Goal: Information Seeking & Learning: Check status

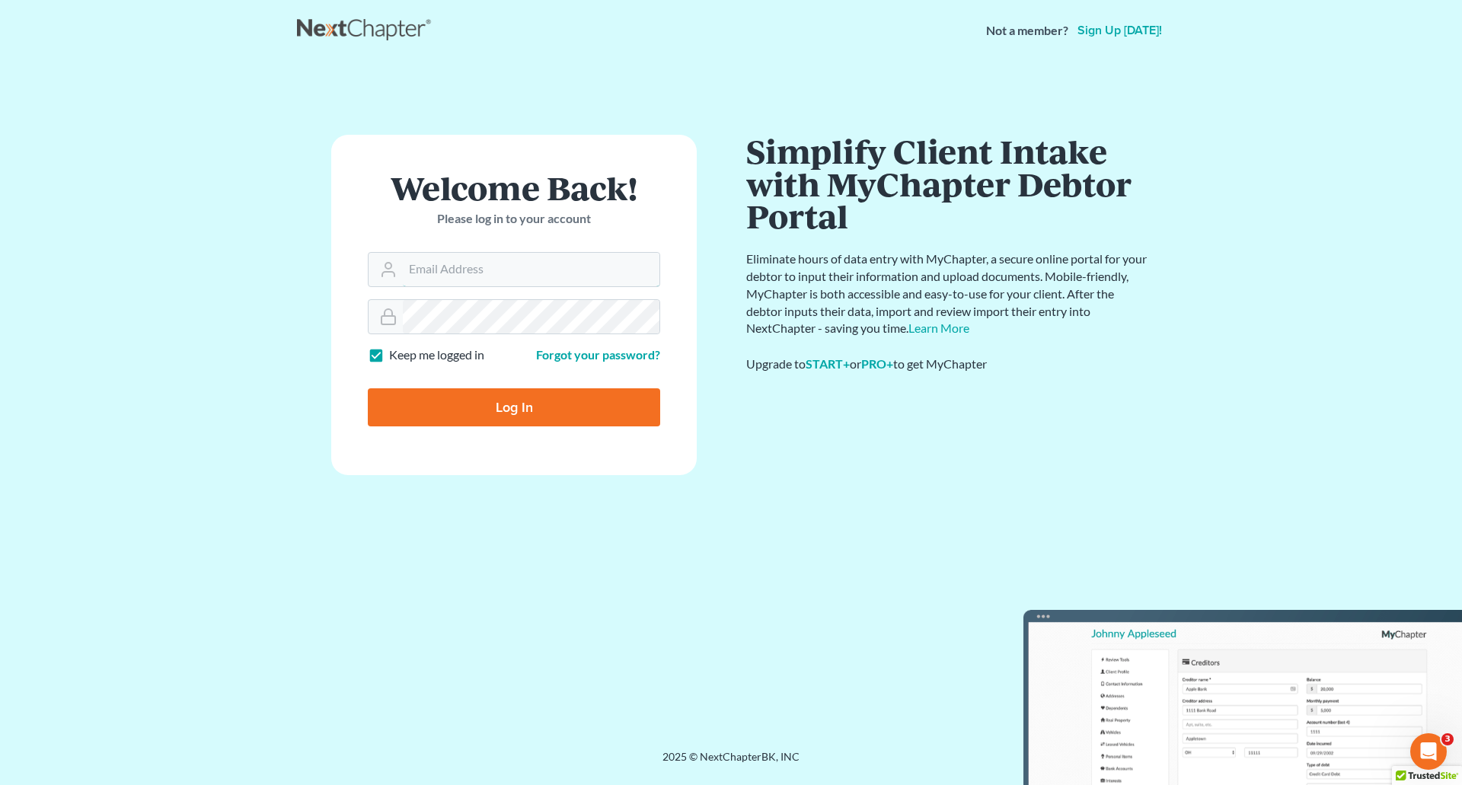
type input "[PERSON_NAME][EMAIL_ADDRESS][DOMAIN_NAME]"
click at [434, 408] on input "Log In" at bounding box center [514, 407] width 292 height 38
type input "Thinking..."
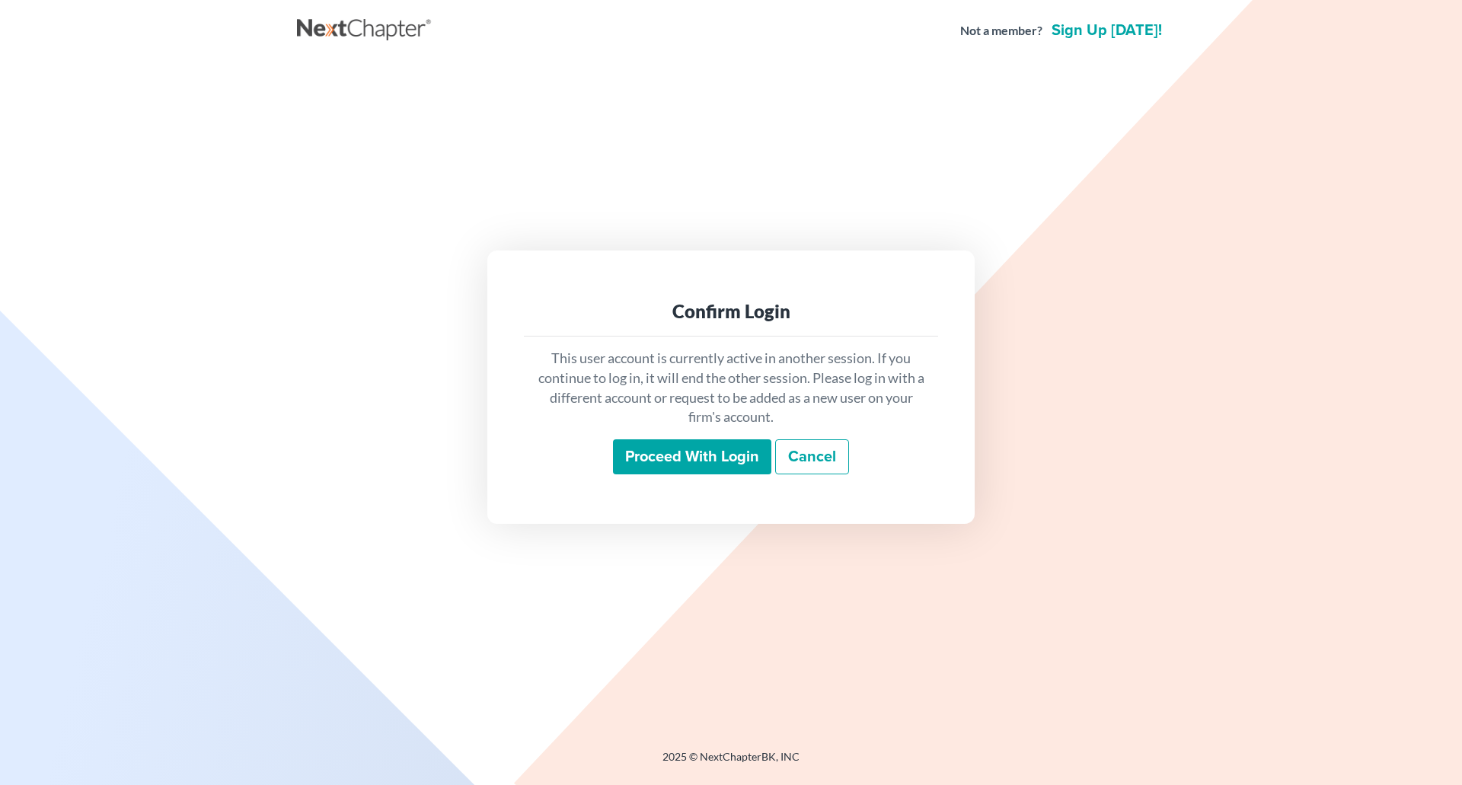
click at [648, 449] on input "Proceed with login" at bounding box center [692, 456] width 158 height 35
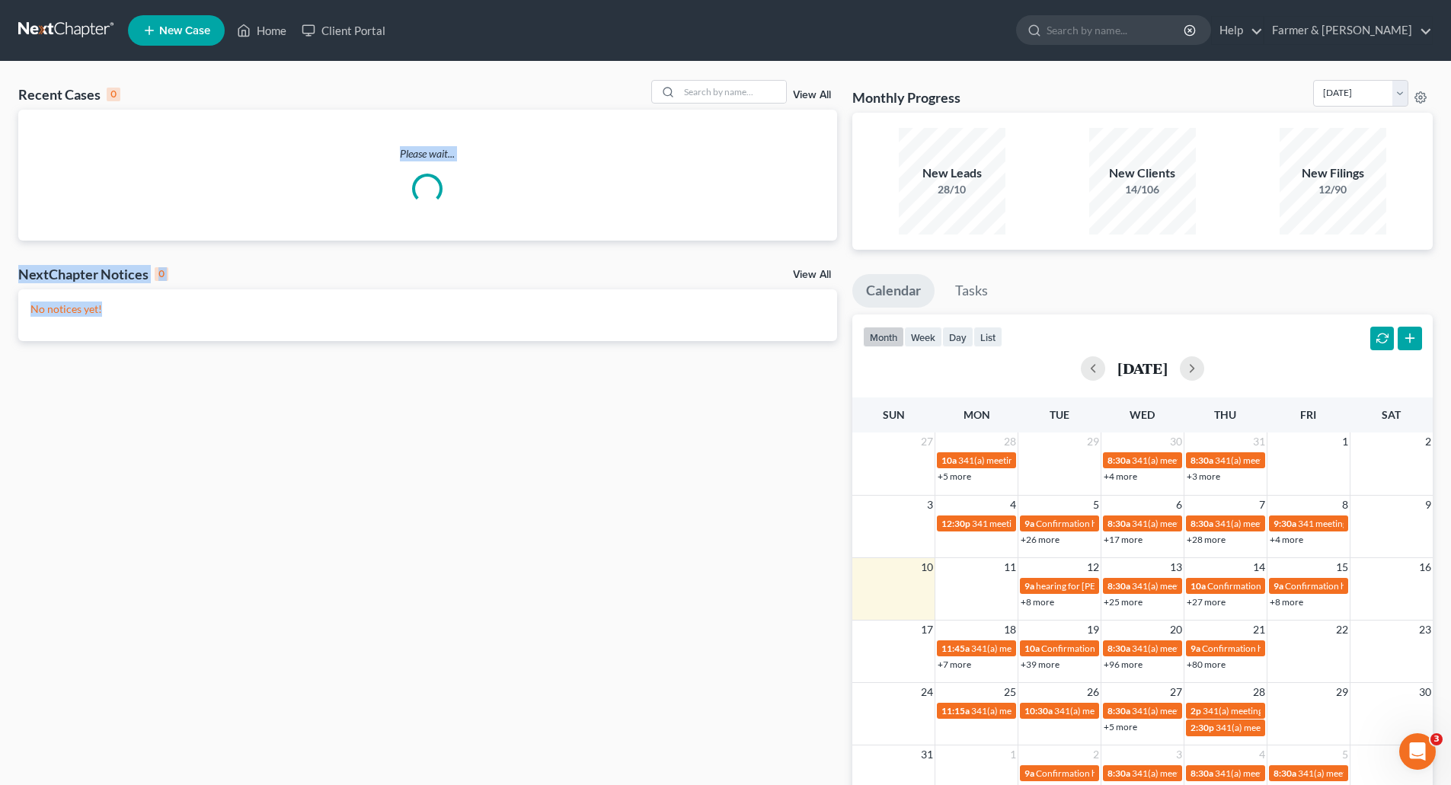
drag, startPoint x: 264, startPoint y: 122, endPoint x: 455, endPoint y: 821, distance: 725.1
click at [455, 785] on html "Home New Case Client Portal Farmer & Wright elizabeth@farmerwright.com My Accou…" at bounding box center [725, 440] width 1451 height 880
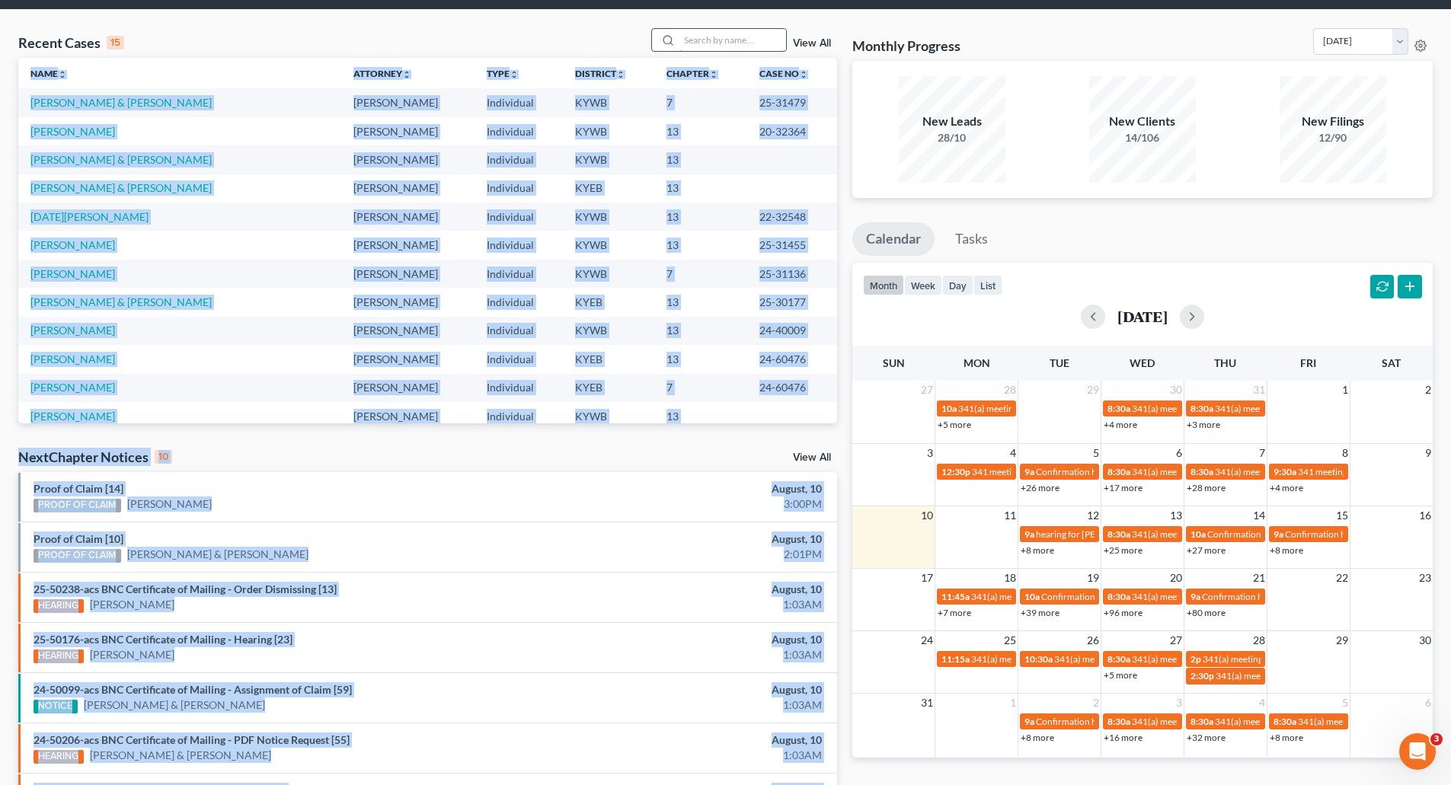
click at [711, 34] on input "search" at bounding box center [732, 40] width 107 height 22
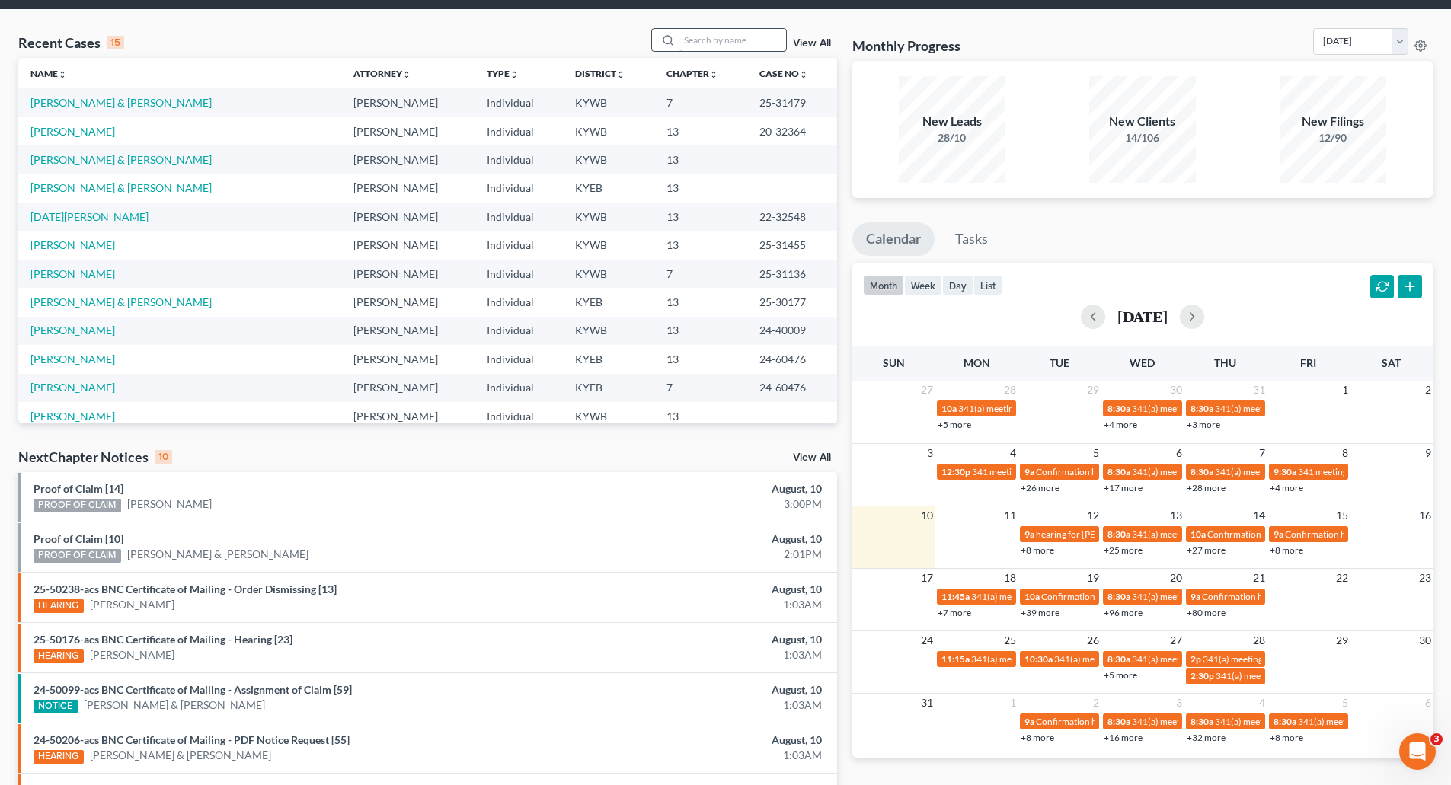
paste input "25-10386"
type input "25-10386"
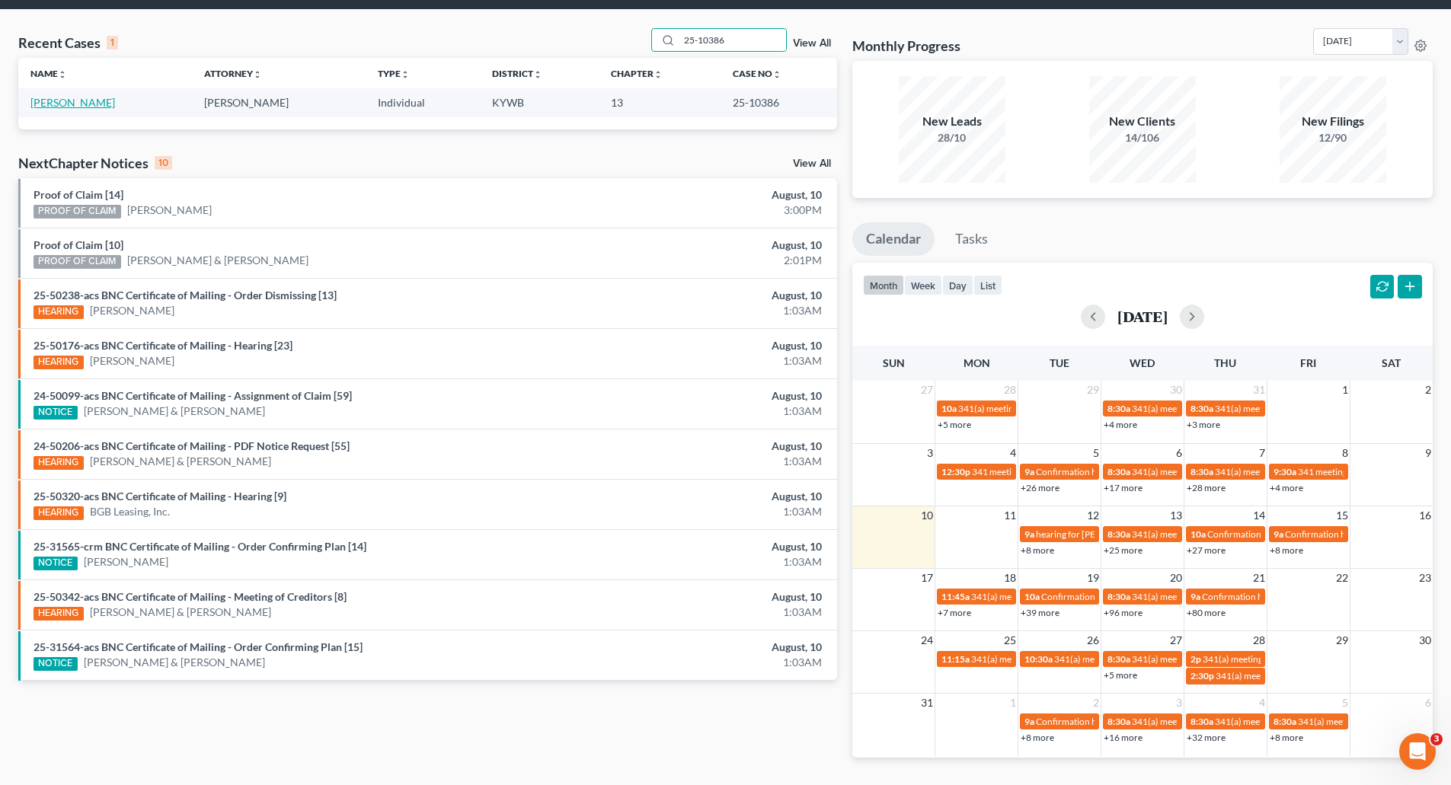
click at [37, 107] on link "[PERSON_NAME]" at bounding box center [72, 102] width 85 height 13
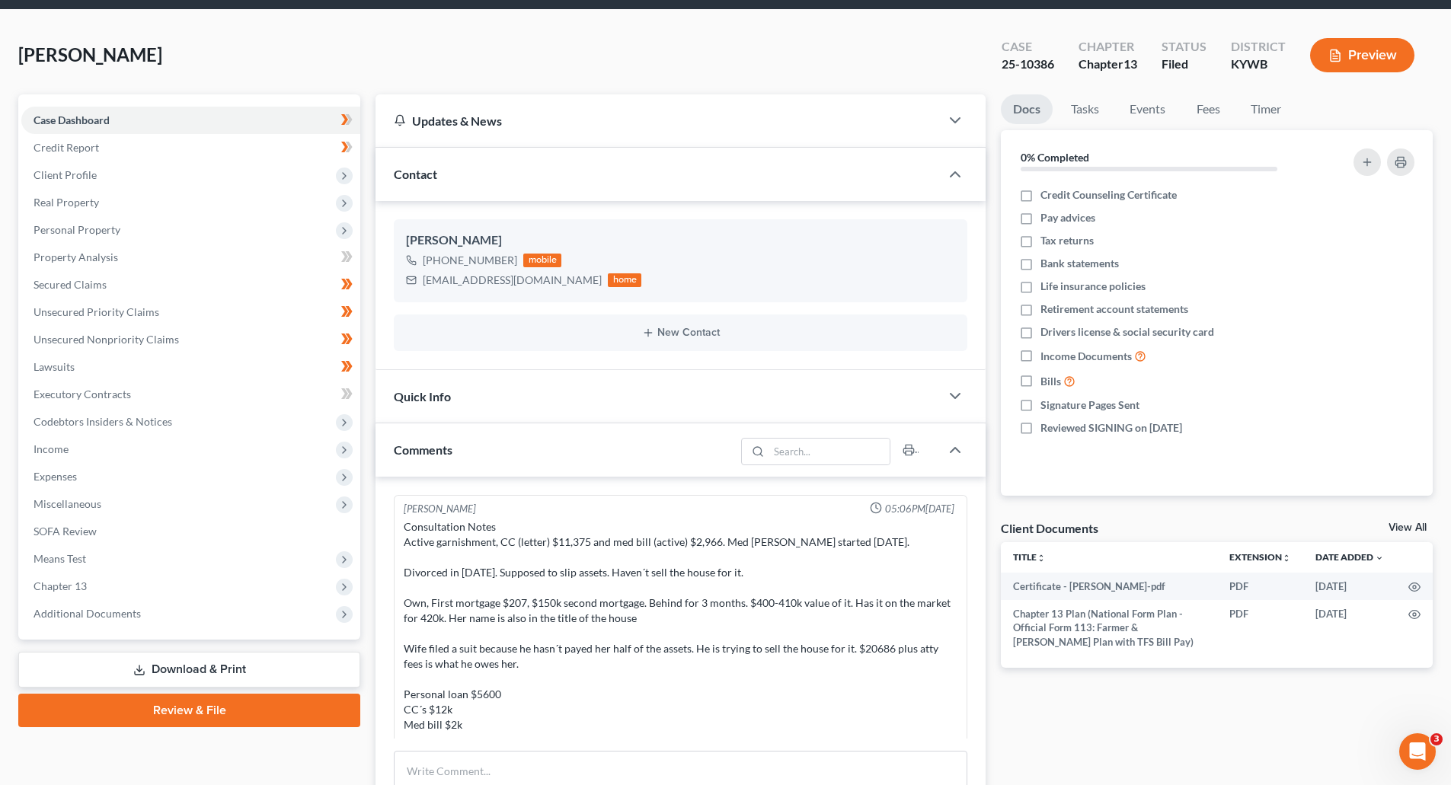
scroll to position [196, 0]
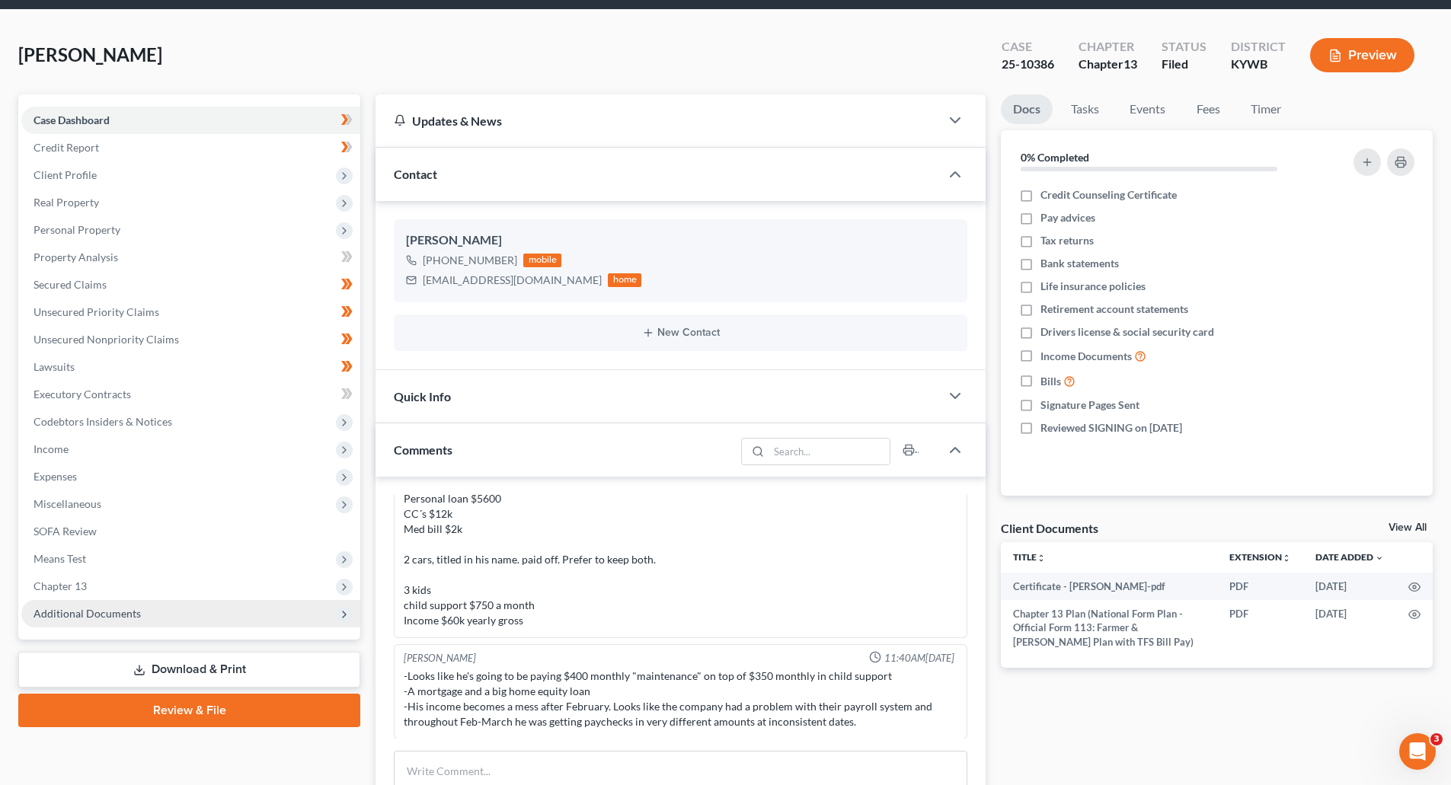
click at [126, 607] on span "Additional Documents" at bounding box center [87, 613] width 107 height 13
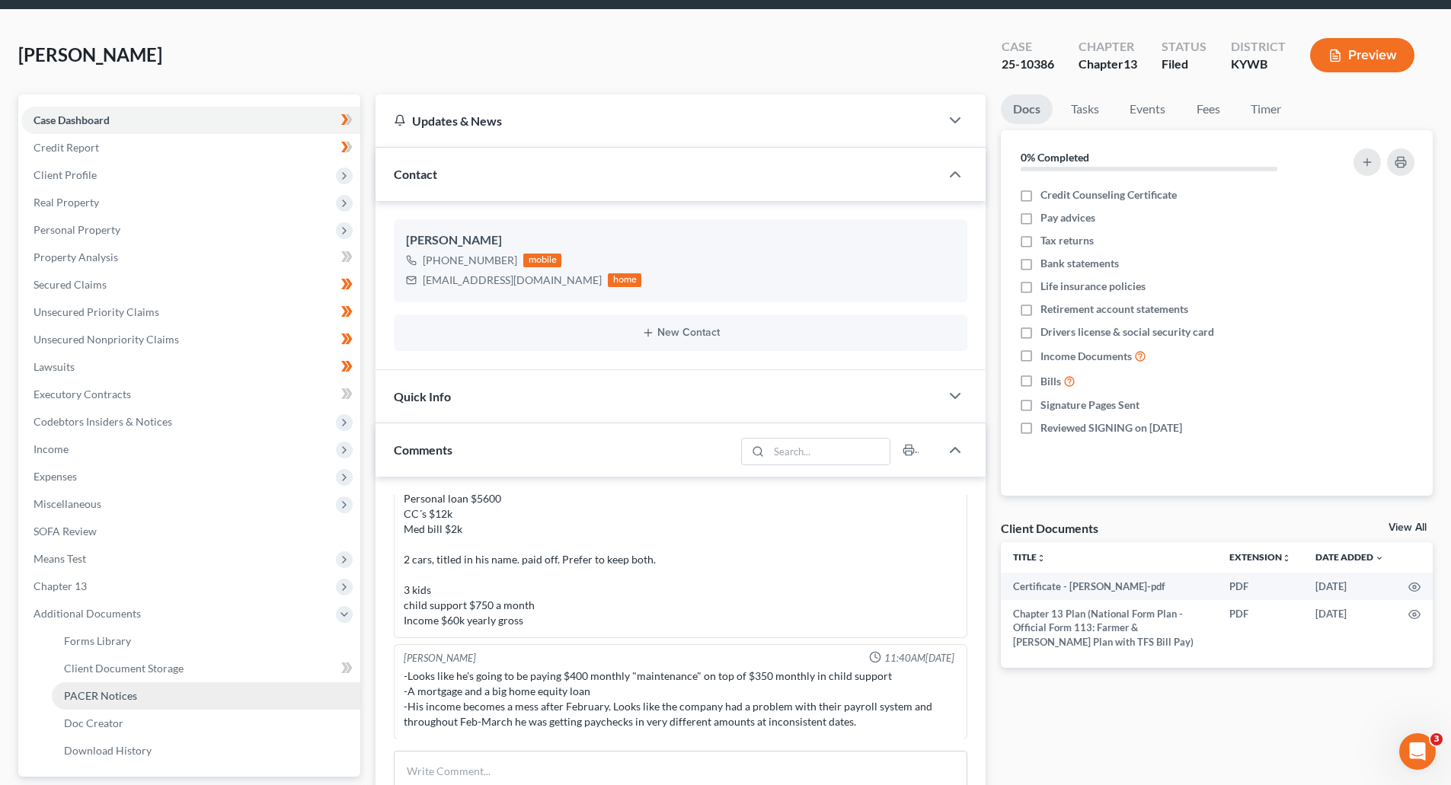
click at [111, 698] on span "PACER Notices" at bounding box center [100, 695] width 73 height 13
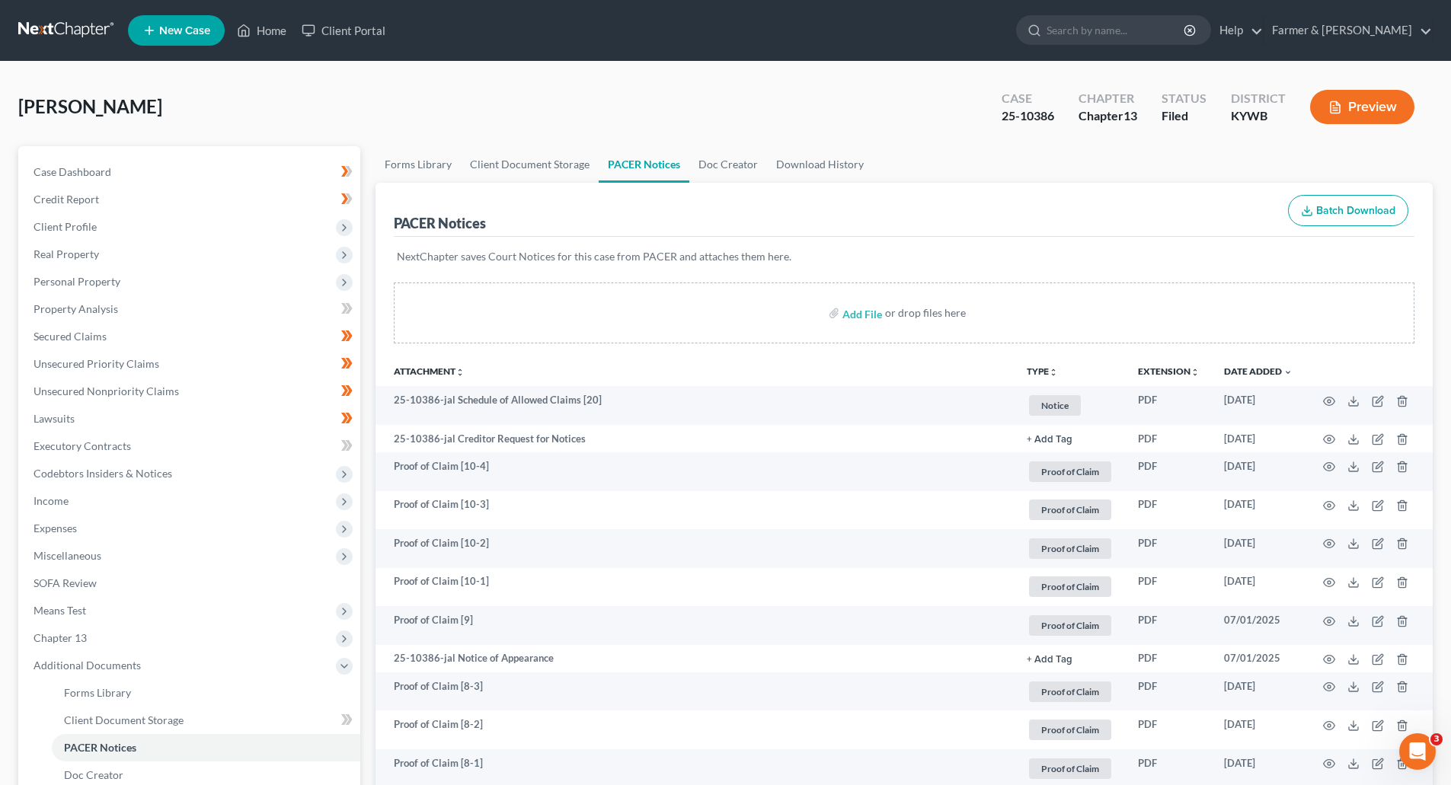
click at [34, 28] on link at bounding box center [66, 30] width 97 height 27
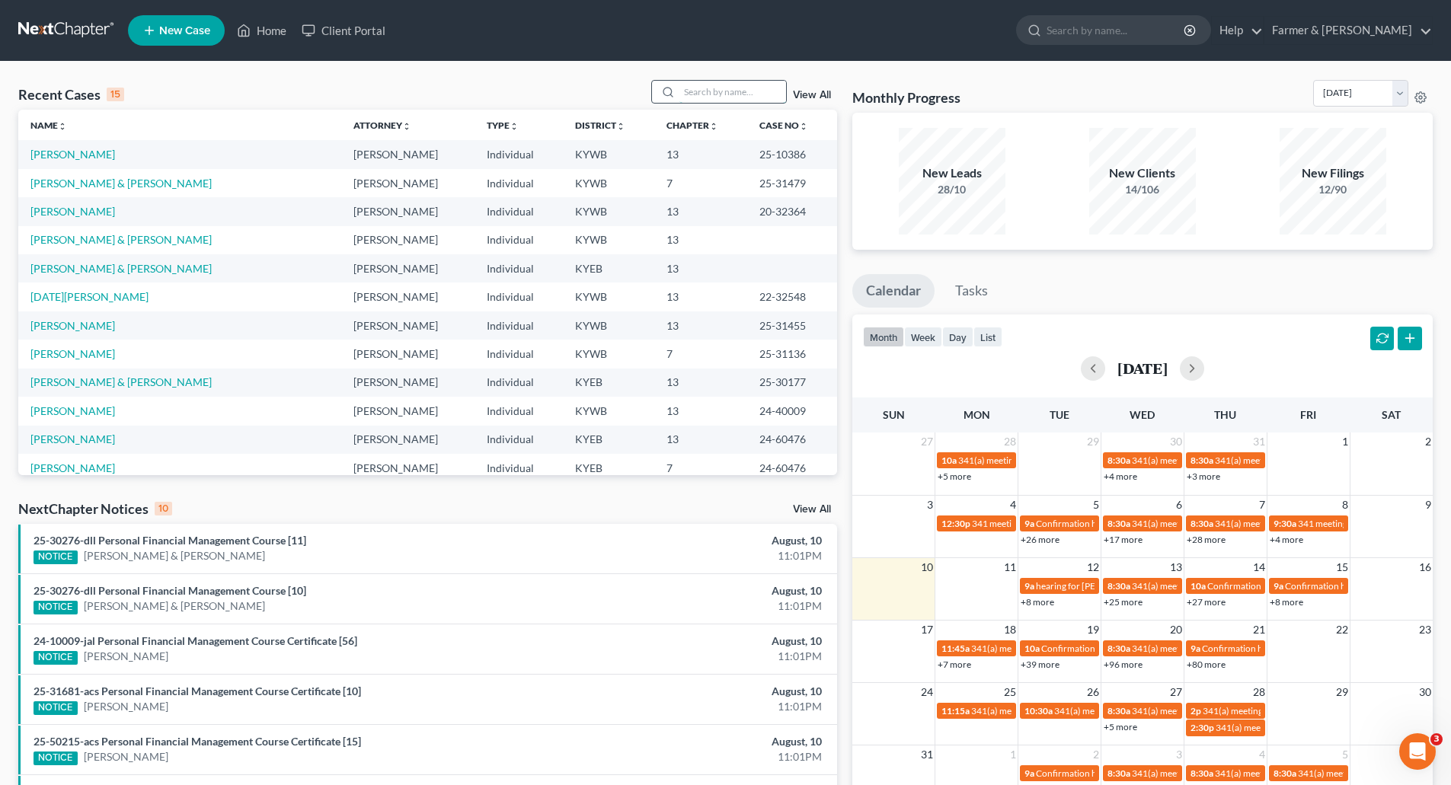
click at [706, 91] on input "search" at bounding box center [732, 92] width 107 height 22
paste input "Creditor: (7364793) LVNV Funding, LLC Resurgent Capital Services PO Box 10587 G…"
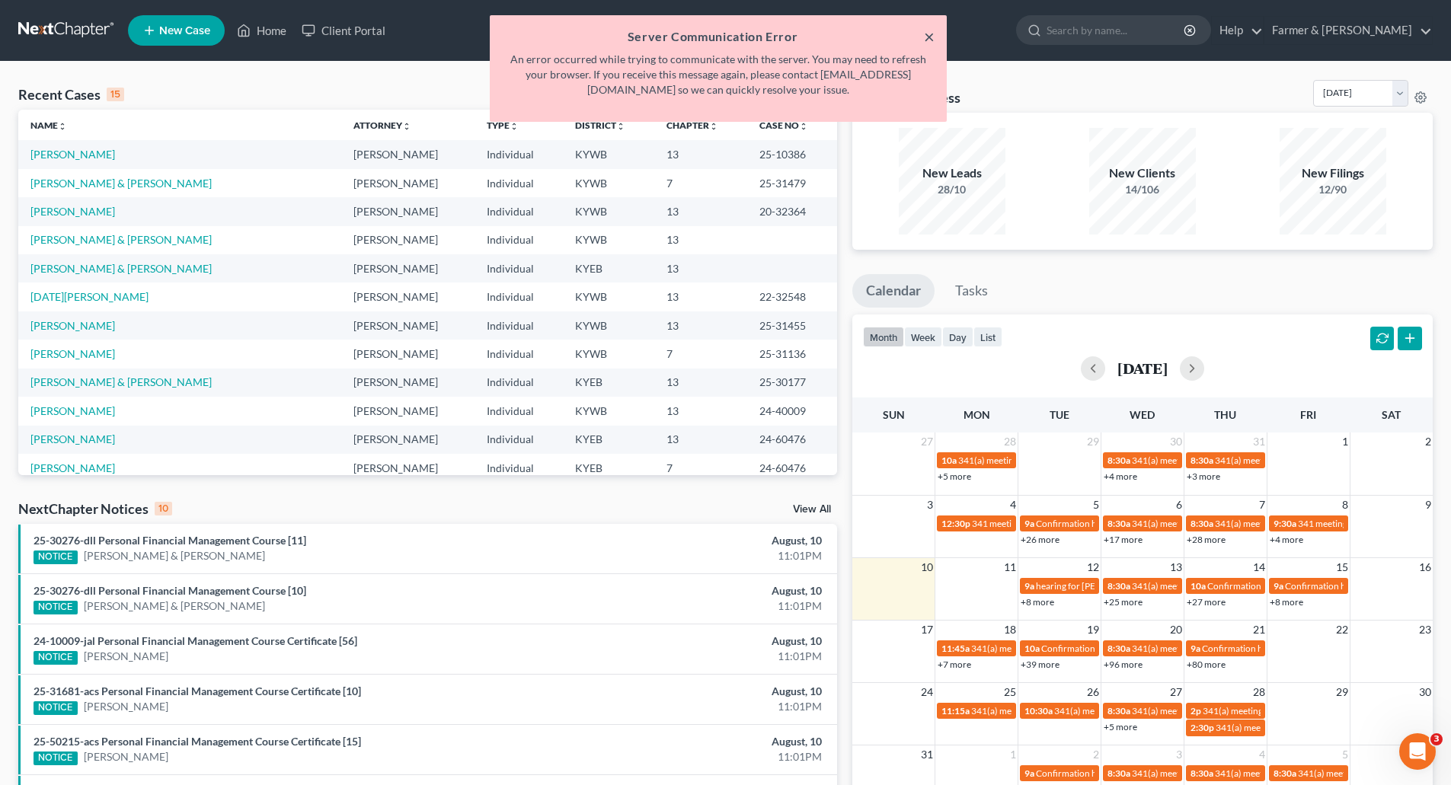
type input "Creditor: (7364793) LVNV Funding, LLC Resurgent Capital Services PO Box 10587 G…"
click at [932, 34] on button "×" at bounding box center [929, 36] width 11 height 18
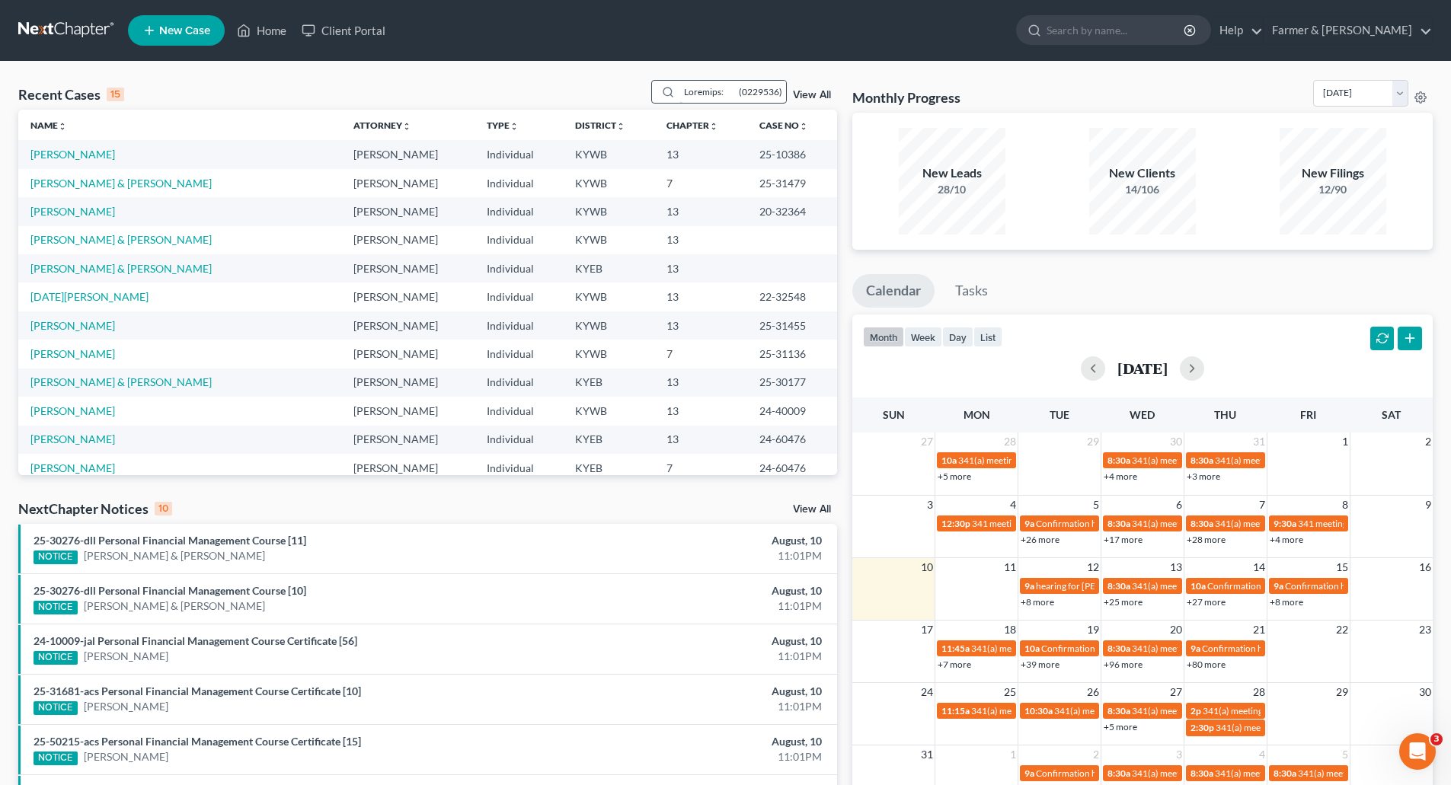
click at [692, 92] on input "search" at bounding box center [732, 92] width 107 height 22
click at [689, 91] on input "search" at bounding box center [732, 92] width 107 height 22
paste input "25-31023"
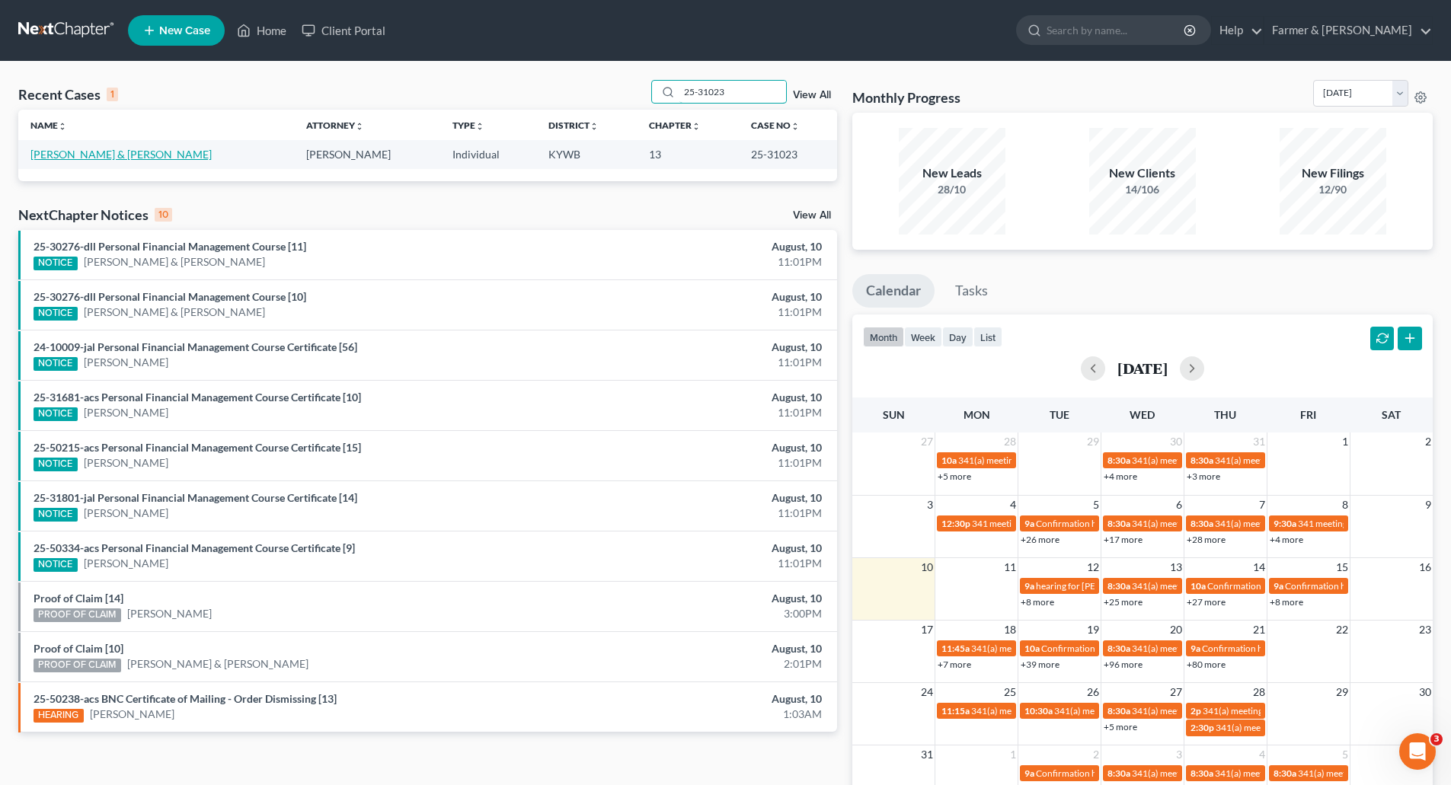
type input "25-31023"
click at [47, 159] on link "[PERSON_NAME] & [PERSON_NAME]" at bounding box center [120, 154] width 181 height 13
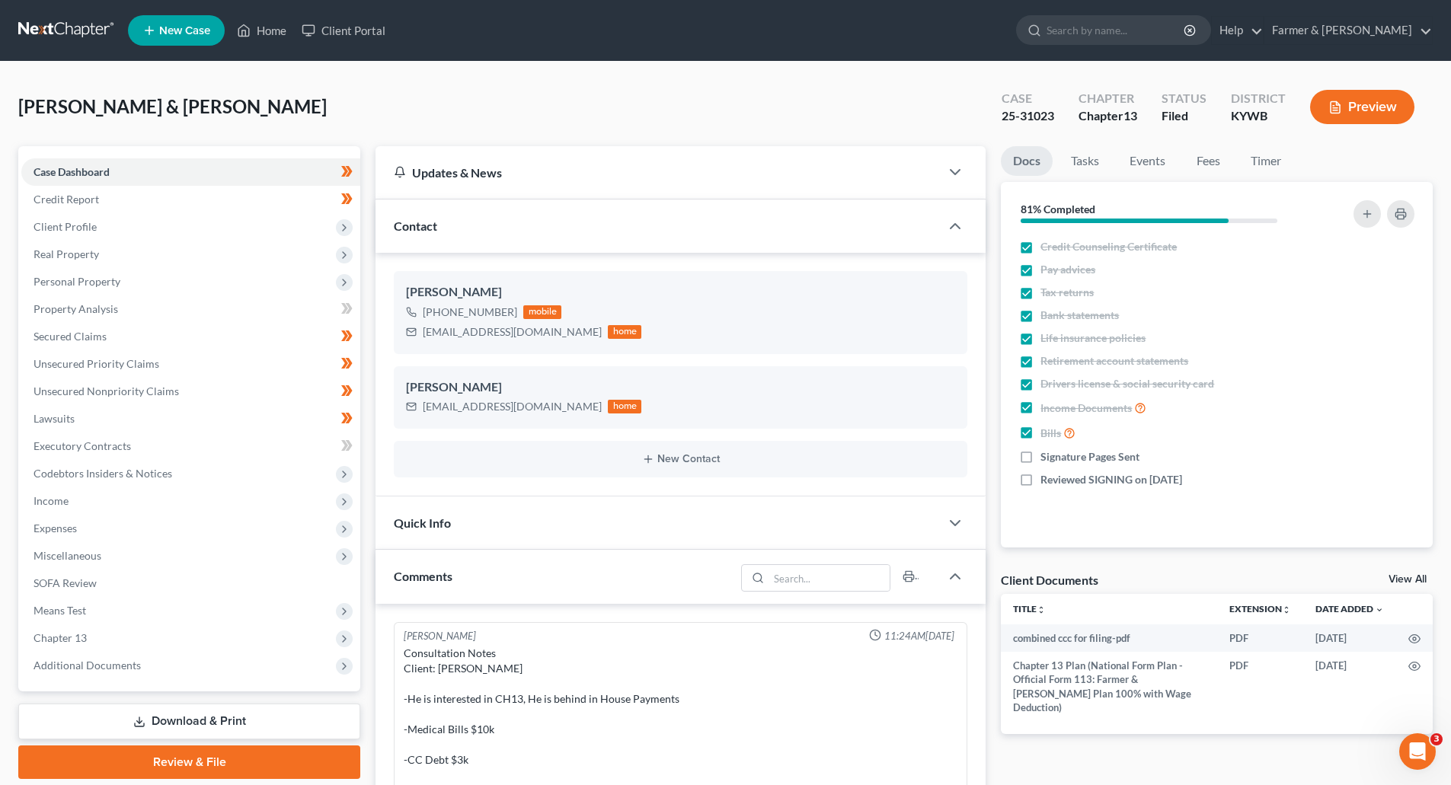
scroll to position [967, 0]
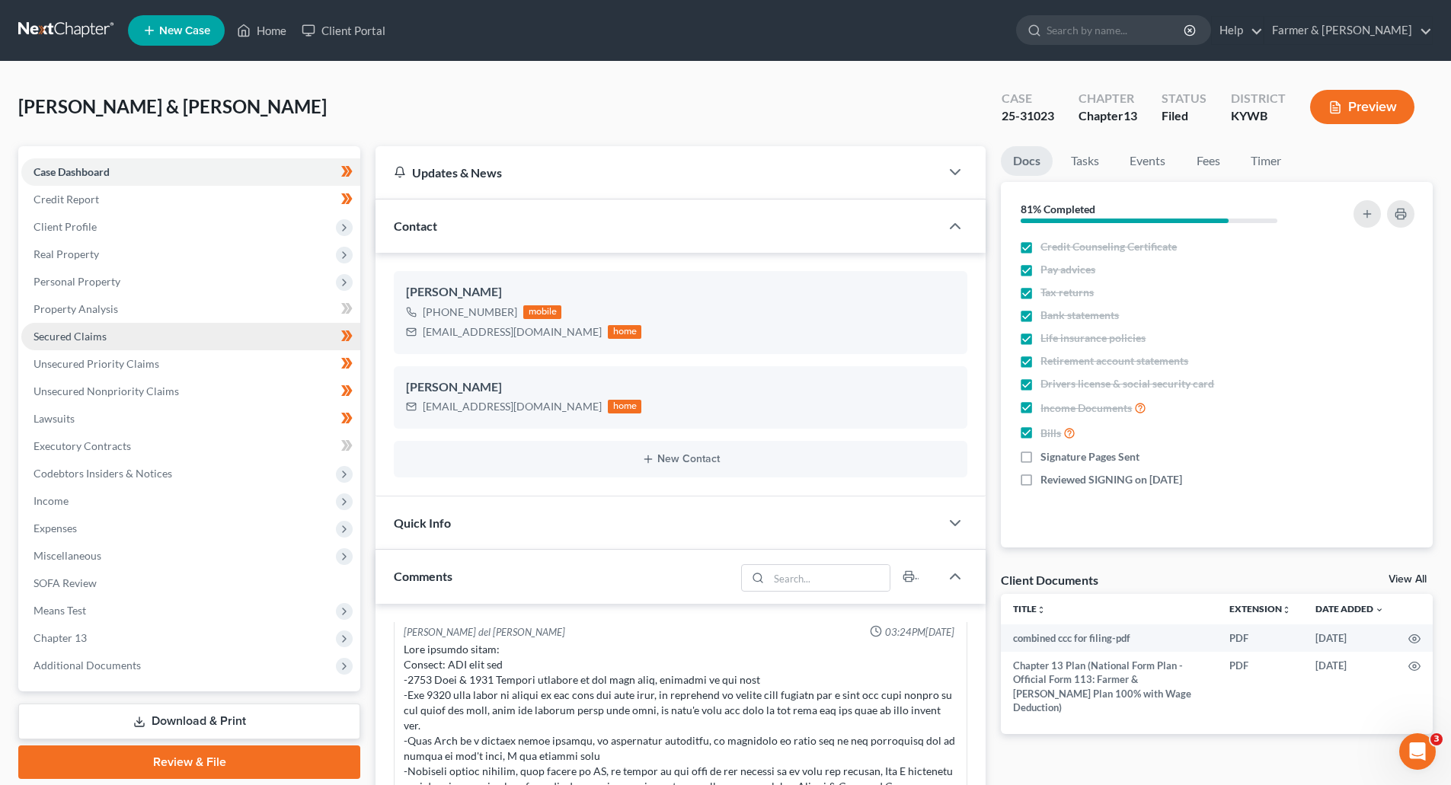
click at [123, 335] on link "Secured Claims" at bounding box center [190, 336] width 339 height 27
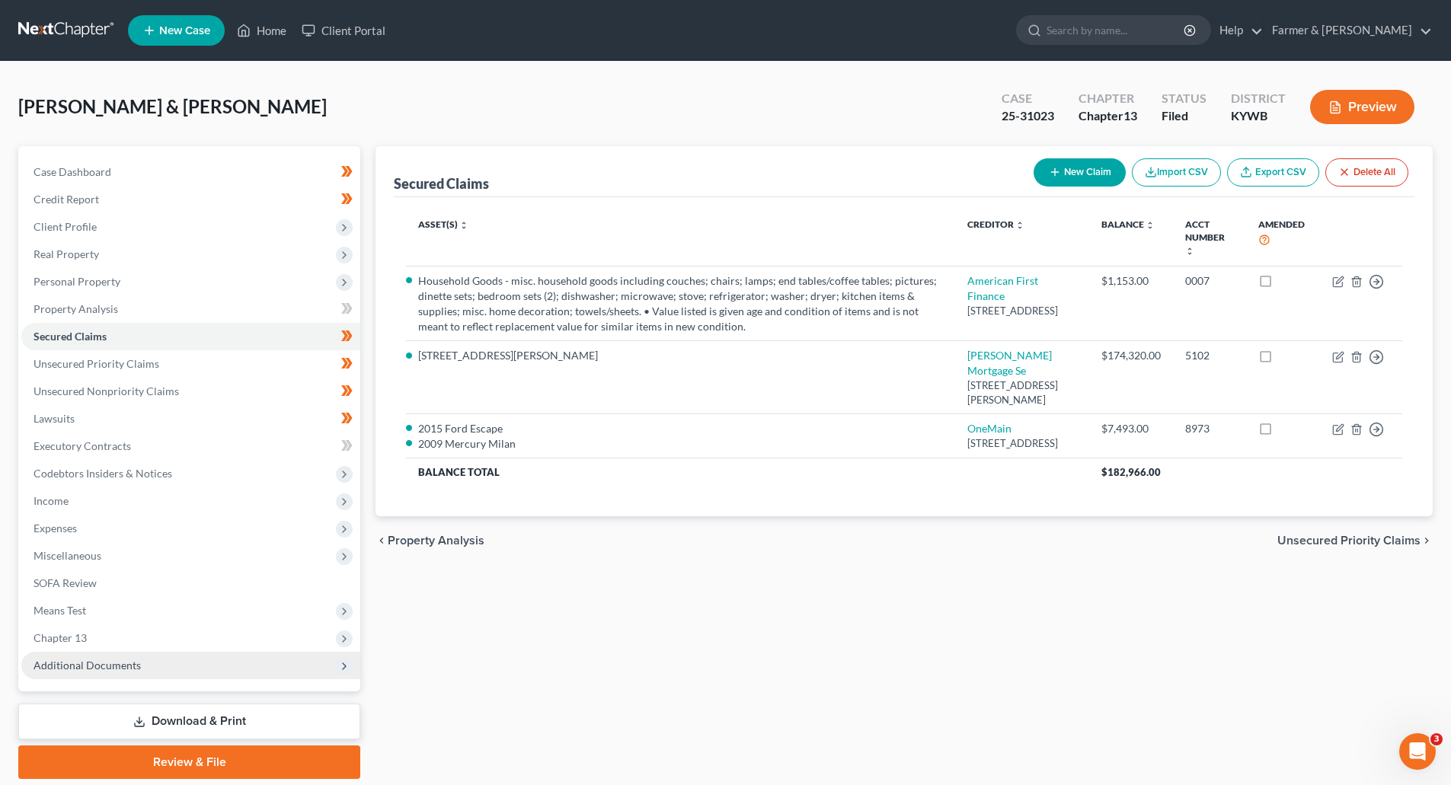
click at [74, 664] on span "Additional Documents" at bounding box center [87, 665] width 107 height 13
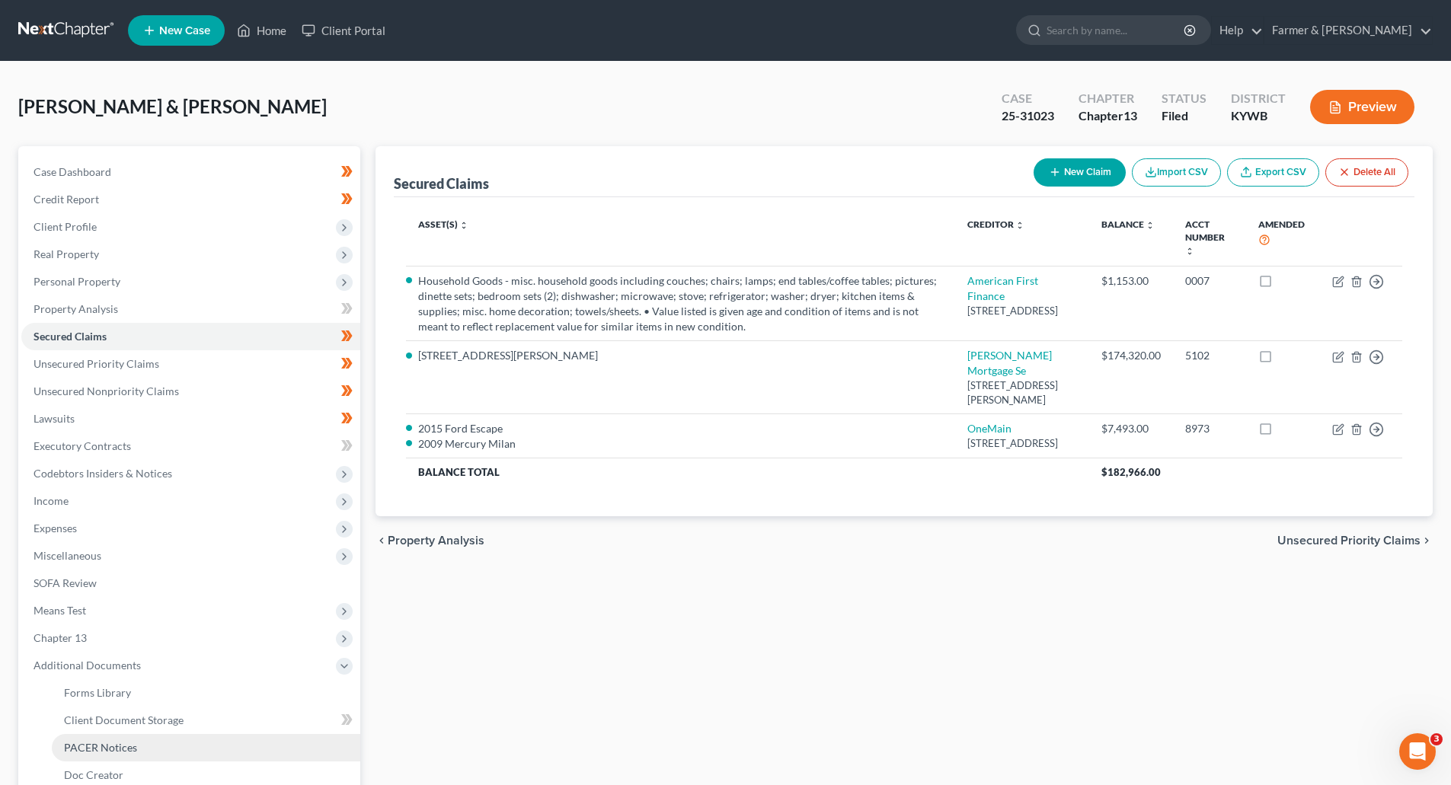
click at [82, 746] on span "PACER Notices" at bounding box center [100, 747] width 73 height 13
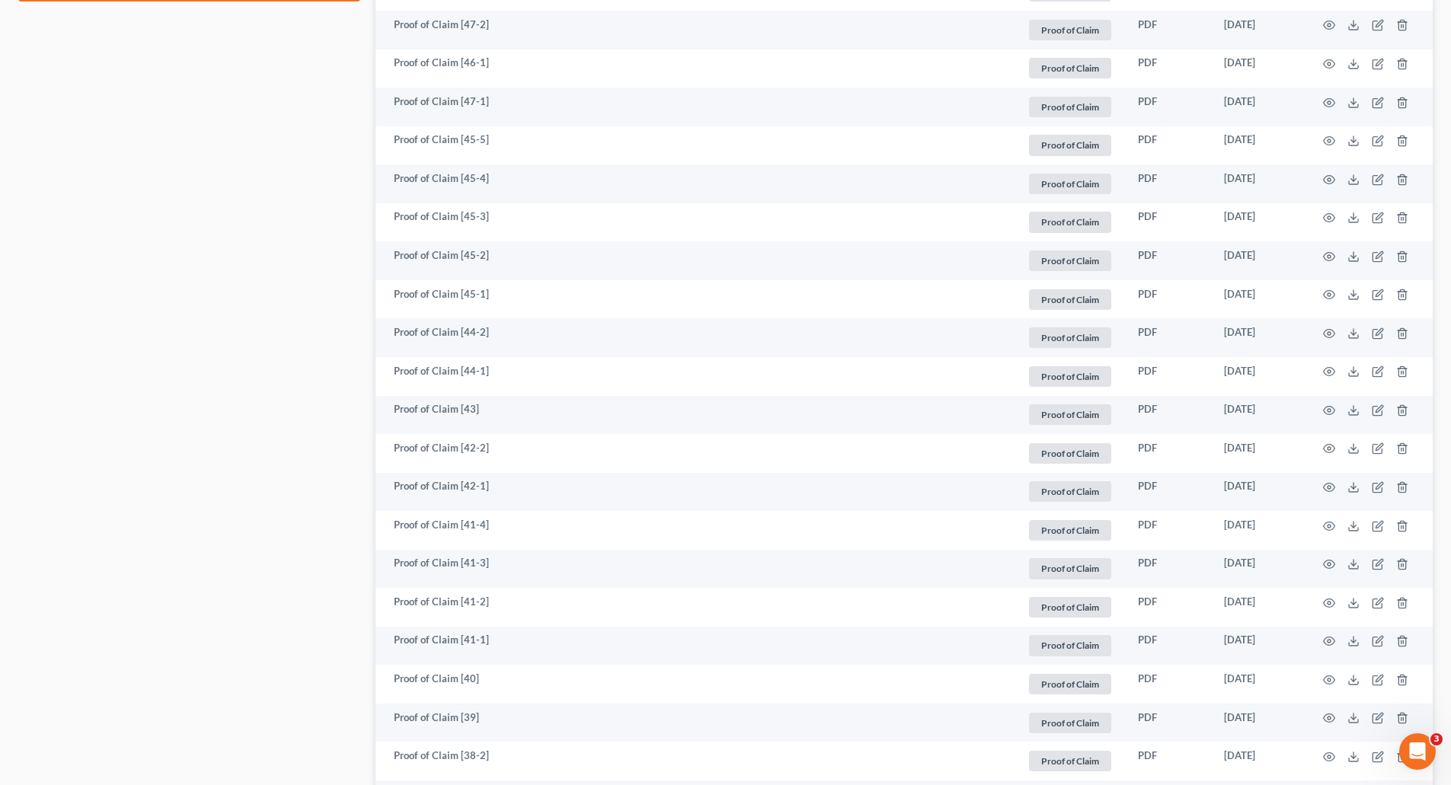
scroll to position [914, 0]
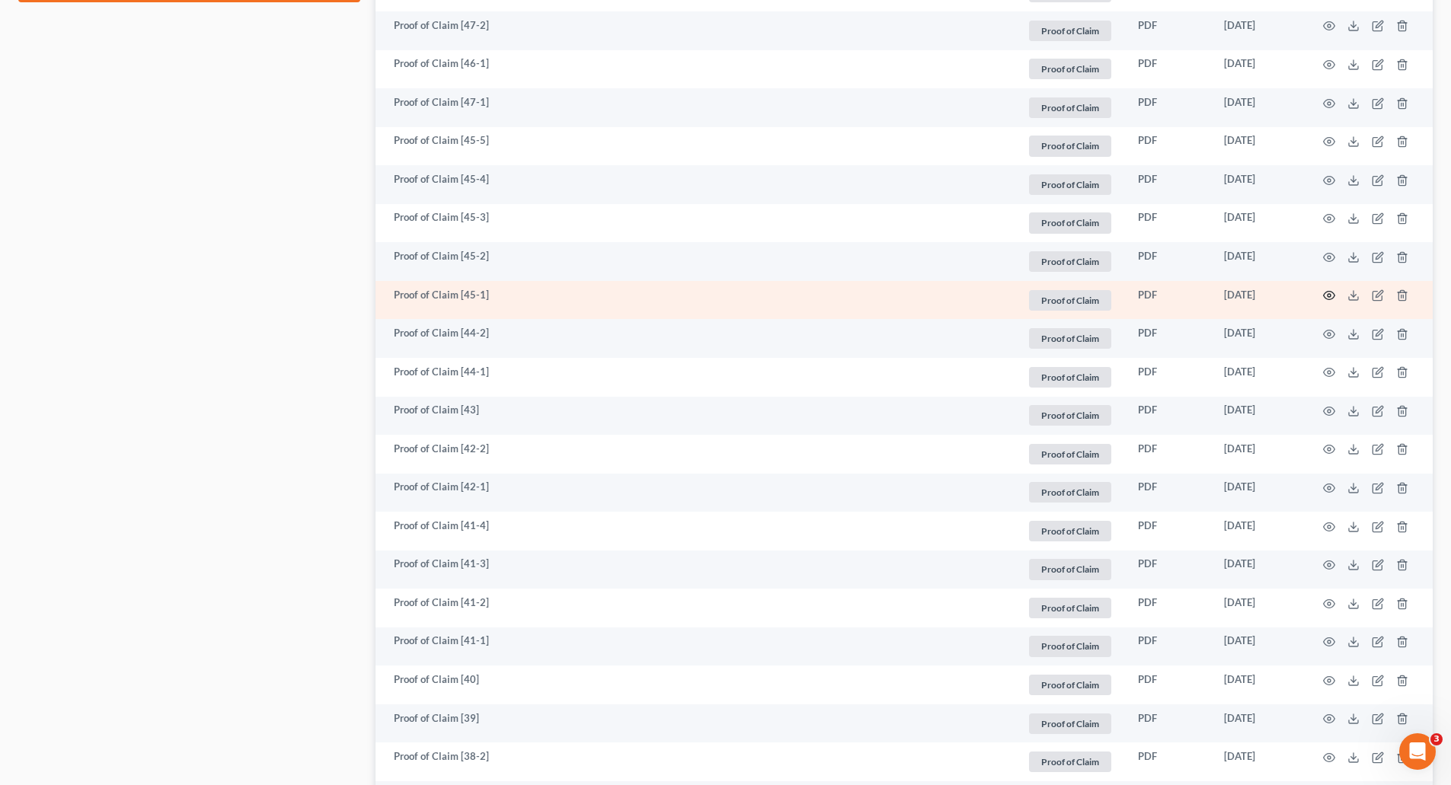
click at [1333, 295] on icon "button" at bounding box center [1329, 295] width 12 height 12
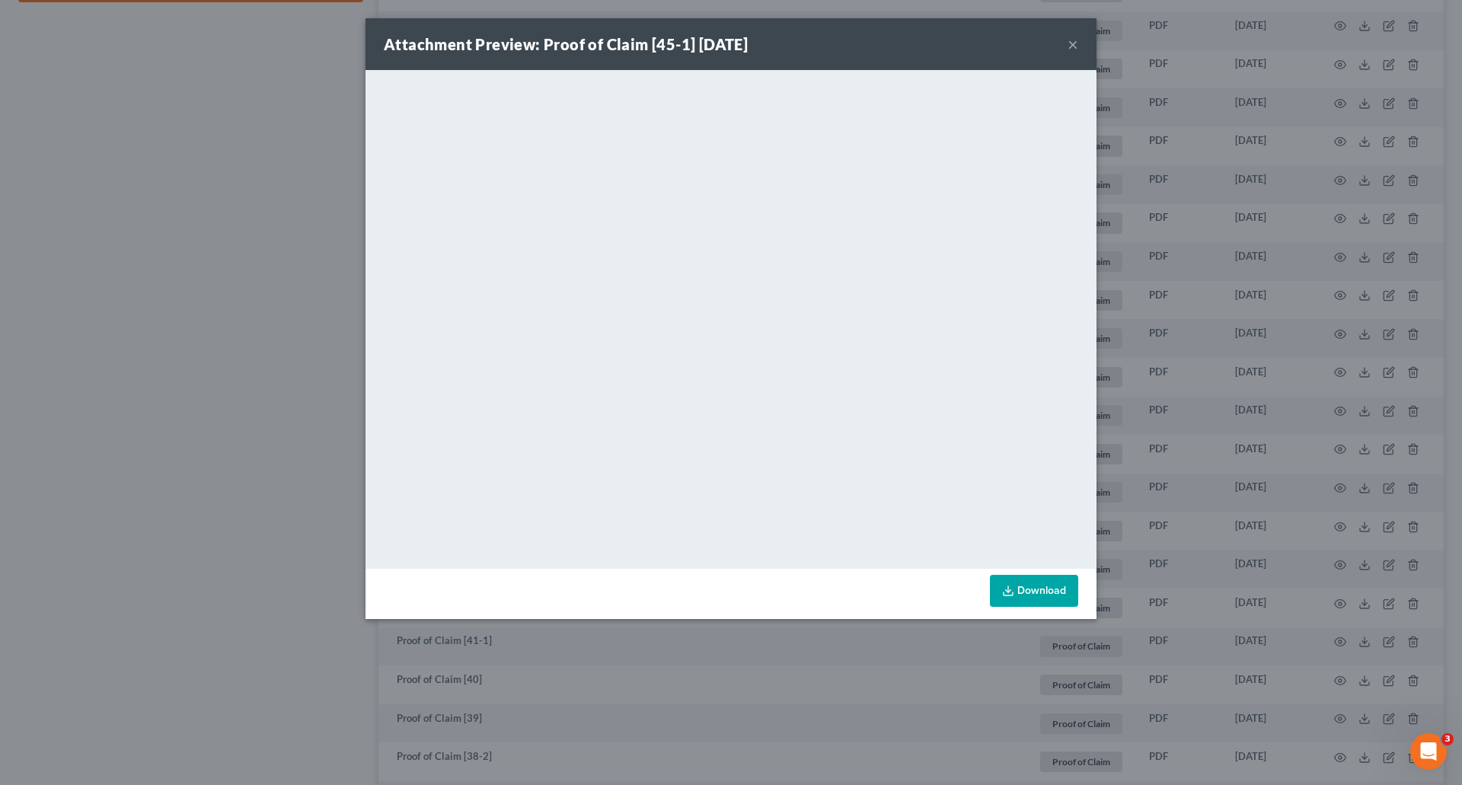
click at [1068, 49] on button "×" at bounding box center [1073, 44] width 11 height 18
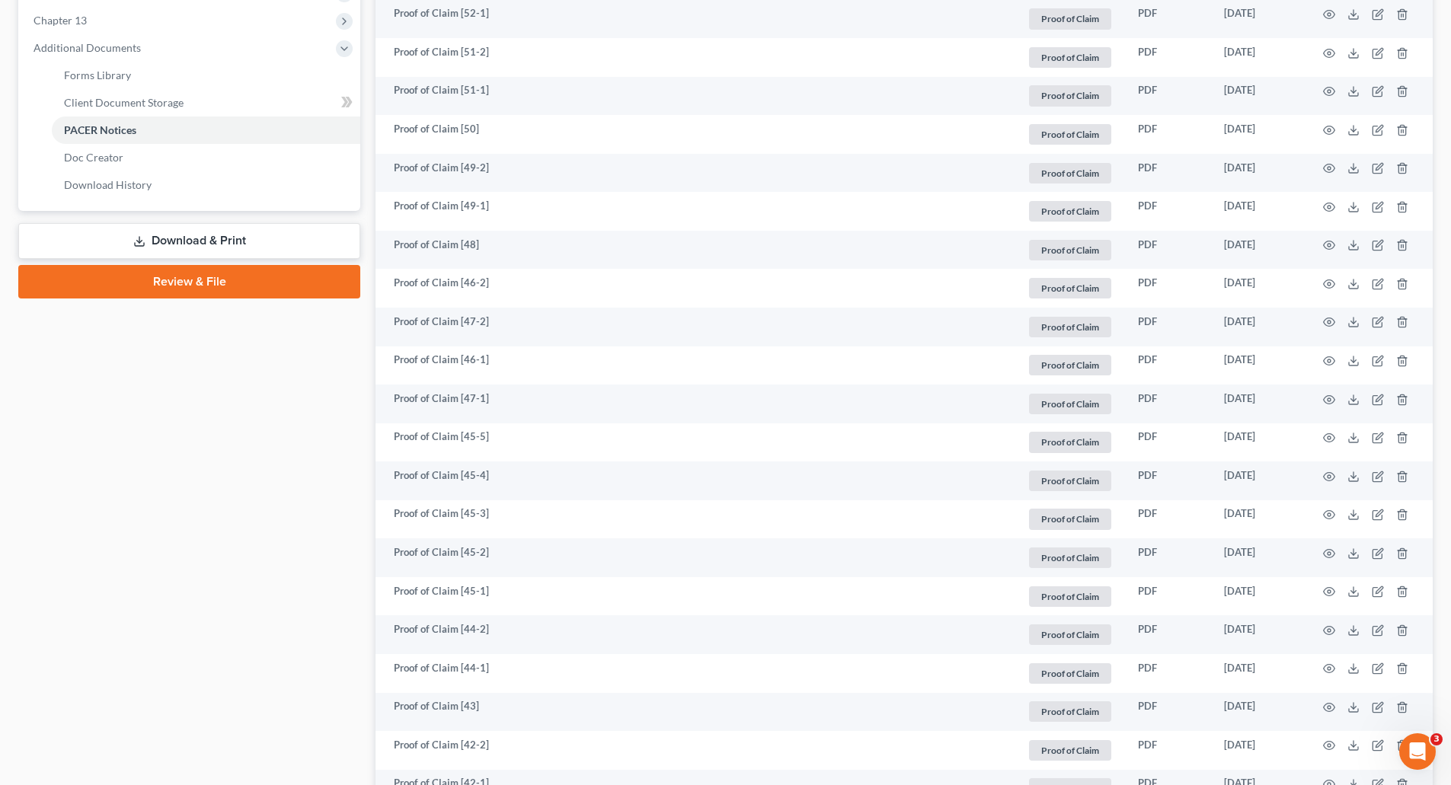
scroll to position [305, 0]
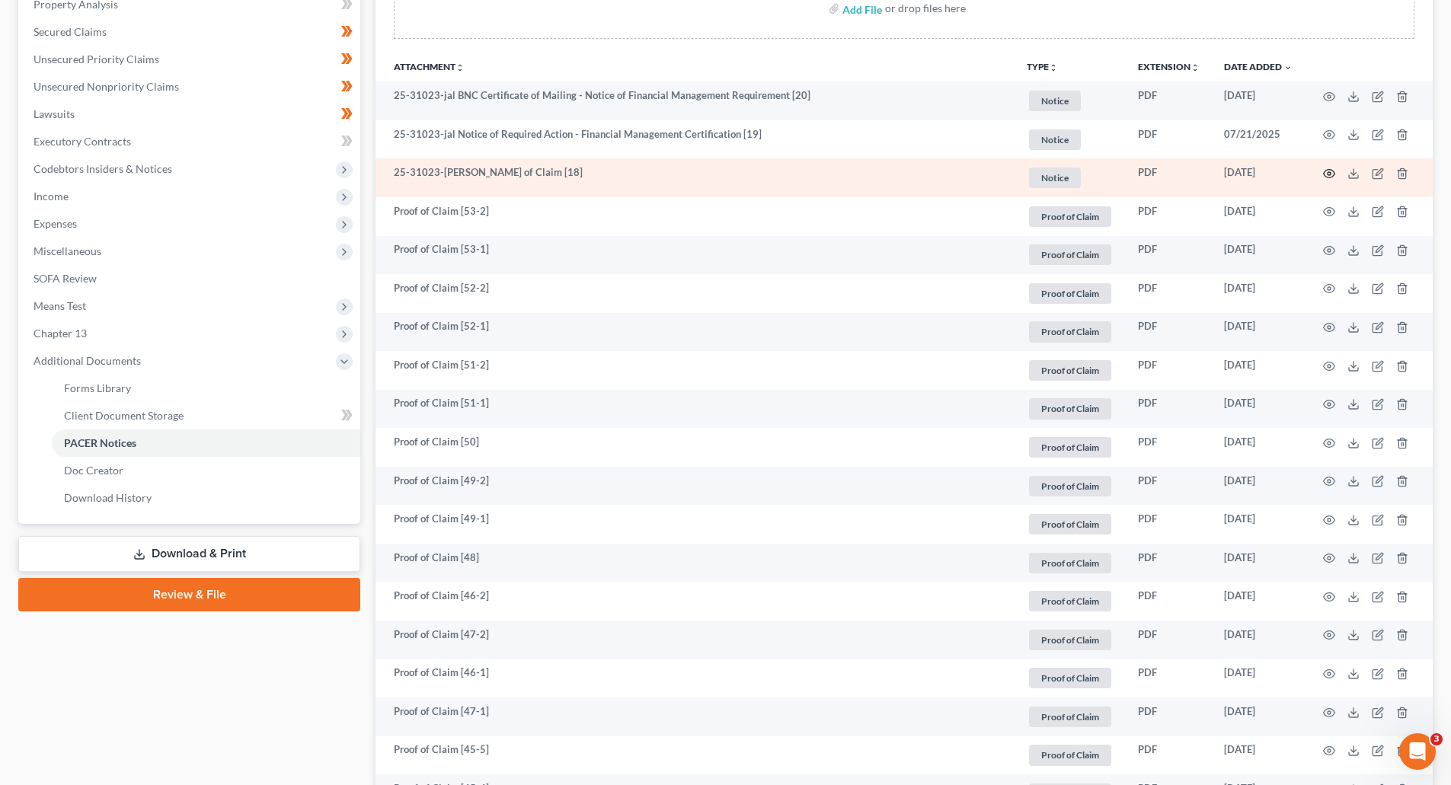
click at [1325, 174] on icon "button" at bounding box center [1329, 174] width 12 height 12
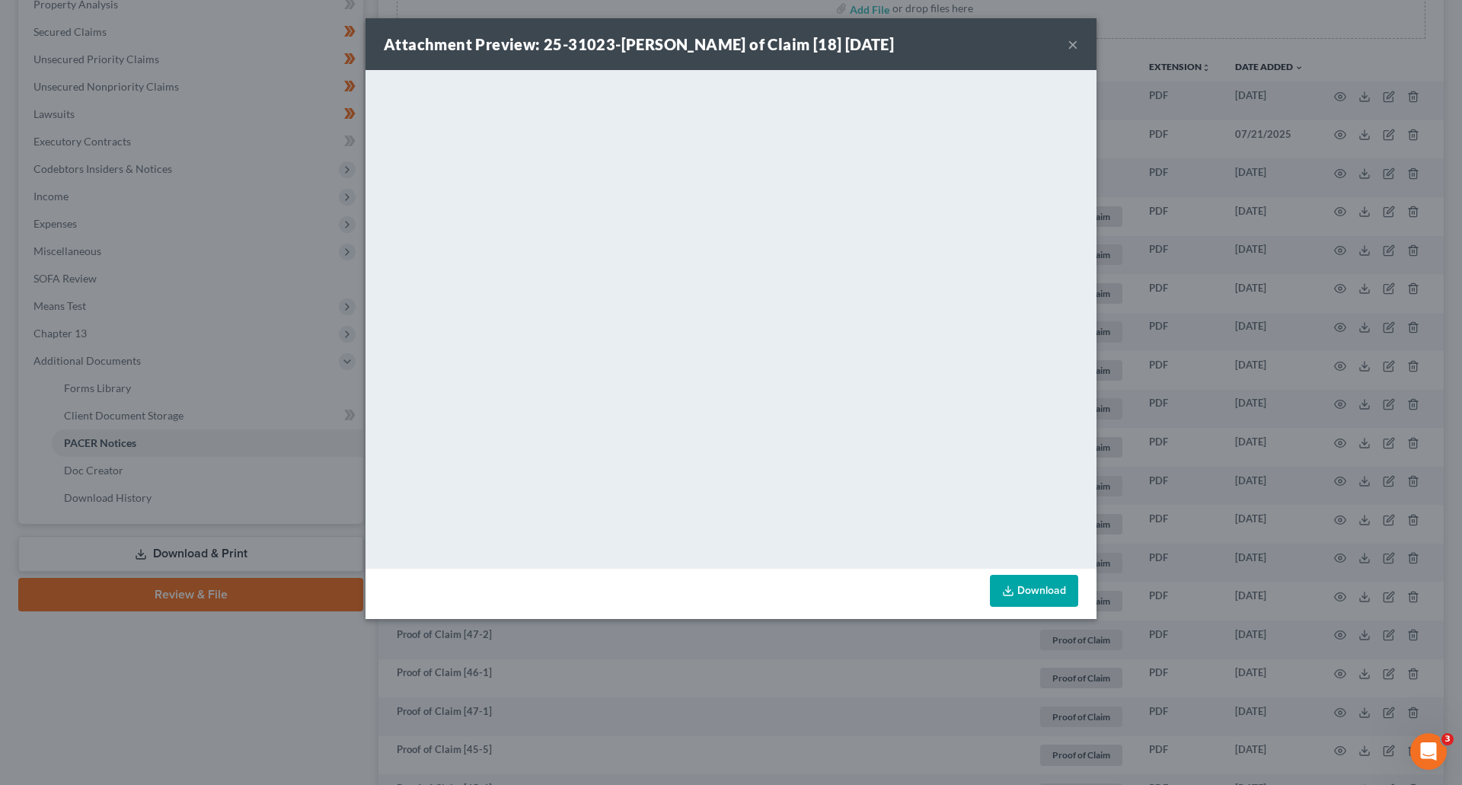
click at [1071, 48] on button "×" at bounding box center [1073, 44] width 11 height 18
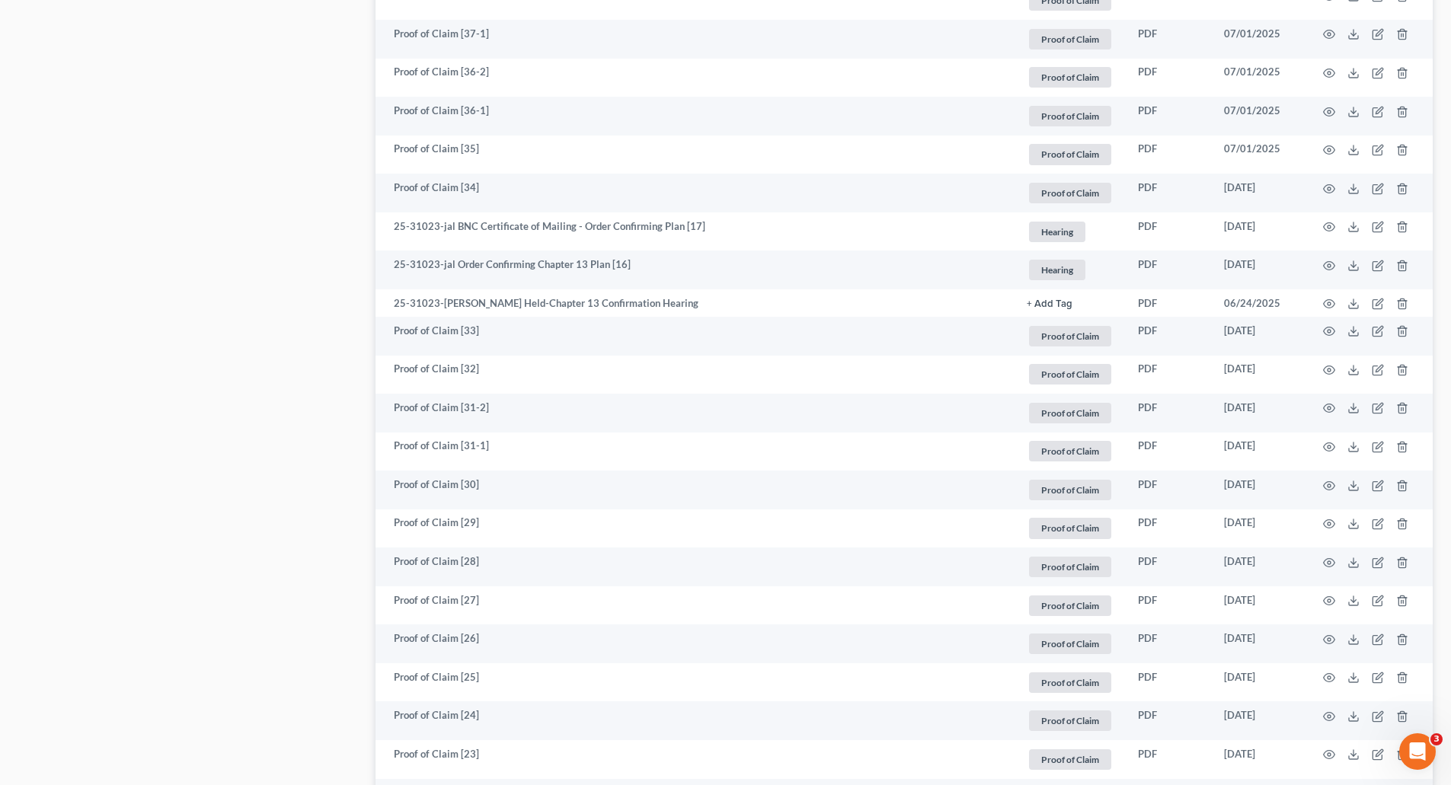
scroll to position [1828, 0]
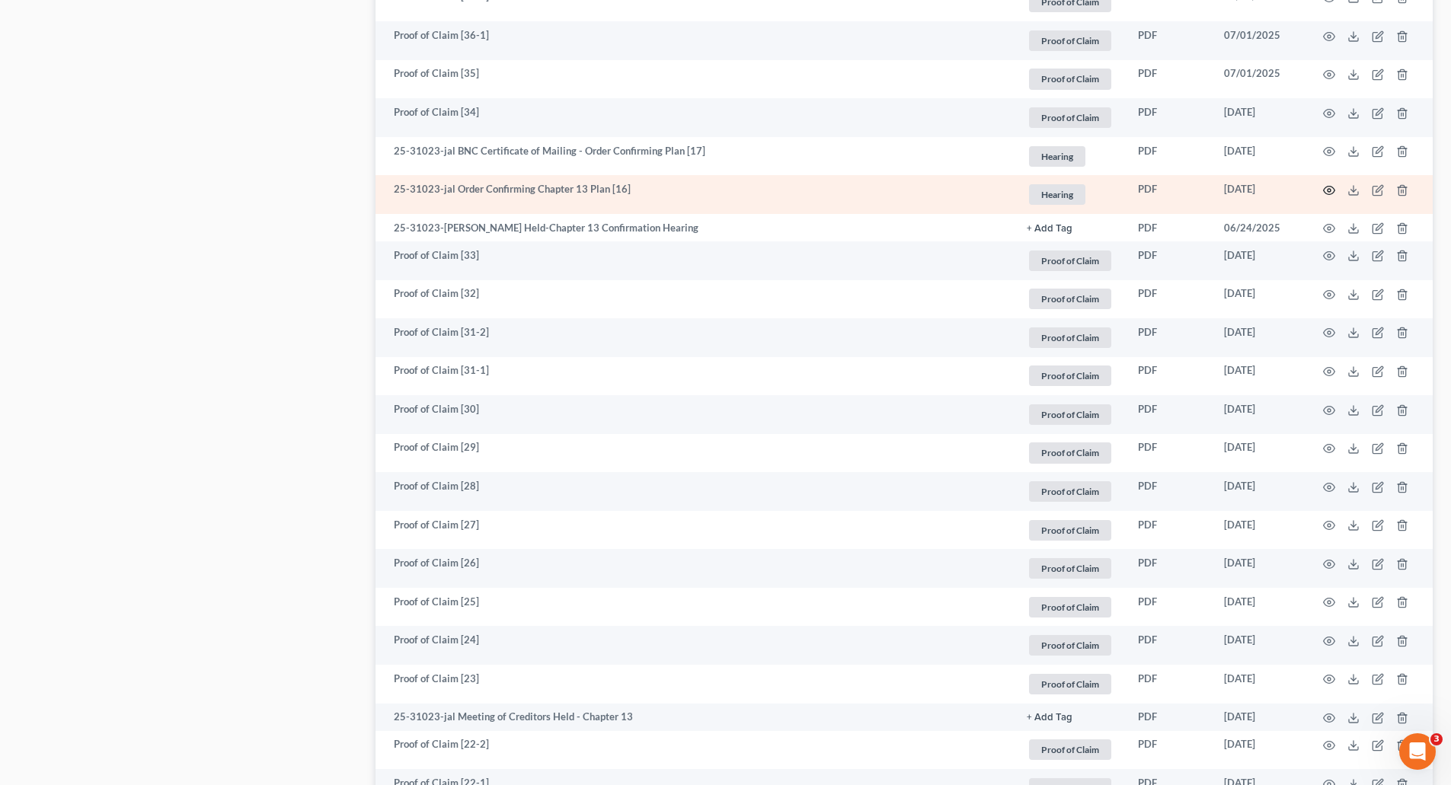
click at [1327, 189] on icon "button" at bounding box center [1329, 190] width 12 height 12
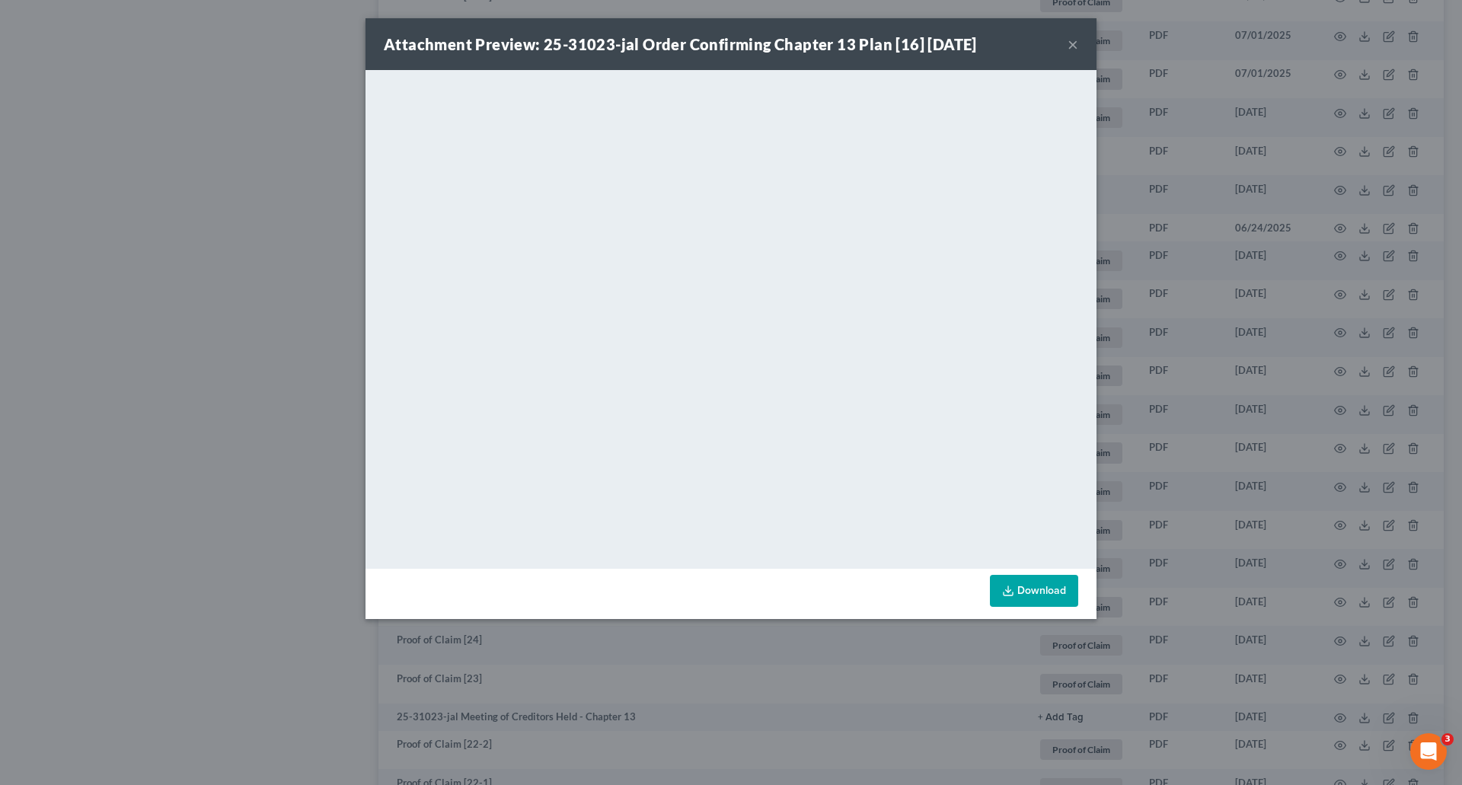
click at [1072, 46] on button "×" at bounding box center [1073, 44] width 11 height 18
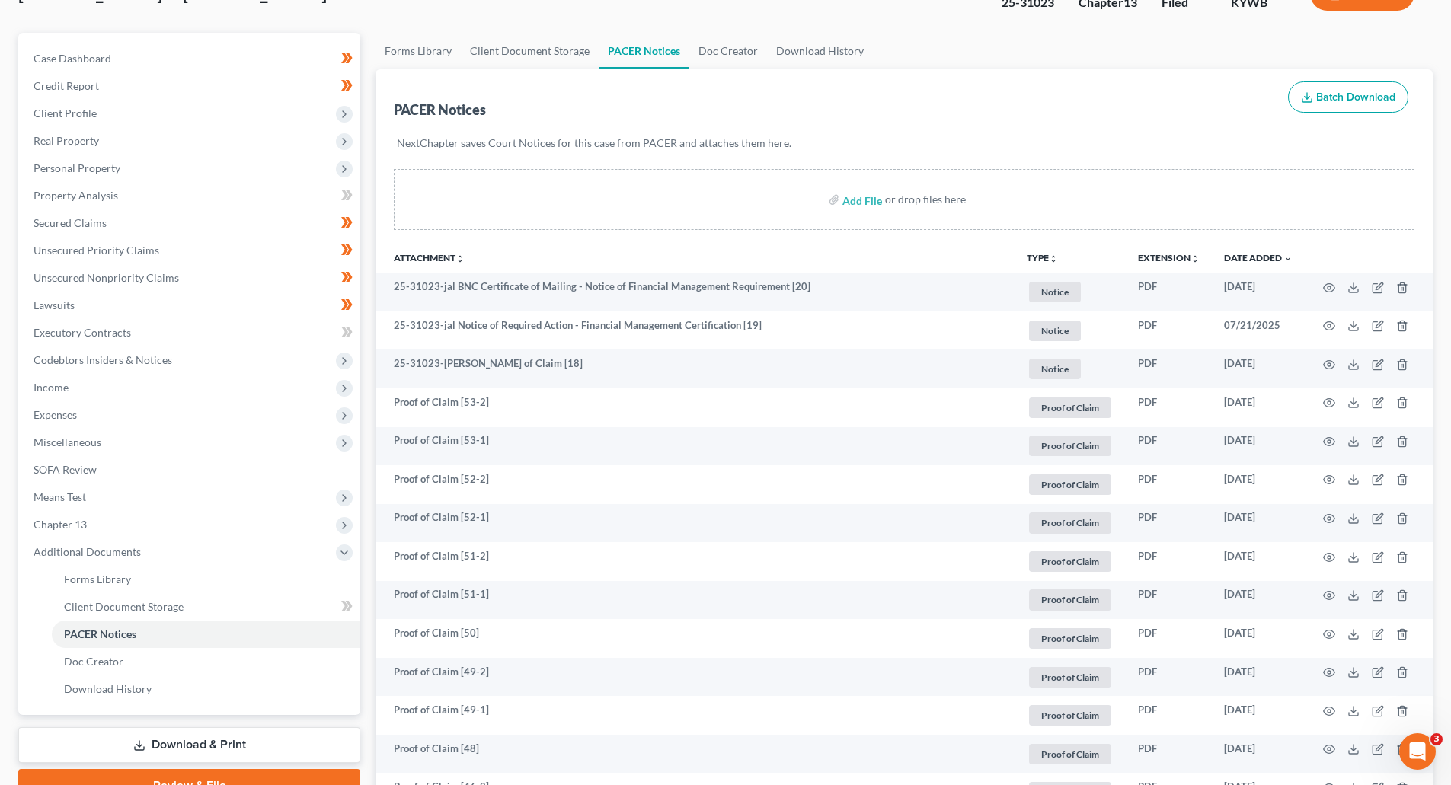
scroll to position [0, 0]
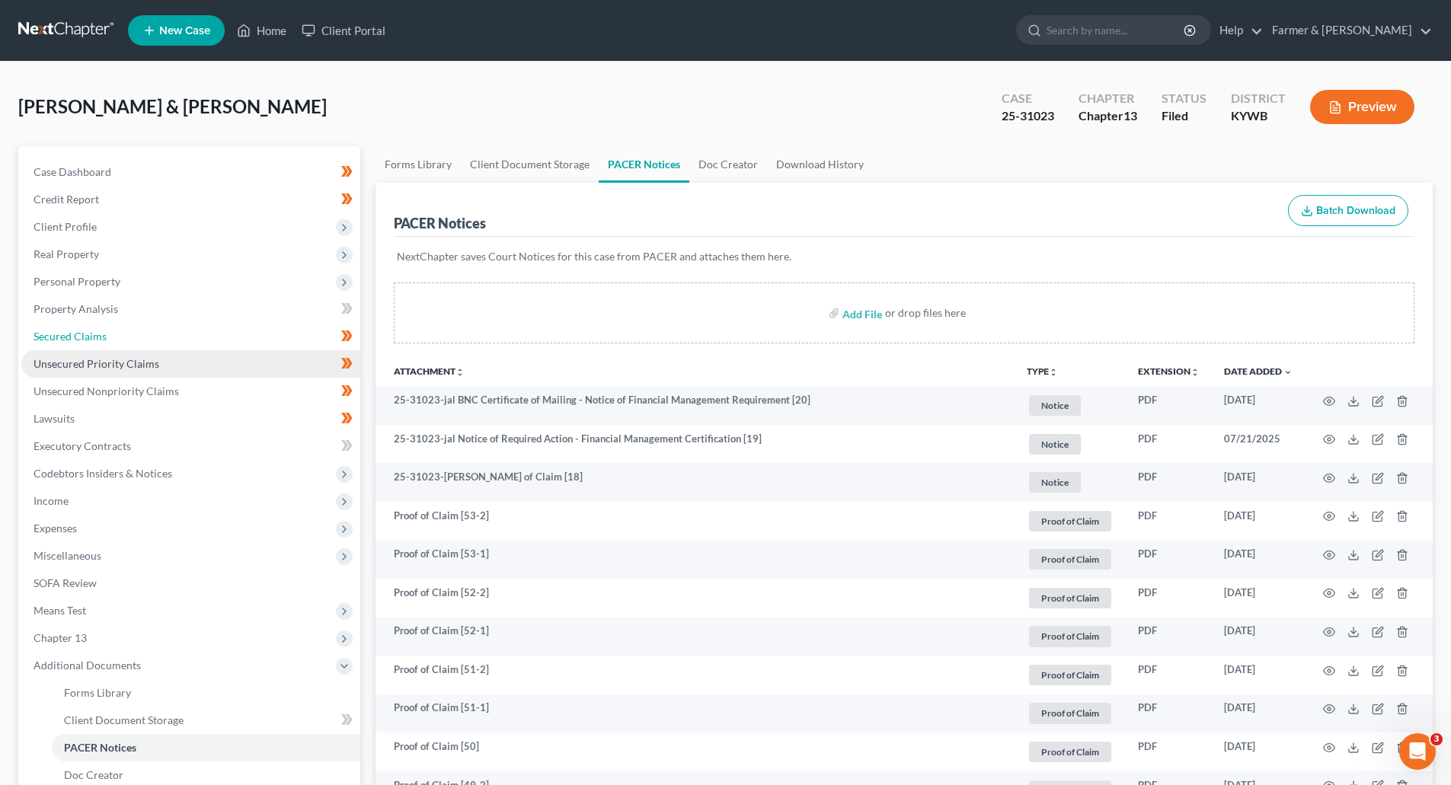
click at [61, 349] on link "Secured Claims" at bounding box center [190, 336] width 339 height 27
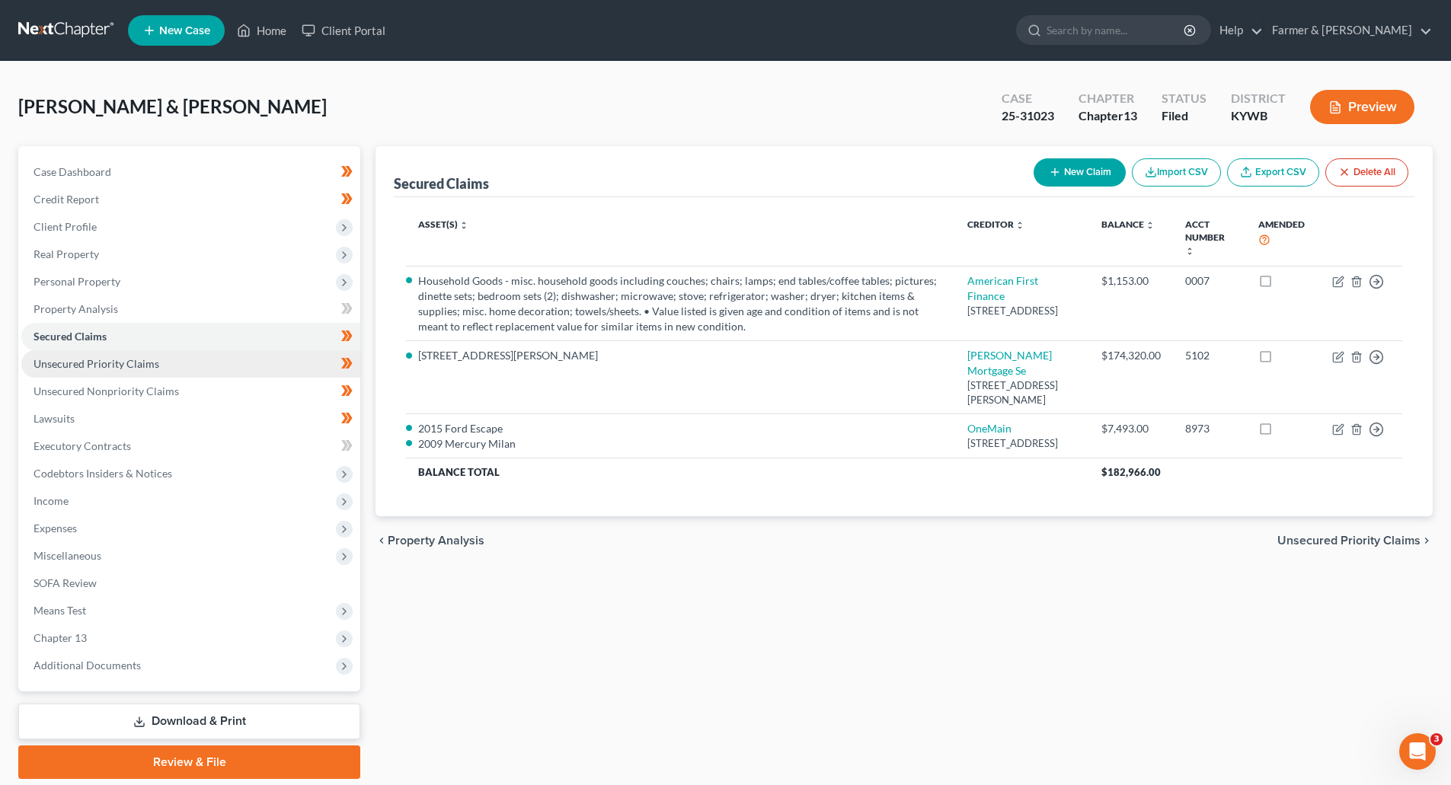
click at [72, 362] on span "Unsecured Priority Claims" at bounding box center [97, 363] width 126 height 13
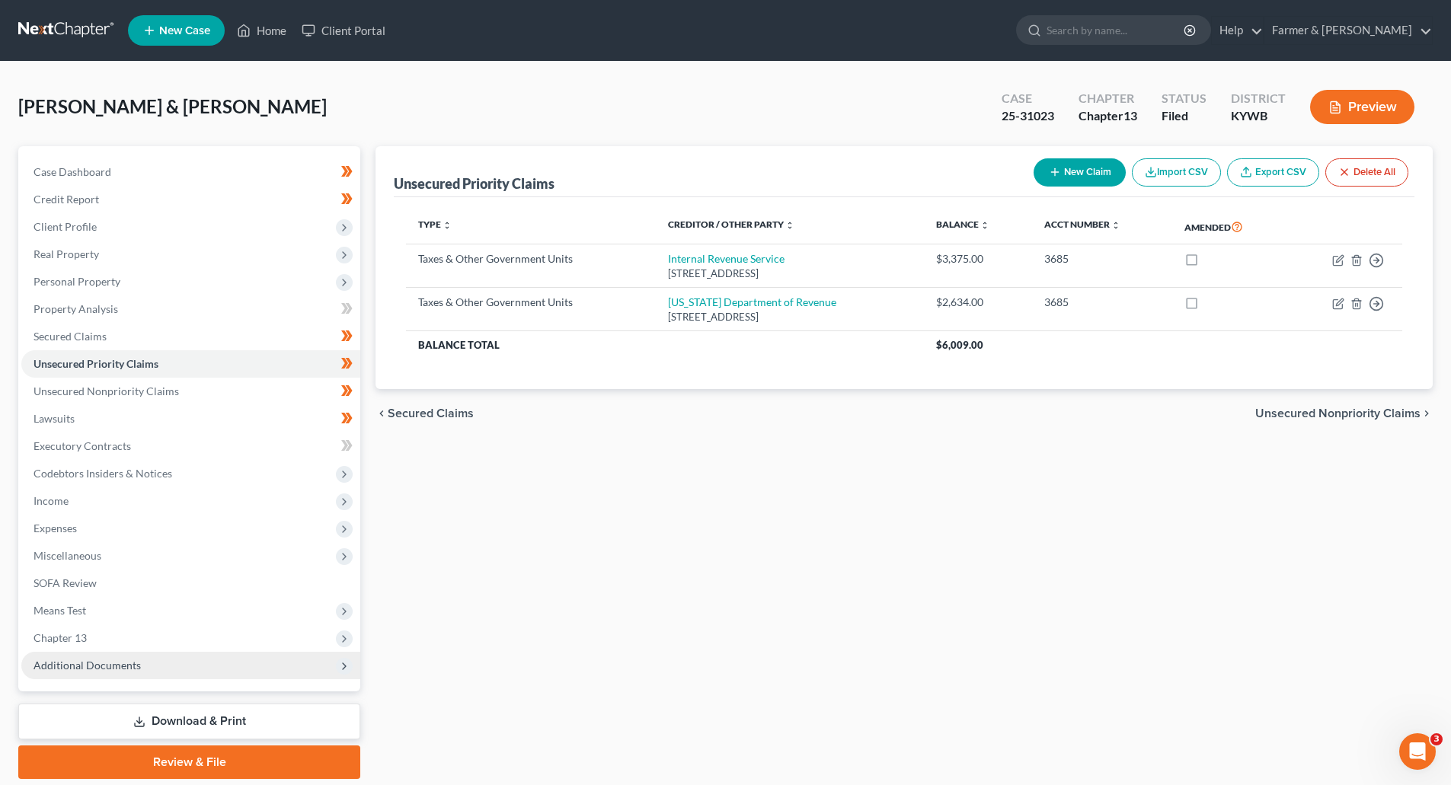
click at [66, 672] on span "Additional Documents" at bounding box center [190, 665] width 339 height 27
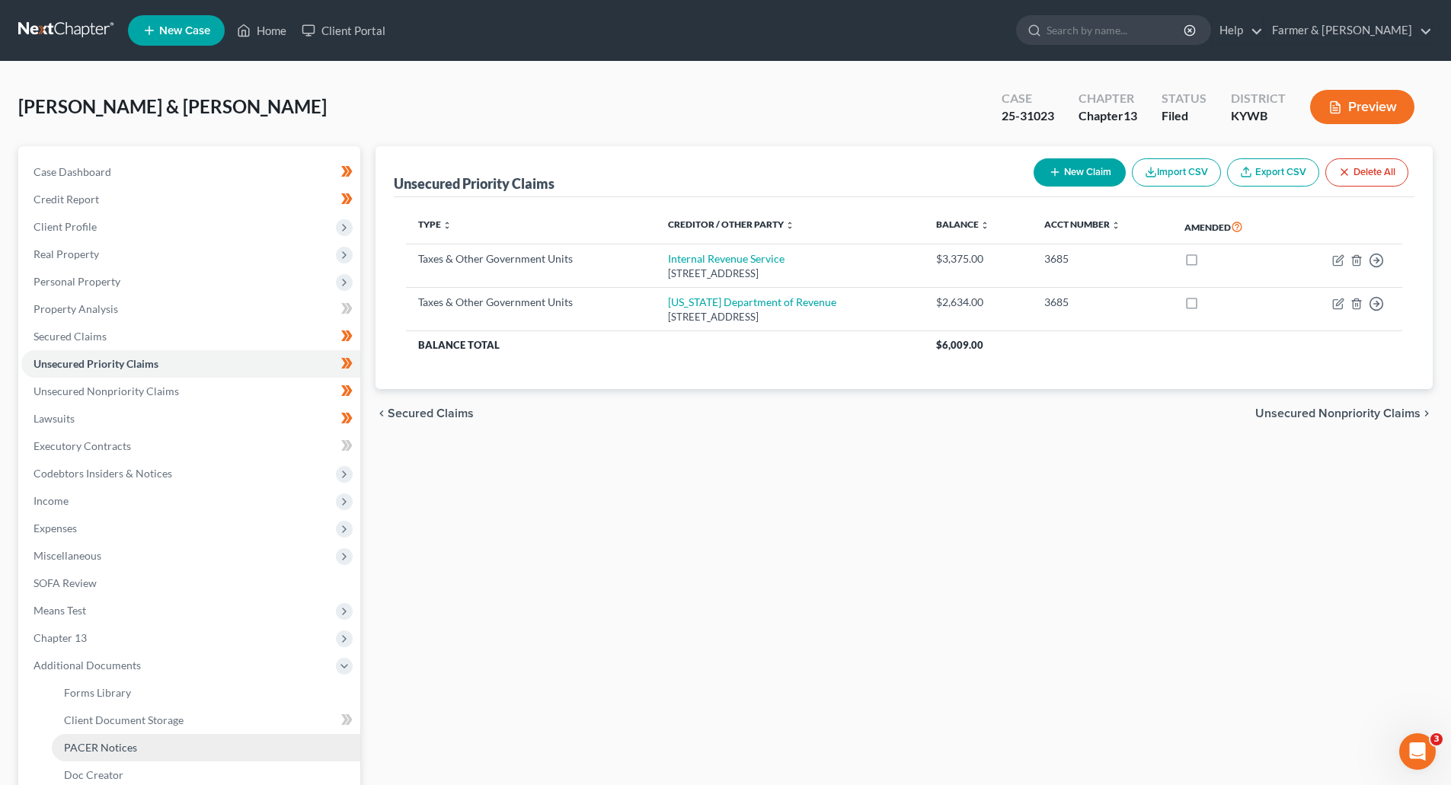
click at [80, 746] on span "PACER Notices" at bounding box center [100, 747] width 73 height 13
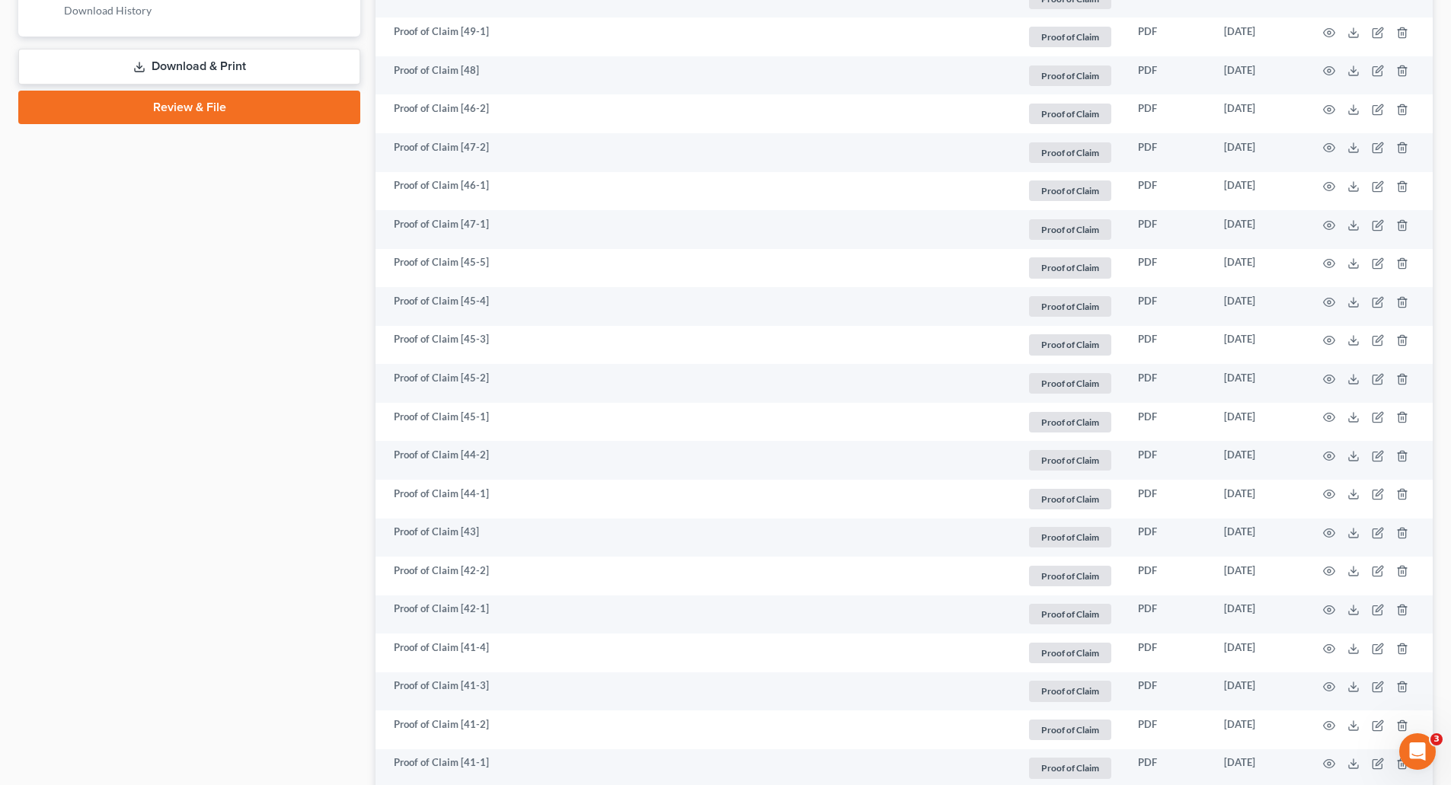
scroll to position [914, 0]
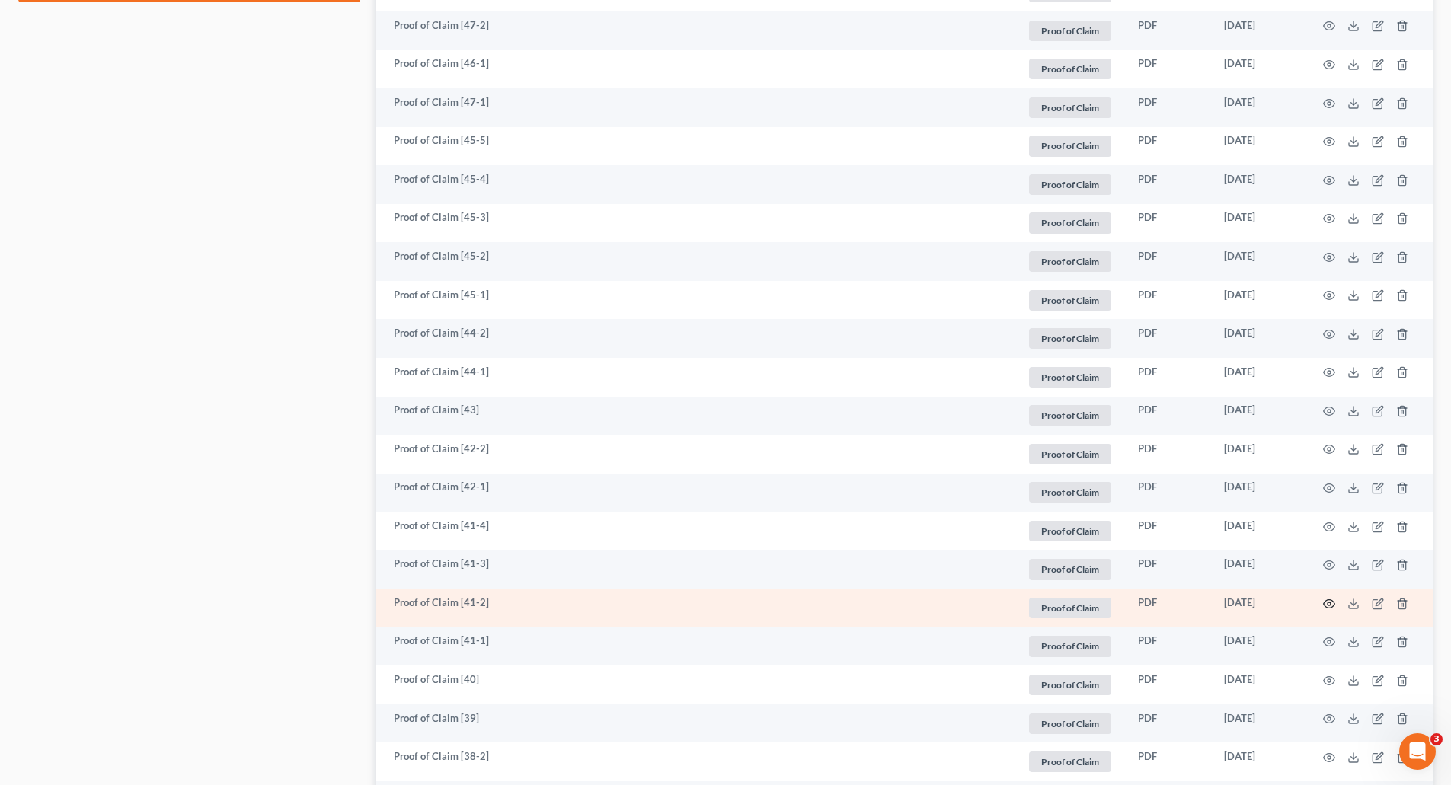
click at [1325, 604] on icon "button" at bounding box center [1329, 604] width 12 height 12
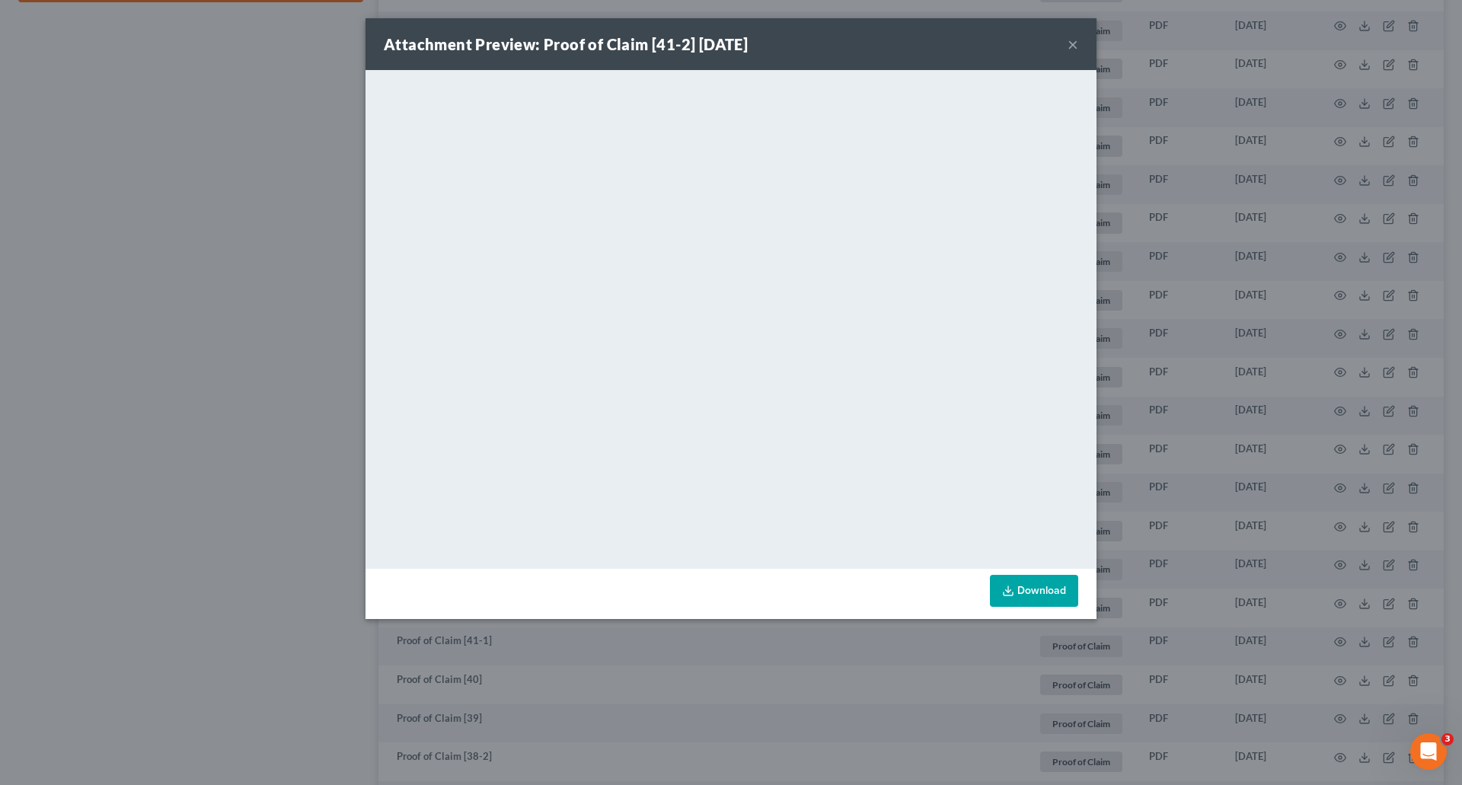
click at [1072, 46] on button "×" at bounding box center [1073, 44] width 11 height 18
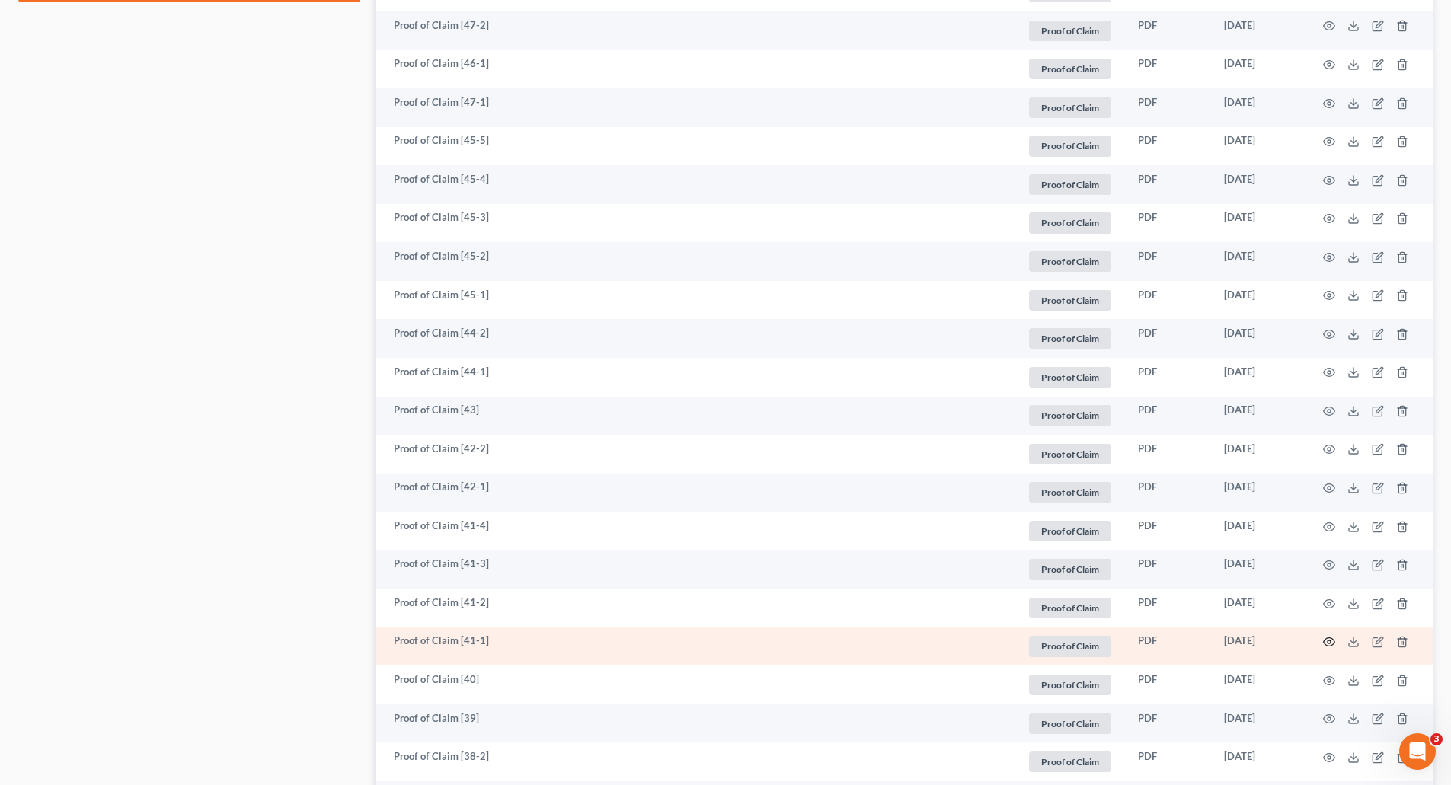
click at [1323, 641] on icon "button" at bounding box center [1329, 642] width 12 height 12
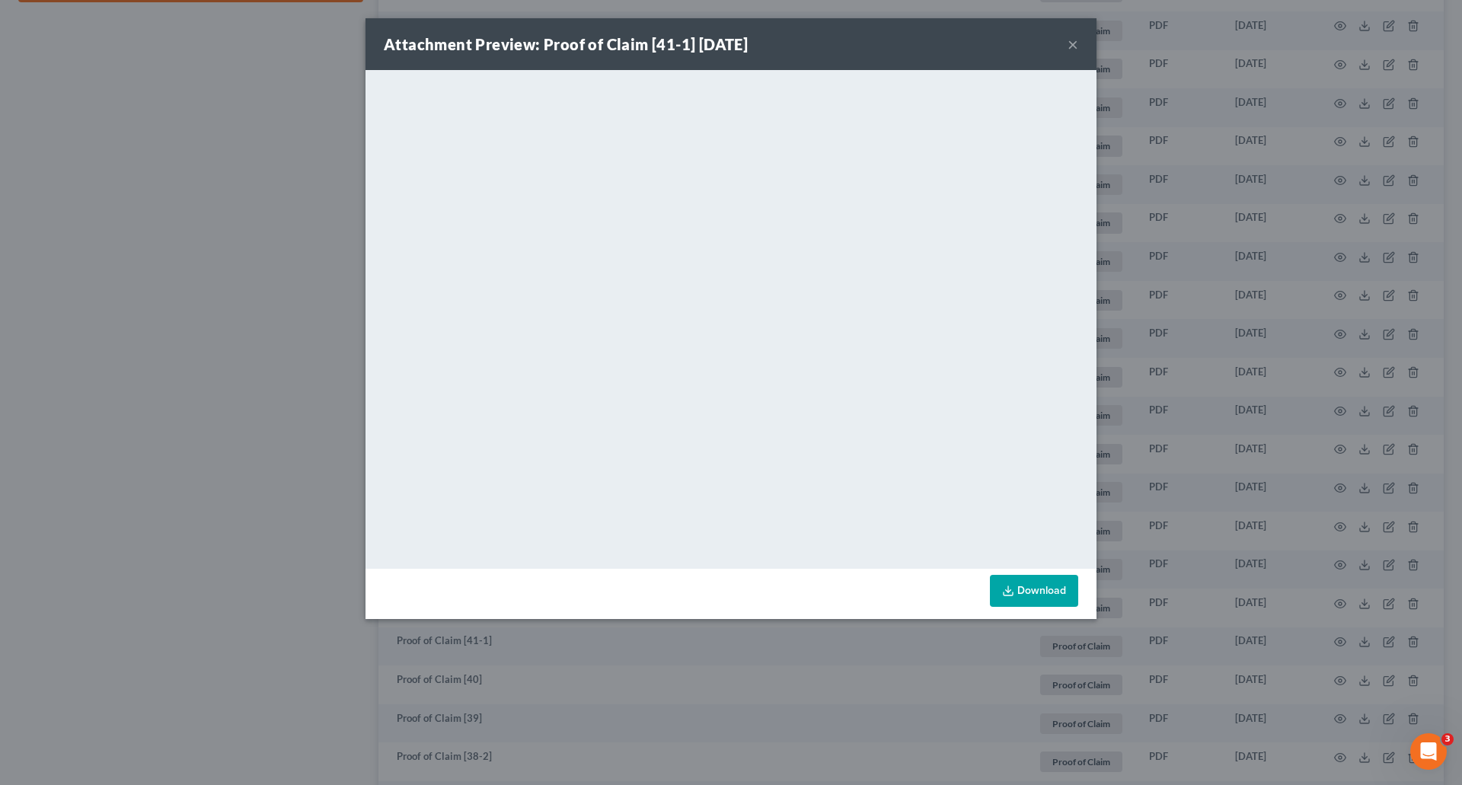
click at [1075, 44] on button "×" at bounding box center [1073, 44] width 11 height 18
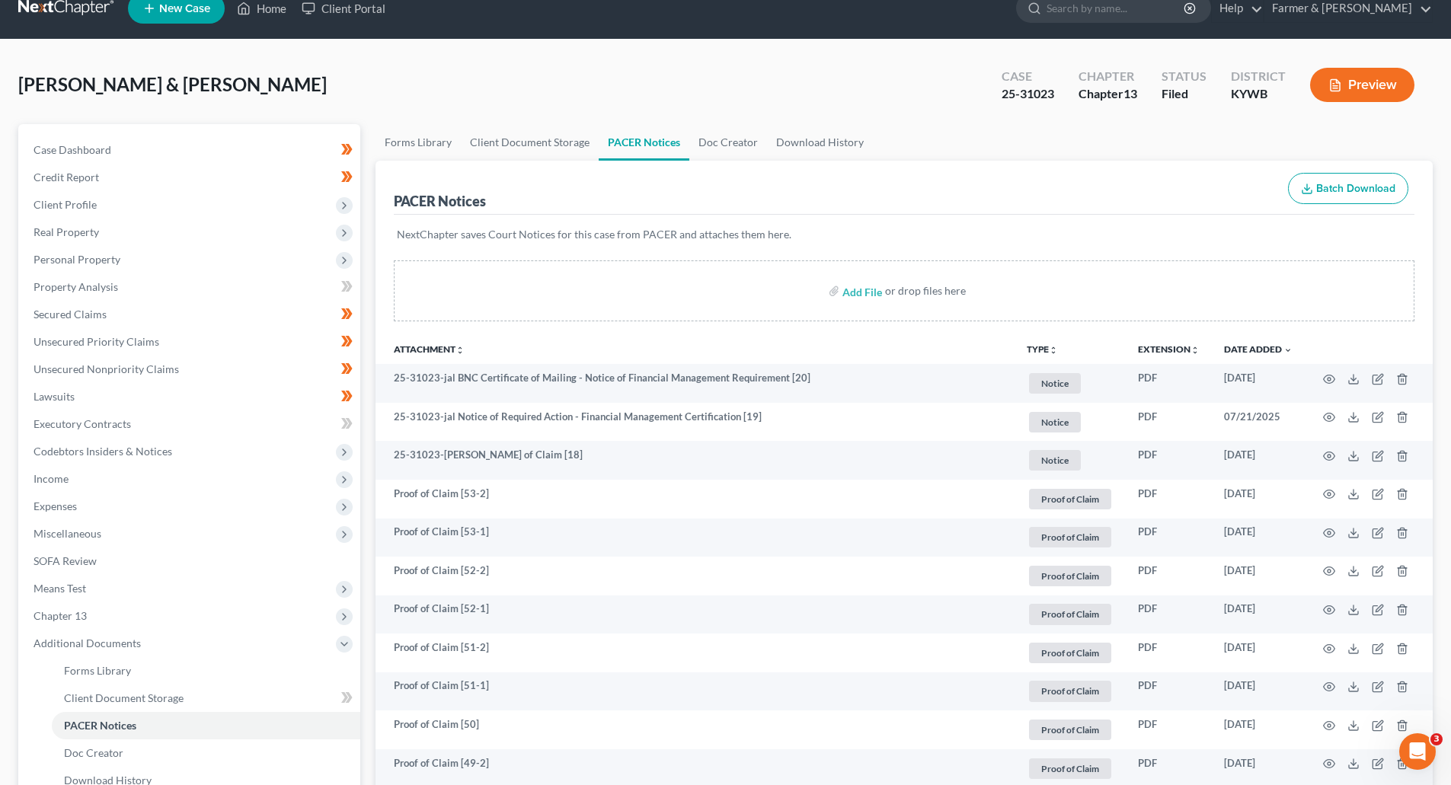
scroll to position [0, 0]
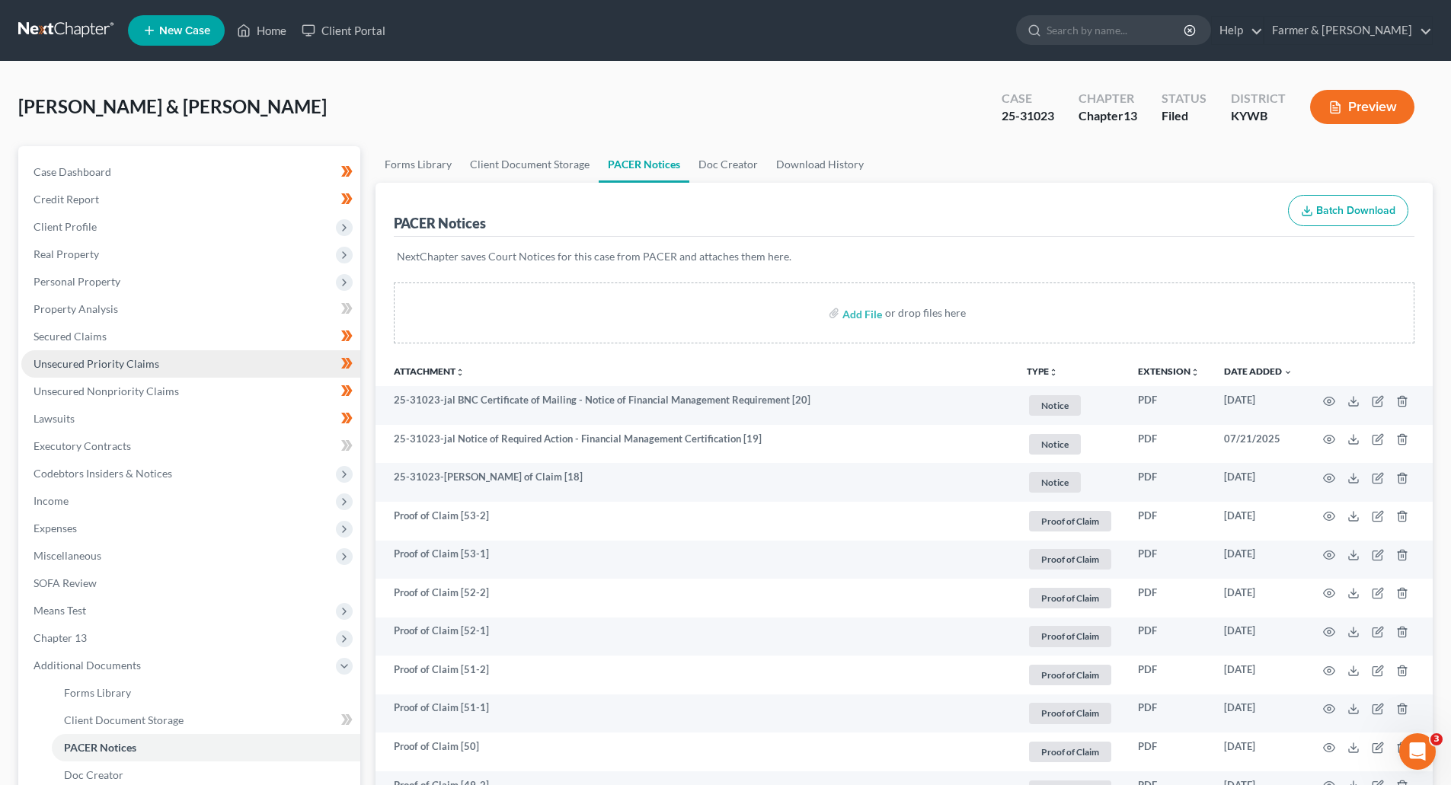
click at [119, 369] on span "Unsecured Priority Claims" at bounding box center [97, 363] width 126 height 13
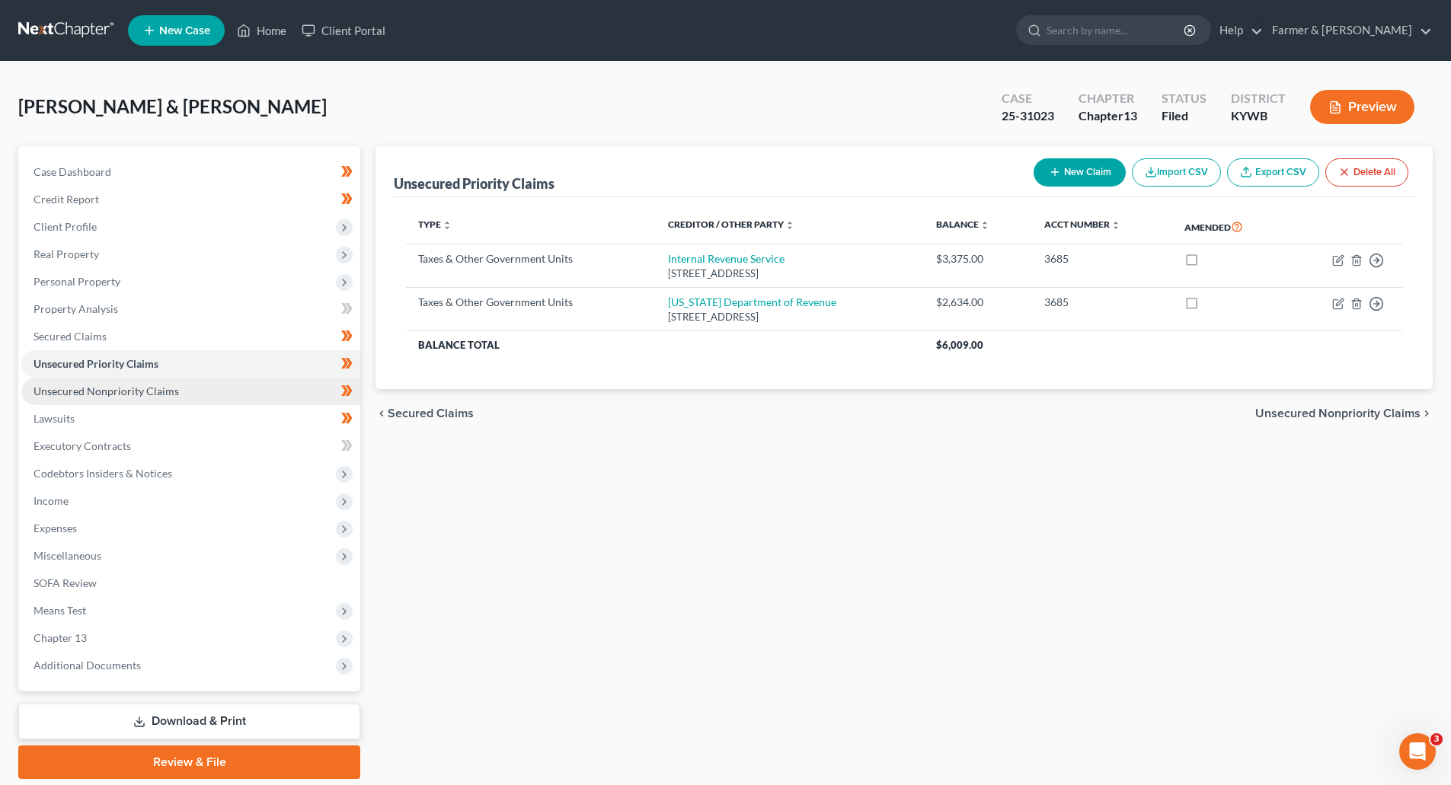
click at [125, 390] on span "Unsecured Nonpriority Claims" at bounding box center [106, 391] width 145 height 13
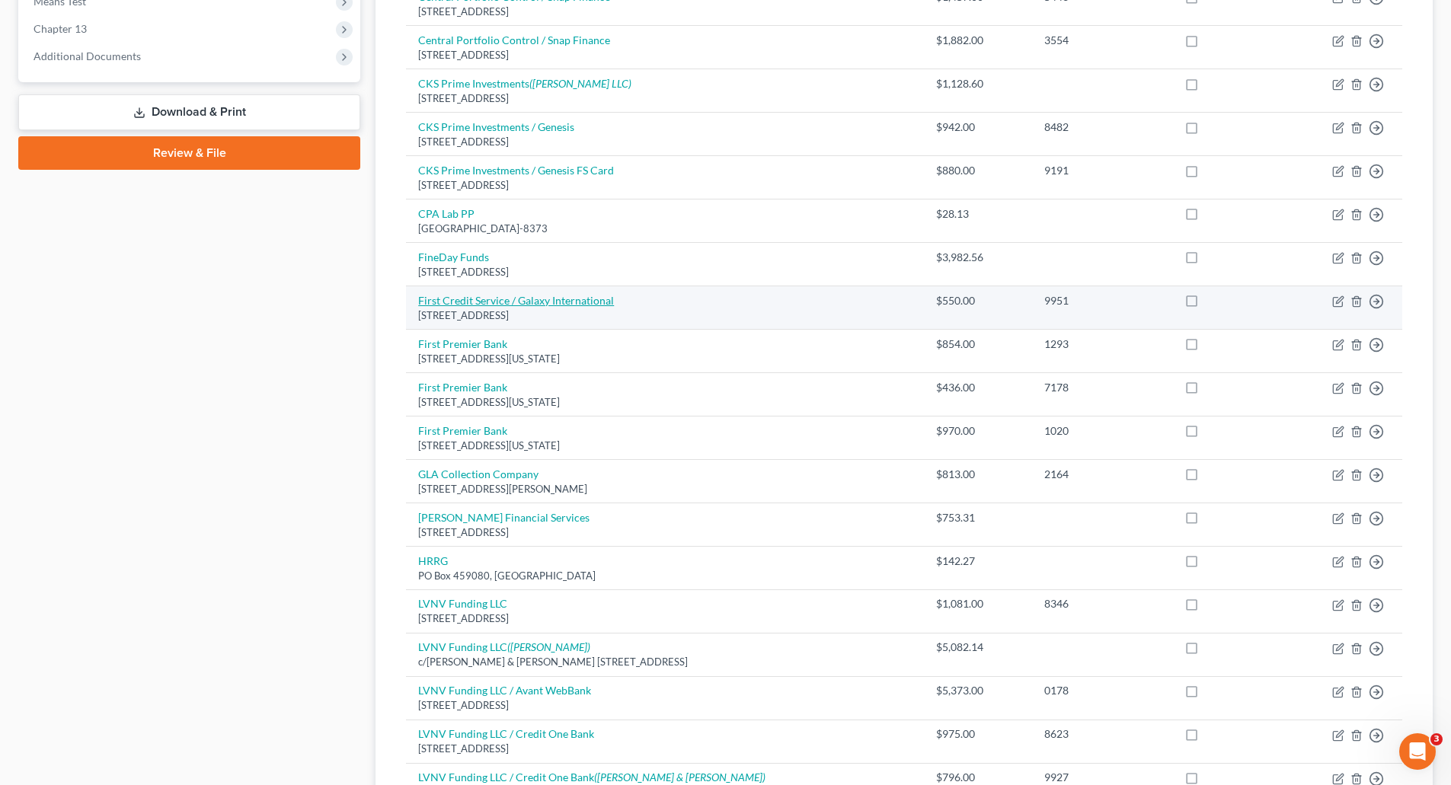
scroll to position [914, 0]
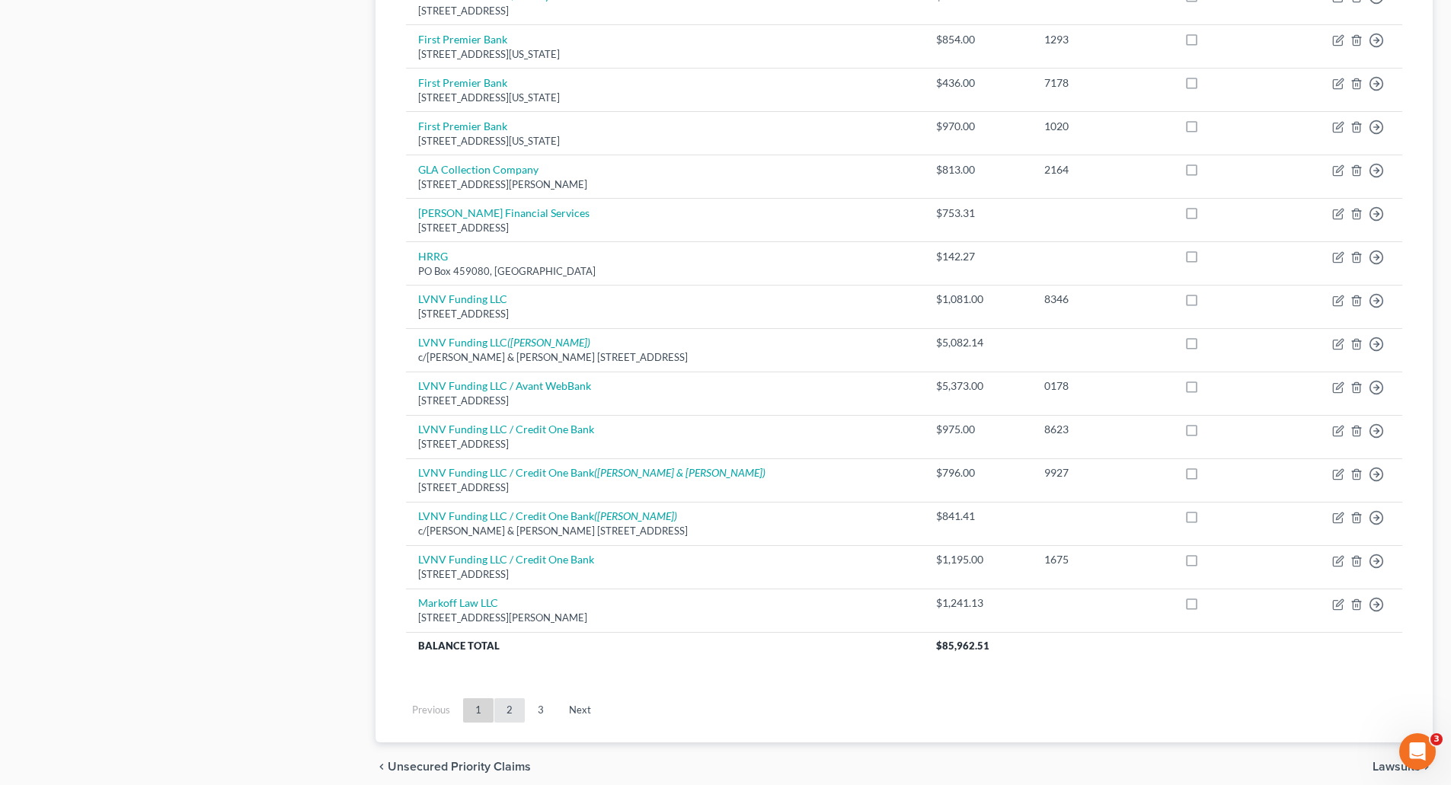
click at [509, 712] on link "2" at bounding box center [509, 710] width 30 height 24
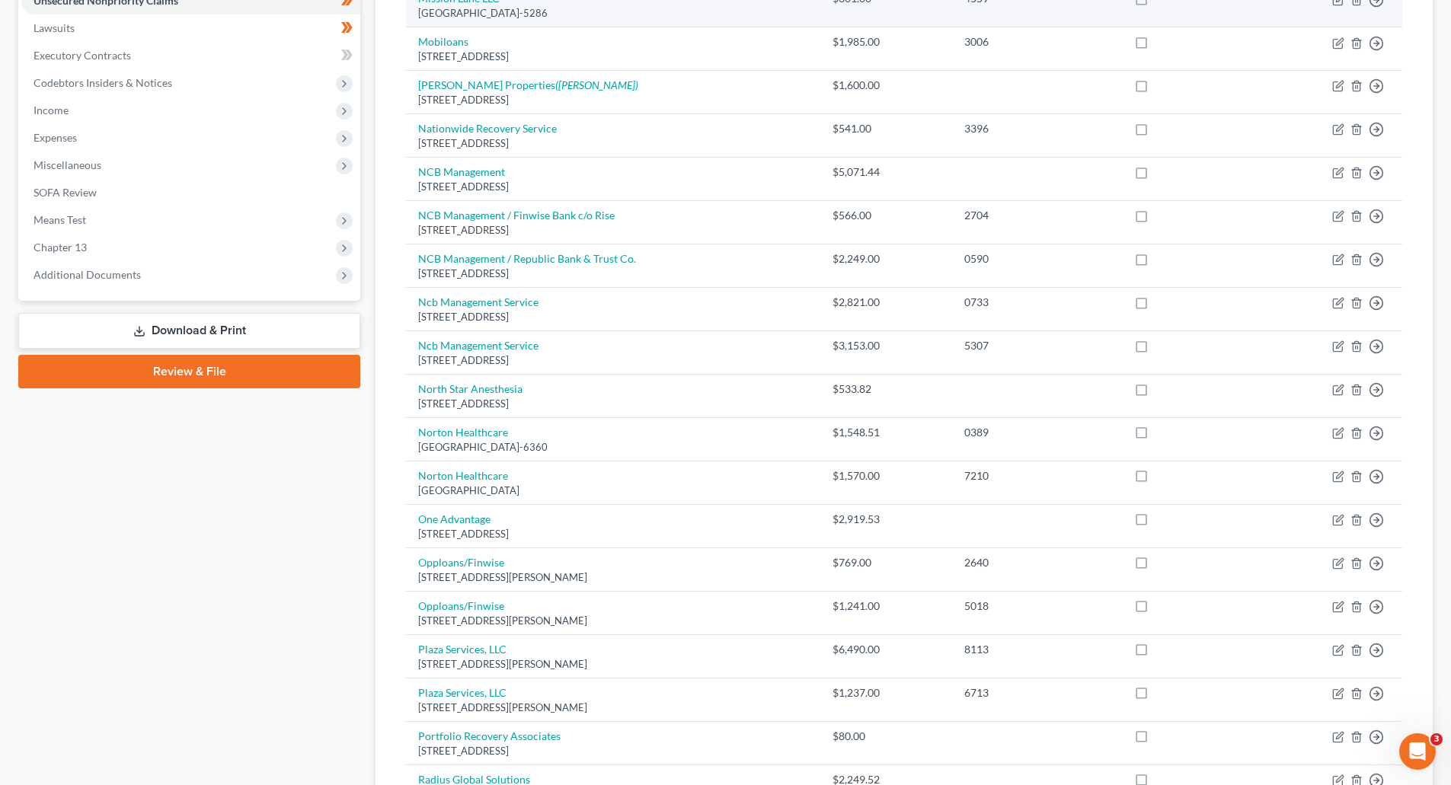
scroll to position [978, 0]
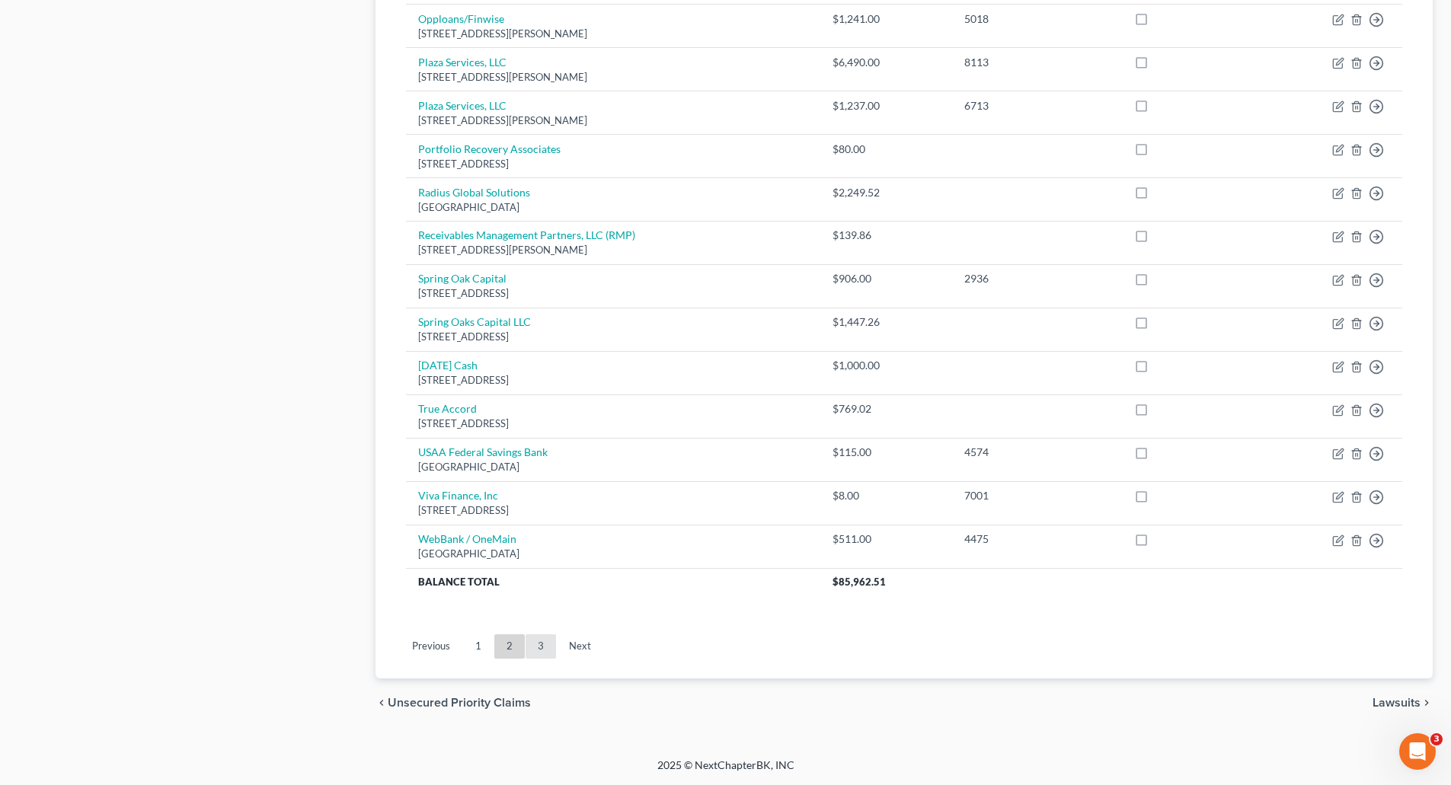
click at [539, 647] on link "3" at bounding box center [541, 646] width 30 height 24
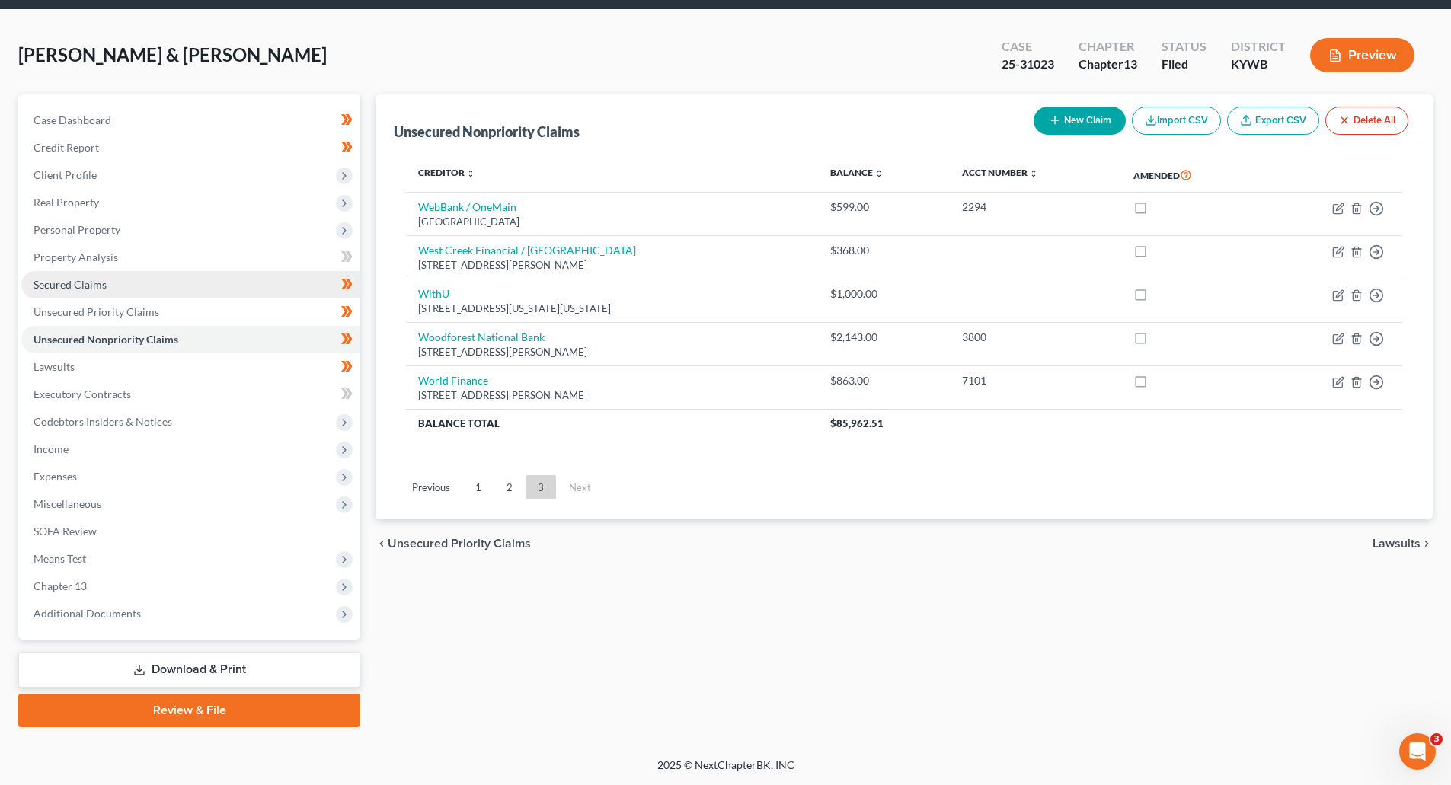
click at [63, 276] on link "Secured Claims" at bounding box center [190, 284] width 339 height 27
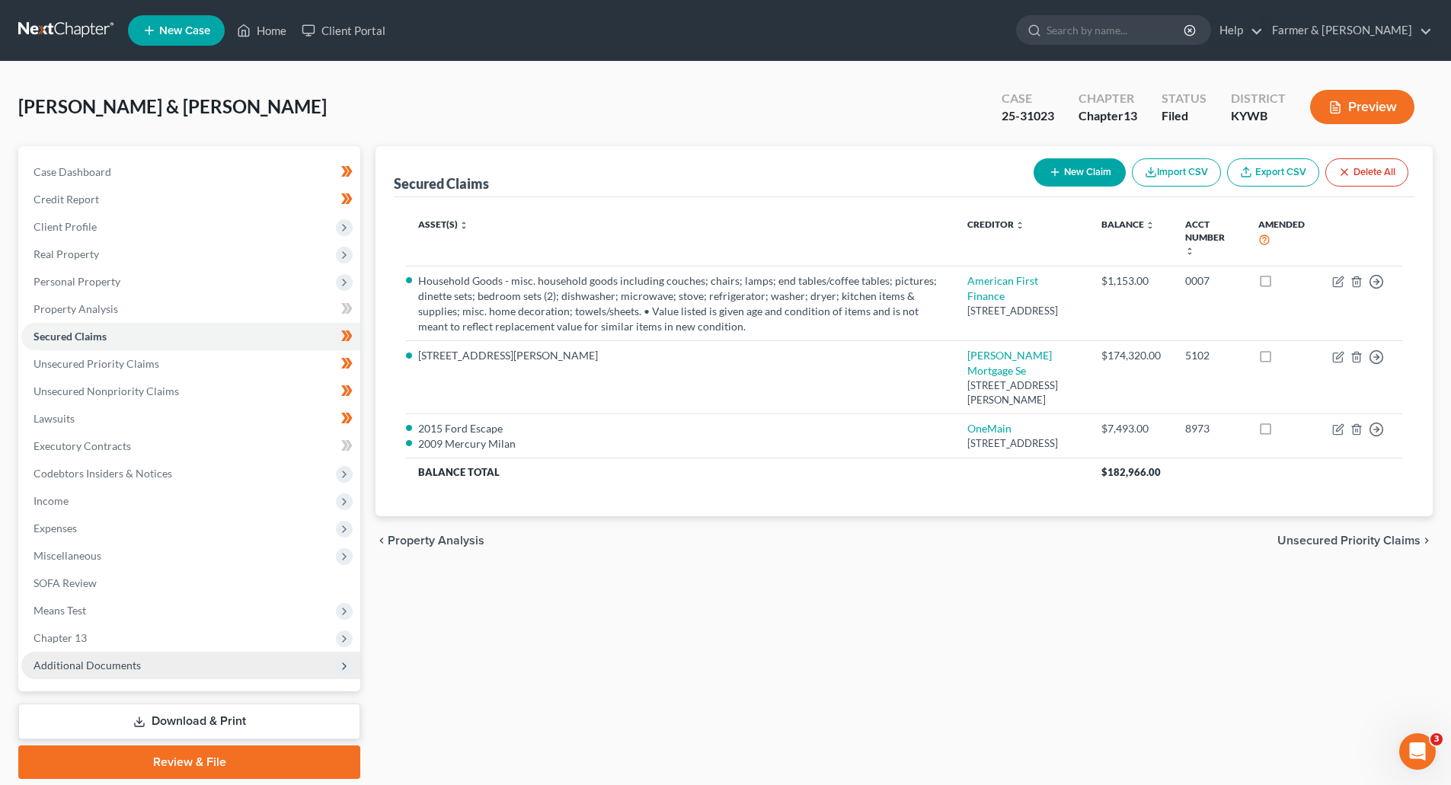
click at [90, 670] on span "Additional Documents" at bounding box center [87, 665] width 107 height 13
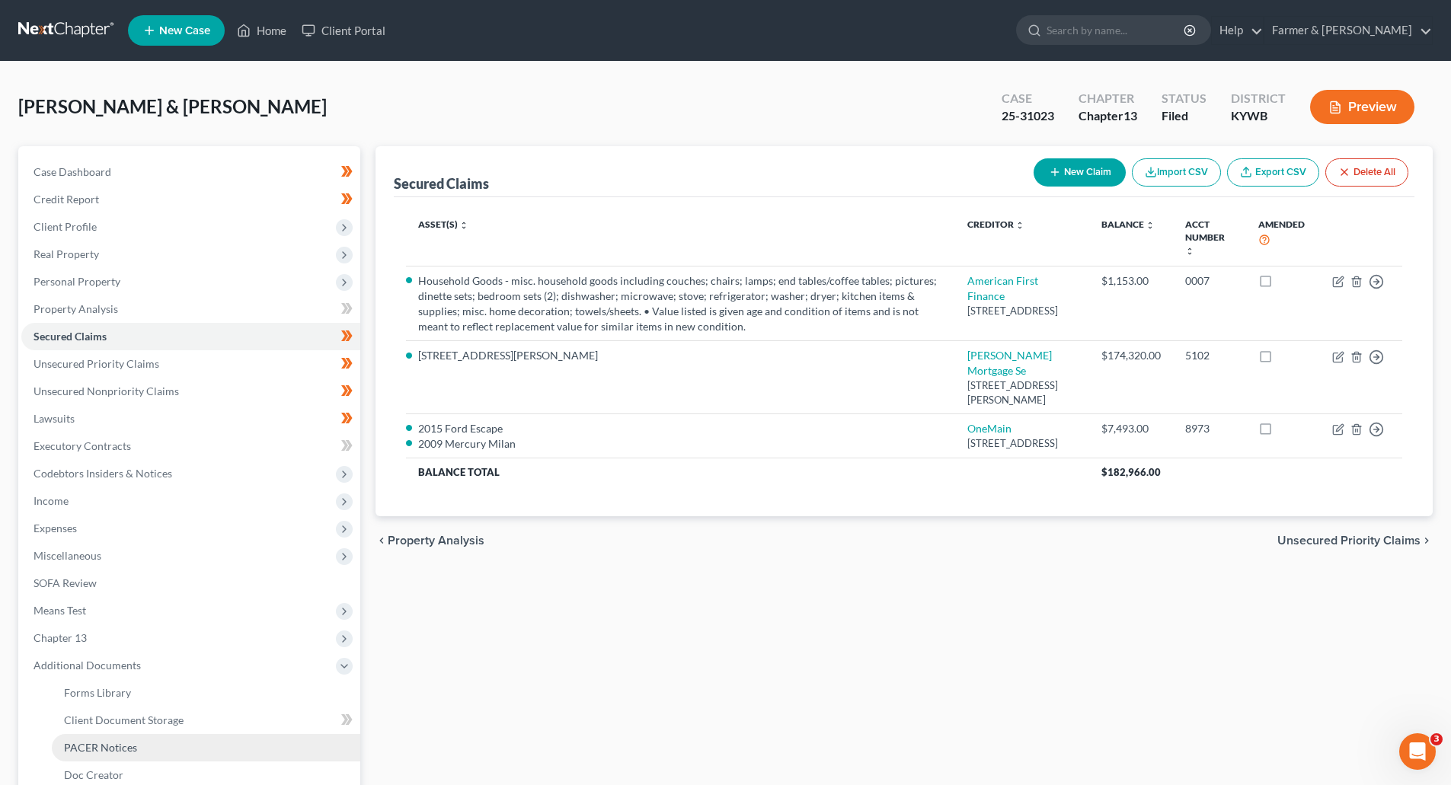
click at [105, 752] on span "PACER Notices" at bounding box center [100, 747] width 73 height 13
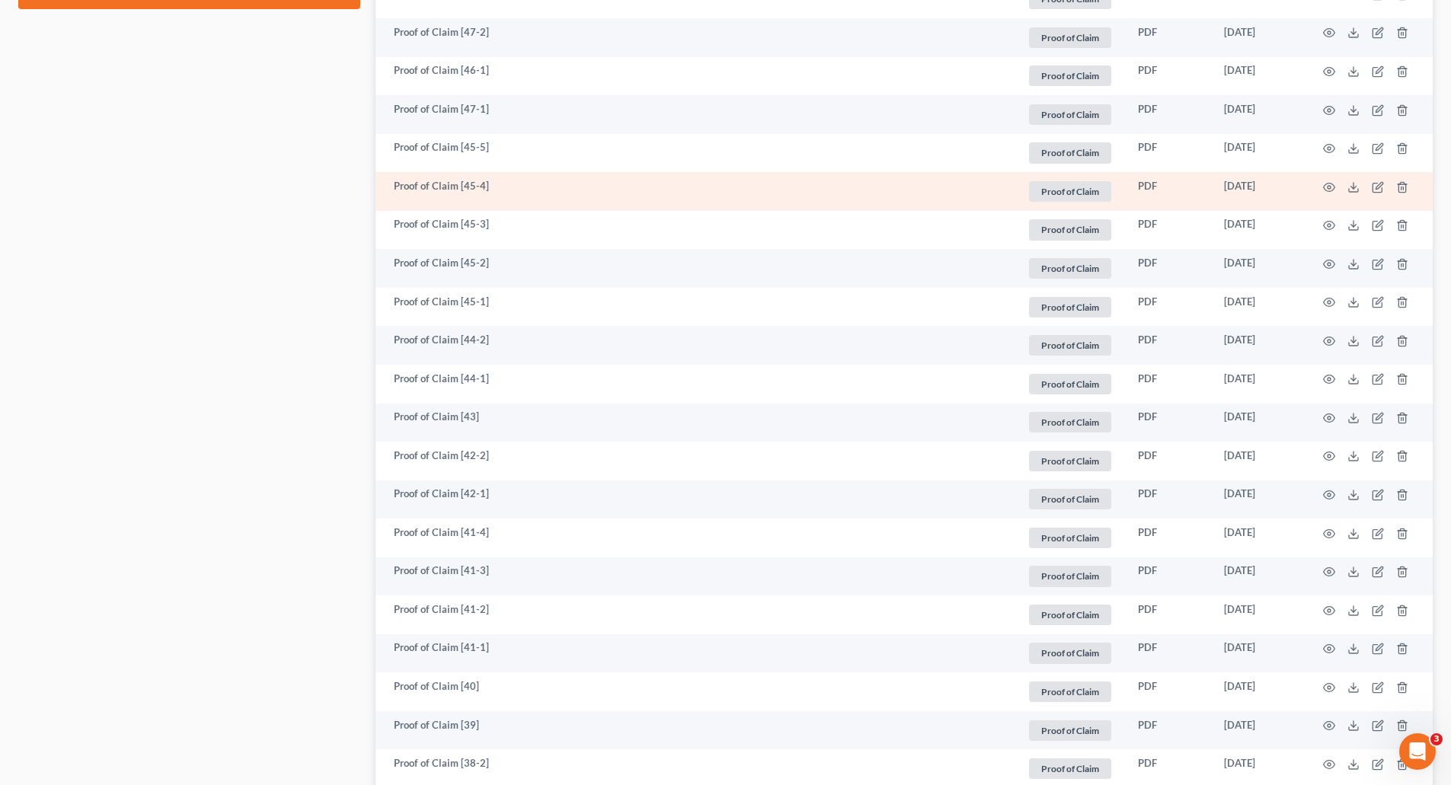
scroll to position [914, 0]
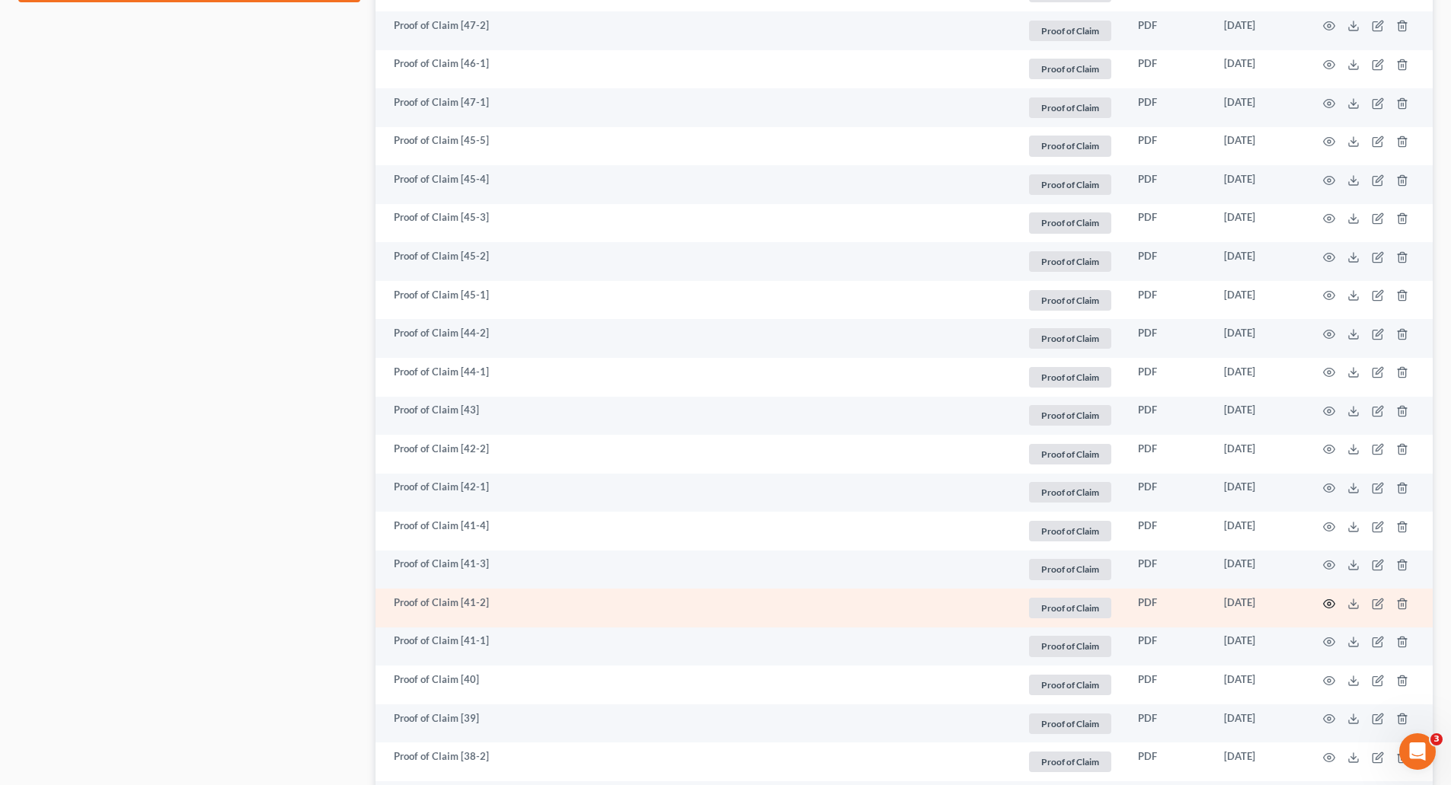
click at [1326, 606] on icon "button" at bounding box center [1329, 604] width 12 height 12
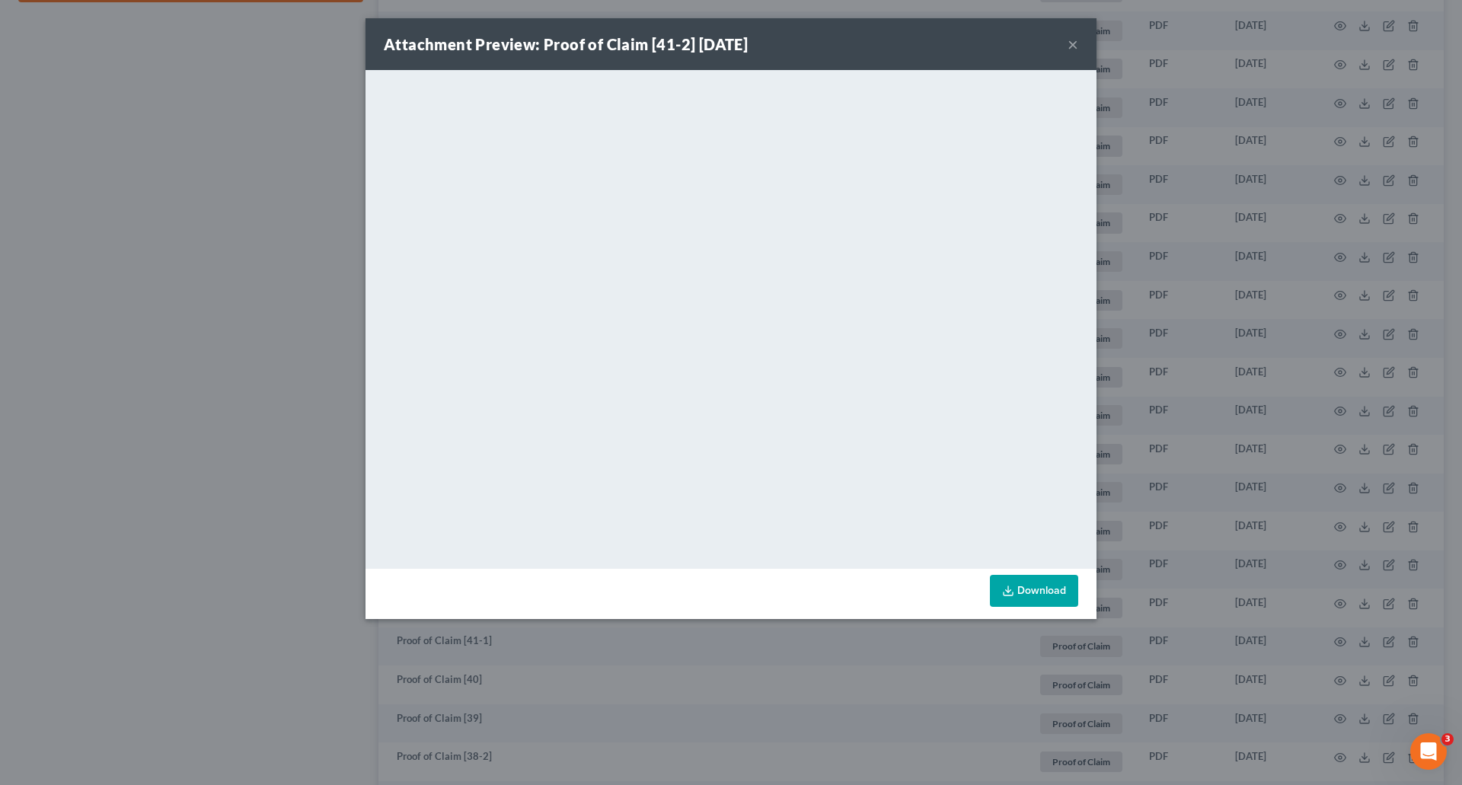
click at [1072, 43] on button "×" at bounding box center [1073, 44] width 11 height 18
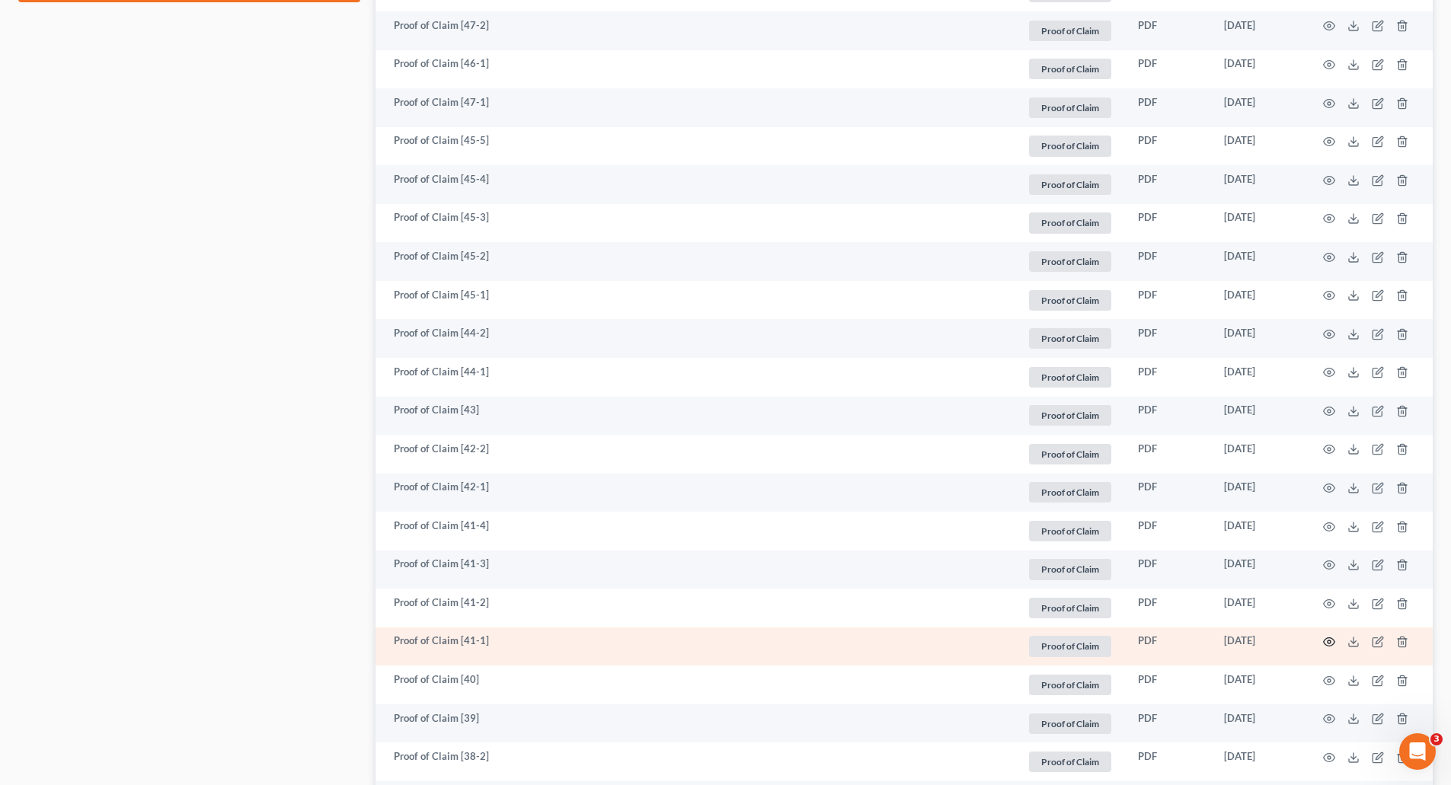
click at [1331, 644] on icon "button" at bounding box center [1329, 642] width 12 height 12
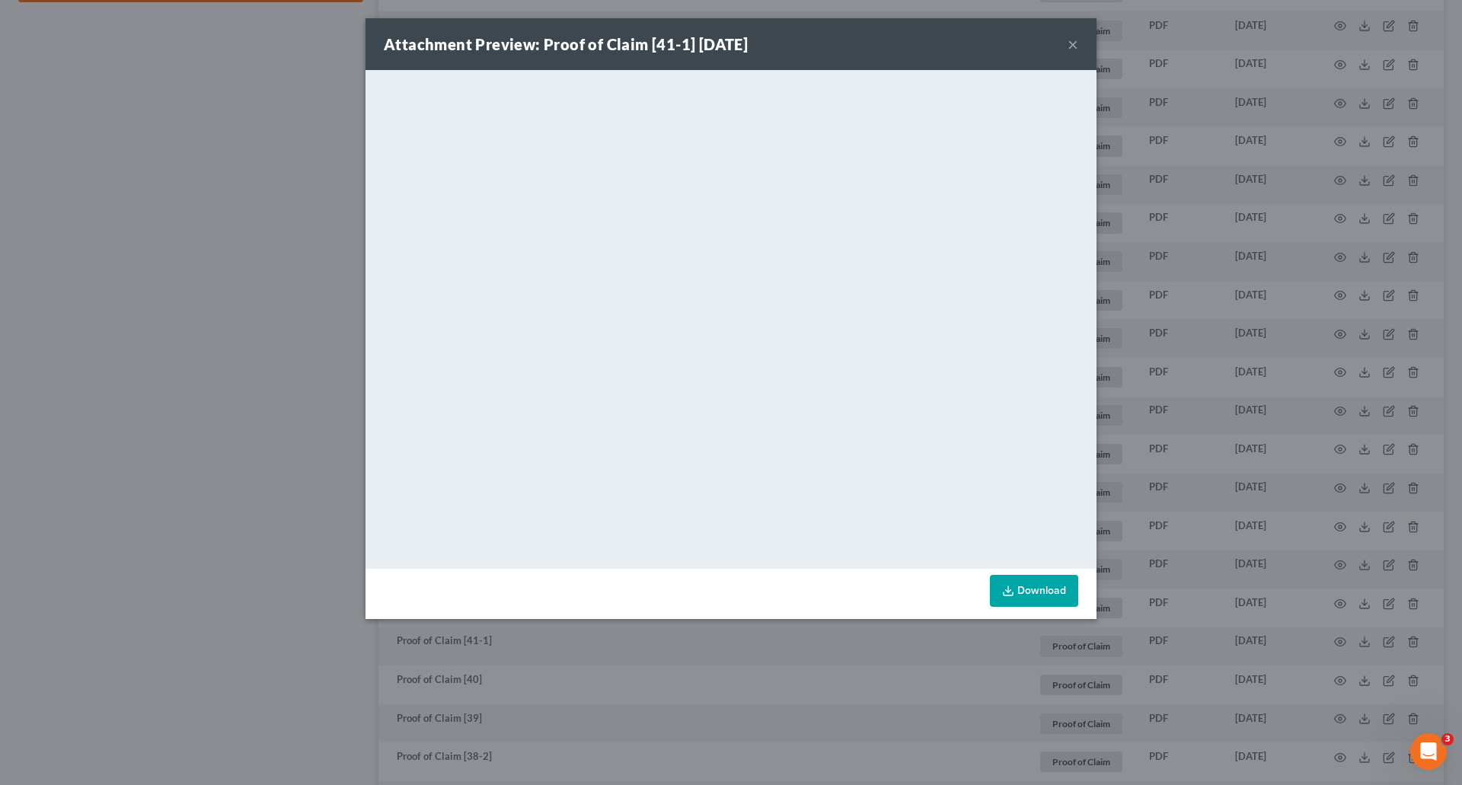
click at [1071, 46] on button "×" at bounding box center [1073, 44] width 11 height 18
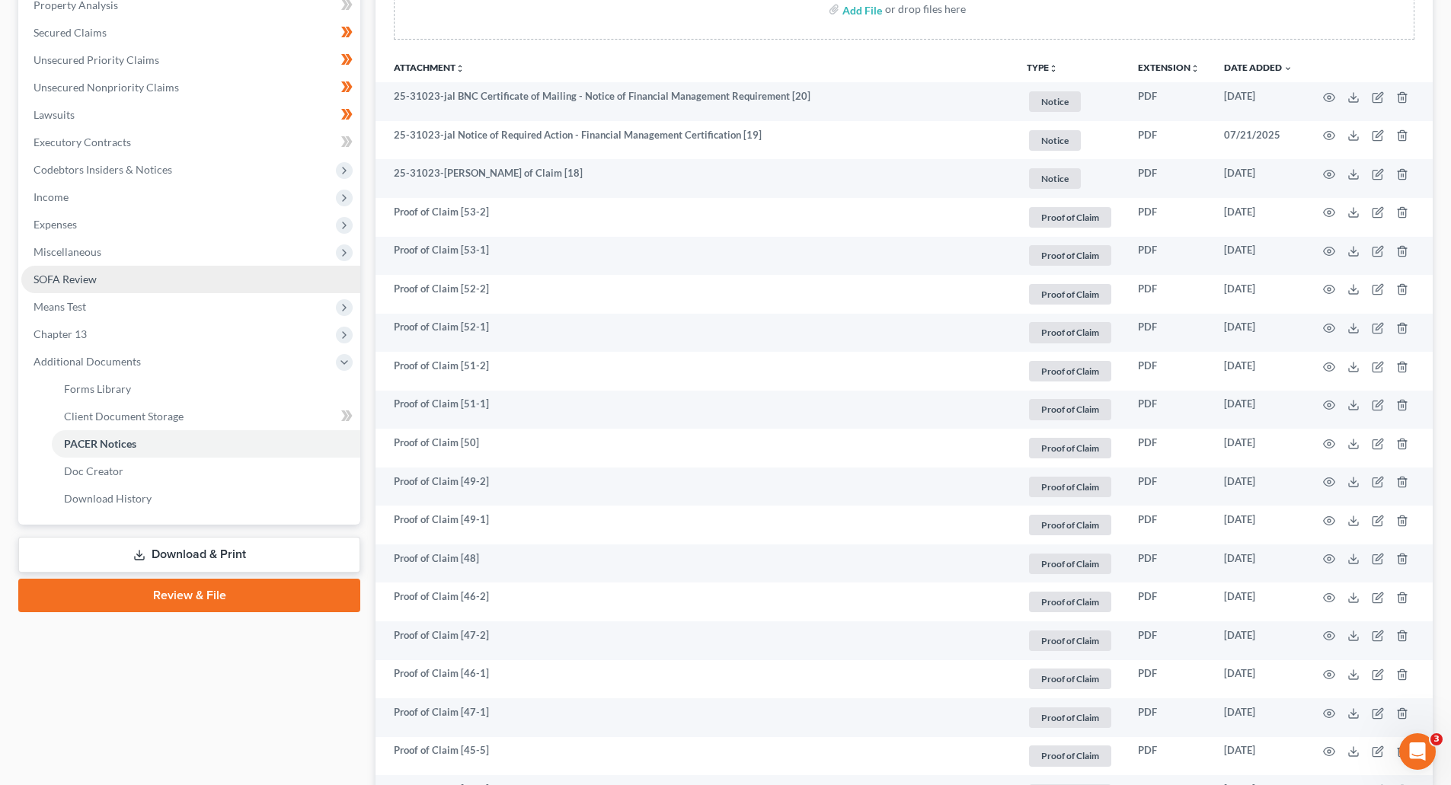
scroll to position [305, 0]
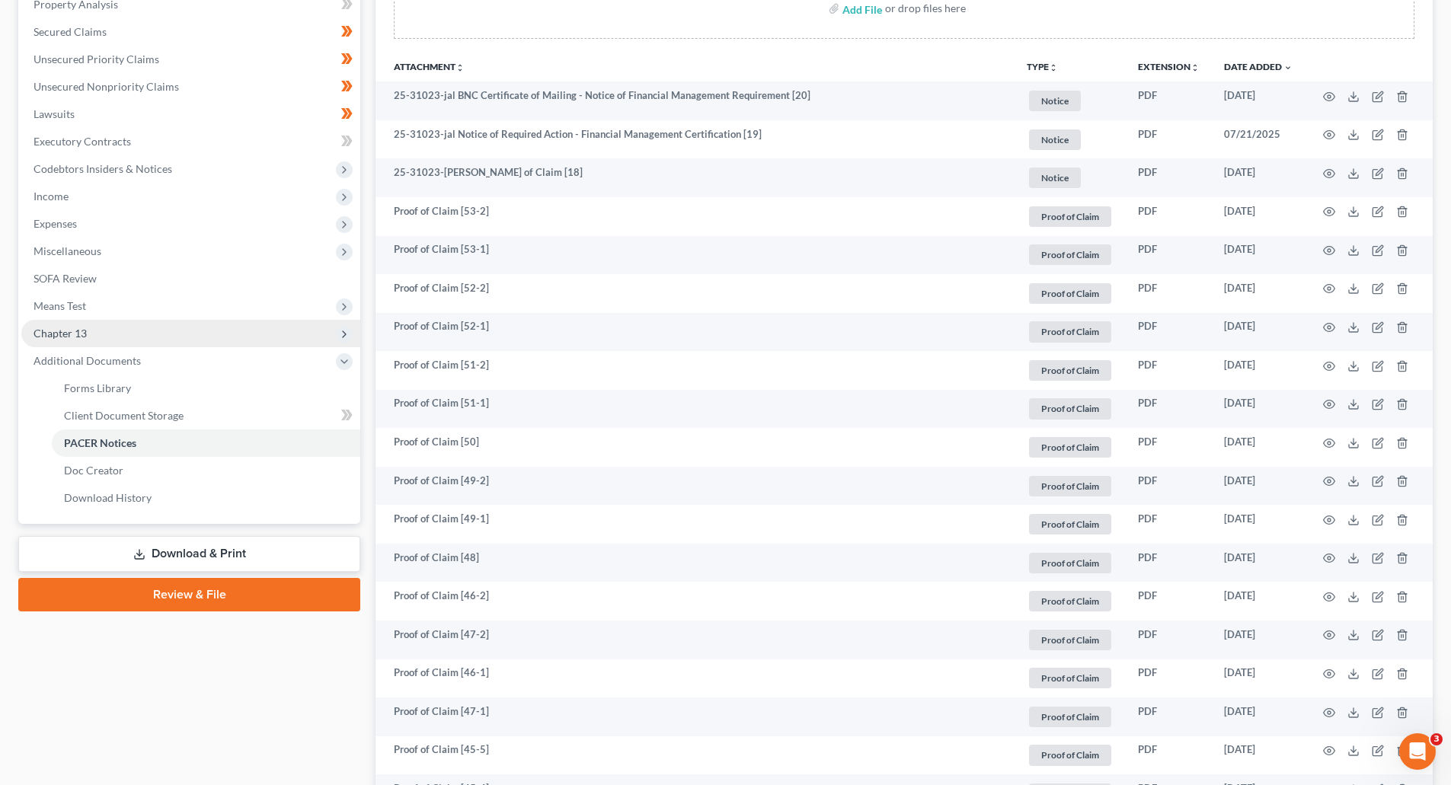
click at [81, 332] on span "Chapter 13" at bounding box center [60, 333] width 53 height 13
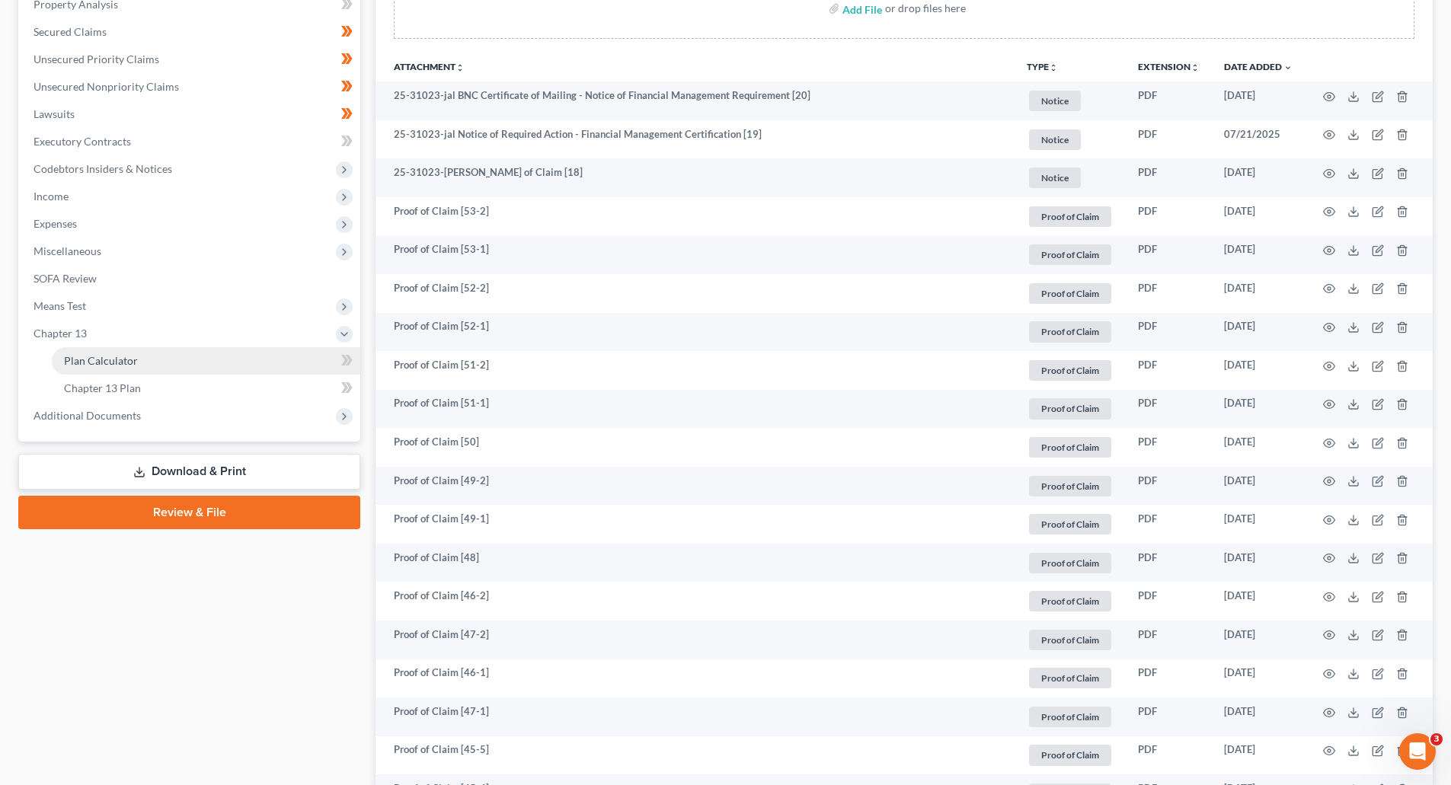
click at [94, 364] on span "Plan Calculator" at bounding box center [101, 360] width 74 height 13
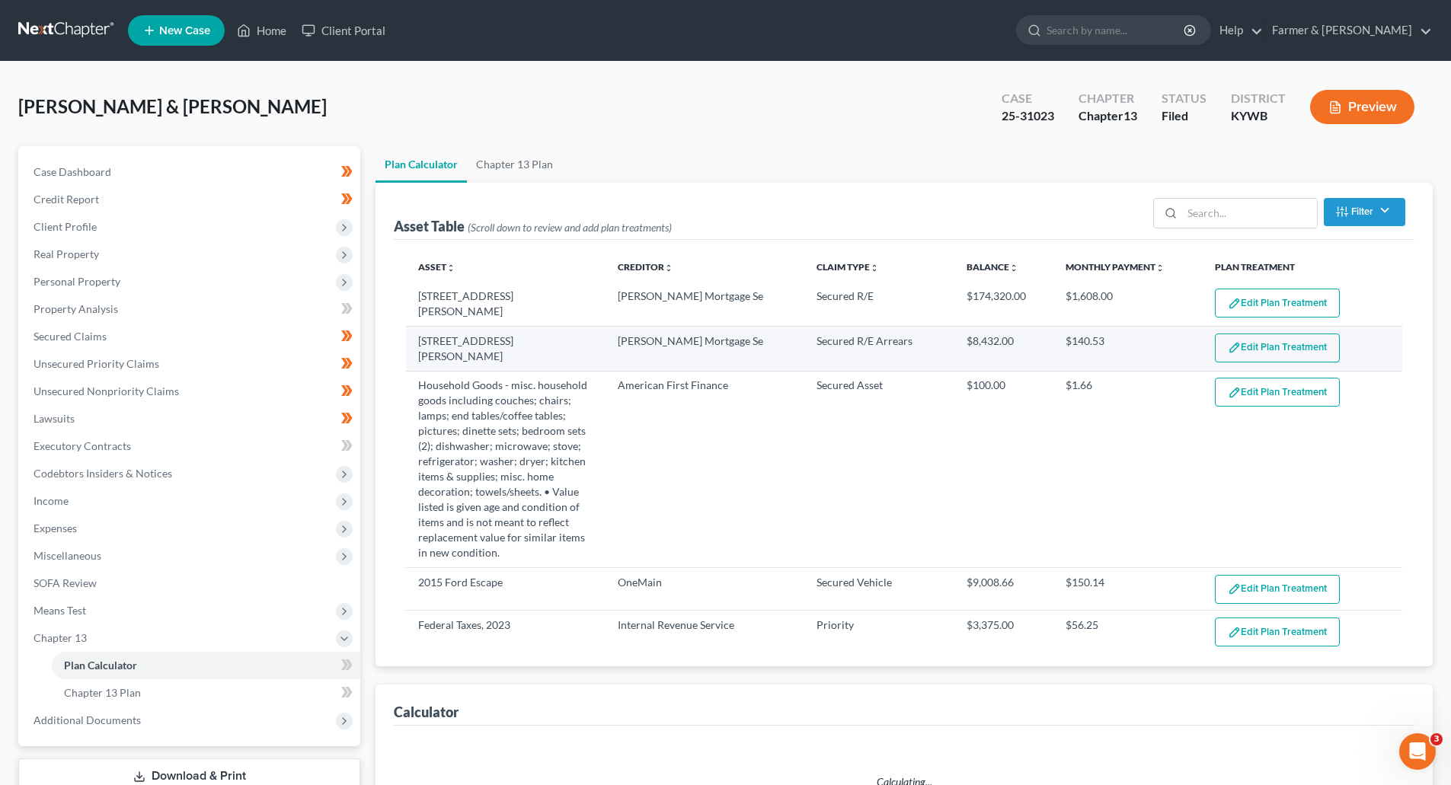
select select "59"
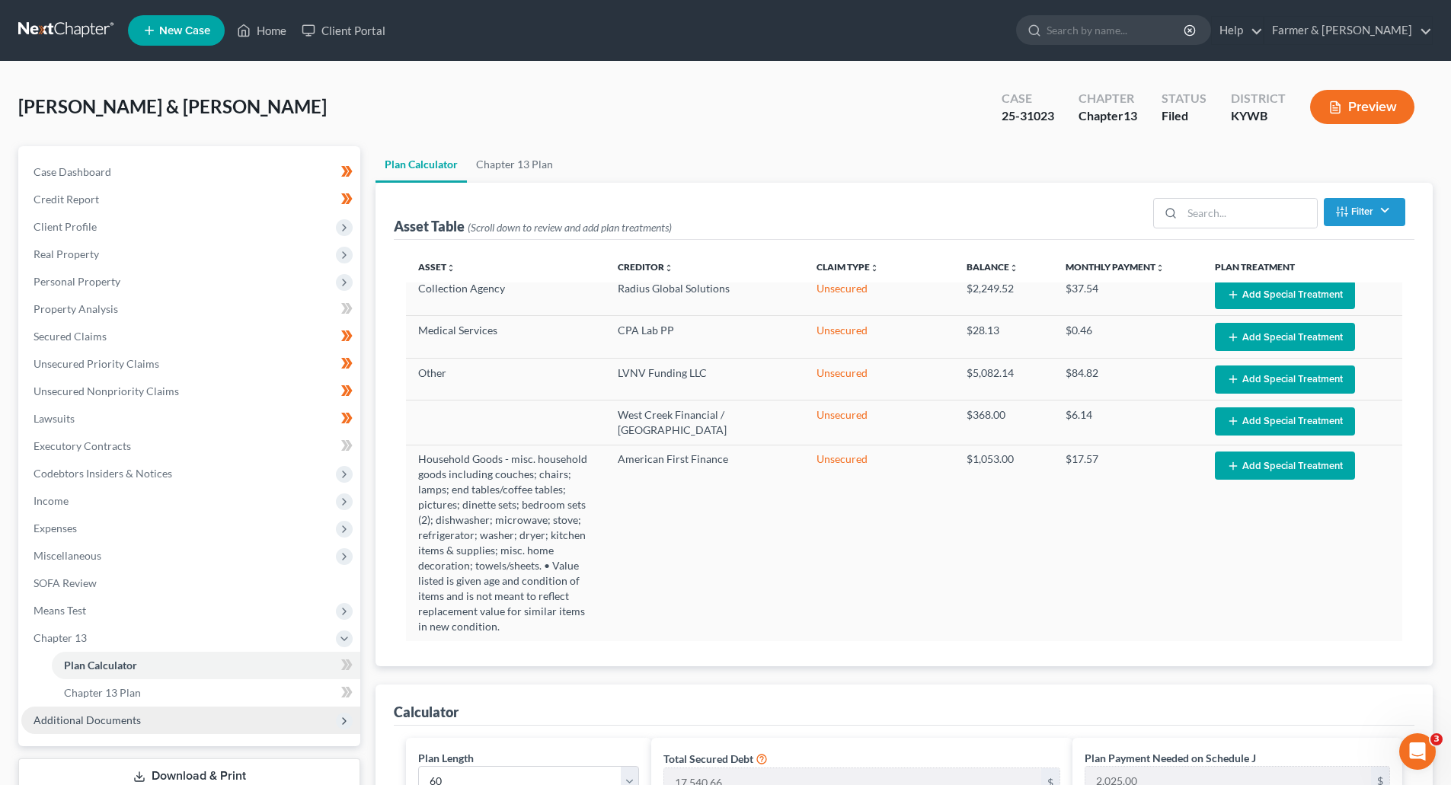
click at [101, 724] on span "Additional Documents" at bounding box center [87, 720] width 107 height 13
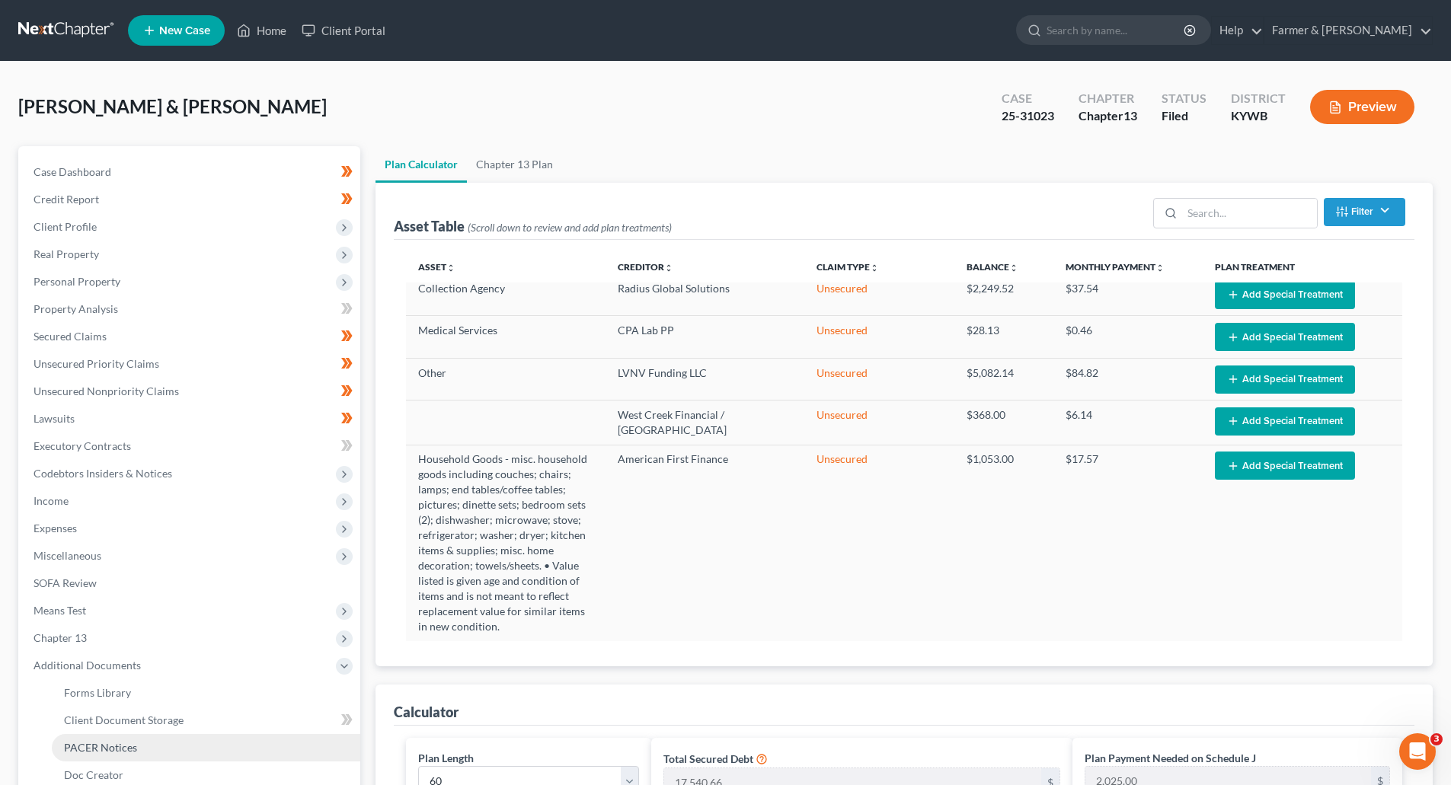
click at [109, 754] on link "PACER Notices" at bounding box center [206, 747] width 308 height 27
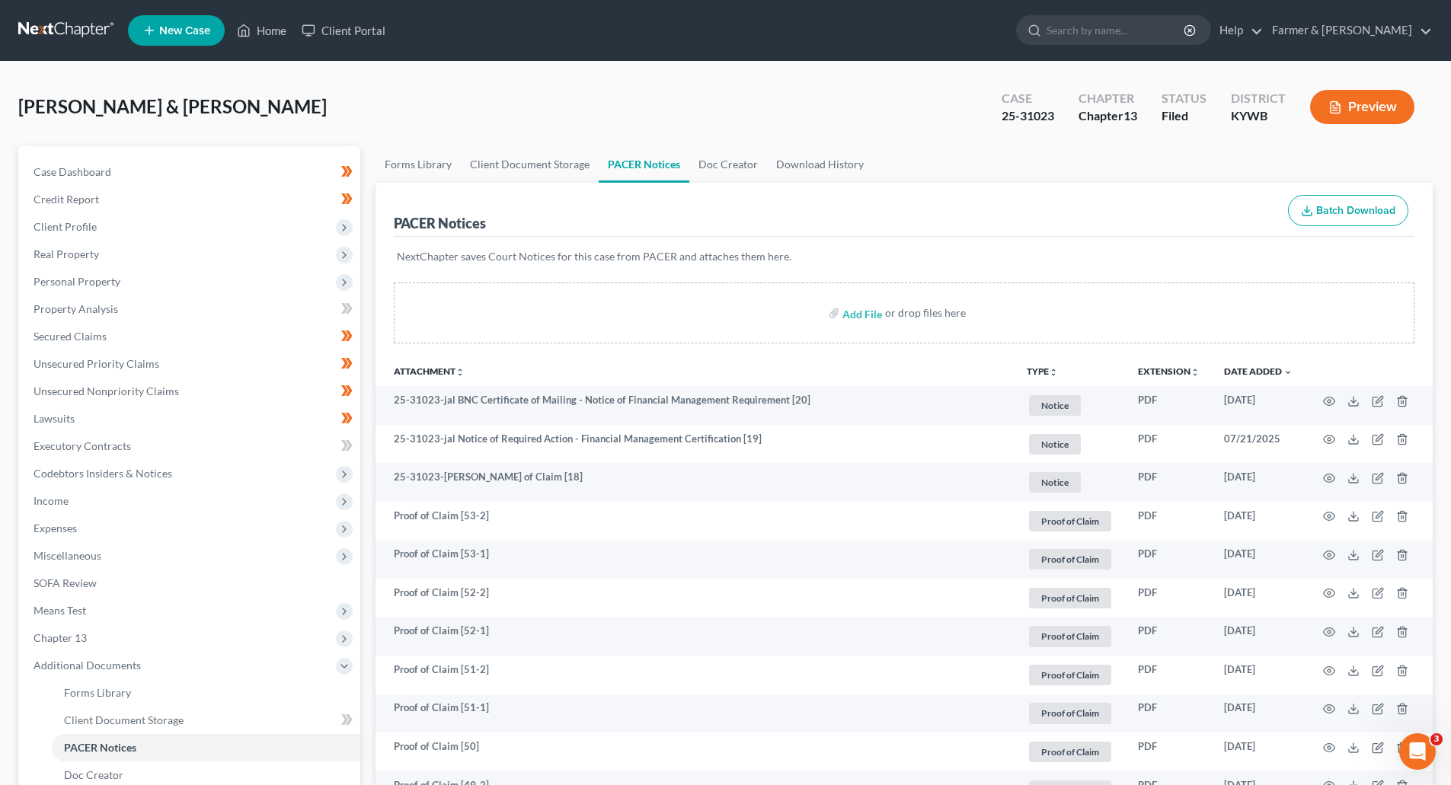
drag, startPoint x: 91, startPoint y: 26, endPoint x: 101, endPoint y: 30, distance: 10.2
click at [91, 26] on link at bounding box center [66, 30] width 97 height 27
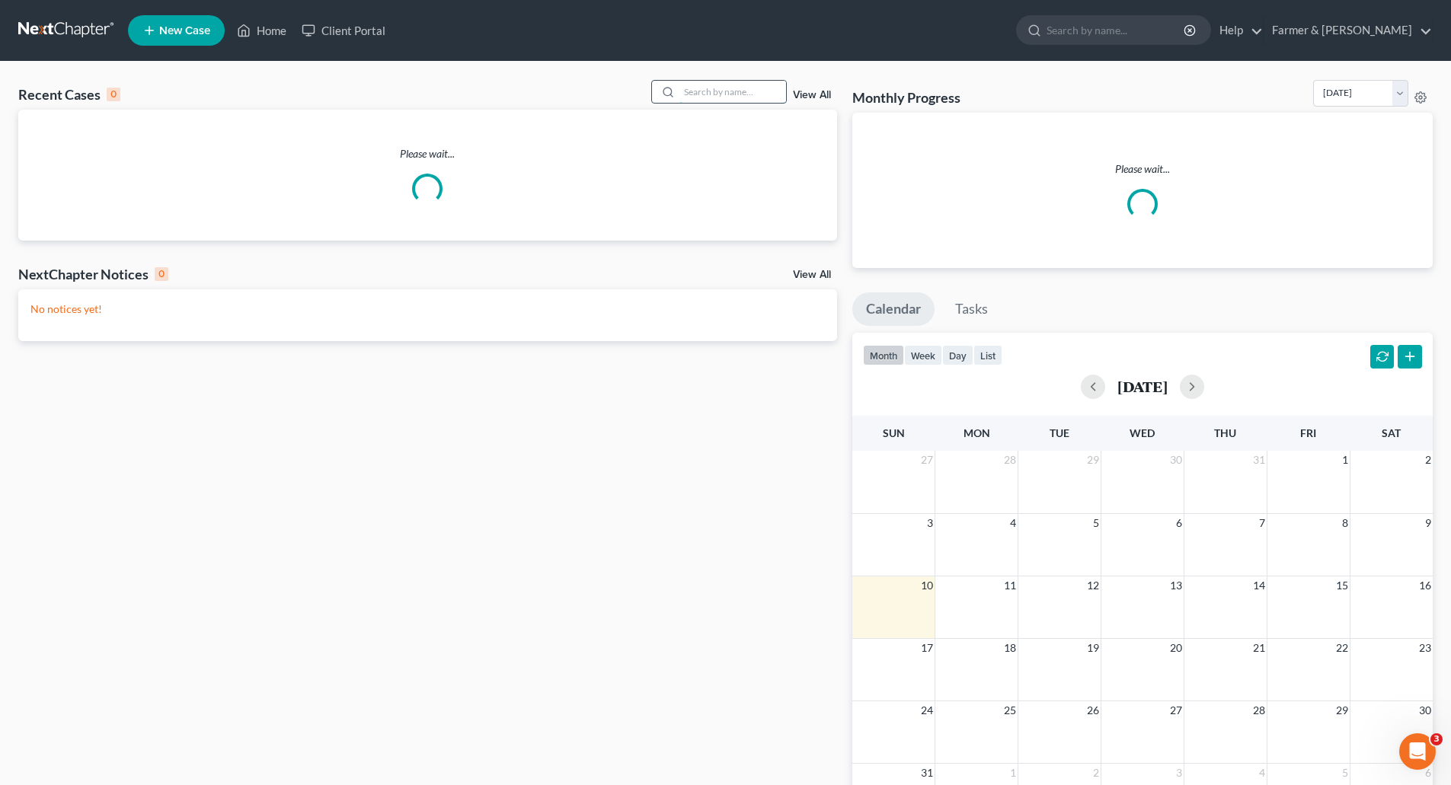
click at [711, 94] on input "search" at bounding box center [732, 92] width 107 height 22
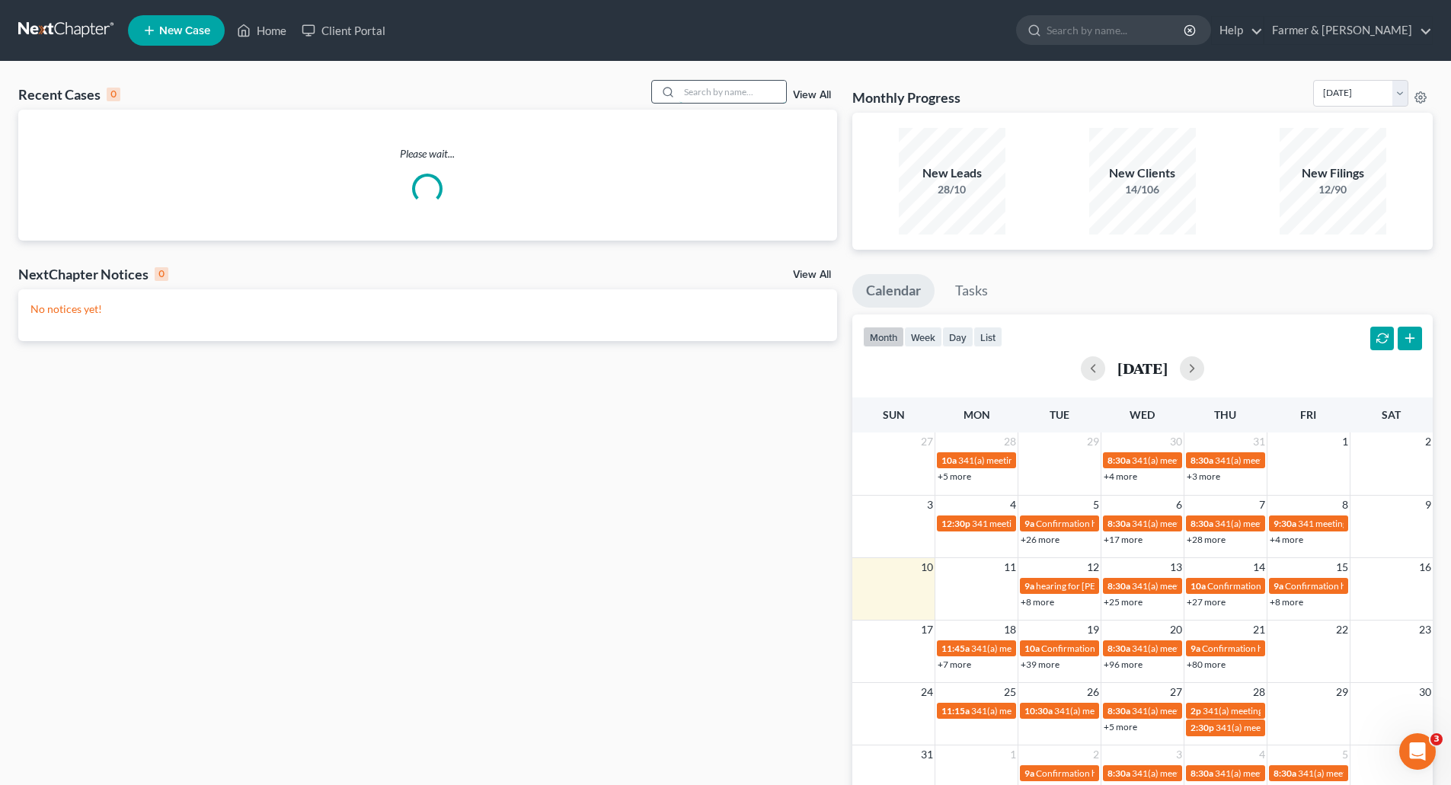
paste input "25-31038"
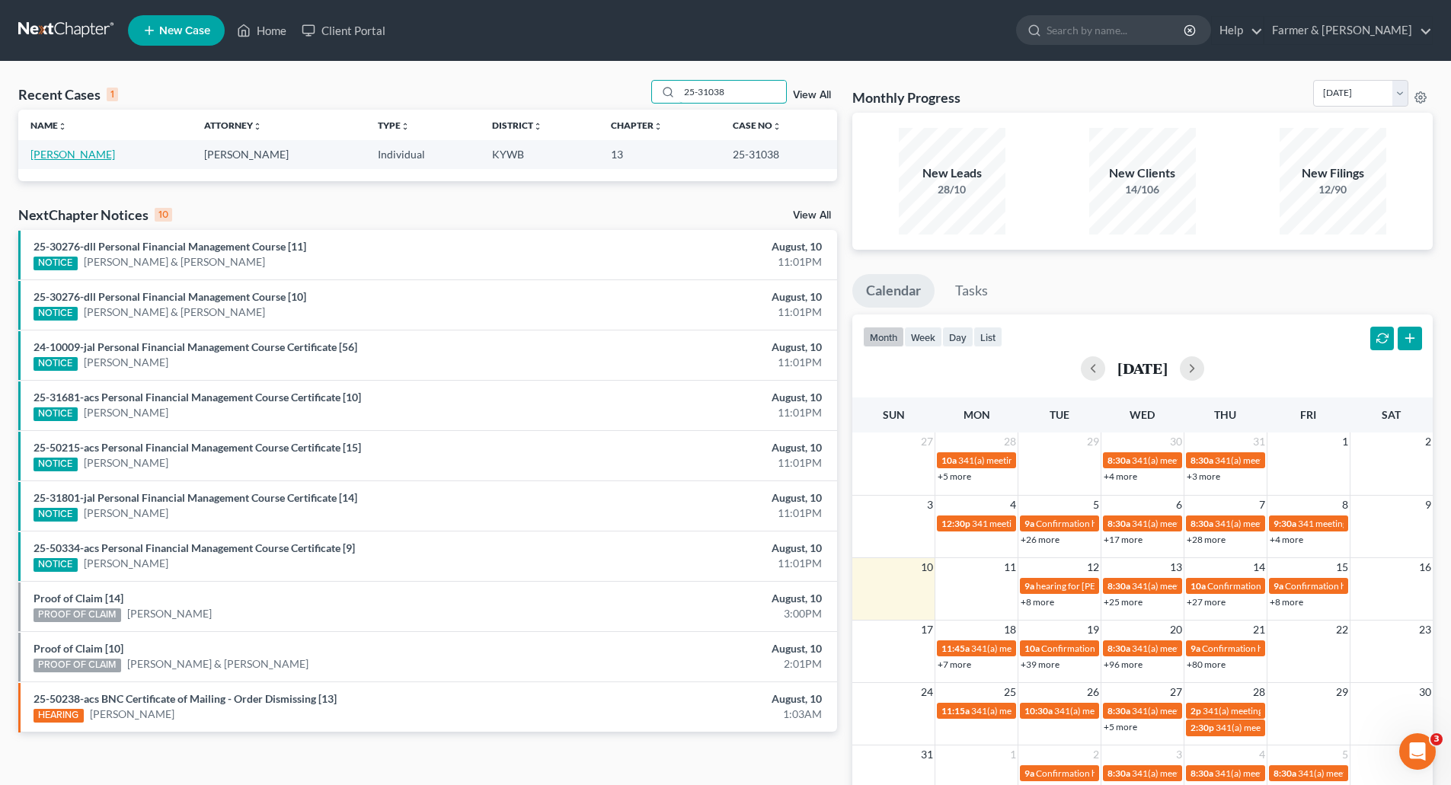
type input "25-31038"
click at [50, 155] on link "[PERSON_NAME]" at bounding box center [72, 154] width 85 height 13
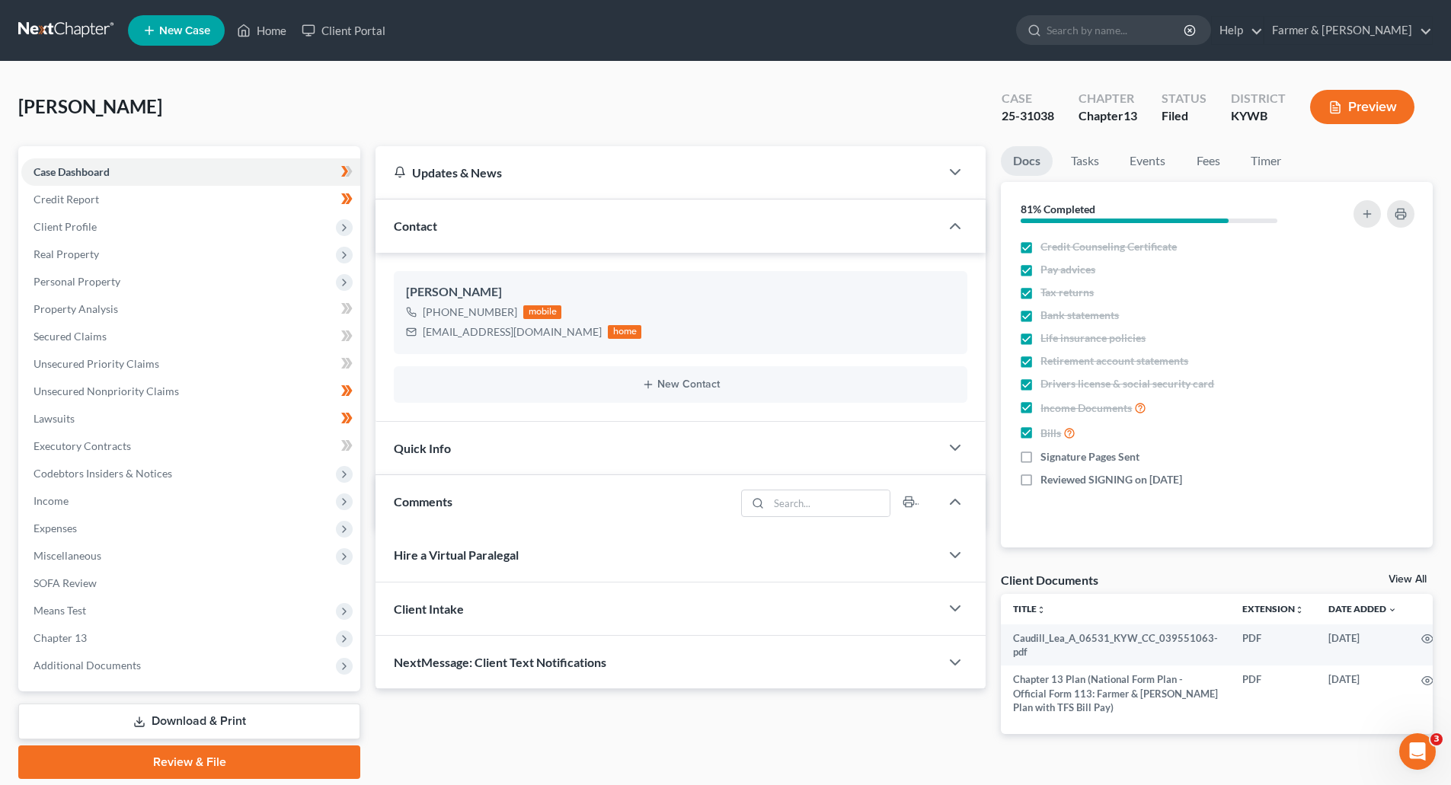
scroll to position [434, 0]
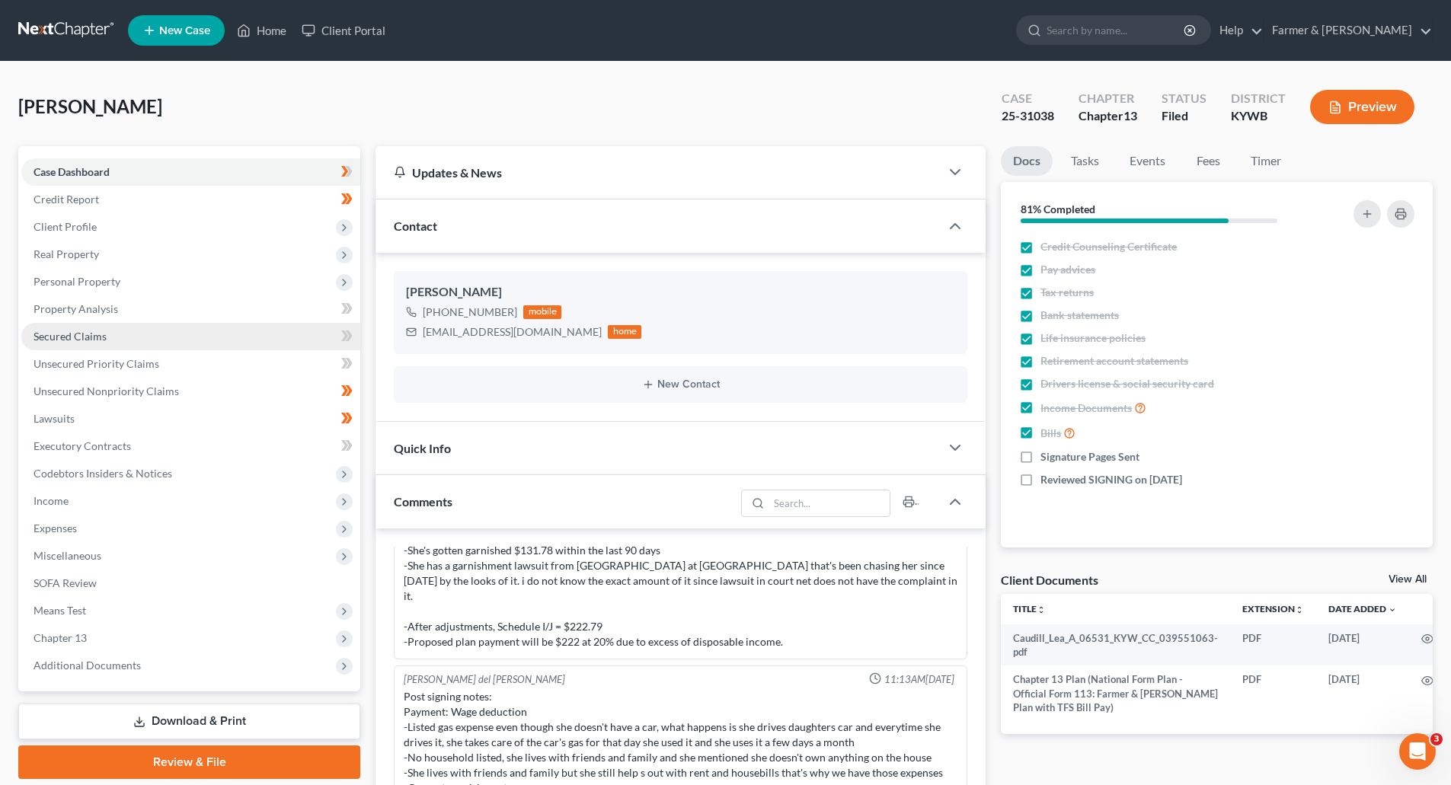
click at [43, 334] on span "Secured Claims" at bounding box center [70, 336] width 73 height 13
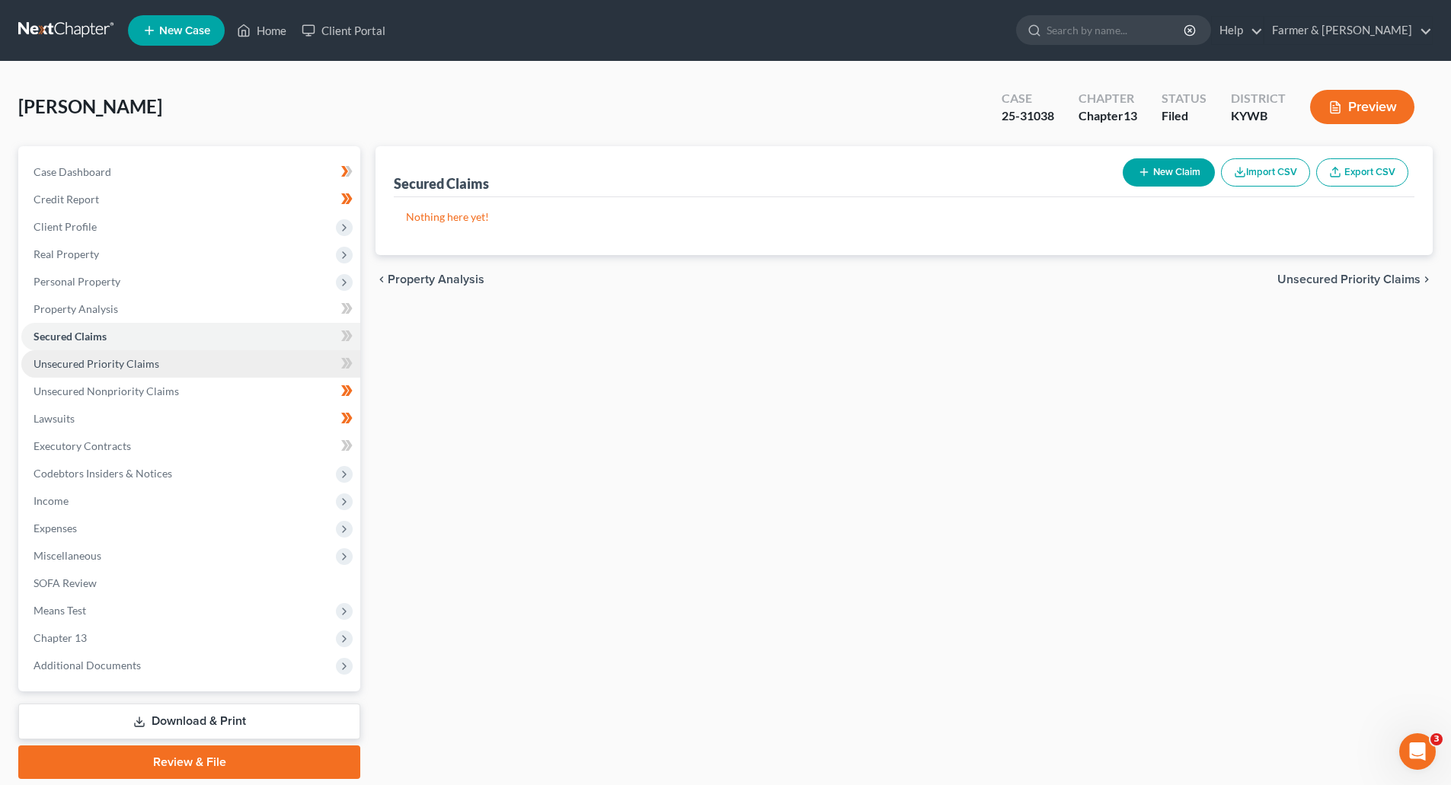
click at [50, 360] on span "Unsecured Priority Claims" at bounding box center [97, 363] width 126 height 13
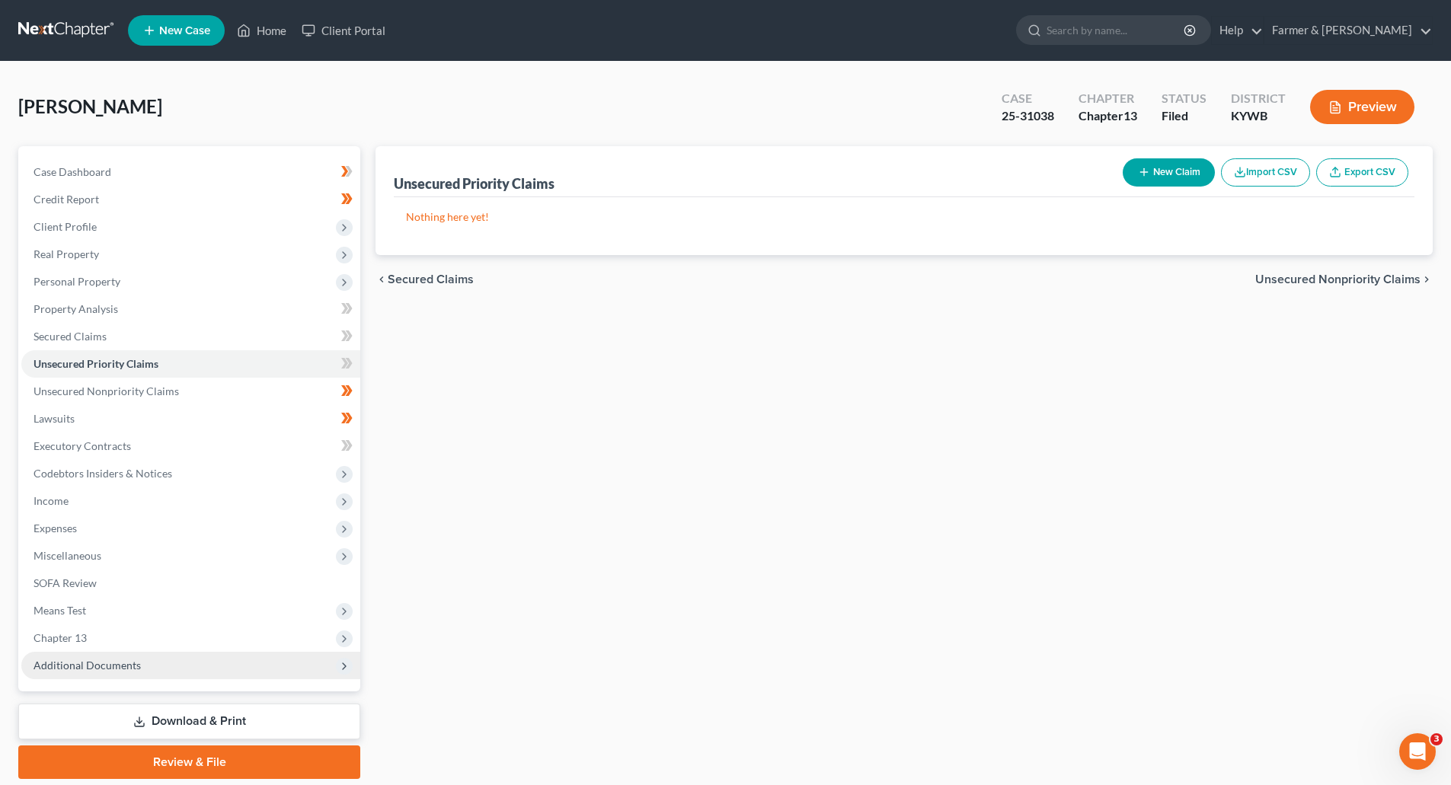
click at [94, 668] on span "Additional Documents" at bounding box center [87, 665] width 107 height 13
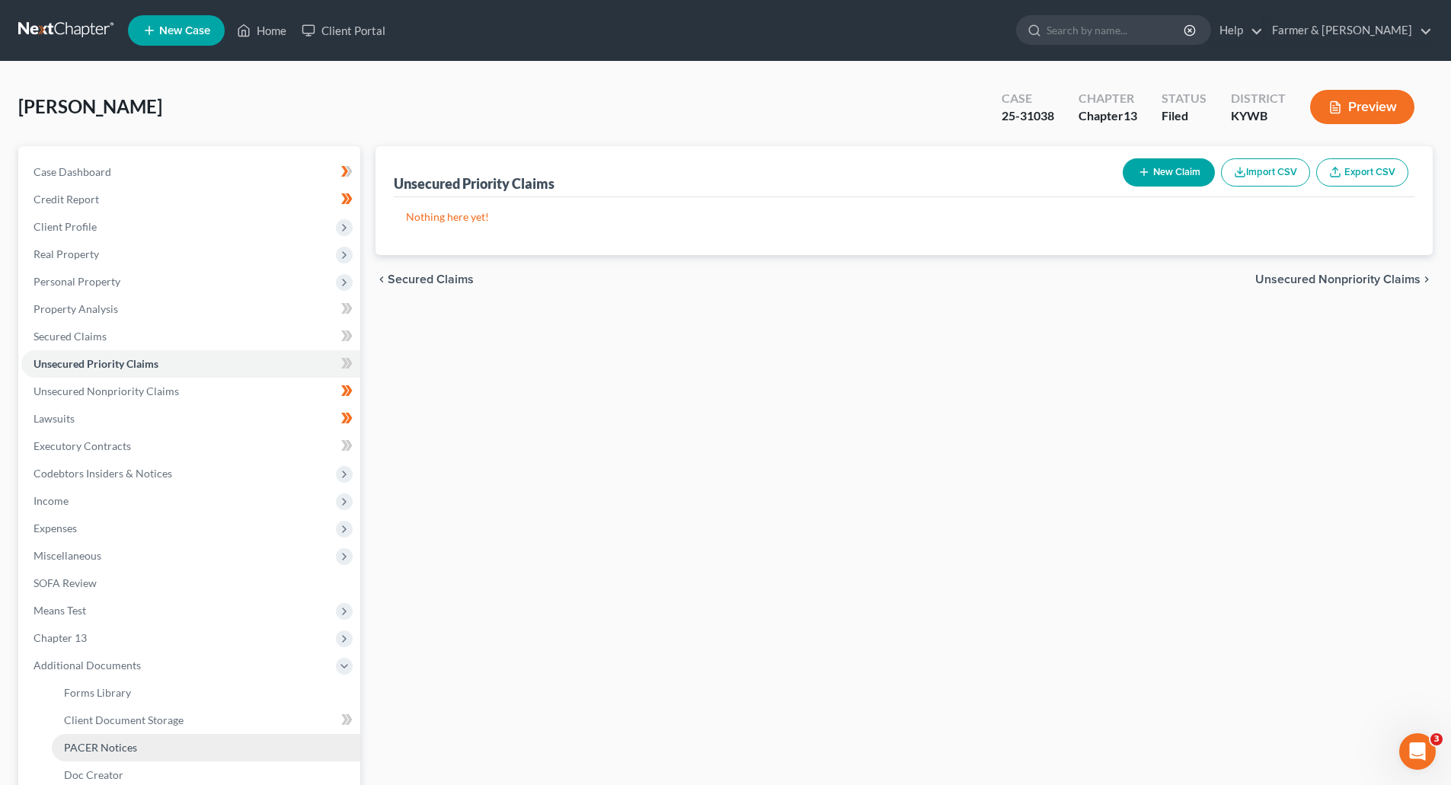
click at [99, 747] on span "PACER Notices" at bounding box center [100, 747] width 73 height 13
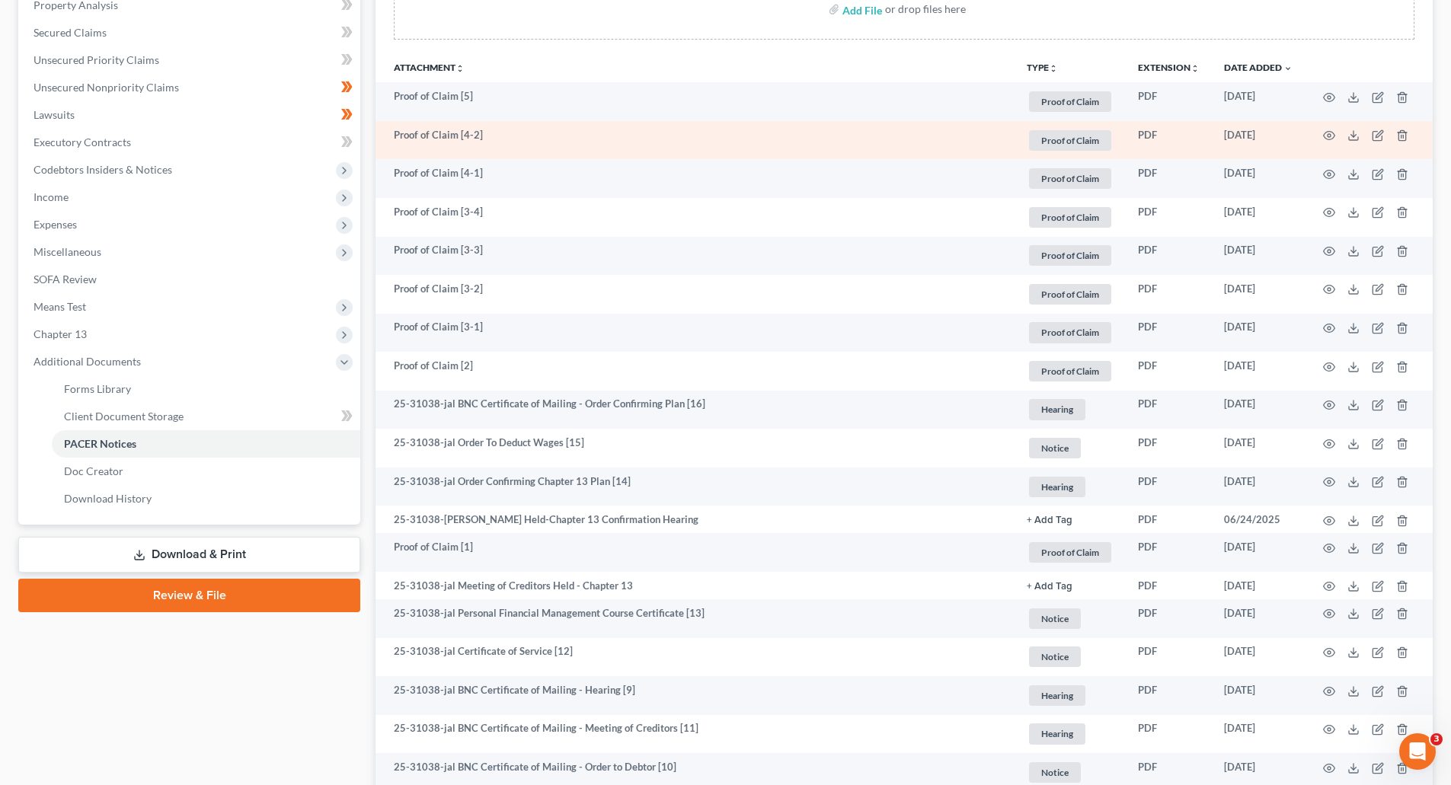
scroll to position [305, 0]
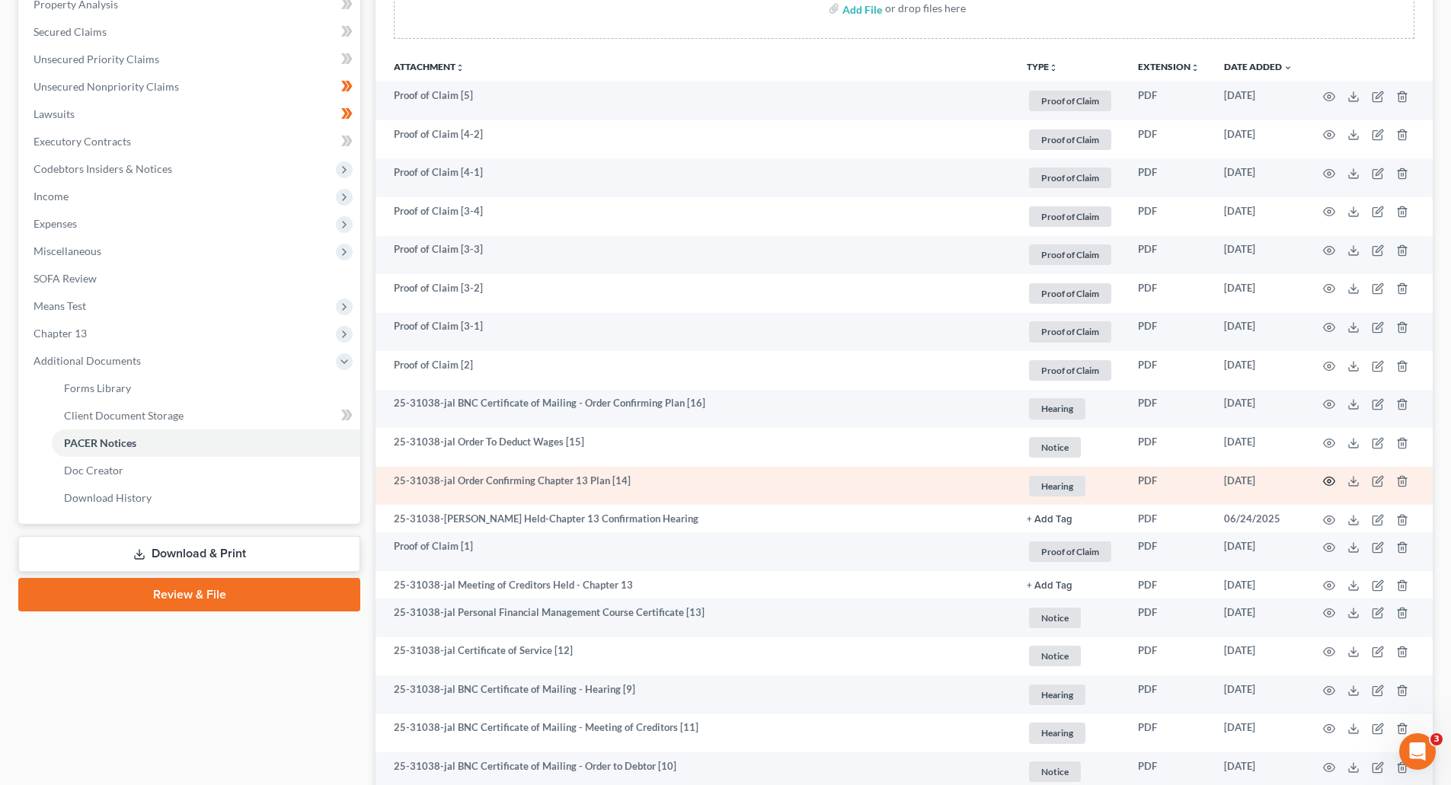
click at [1331, 485] on icon "button" at bounding box center [1329, 482] width 11 height 8
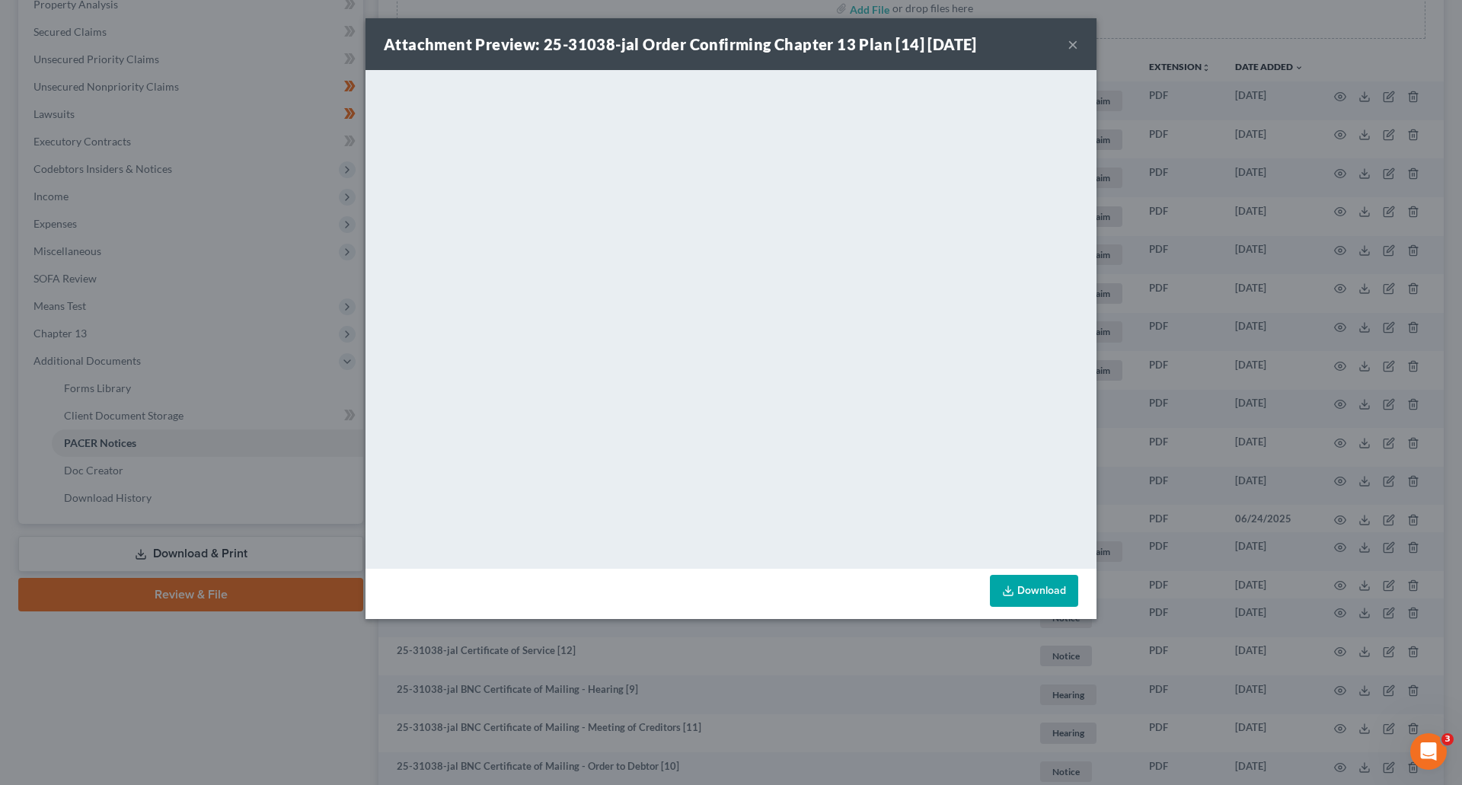
click at [1072, 43] on button "×" at bounding box center [1073, 44] width 11 height 18
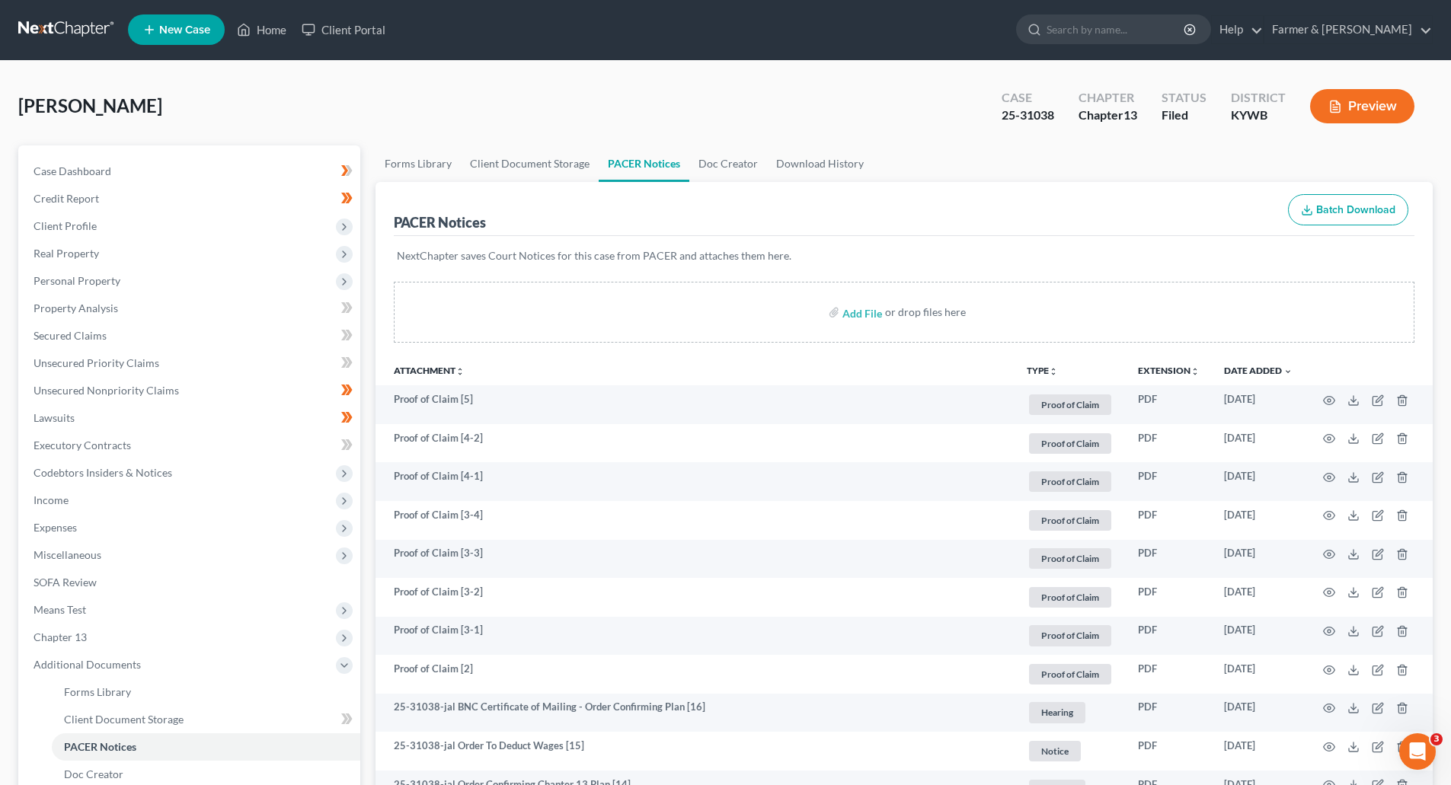
scroll to position [0, 0]
click at [46, 27] on link at bounding box center [66, 30] width 97 height 27
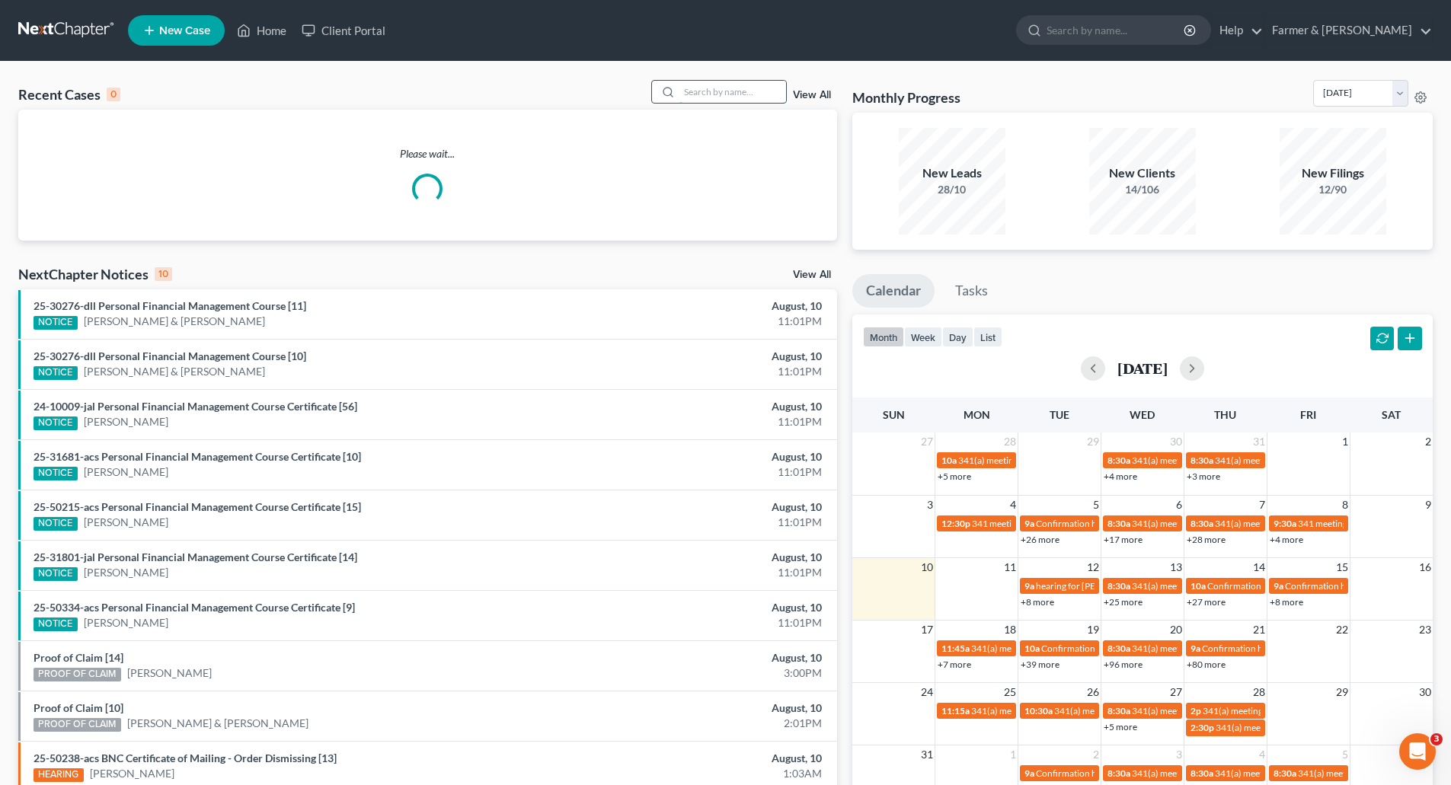
click at [705, 90] on input "search" at bounding box center [732, 92] width 107 height 22
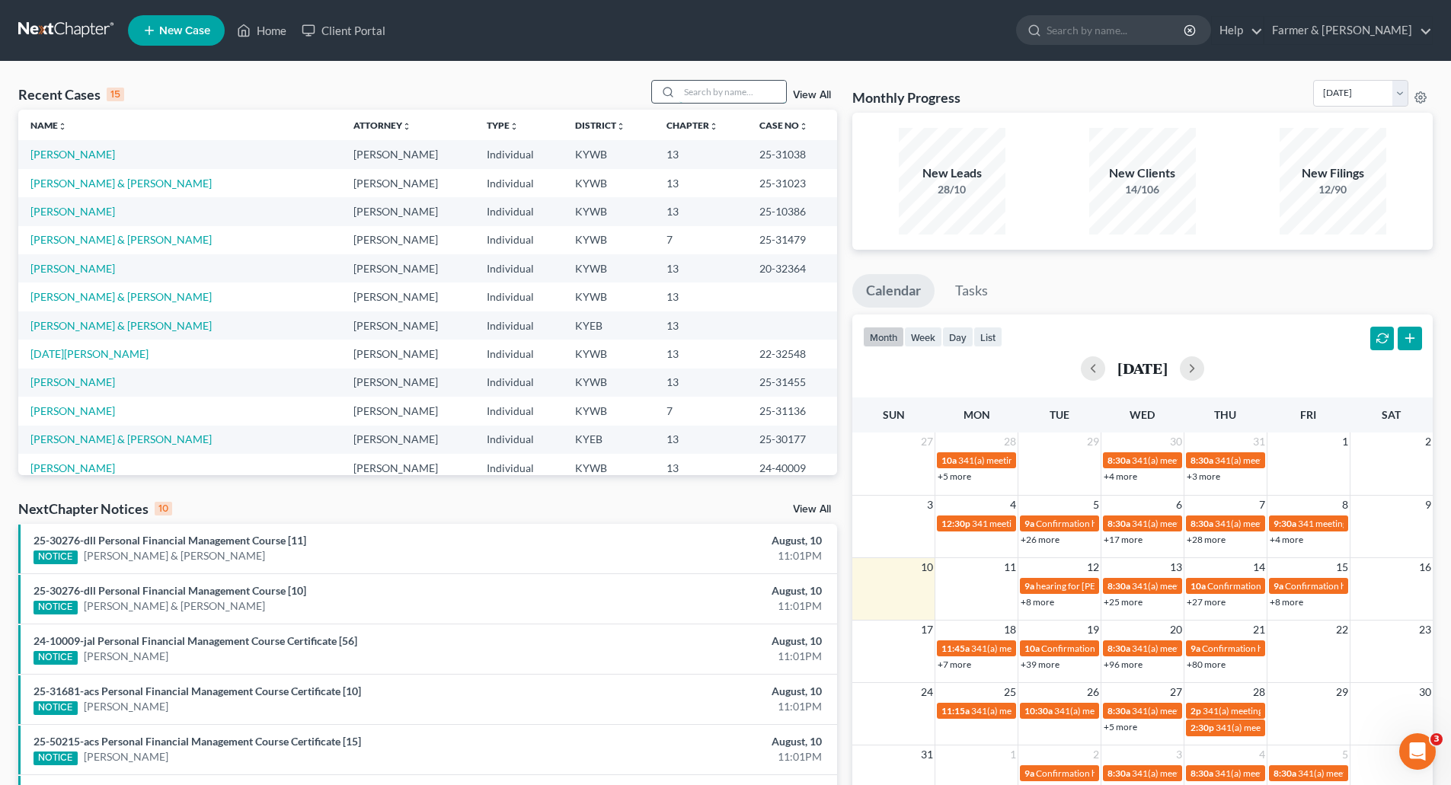
paste input "25-50199"
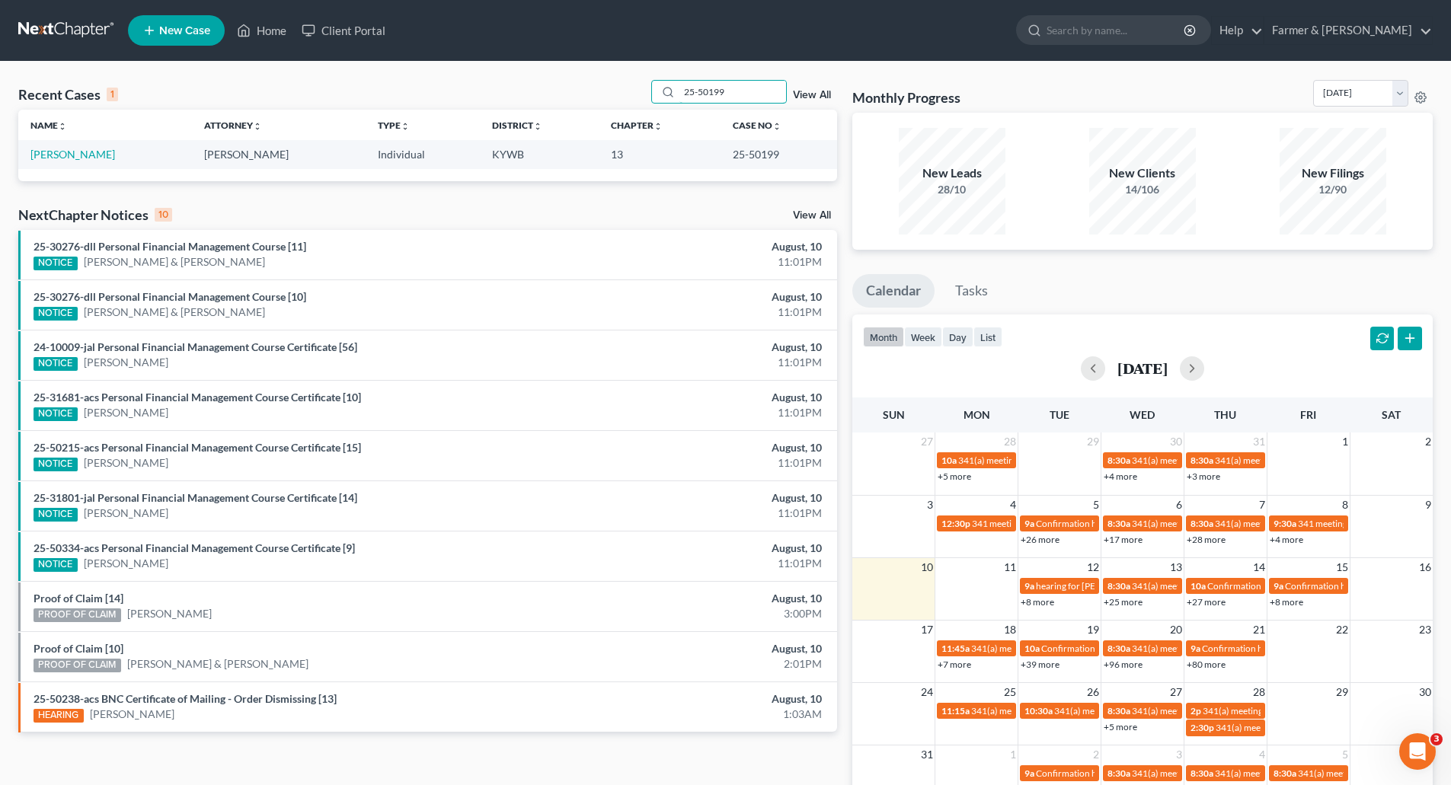
type input "25-50199"
click at [46, 158] on link "[PERSON_NAME]" at bounding box center [72, 154] width 85 height 13
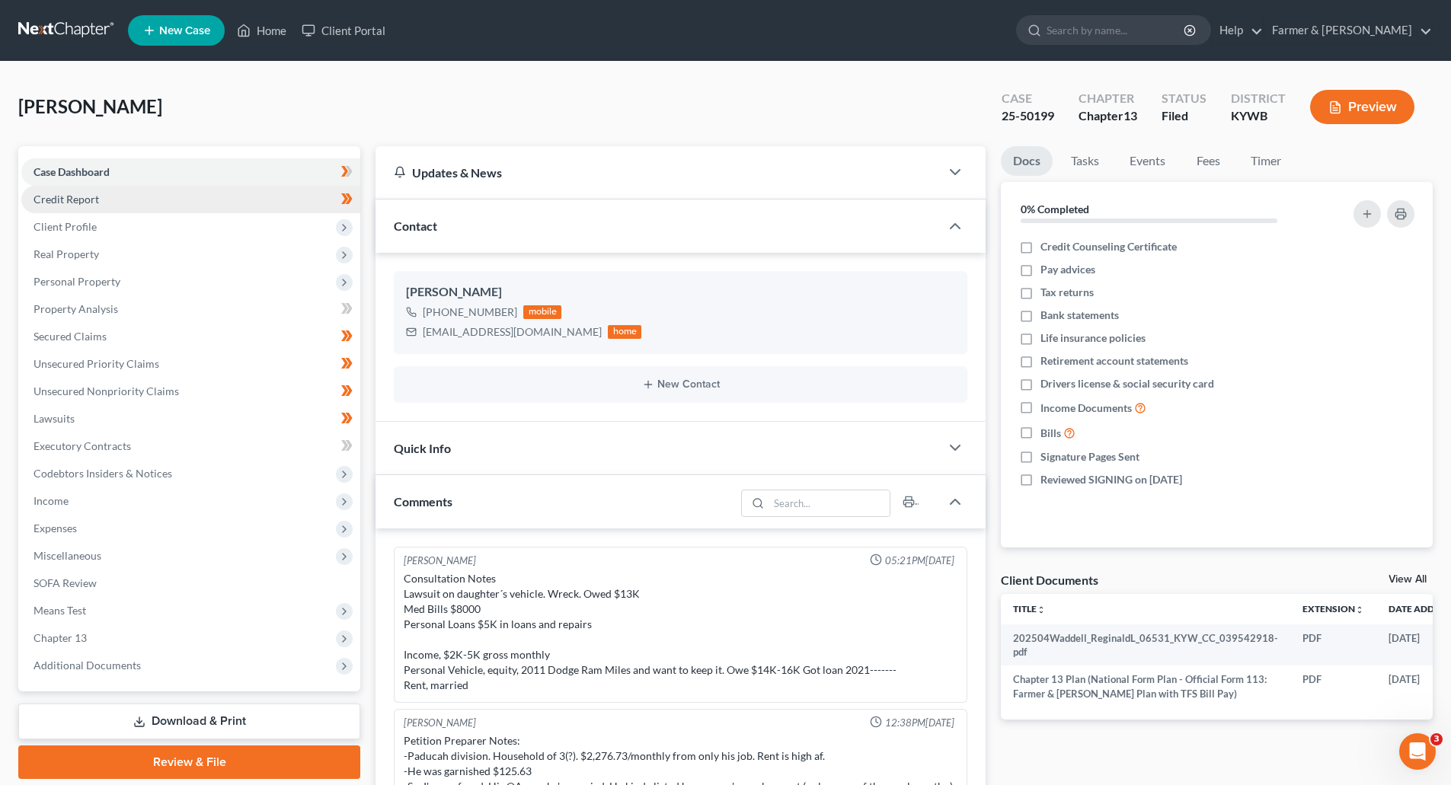
scroll to position [251, 0]
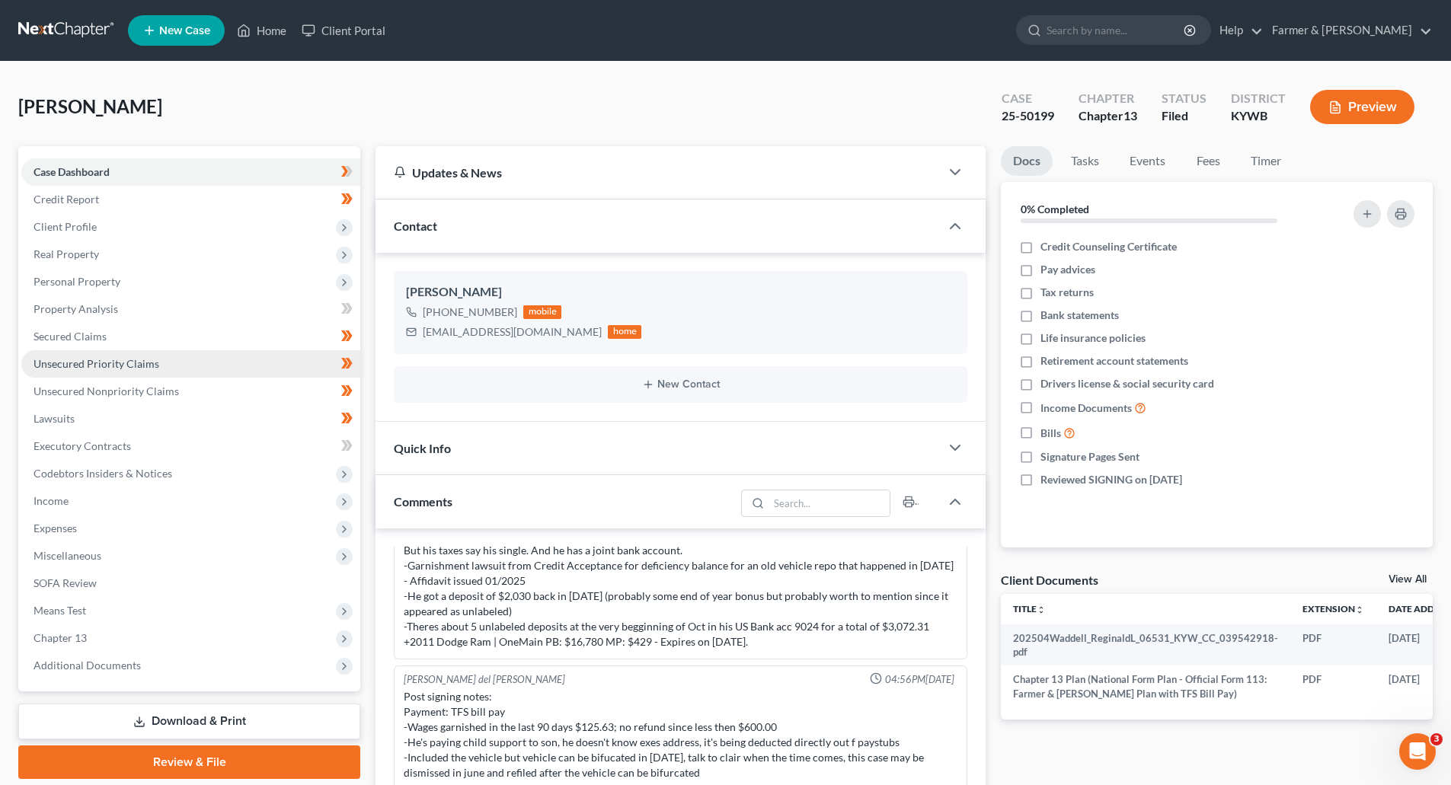
click at [62, 360] on span "Unsecured Priority Claims" at bounding box center [97, 363] width 126 height 13
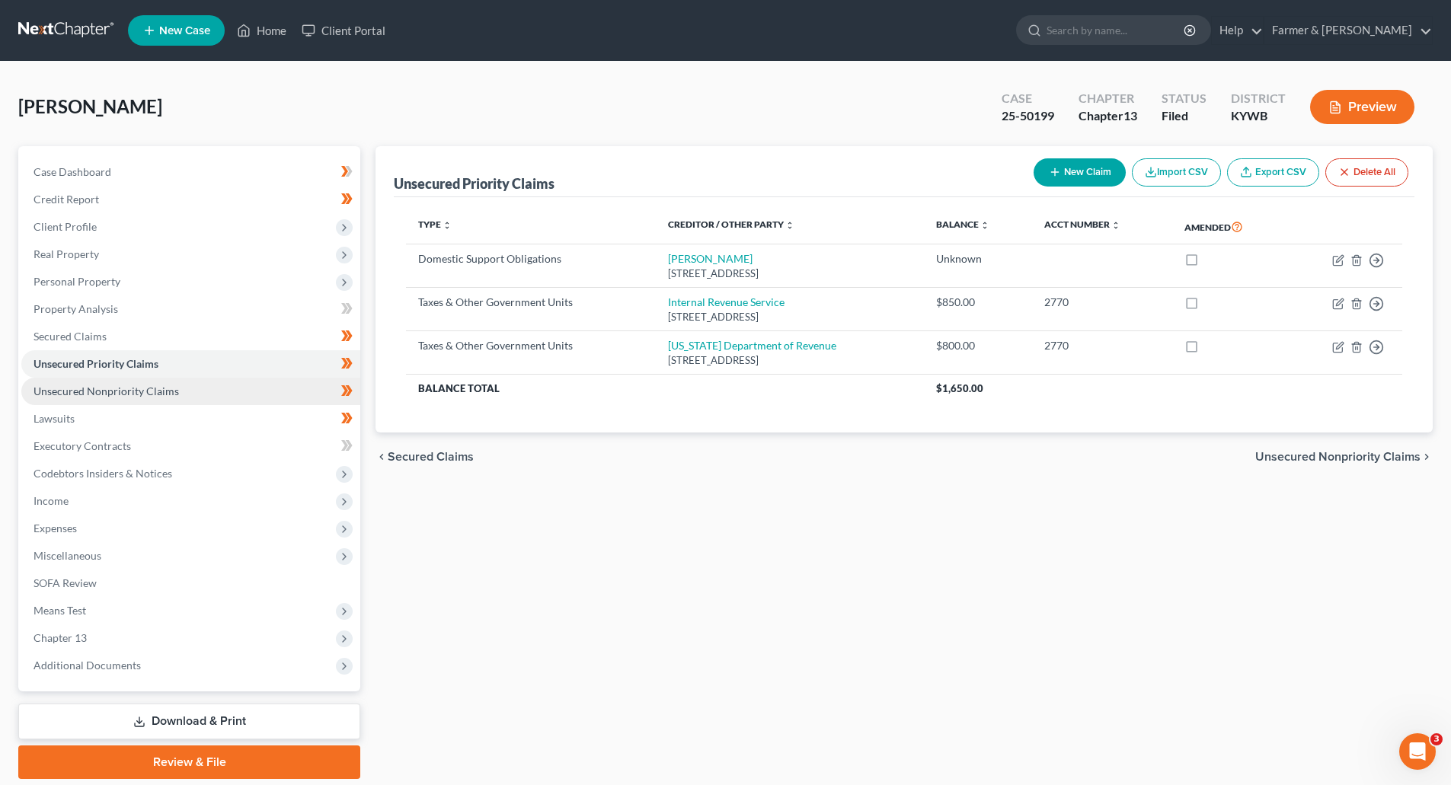
click at [69, 382] on link "Unsecured Nonpriority Claims" at bounding box center [190, 391] width 339 height 27
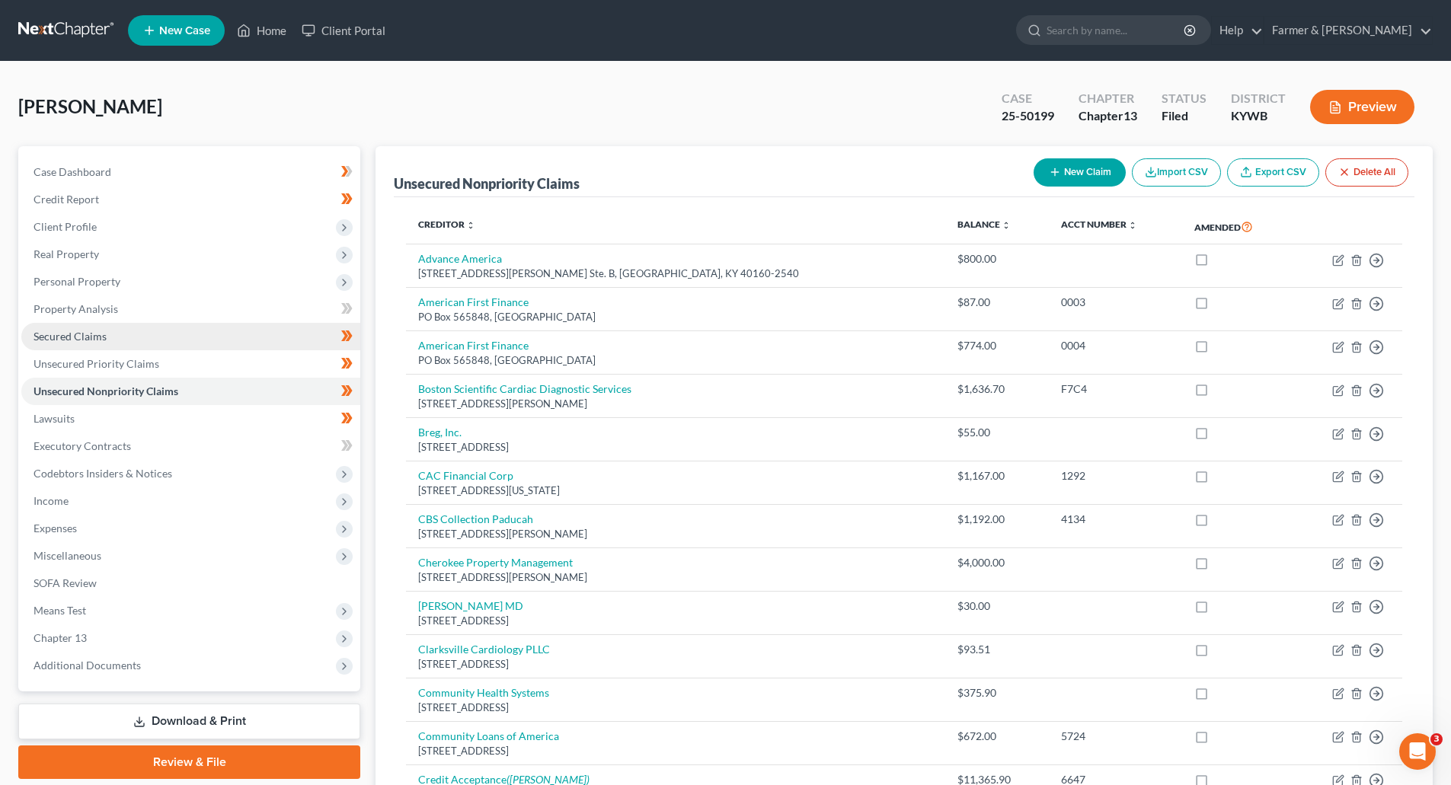
click at [67, 330] on span "Secured Claims" at bounding box center [70, 336] width 73 height 13
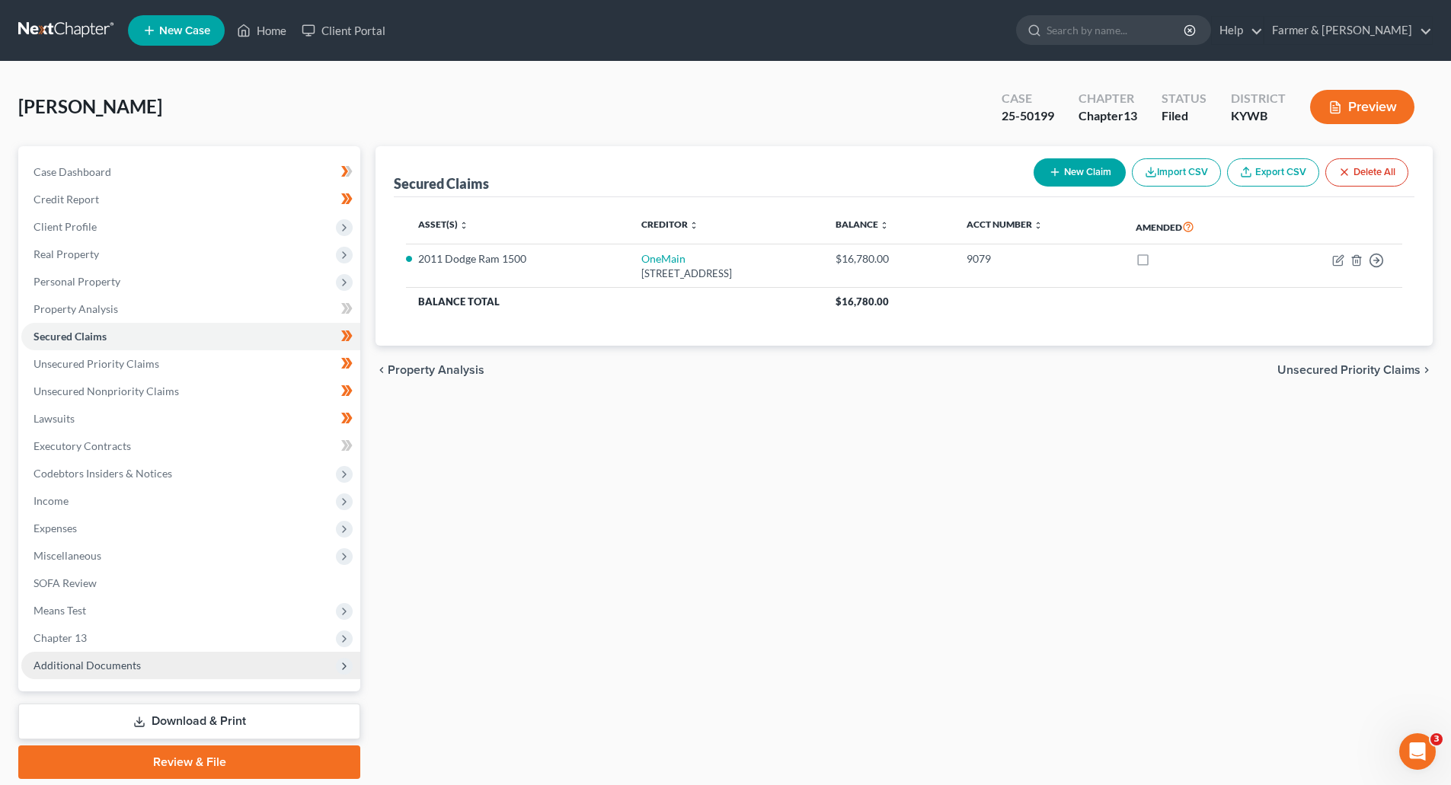
click at [68, 671] on span "Additional Documents" at bounding box center [87, 665] width 107 height 13
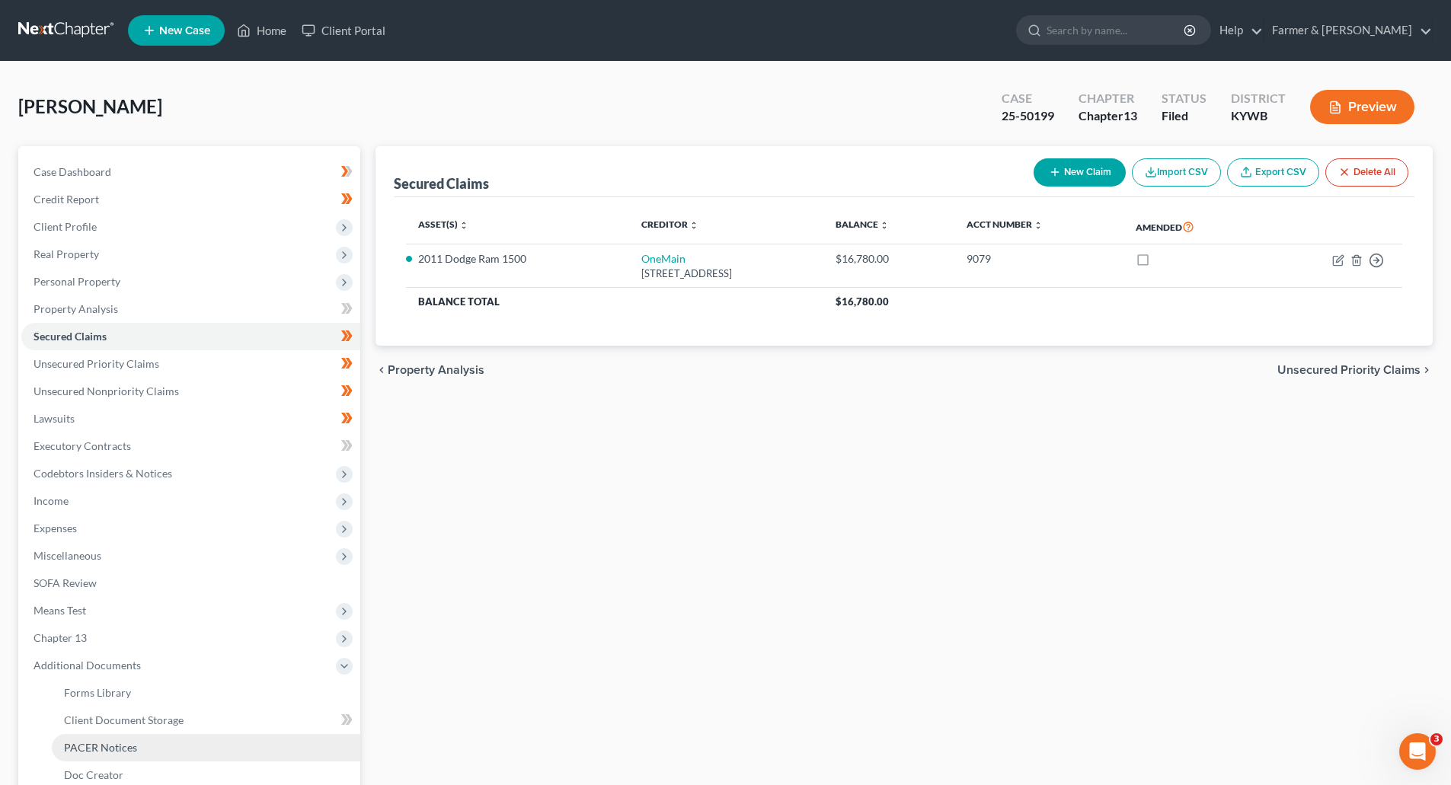
click at [85, 759] on link "PACER Notices" at bounding box center [206, 747] width 308 height 27
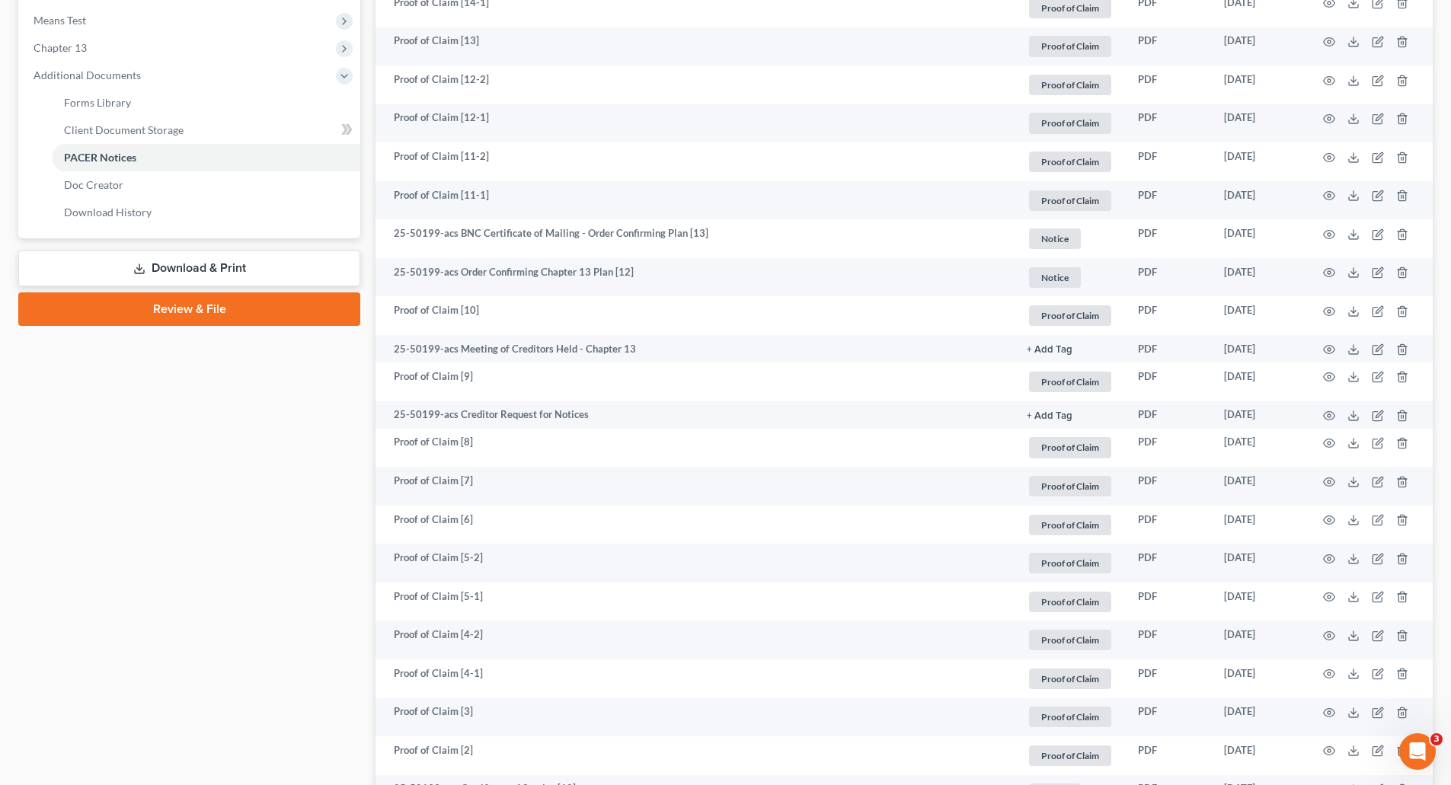
scroll to position [609, 0]
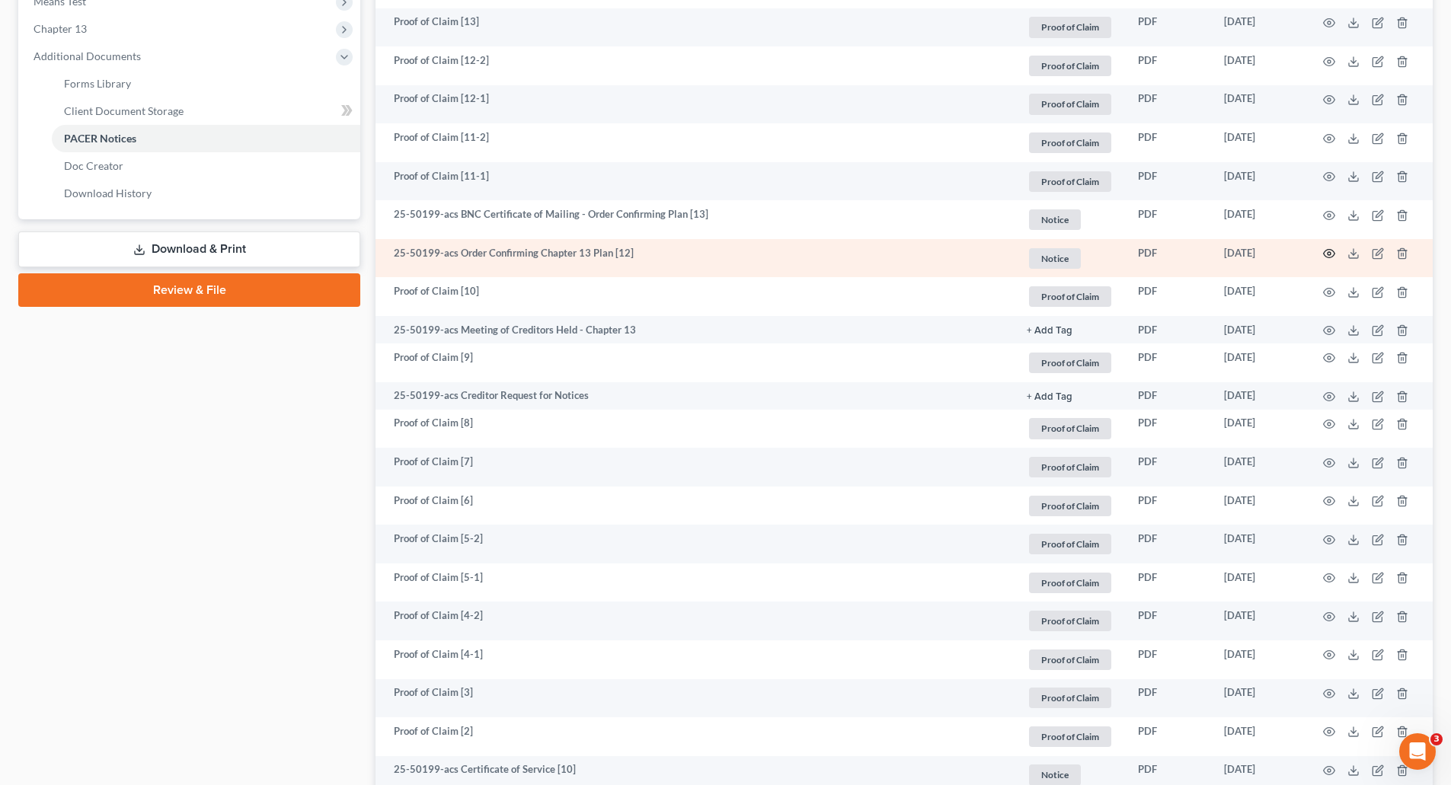
click at [1327, 257] on icon "button" at bounding box center [1329, 254] width 12 height 12
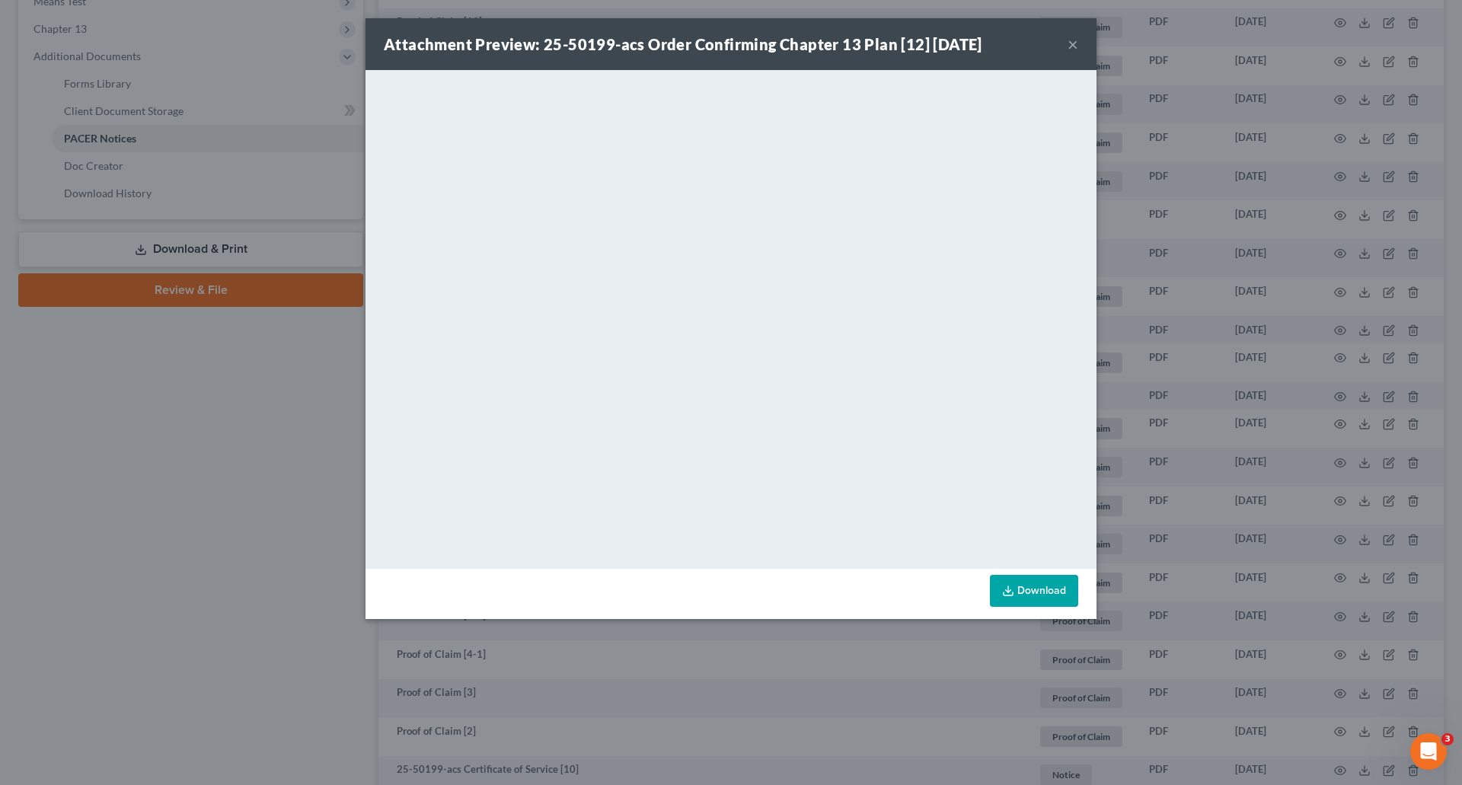
drag, startPoint x: 1069, startPoint y: 42, endPoint x: 1040, endPoint y: 27, distance: 32.0
click at [1069, 42] on button "×" at bounding box center [1073, 44] width 11 height 18
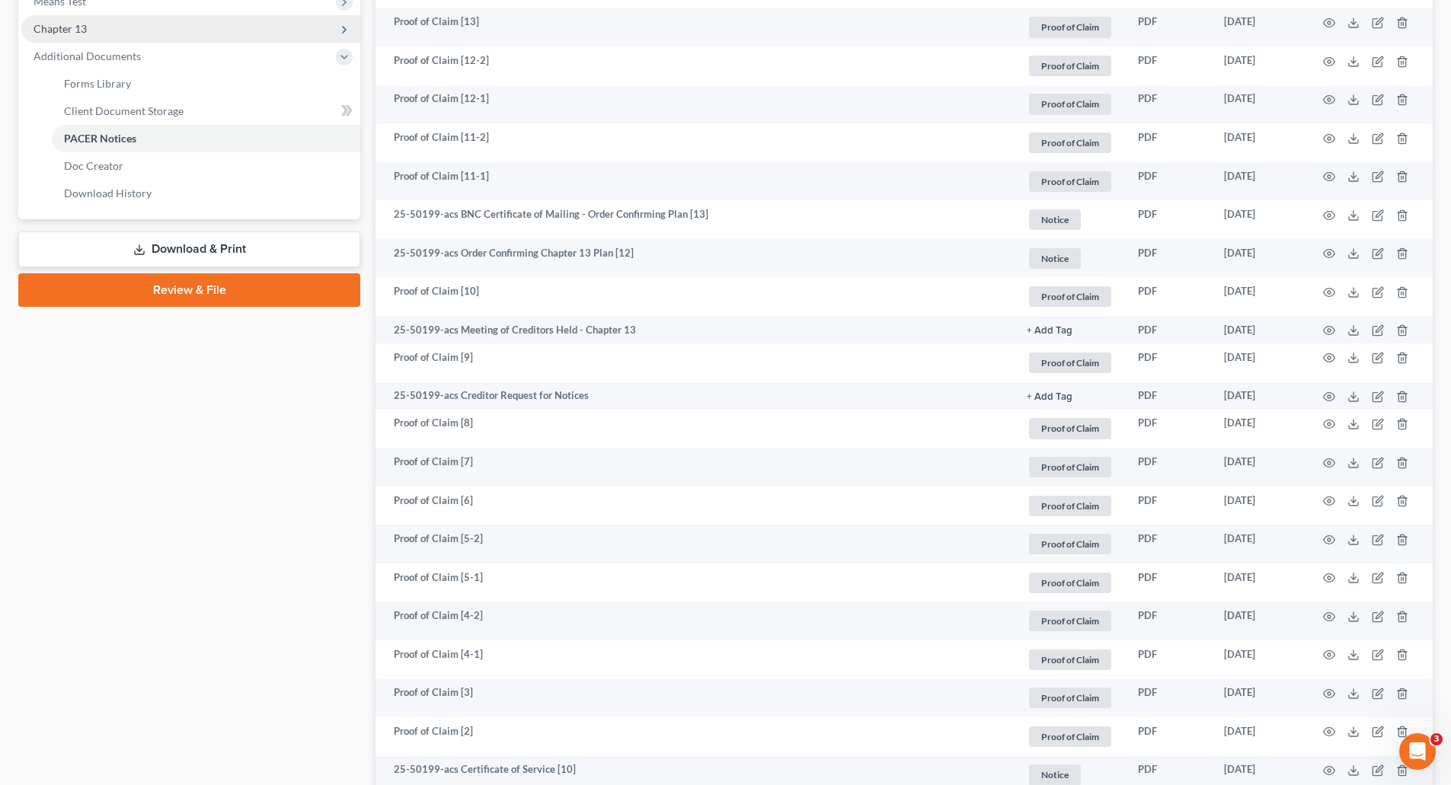
scroll to position [0, 0]
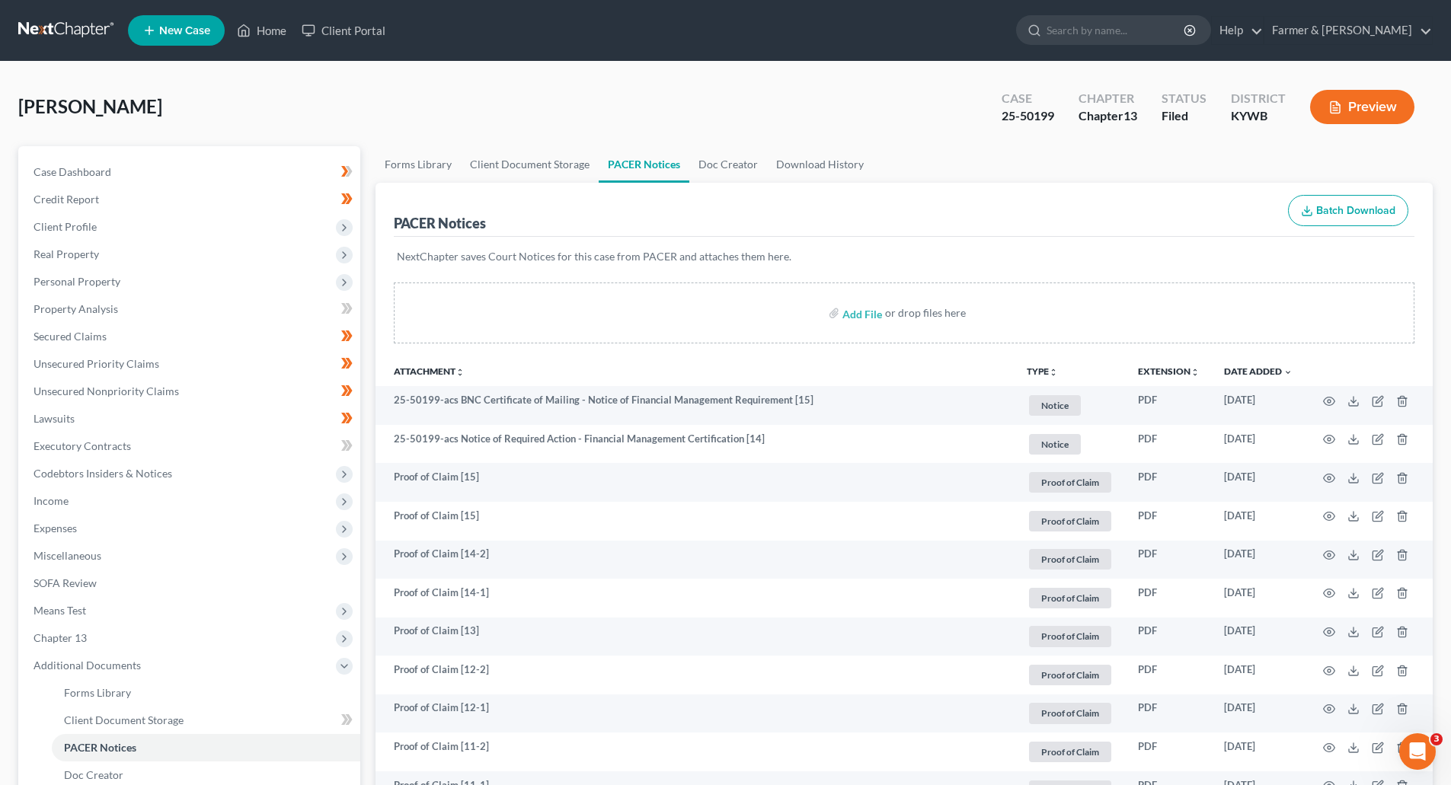
drag, startPoint x: 38, startPoint y: 31, endPoint x: 144, endPoint y: 33, distance: 105.9
click at [38, 31] on link at bounding box center [66, 30] width 97 height 27
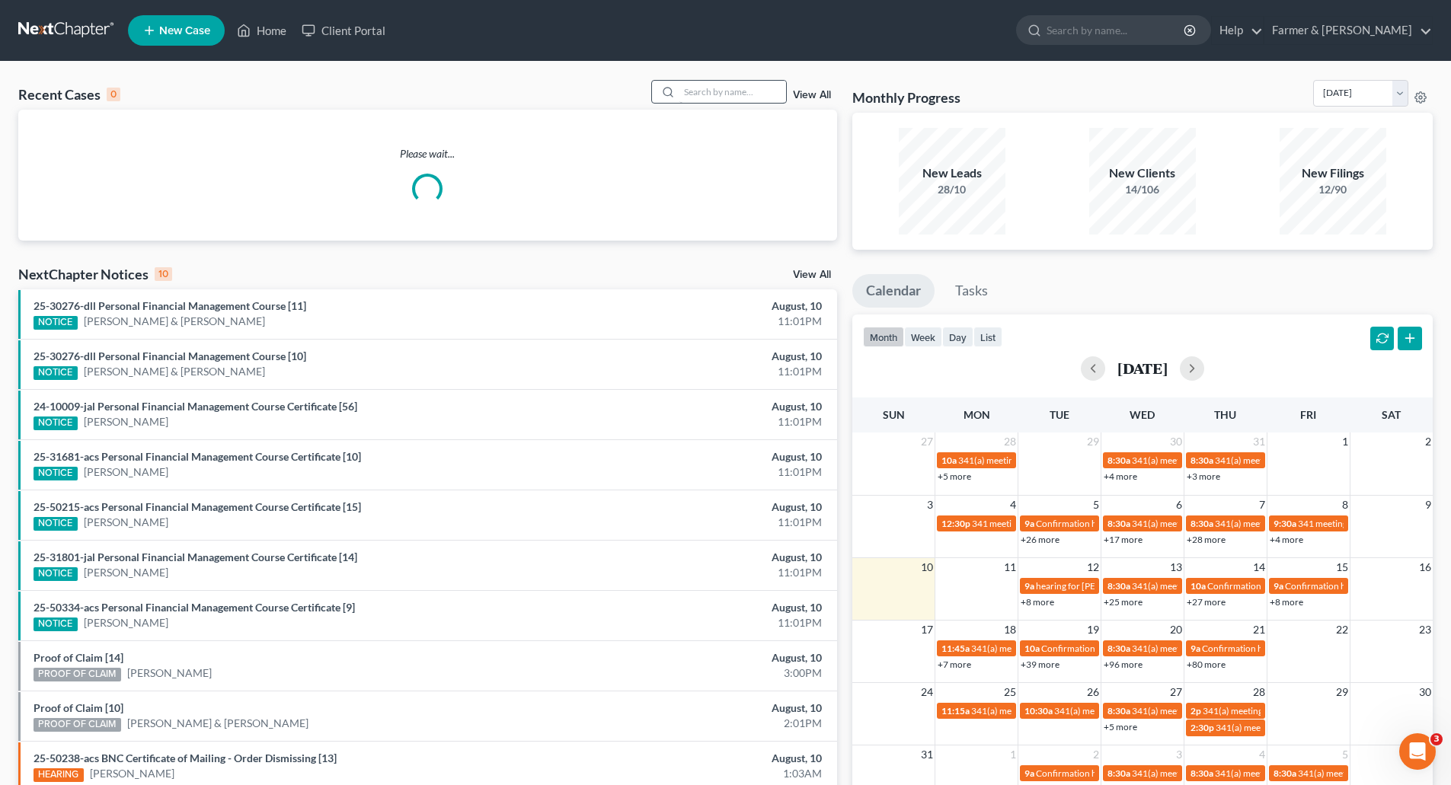
click at [732, 81] on div "Recent Cases 0 View All Please wait... NextChapter Notices 10 View All 25-30276…" at bounding box center [725, 457] width 1451 height 791
click at [733, 93] on input "search" at bounding box center [732, 92] width 107 height 22
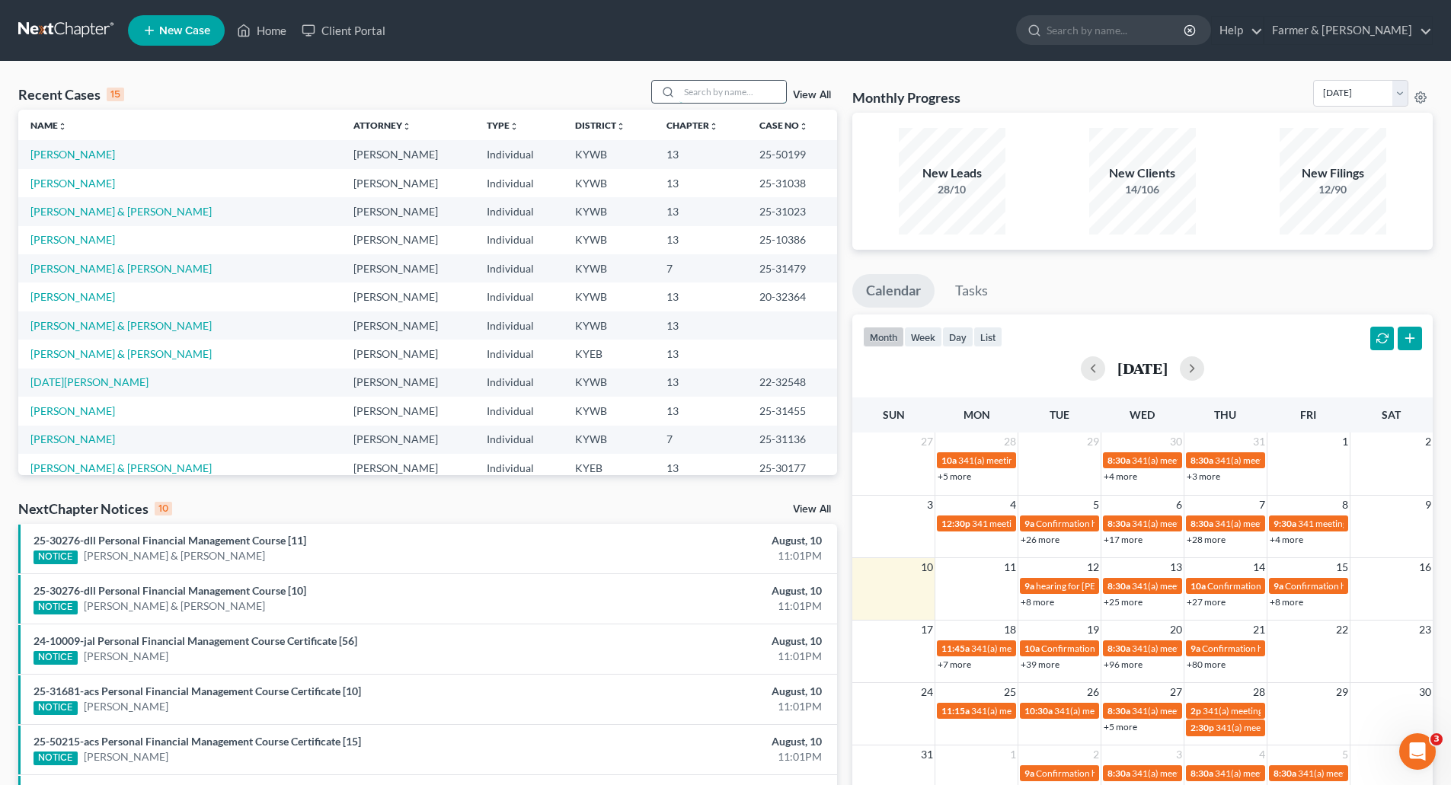
click at [687, 93] on input "search" at bounding box center [732, 92] width 107 height 22
paste input "25-50197"
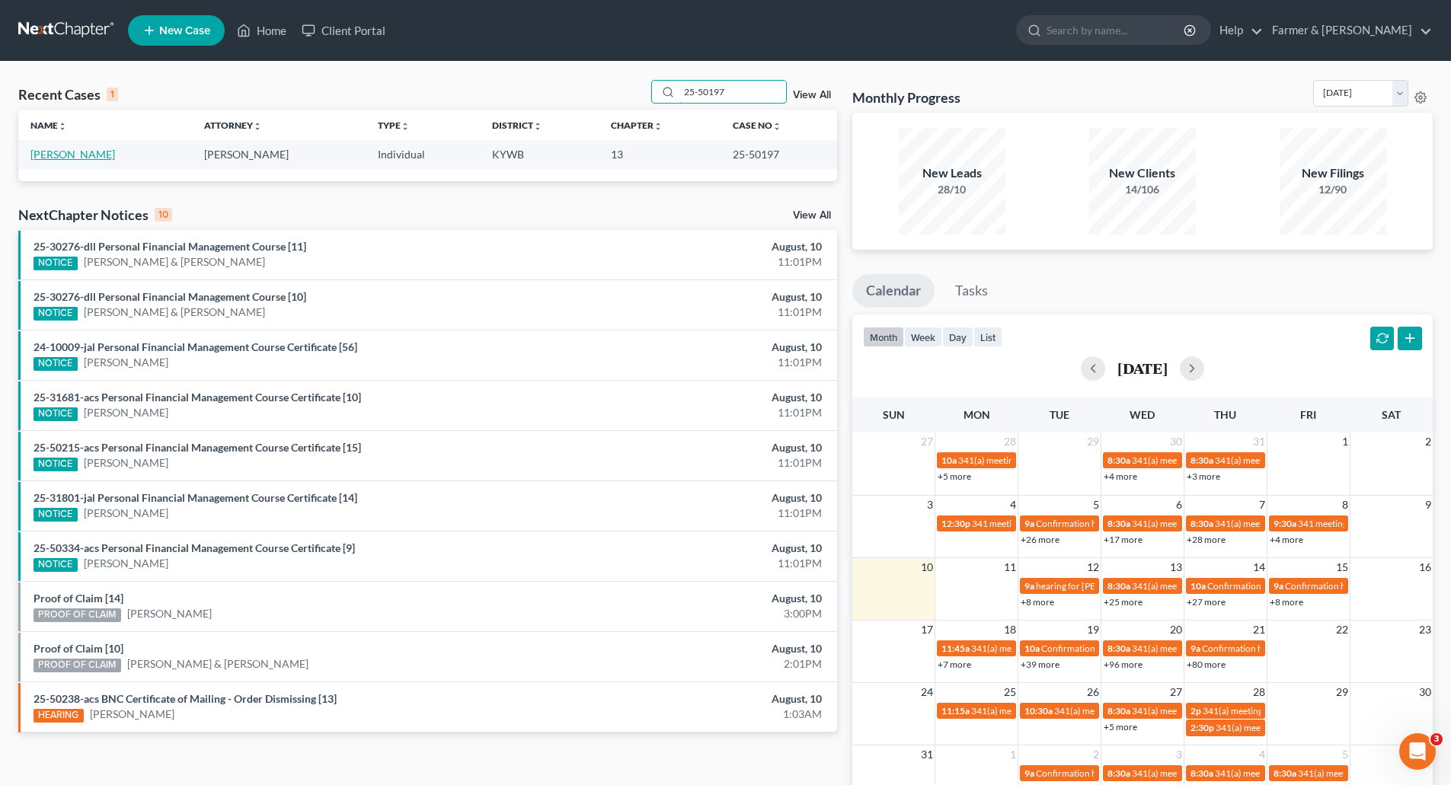
type input "25-50197"
click at [63, 155] on link "[PERSON_NAME]" at bounding box center [72, 154] width 85 height 13
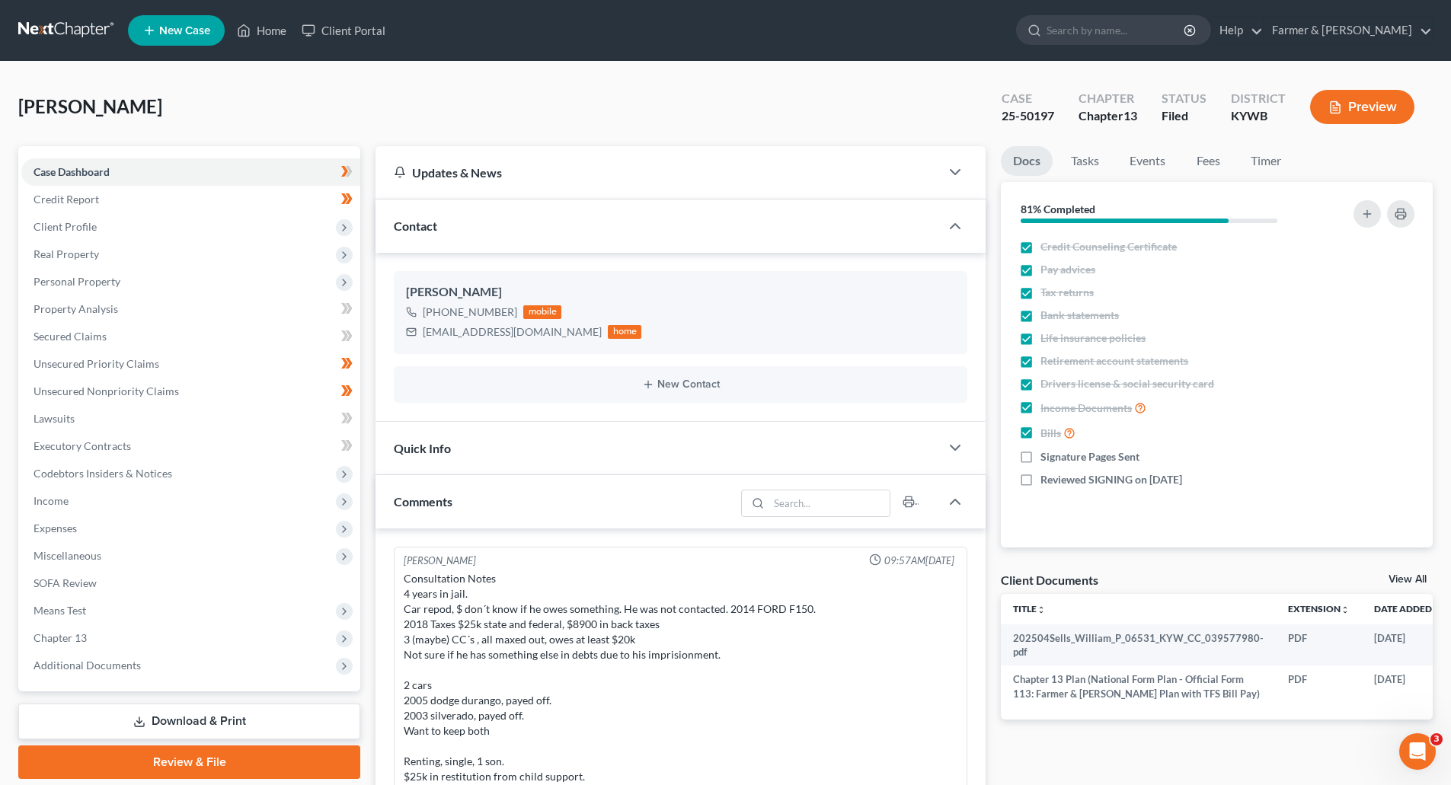
scroll to position [373, 0]
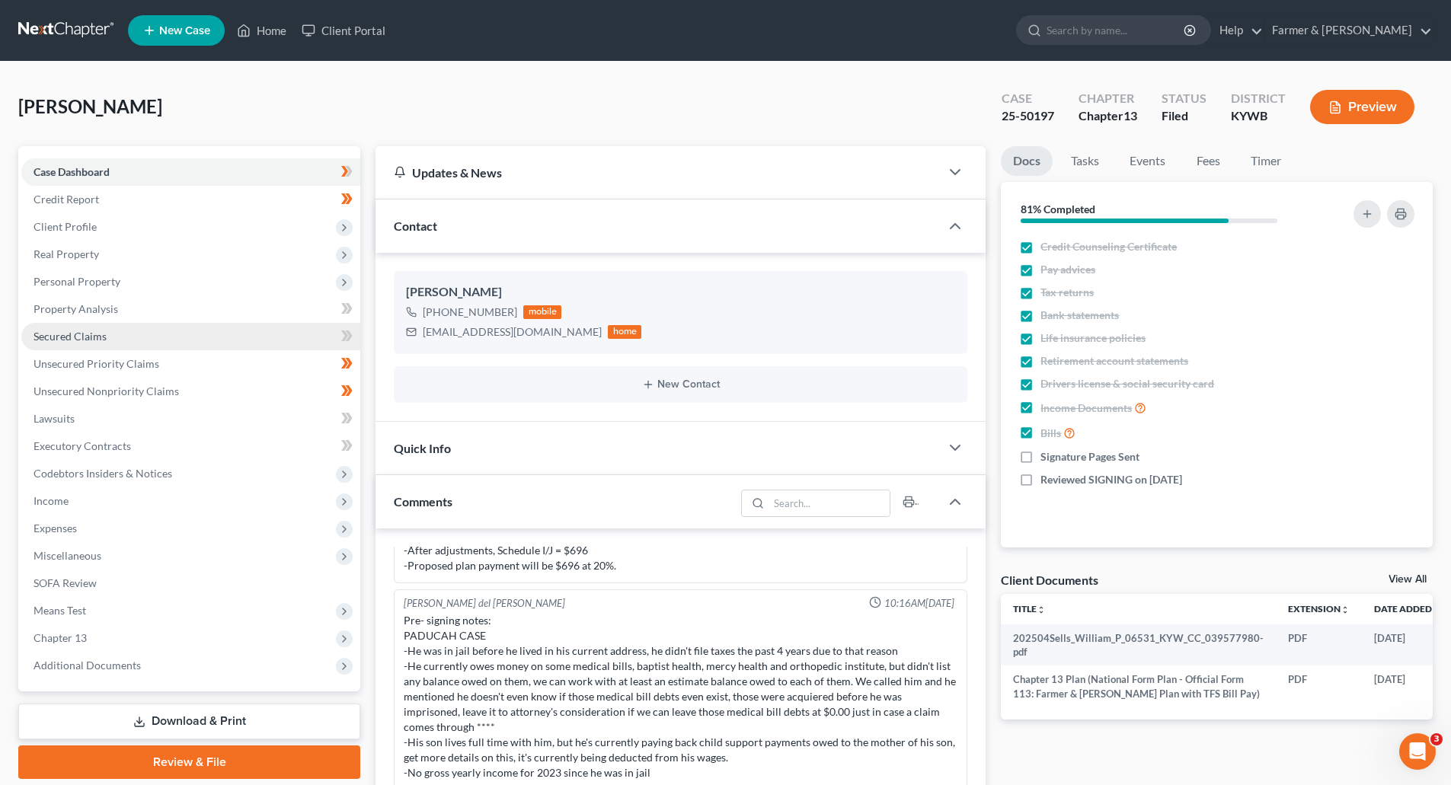
click at [53, 342] on span "Secured Claims" at bounding box center [70, 336] width 73 height 13
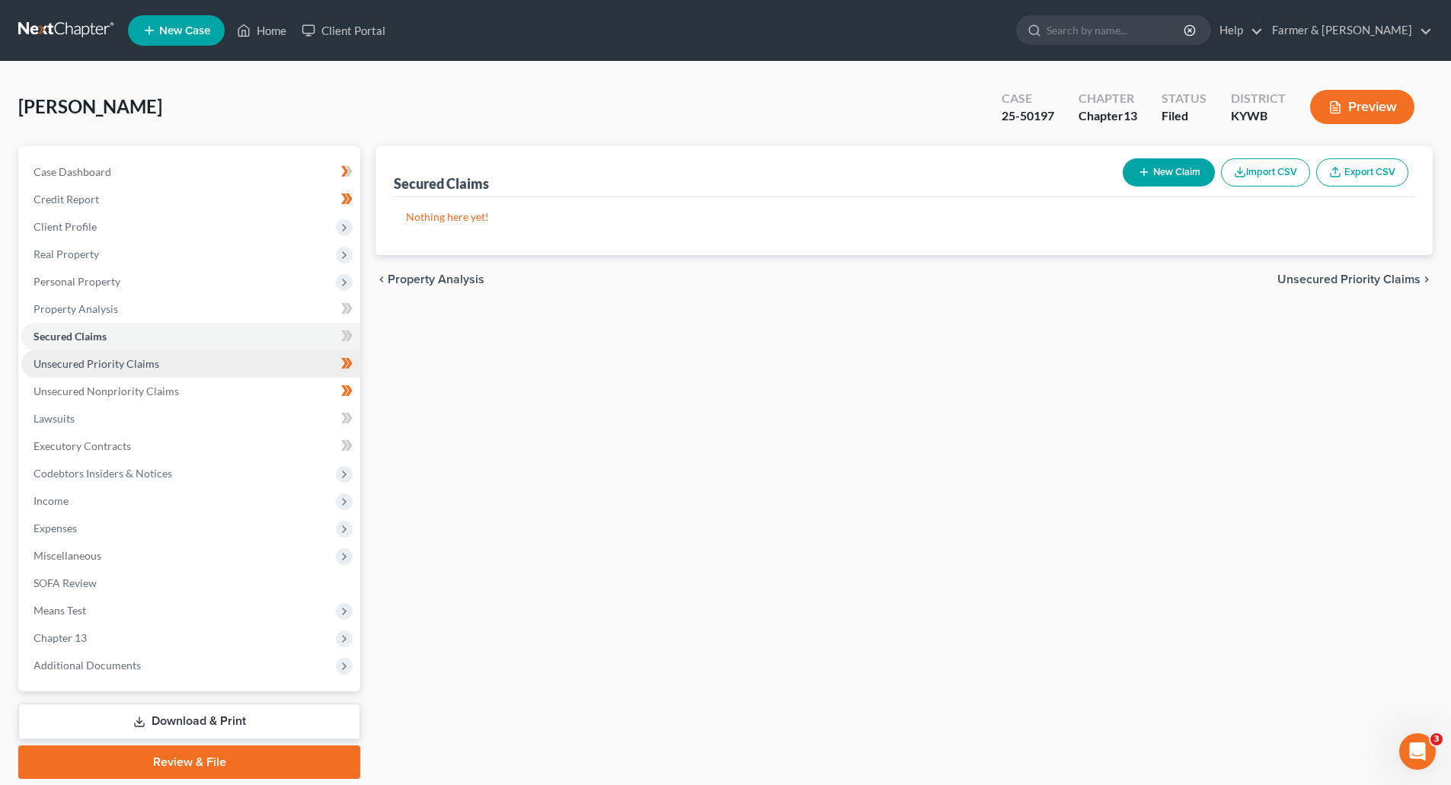
click at [69, 363] on span "Unsecured Priority Claims" at bounding box center [97, 363] width 126 height 13
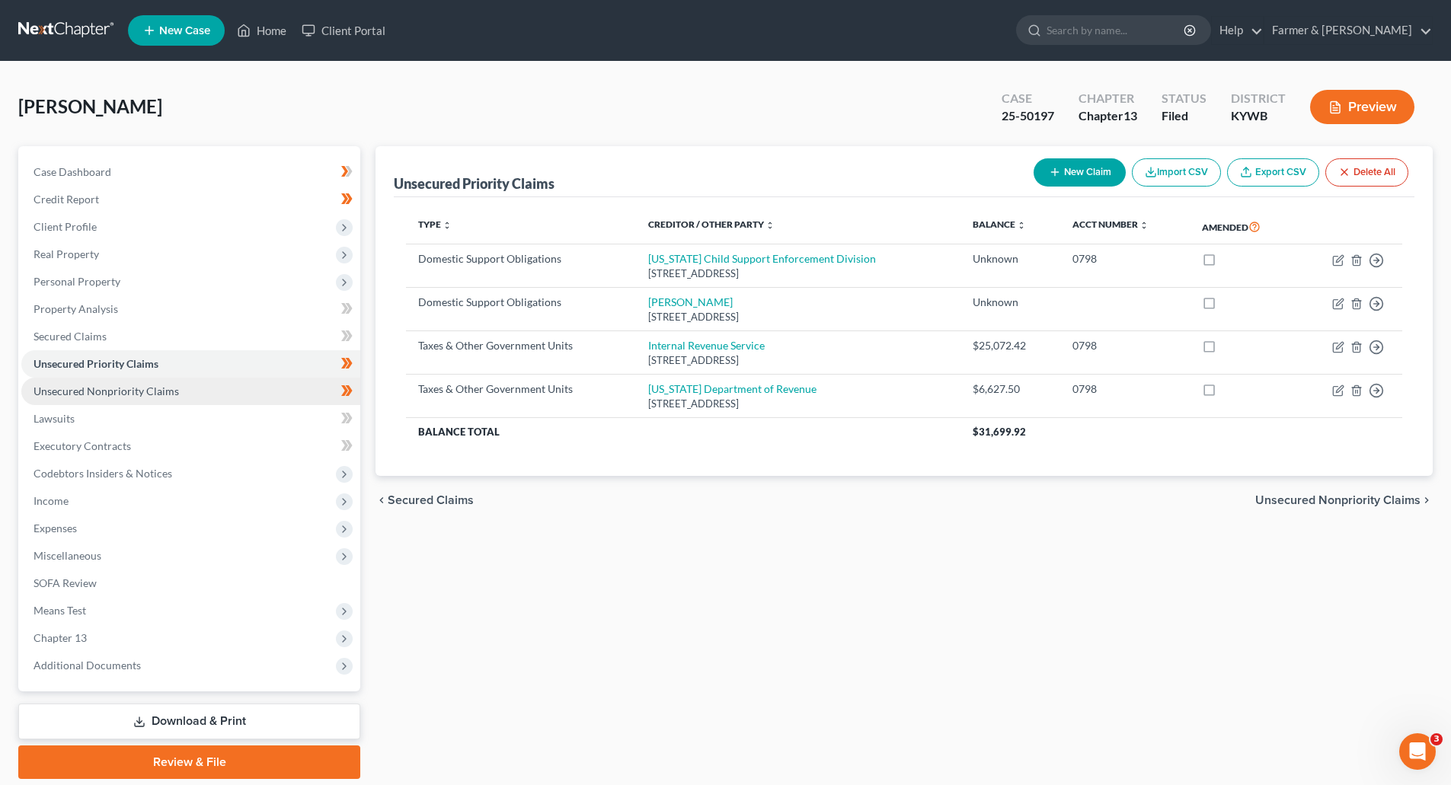
click at [71, 388] on span "Unsecured Nonpriority Claims" at bounding box center [106, 391] width 145 height 13
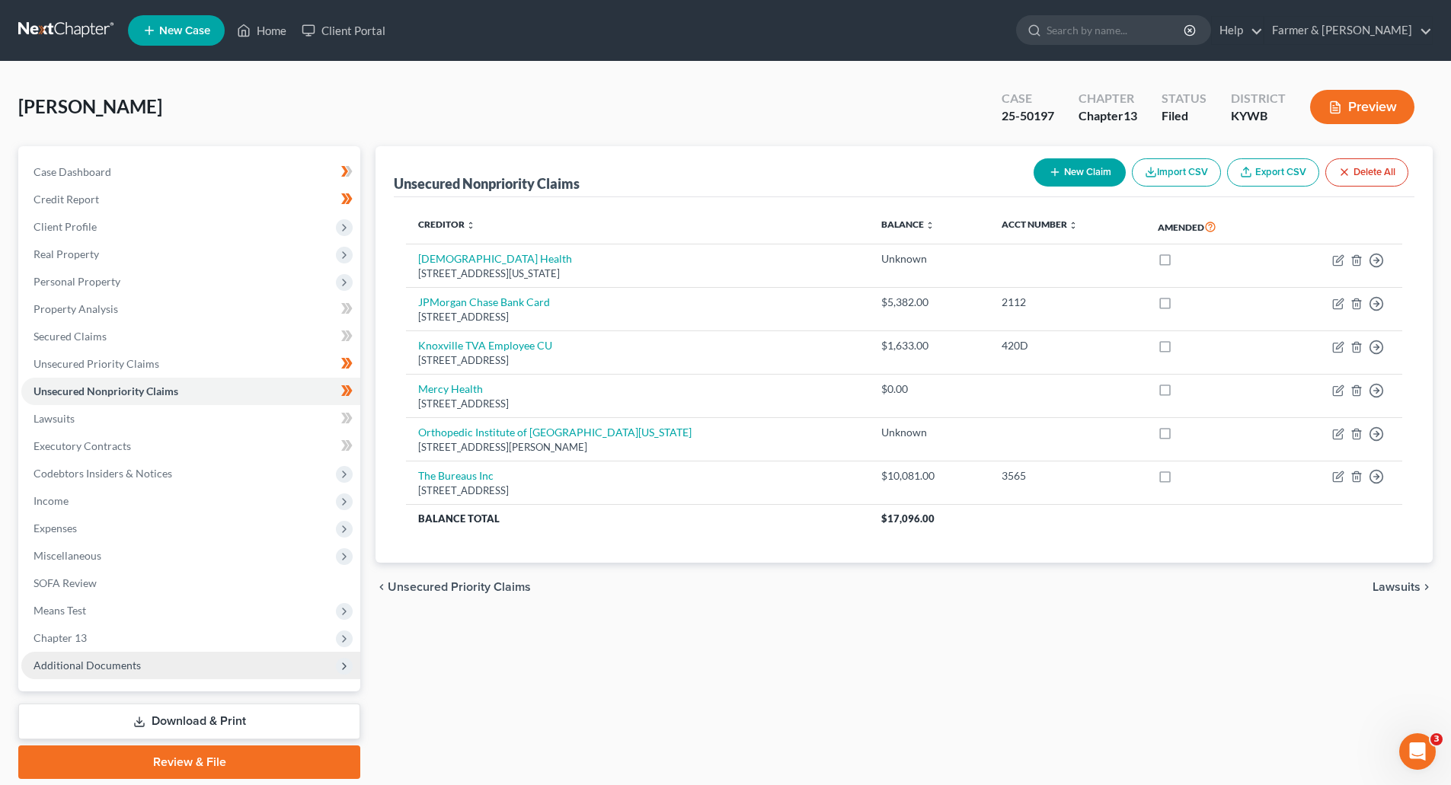
click at [76, 667] on span "Additional Documents" at bounding box center [87, 665] width 107 height 13
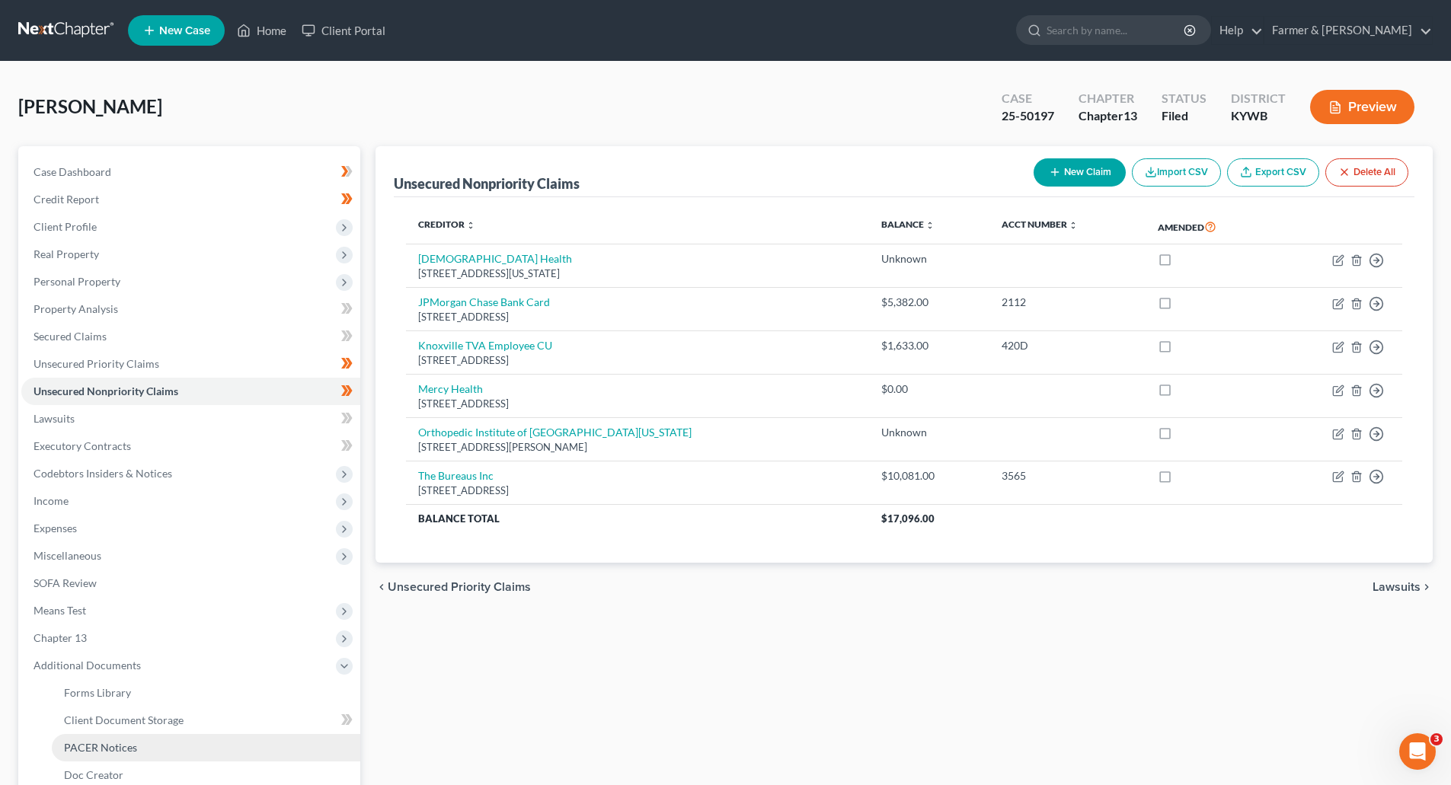
click at [87, 741] on span "PACER Notices" at bounding box center [100, 747] width 73 height 13
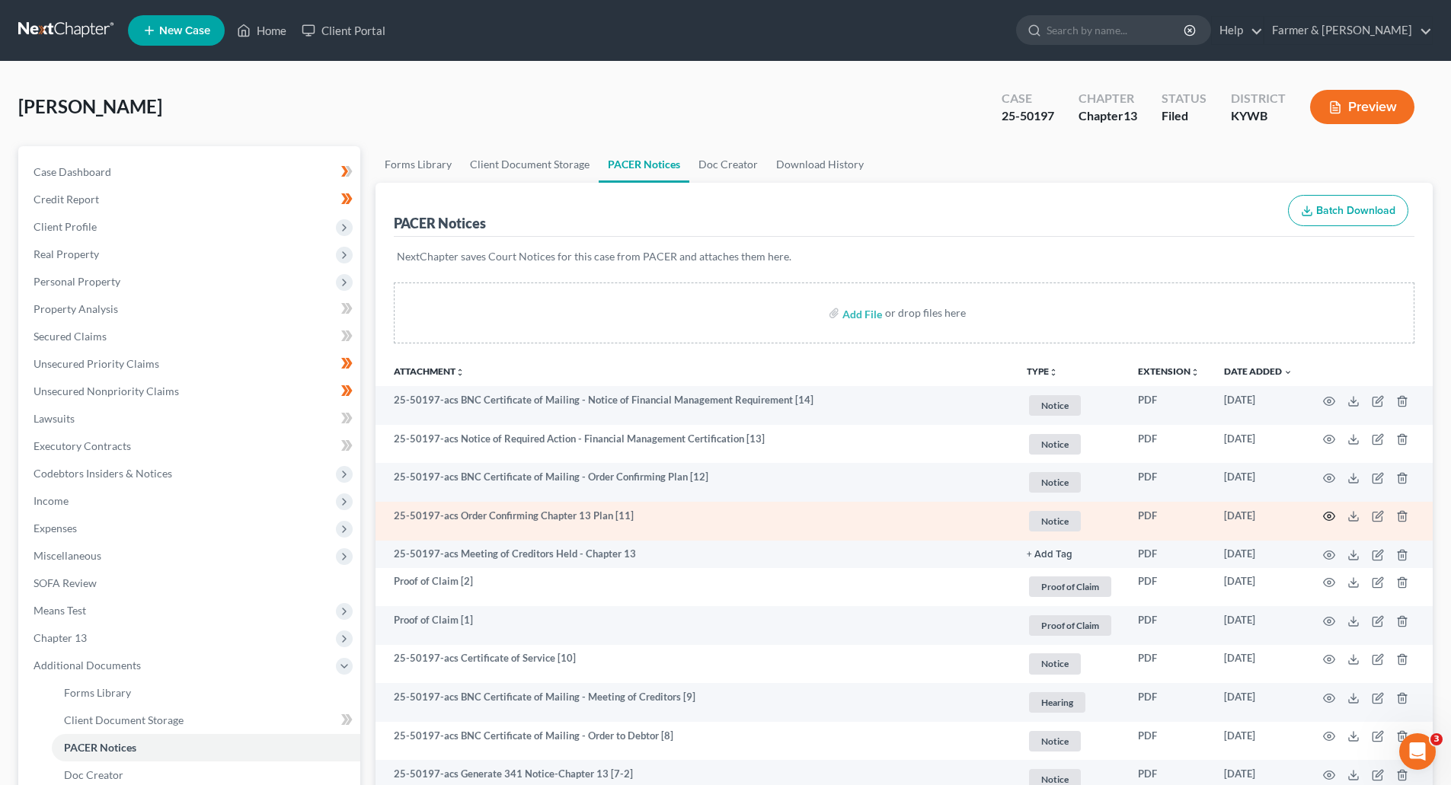
click at [1323, 515] on icon "button" at bounding box center [1329, 516] width 12 height 12
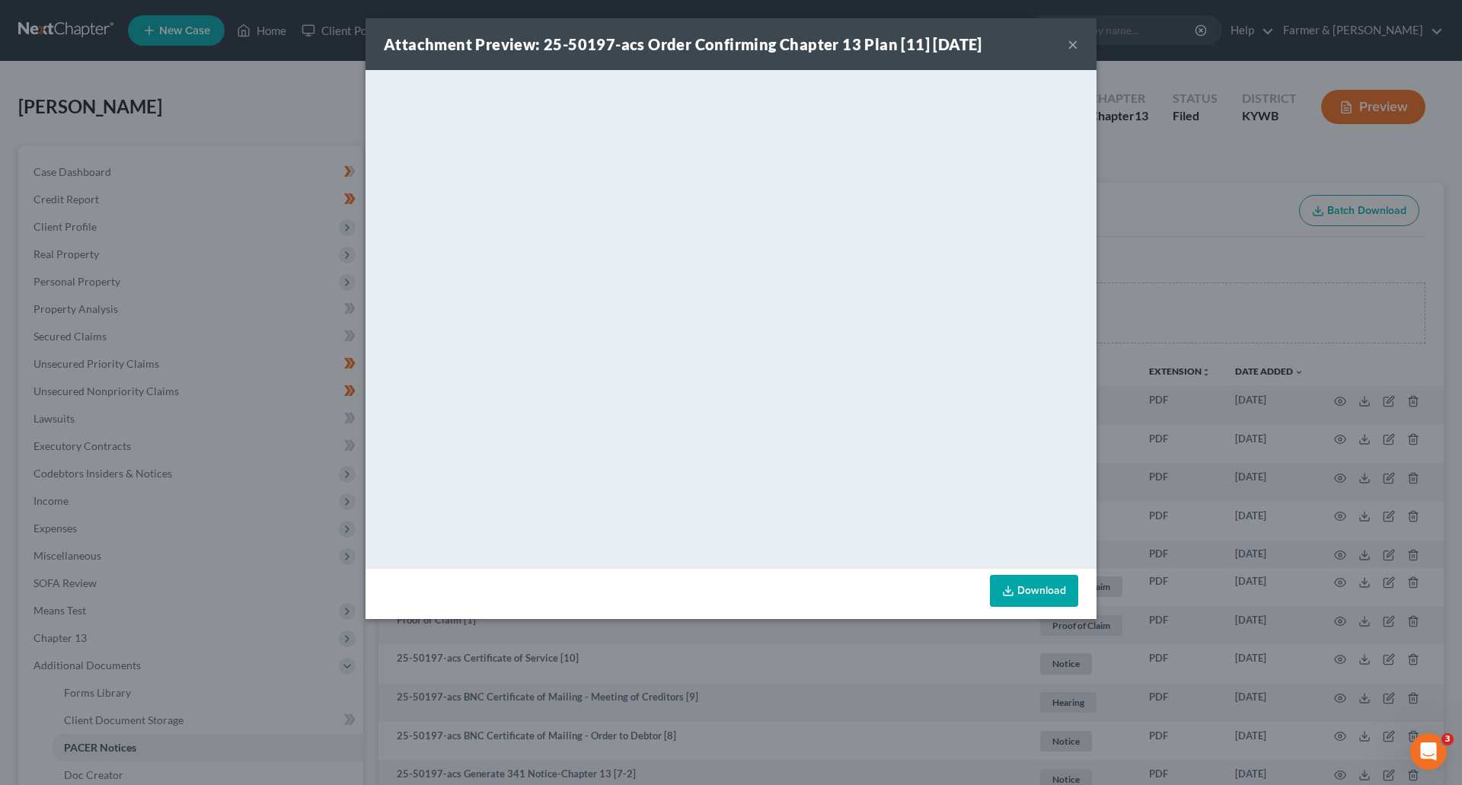
click at [1071, 40] on button "×" at bounding box center [1073, 44] width 11 height 18
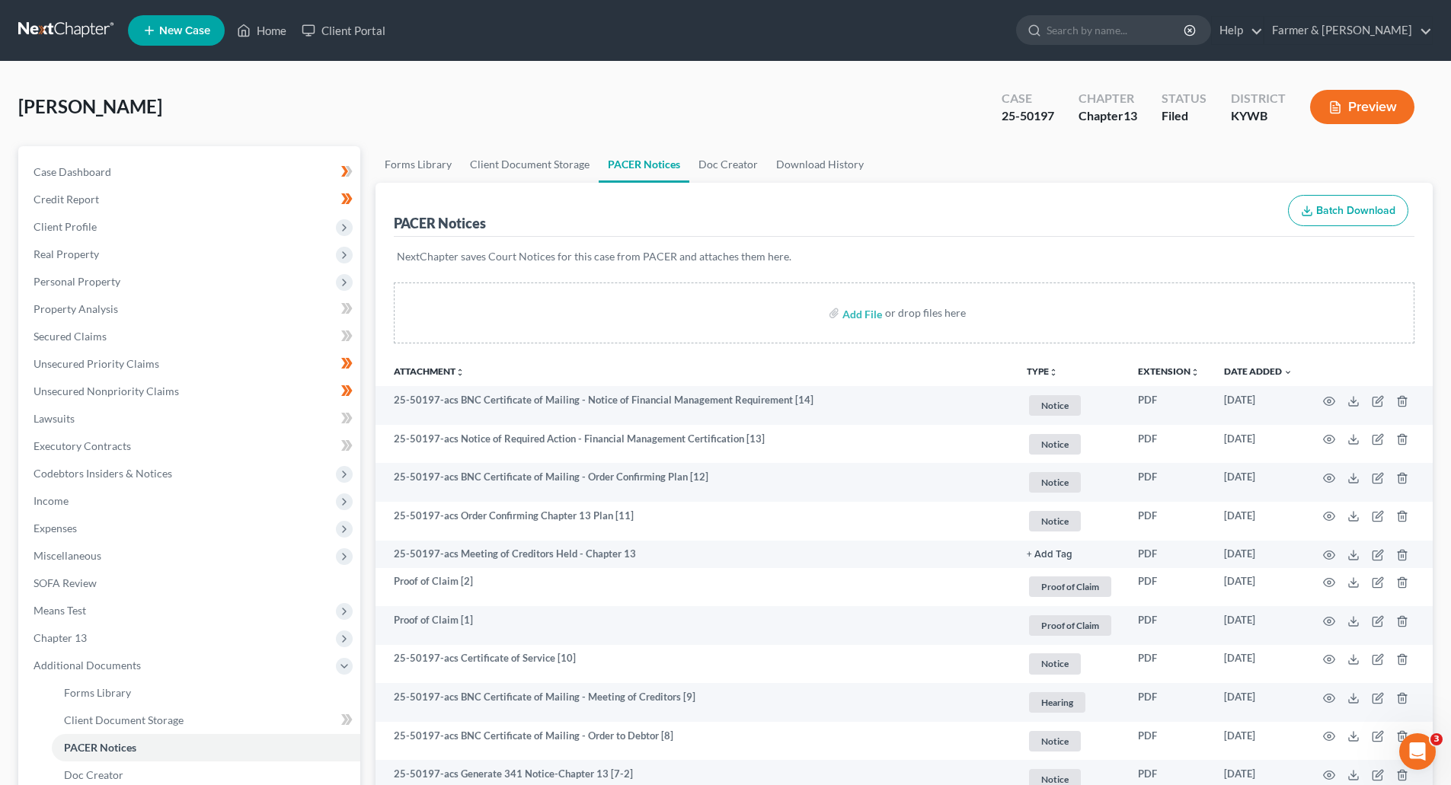
click at [61, 32] on link at bounding box center [66, 30] width 97 height 27
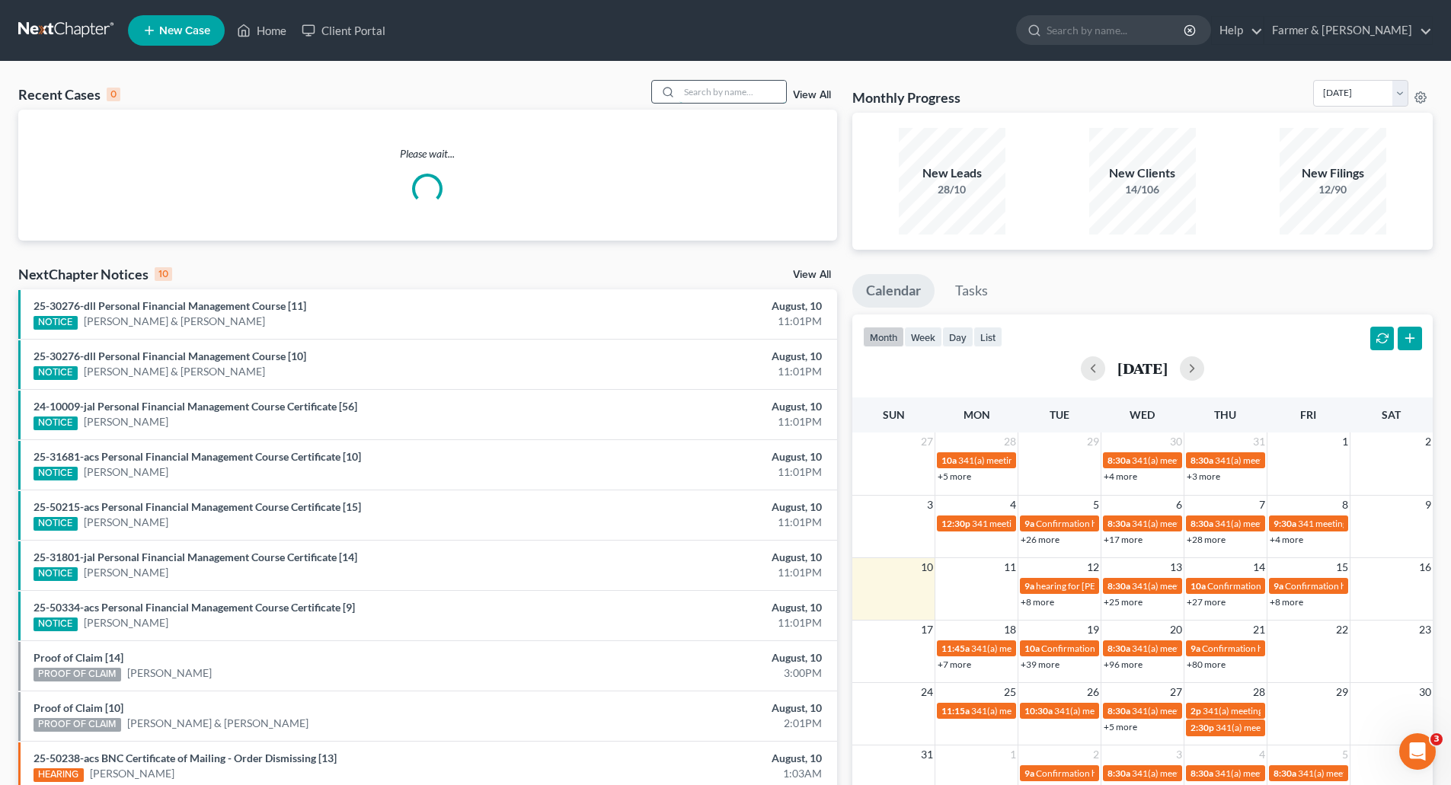
click at [730, 99] on input "search" at bounding box center [732, 92] width 107 height 22
paste input "25-50204"
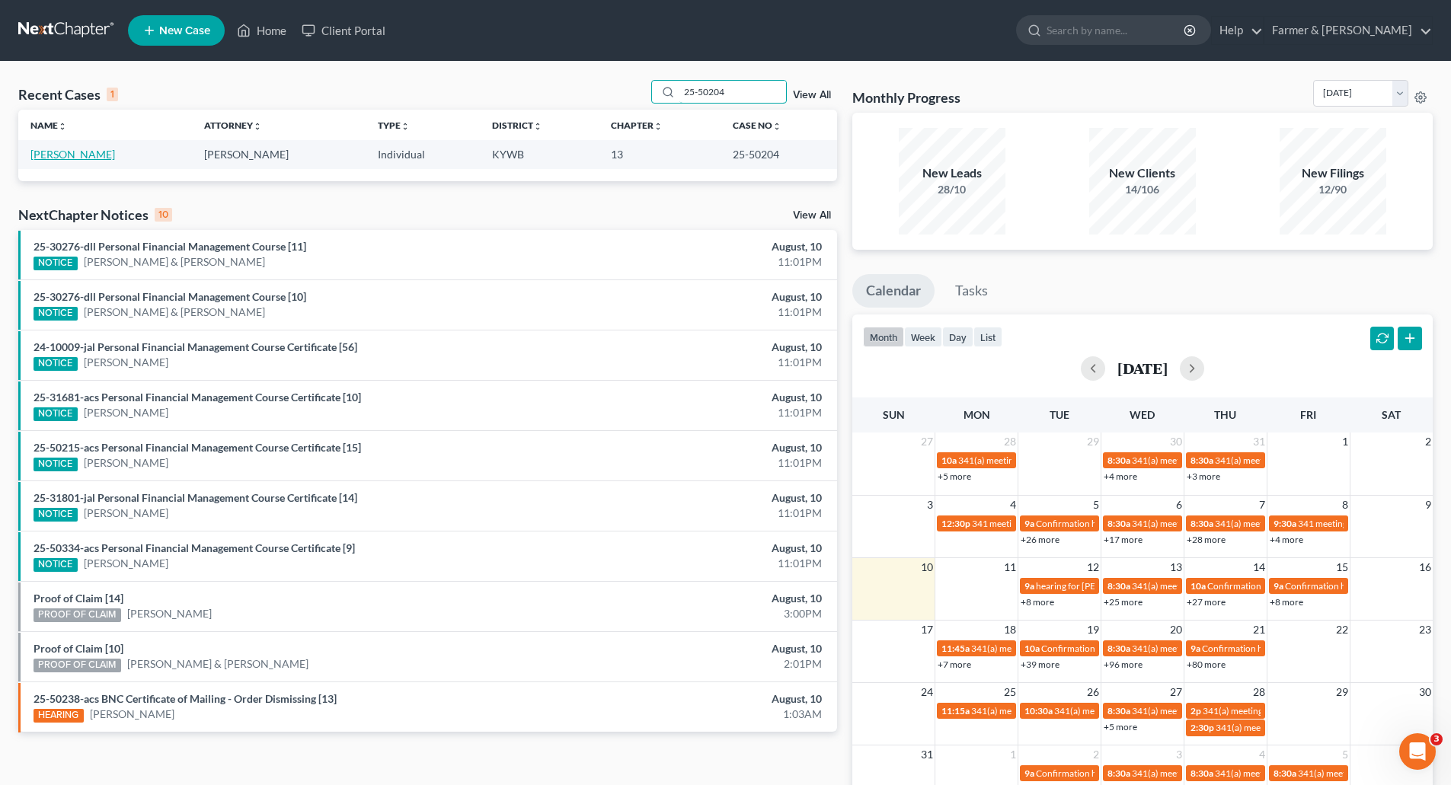
type input "25-50204"
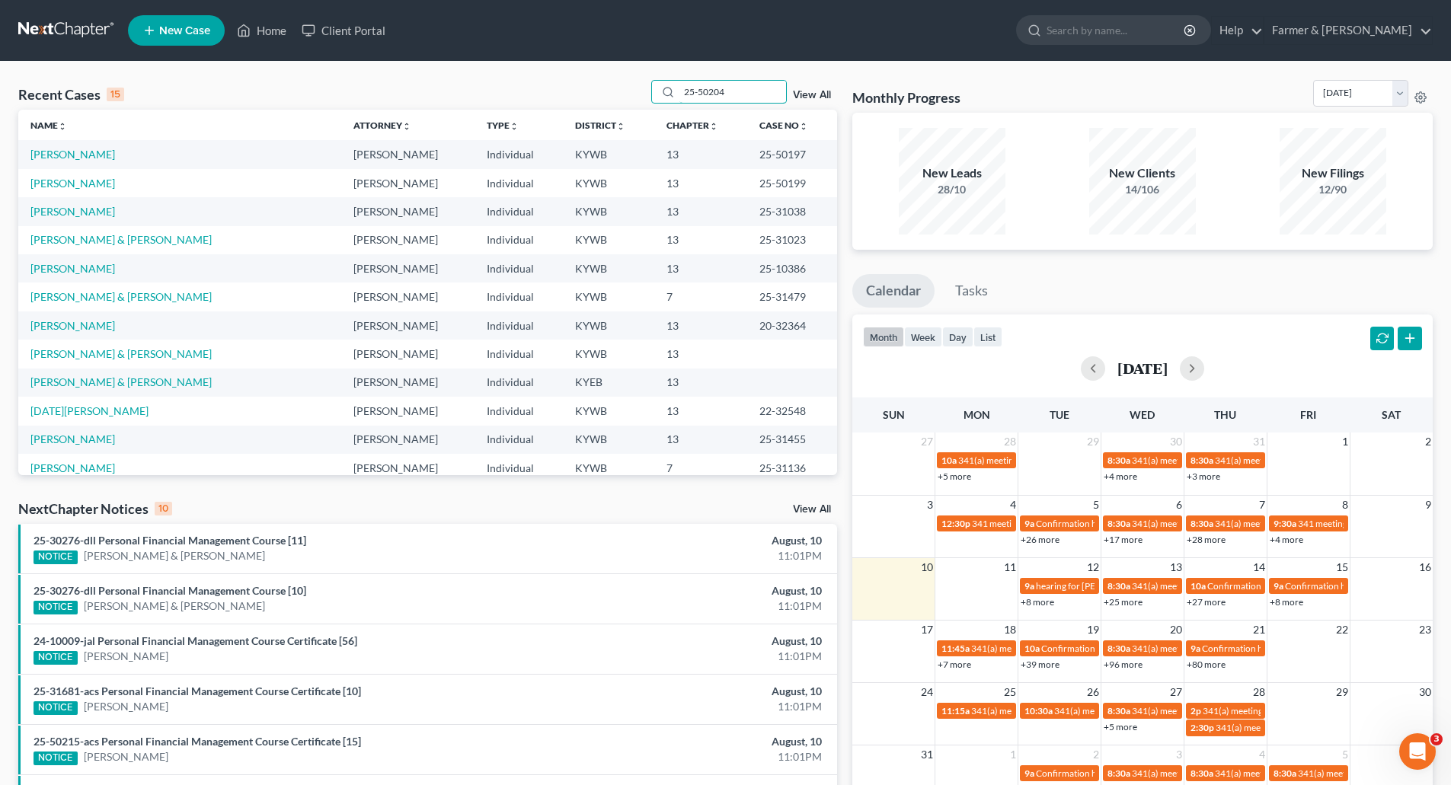
drag, startPoint x: 728, startPoint y: 92, endPoint x: 453, endPoint y: 117, distance: 276.0
click at [467, 115] on div "Recent Cases 15 25-50204 View All Name unfold_more expand_more expand_less Atto…" at bounding box center [427, 277] width 819 height 395
paste input "25-50204"
type input "25-50204"
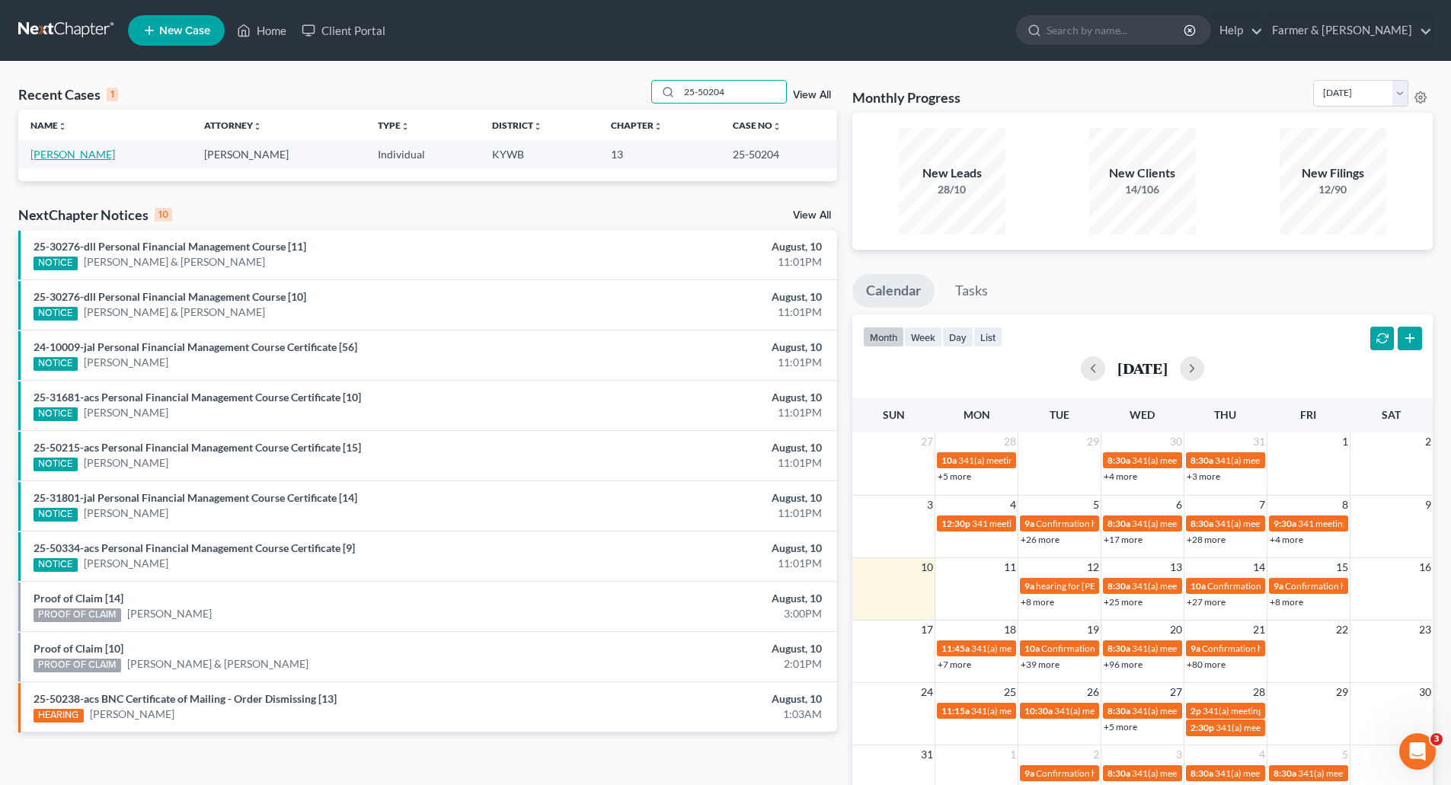
click at [66, 158] on link "[PERSON_NAME]" at bounding box center [72, 154] width 85 height 13
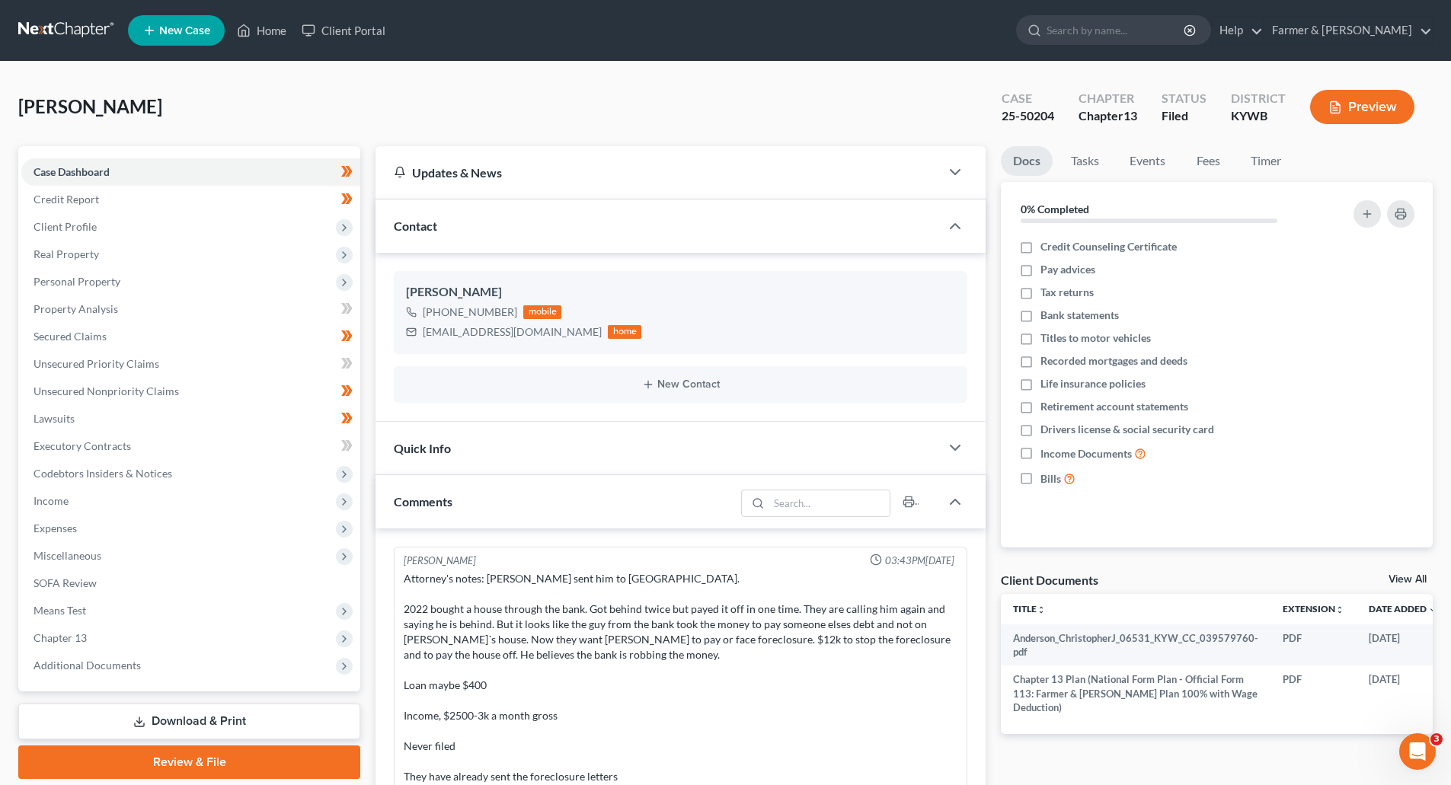
scroll to position [4, 0]
click at [65, 345] on link "Secured Claims" at bounding box center [190, 336] width 339 height 27
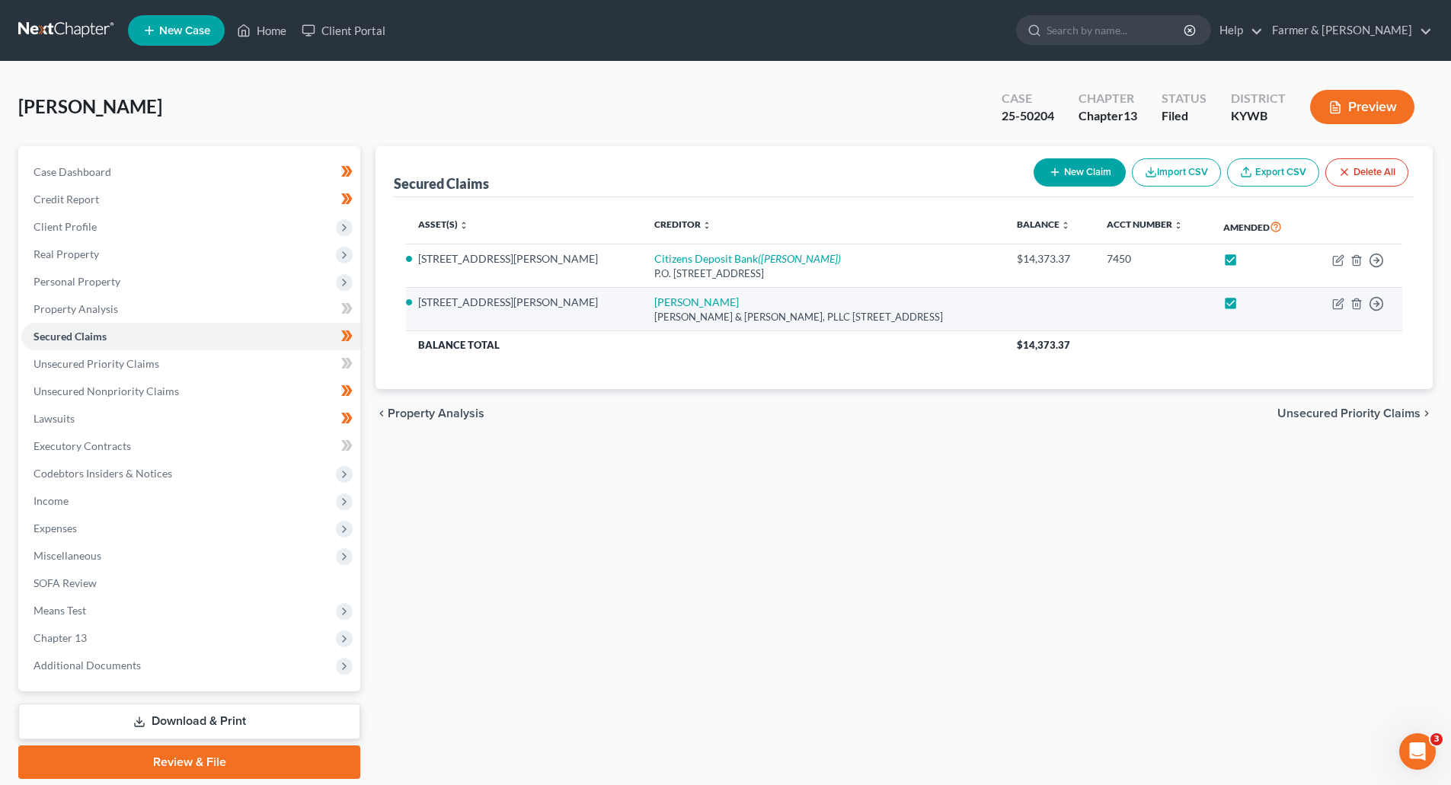
drag, startPoint x: 893, startPoint y: 318, endPoint x: 526, endPoint y: 307, distance: 368.0
click at [642, 307] on td "Morgan Wiggins Wilson & Toombs, PLLC 100 W&T Technology Drive, Suite 402, Mayfi…" at bounding box center [823, 309] width 363 height 43
copy td "Morgan Wiggins Wilson & Toombs, PLLC 100 W&T Technology Drive, Suite 402, Mayfi…"
click at [678, 317] on div "Wilson & Toombs, PLLC 100 W&T Technology Drive, Suite 402, Mayfield, KY 42066" at bounding box center [823, 317] width 338 height 14
drag, startPoint x: 890, startPoint y: 317, endPoint x: 419, endPoint y: 302, distance: 471.7
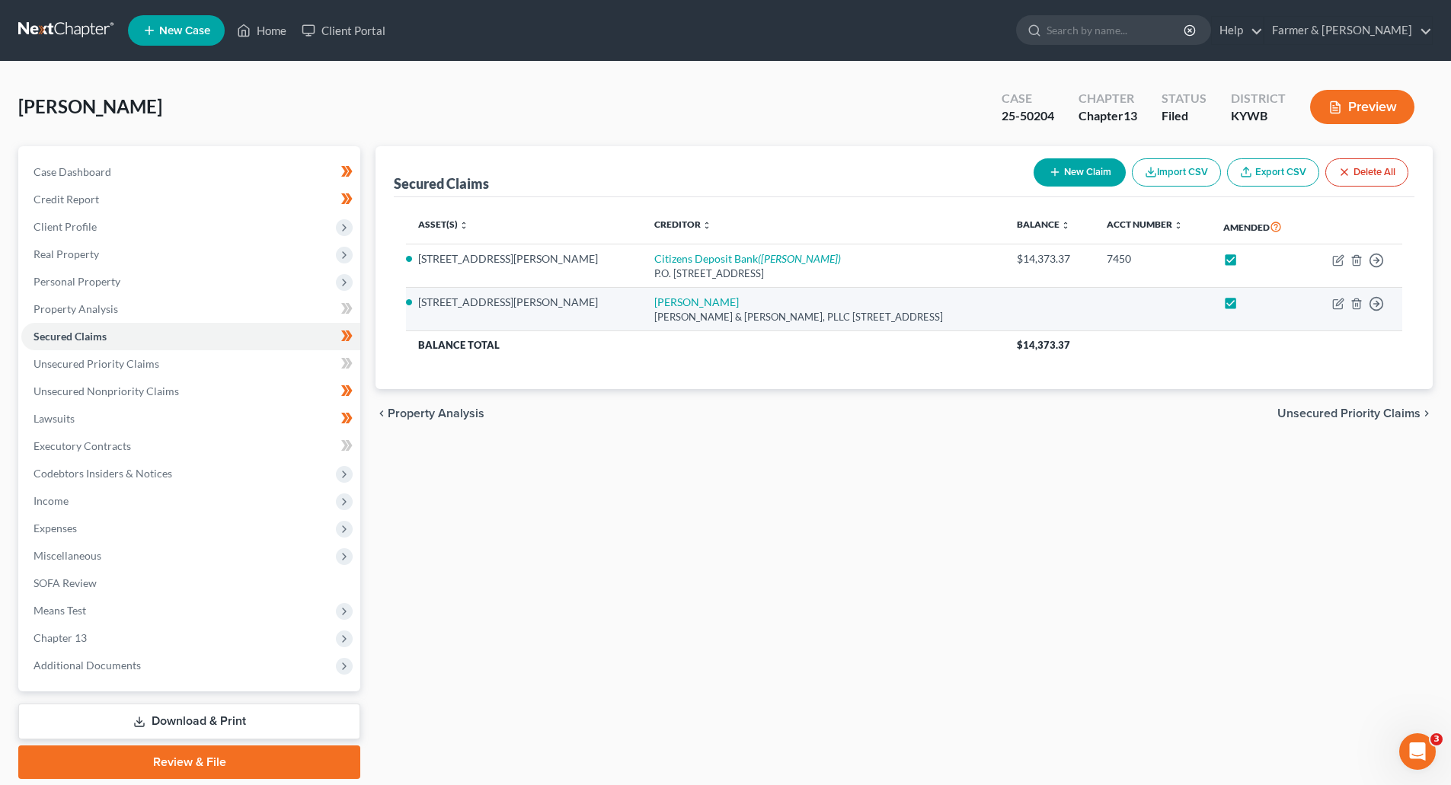
click at [419, 302] on tr "920 Morris Rd Morgan Wiggins Wilson & Toombs, PLLC 100 W&T Technology Drive, Su…" at bounding box center [904, 309] width 996 height 43
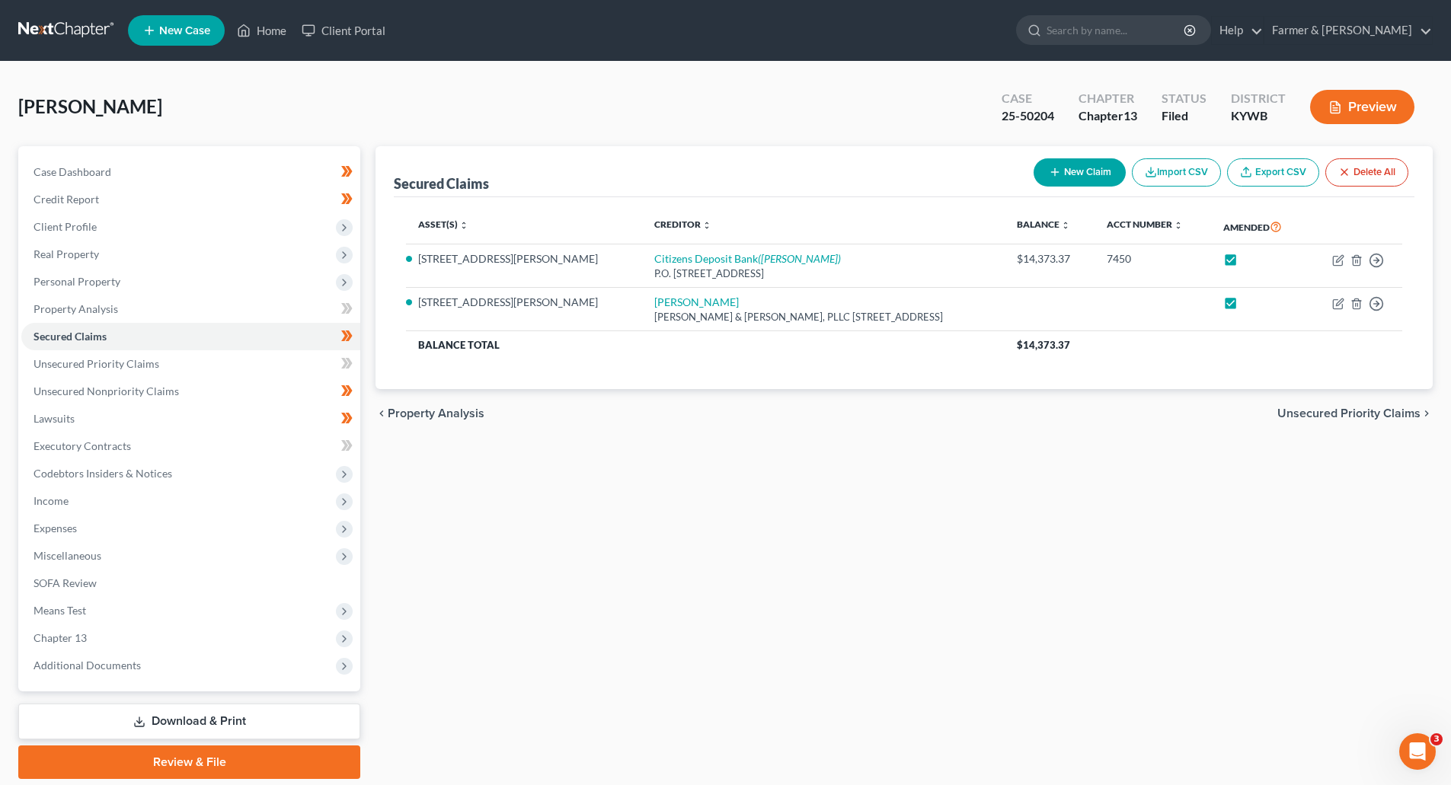
copy tr "920 Morris Rd Morgan Wiggins Wilson & Toombs, PLLC 100 W&T Technology Drive, Su…"
click at [117, 366] on span "Unsecured Priority Claims" at bounding box center [97, 363] width 126 height 13
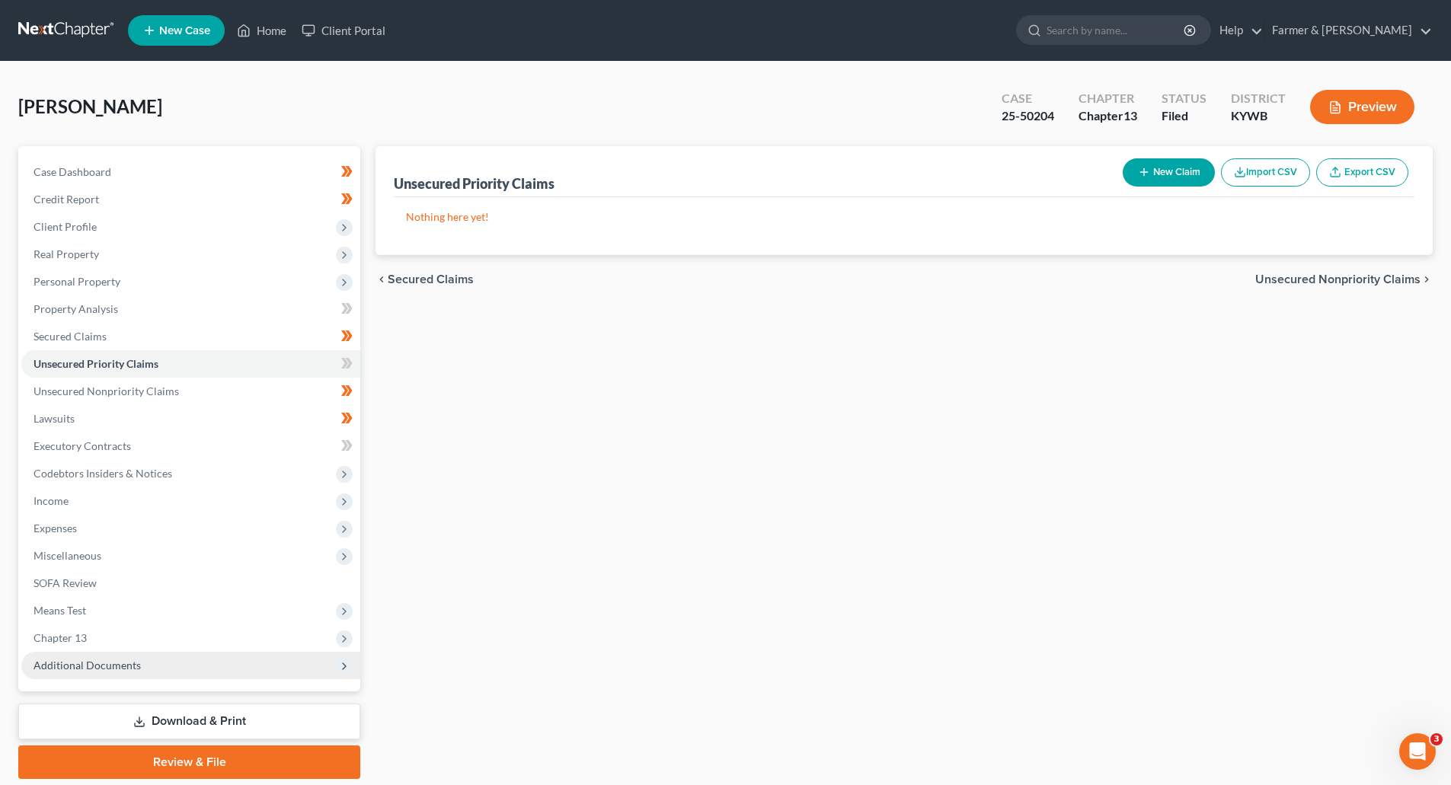
click at [101, 662] on span "Additional Documents" at bounding box center [87, 665] width 107 height 13
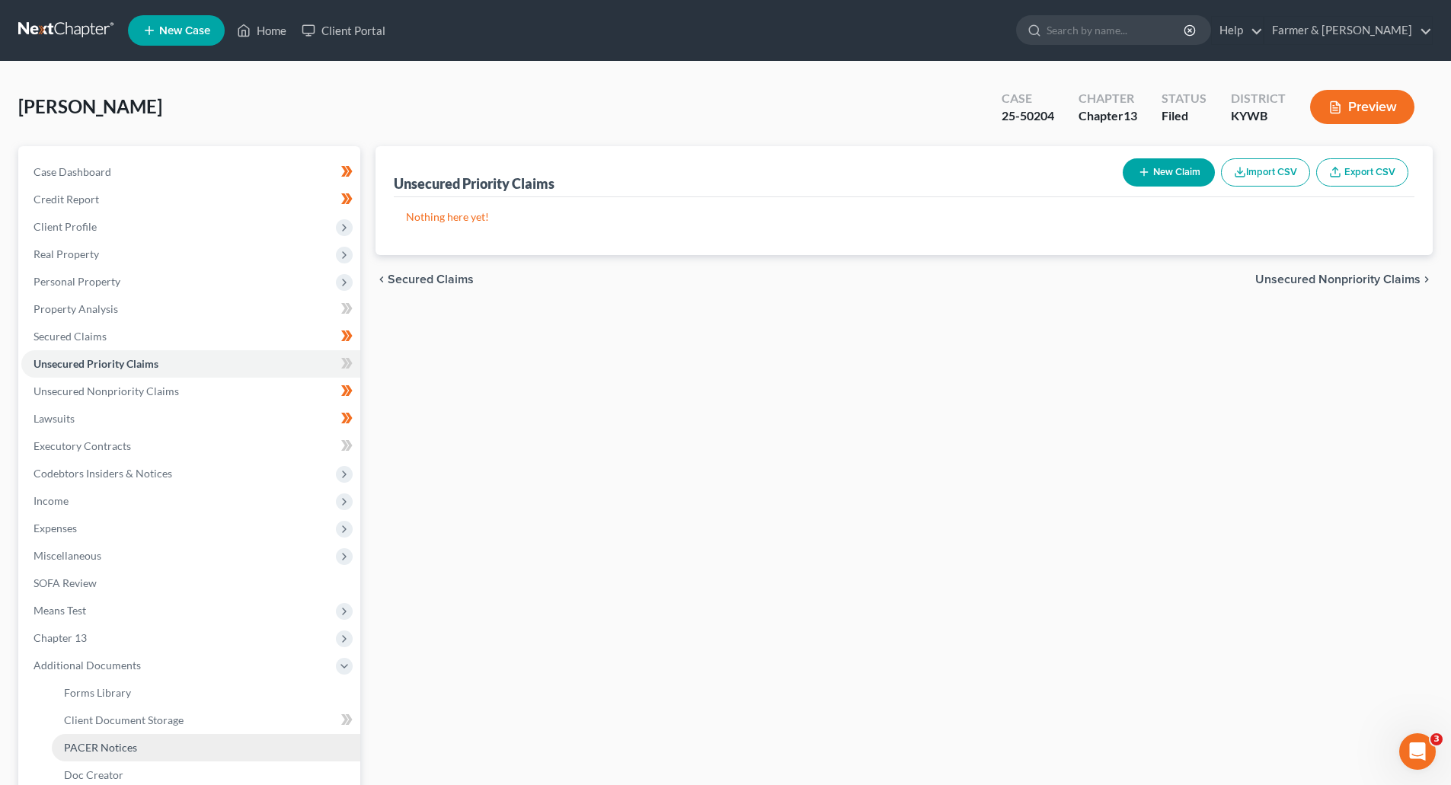
click at [92, 759] on link "PACER Notices" at bounding box center [206, 747] width 308 height 27
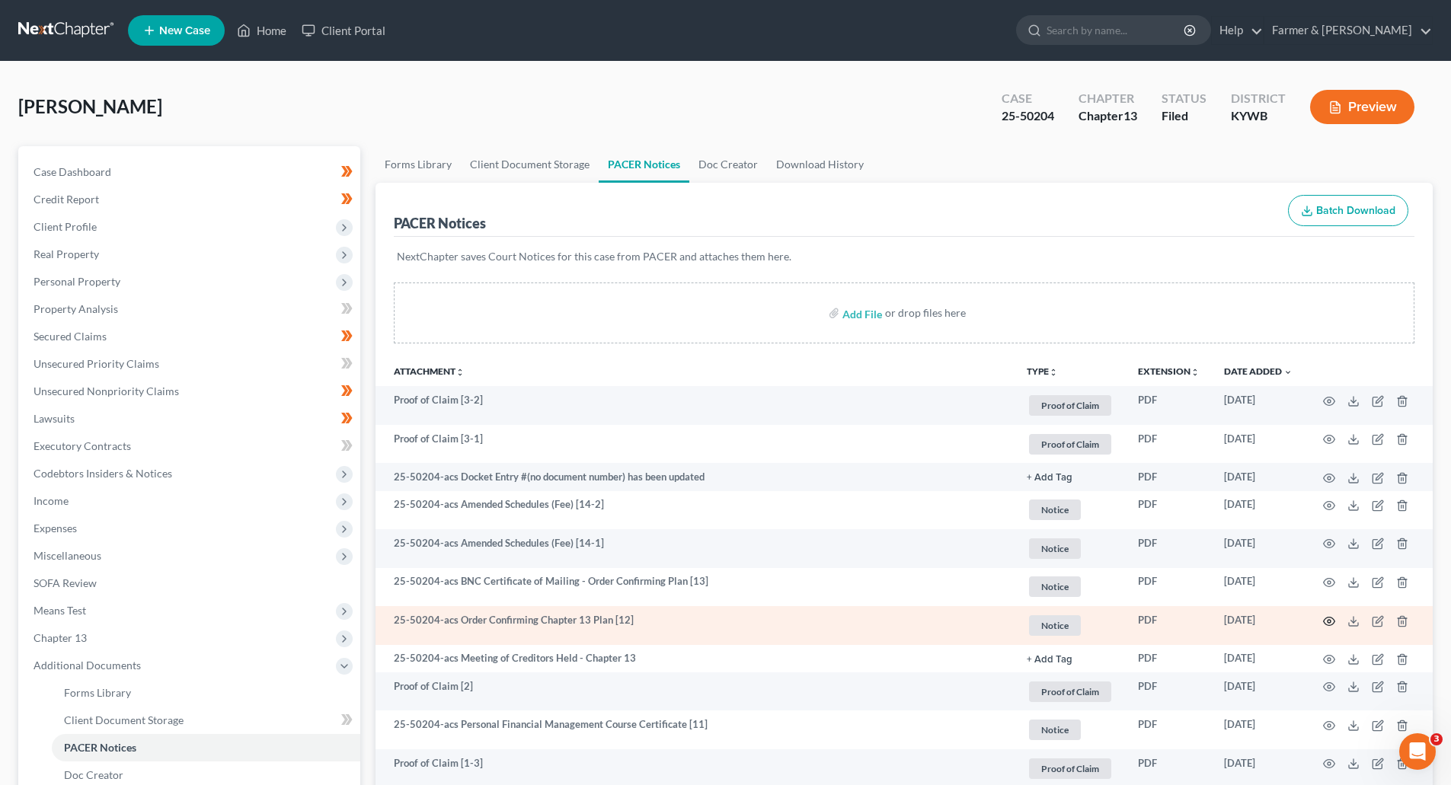
click at [1331, 620] on icon "button" at bounding box center [1329, 621] width 12 height 12
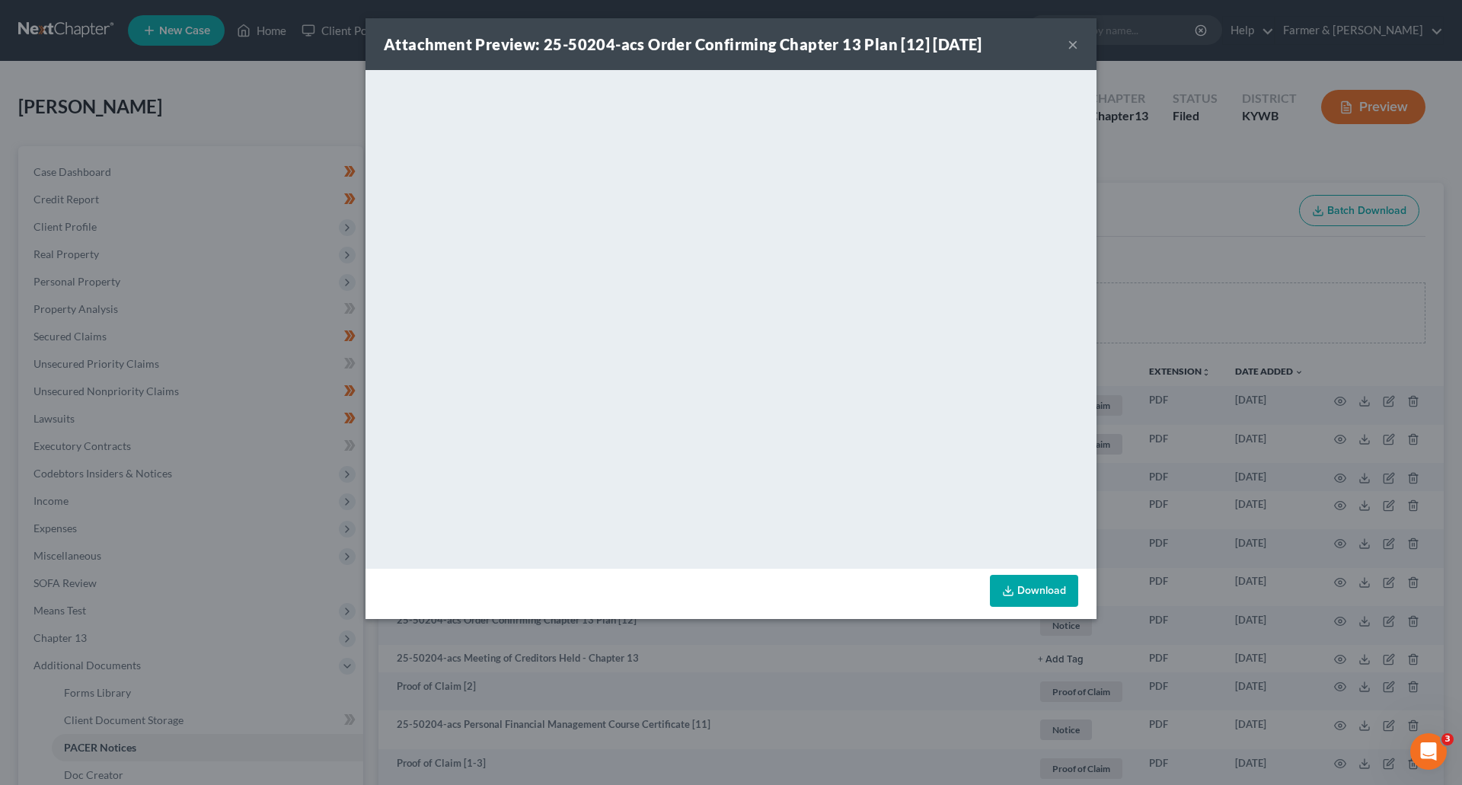
click at [1076, 48] on button "×" at bounding box center [1073, 44] width 11 height 18
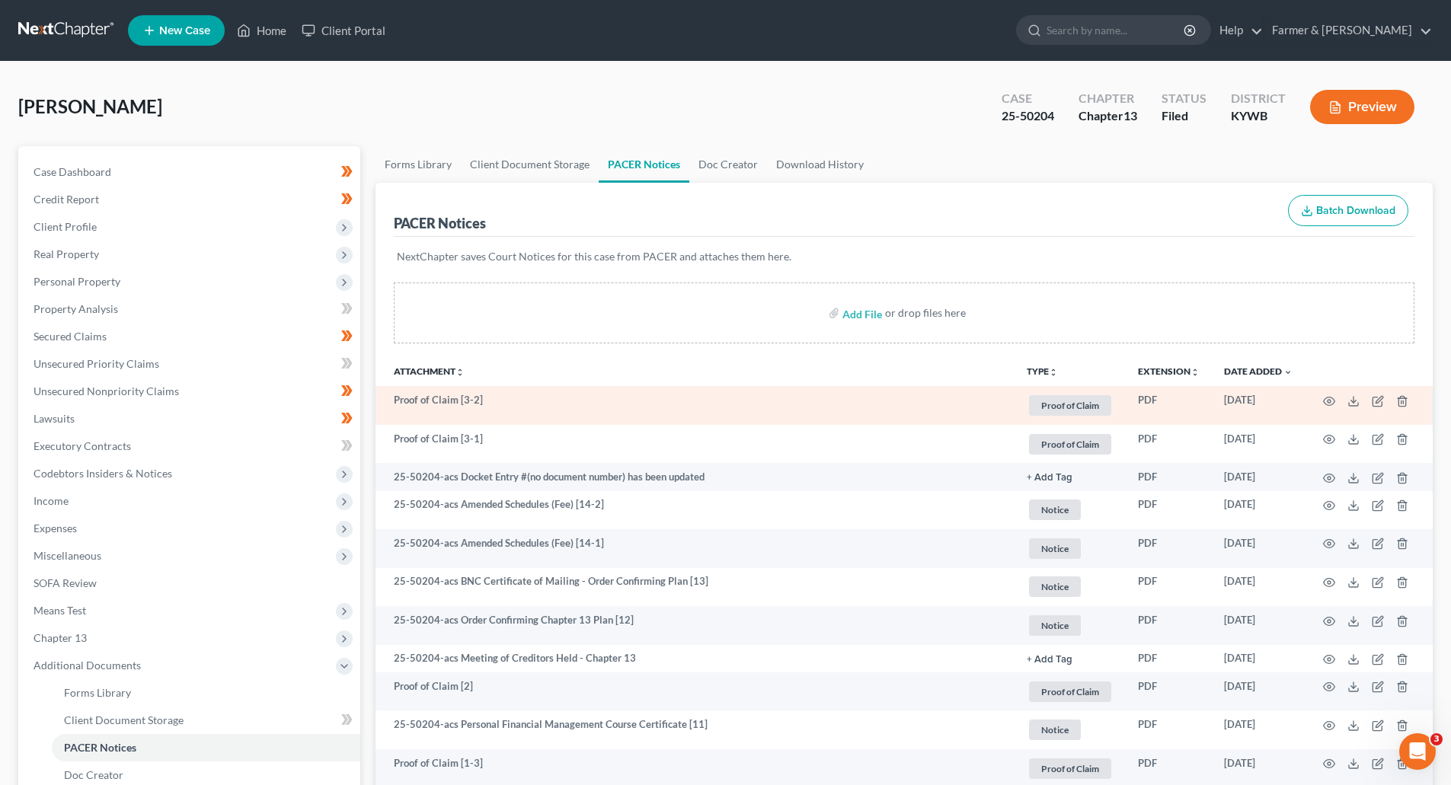
scroll to position [305, 0]
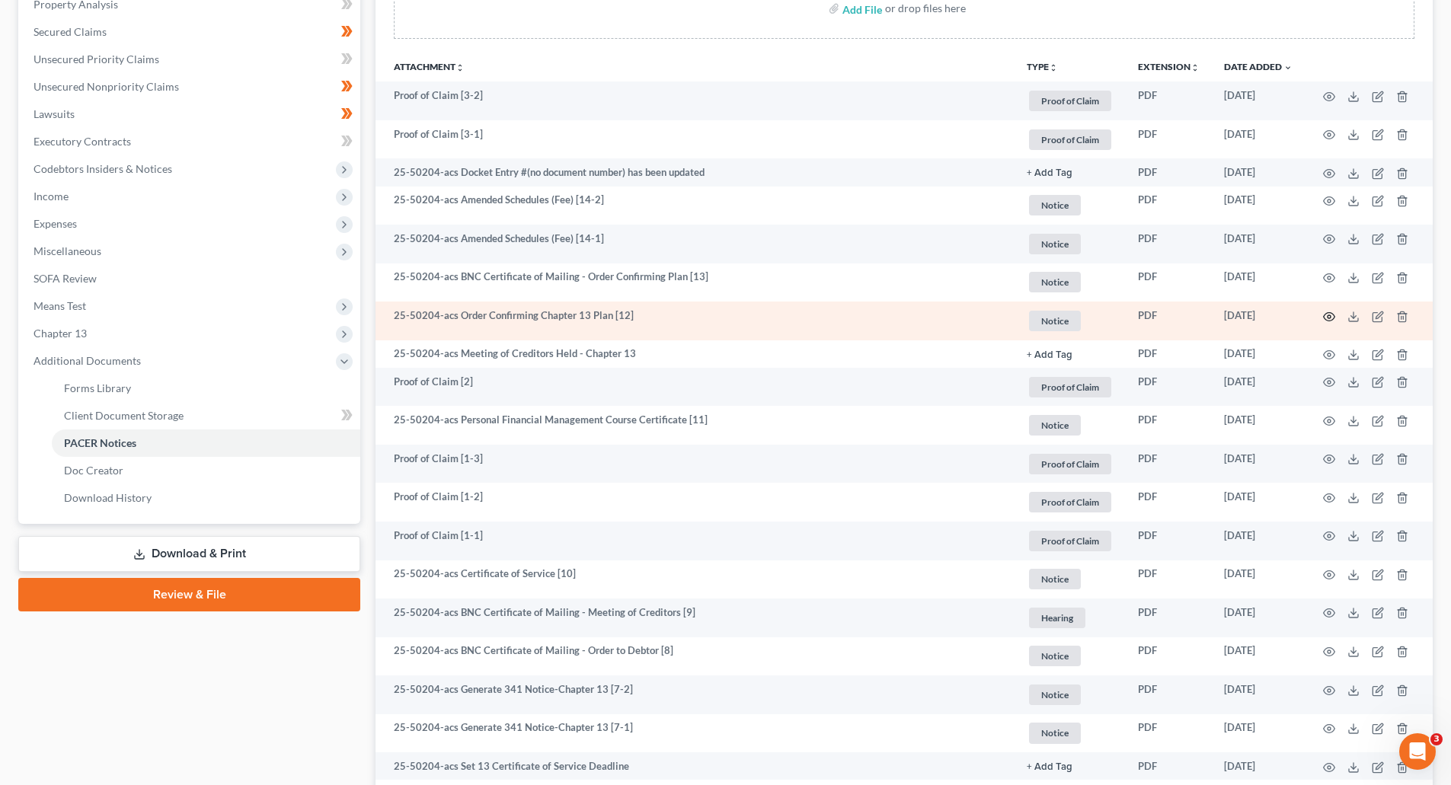
click at [1330, 317] on icon "button" at bounding box center [1329, 317] width 12 height 12
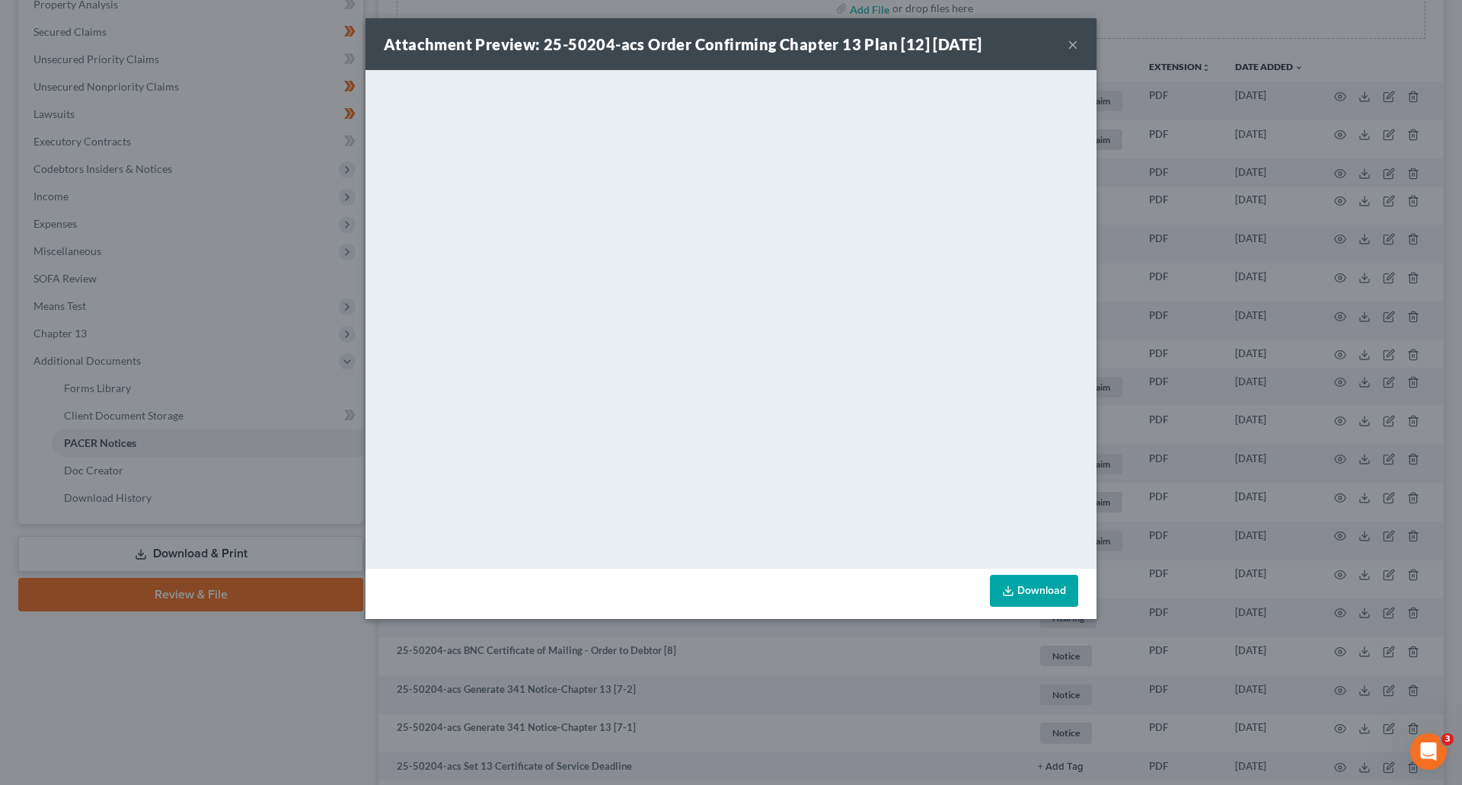
click at [1072, 43] on button "×" at bounding box center [1073, 44] width 11 height 18
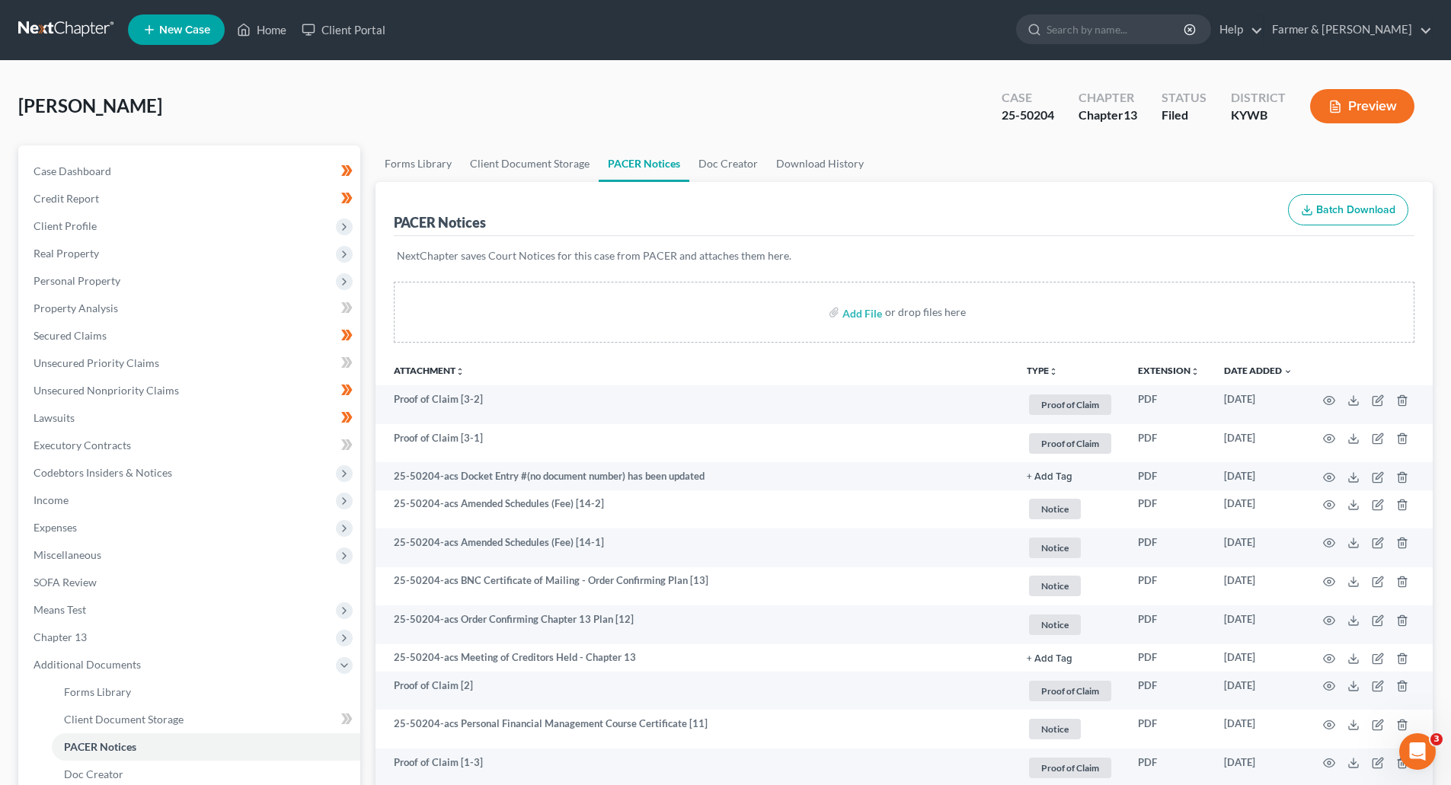
scroll to position [0, 0]
click at [75, 34] on link at bounding box center [66, 30] width 97 height 27
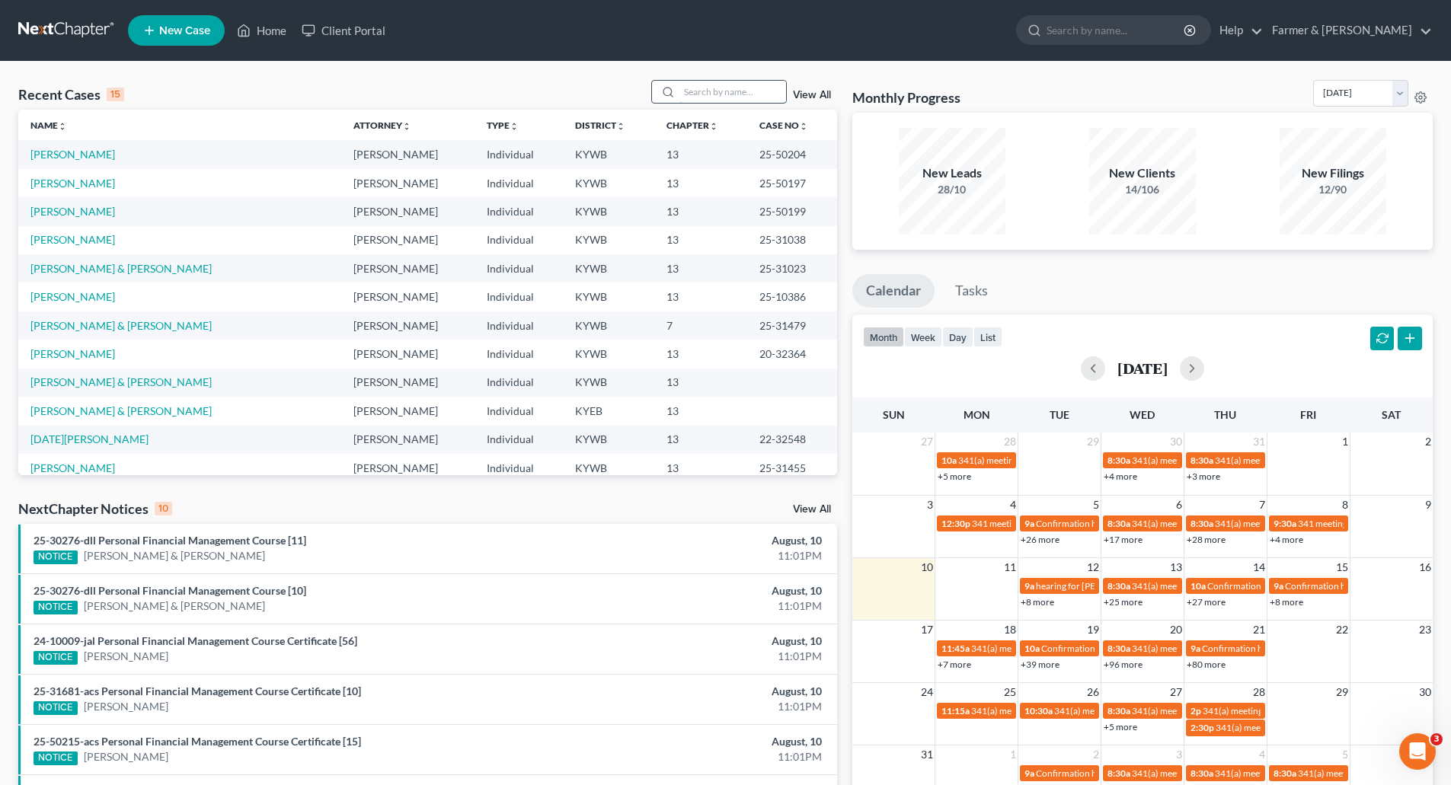
click at [697, 101] on input "search" at bounding box center [732, 92] width 107 height 22
paste input "25-50198"
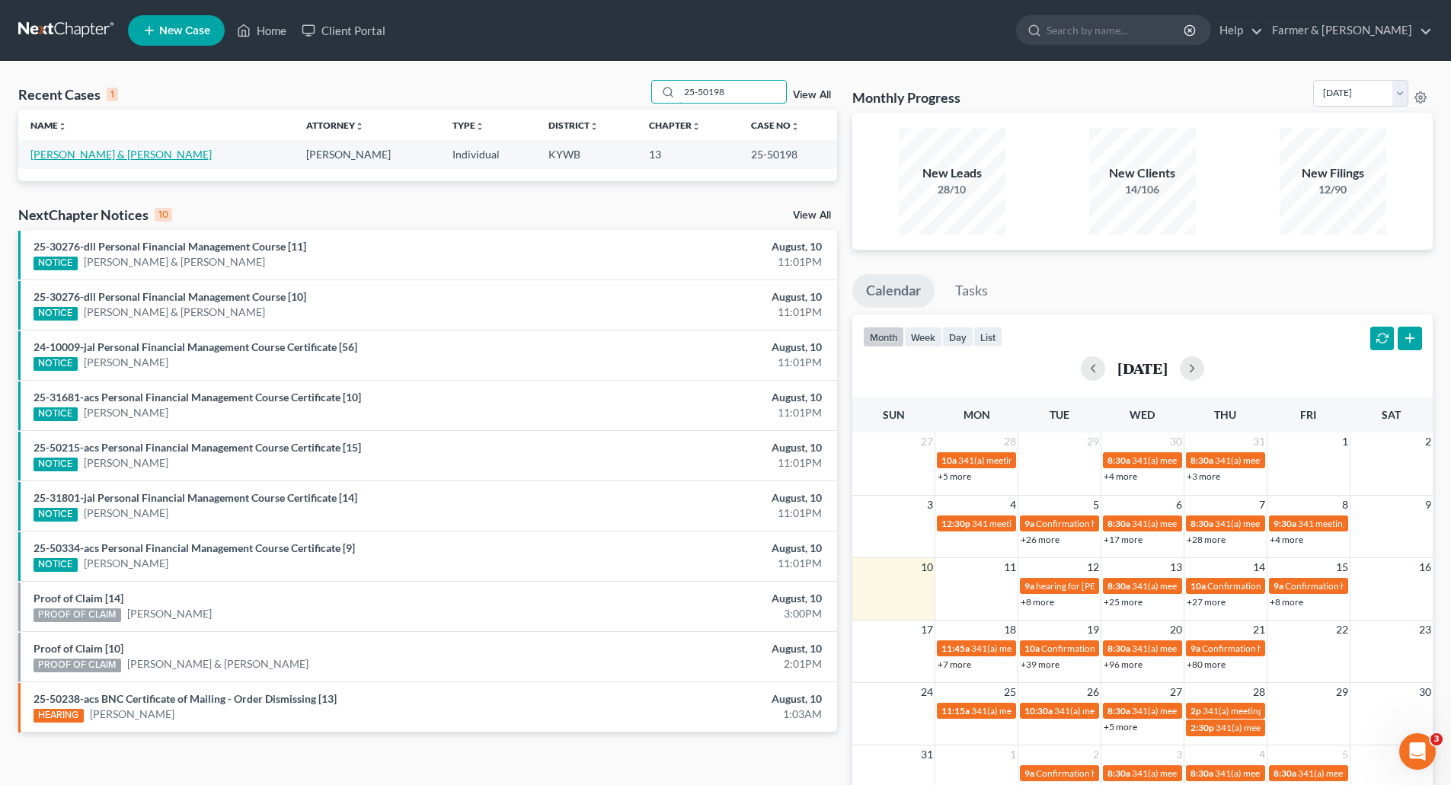
type input "25-50198"
click at [85, 159] on link "[PERSON_NAME] & [PERSON_NAME]" at bounding box center [120, 154] width 181 height 13
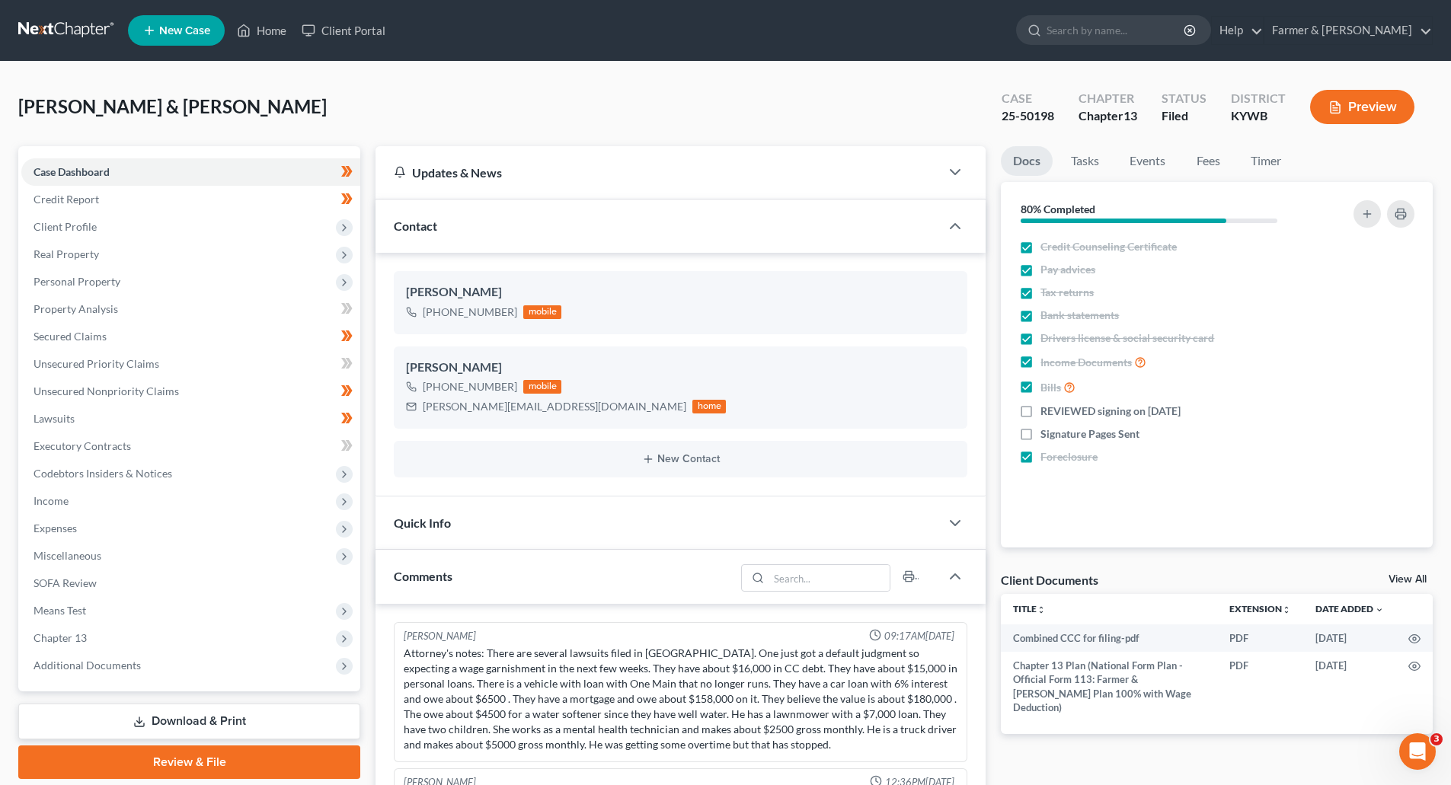
scroll to position [413, 0]
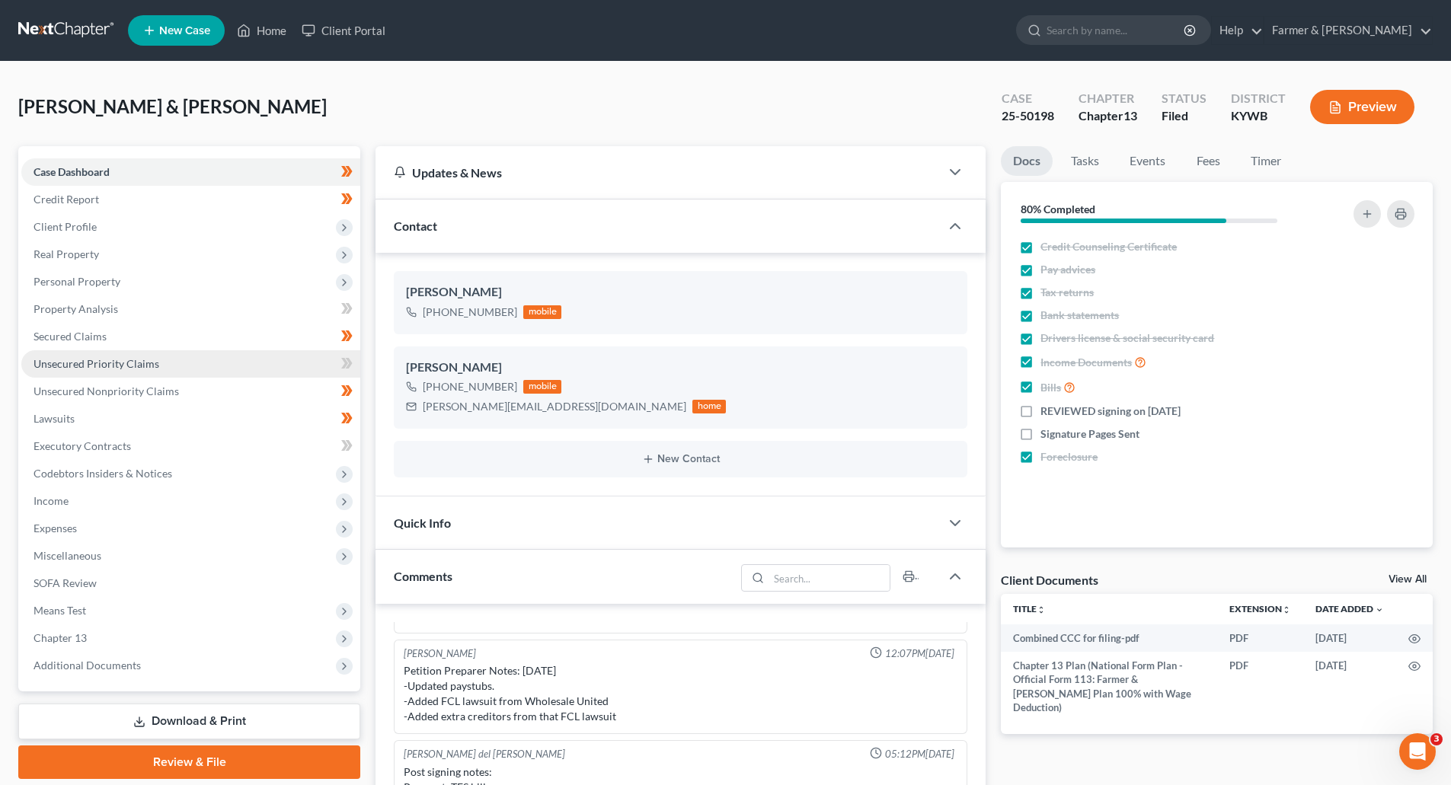
click at [77, 366] on span "Unsecured Priority Claims" at bounding box center [97, 363] width 126 height 13
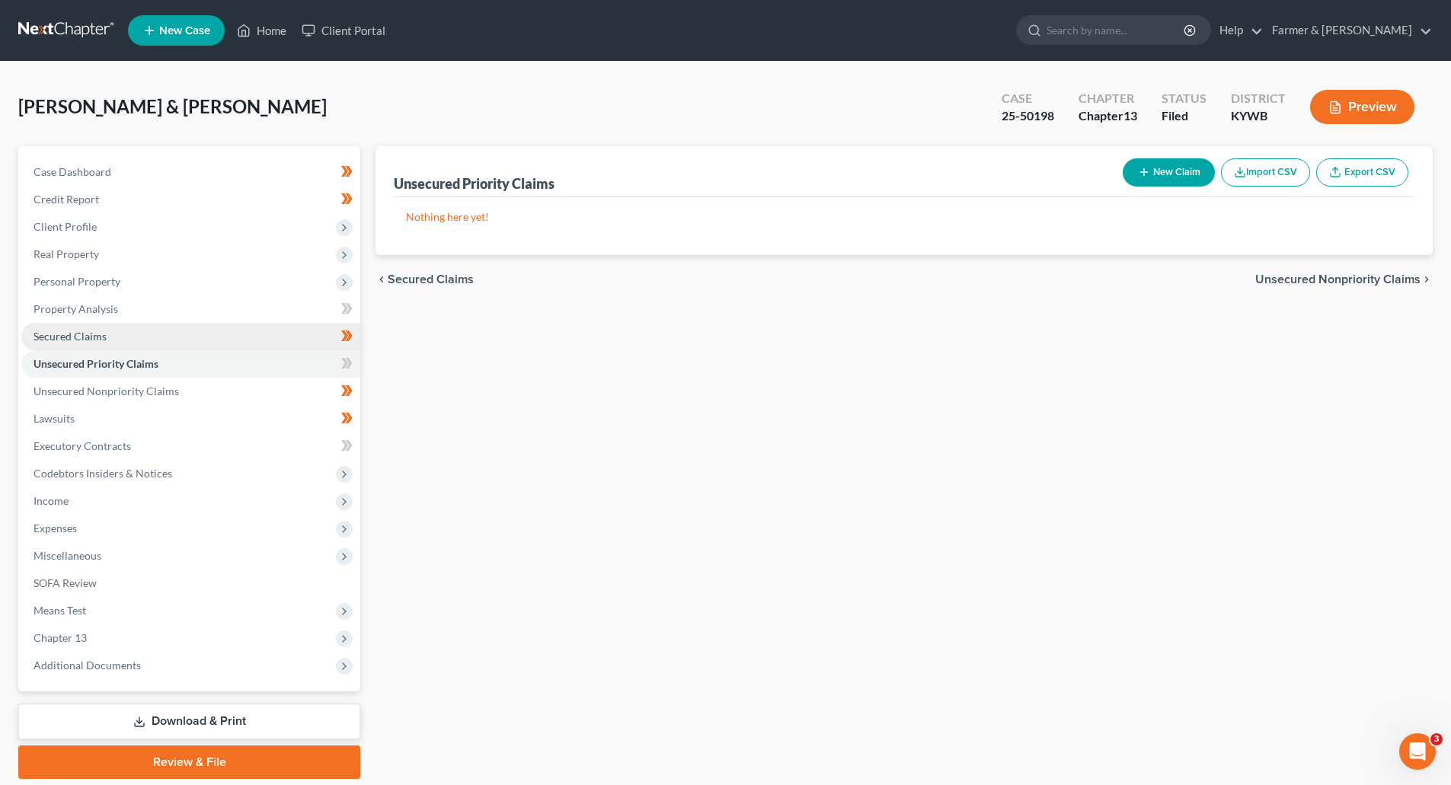
click at [75, 337] on span "Secured Claims" at bounding box center [70, 336] width 73 height 13
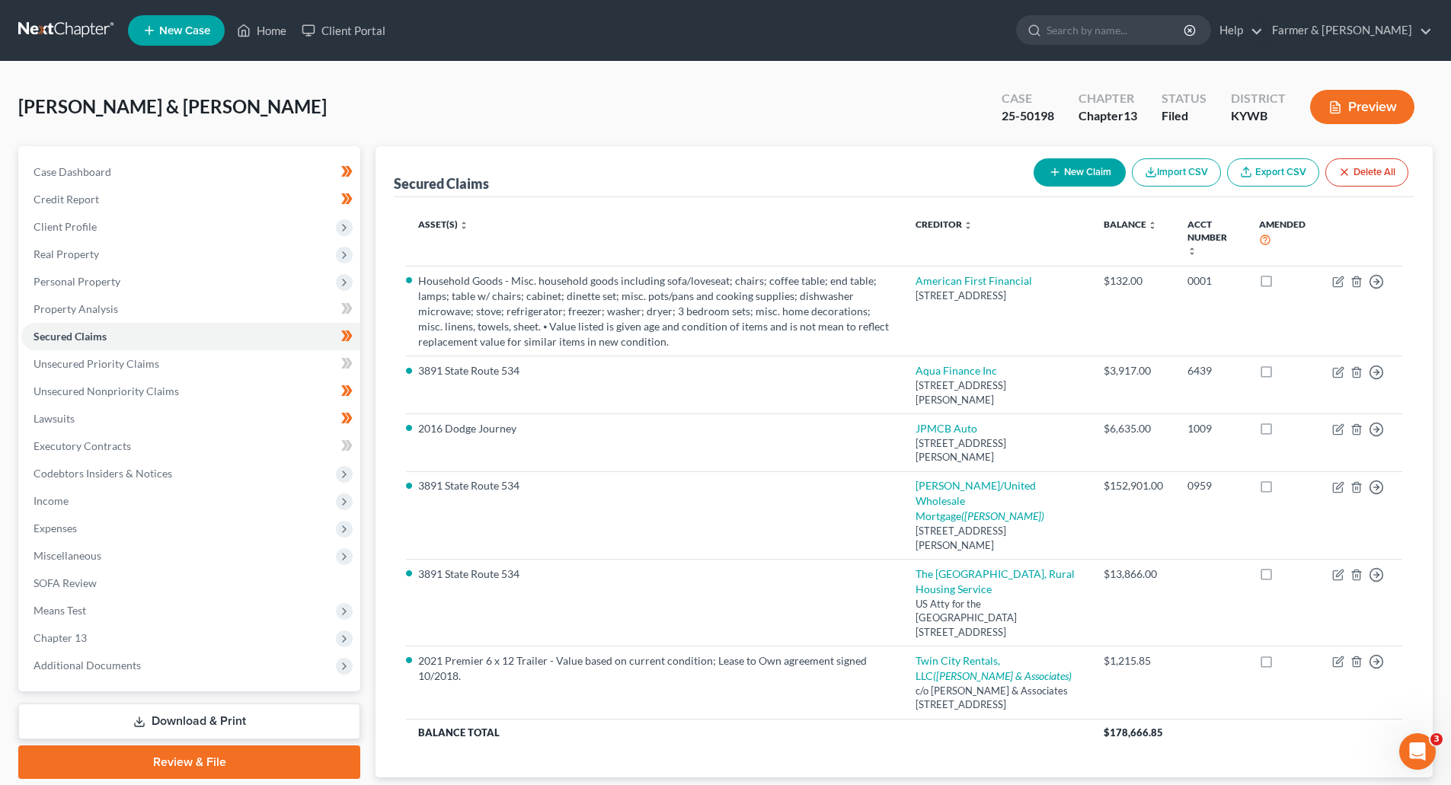
scroll to position [143, 0]
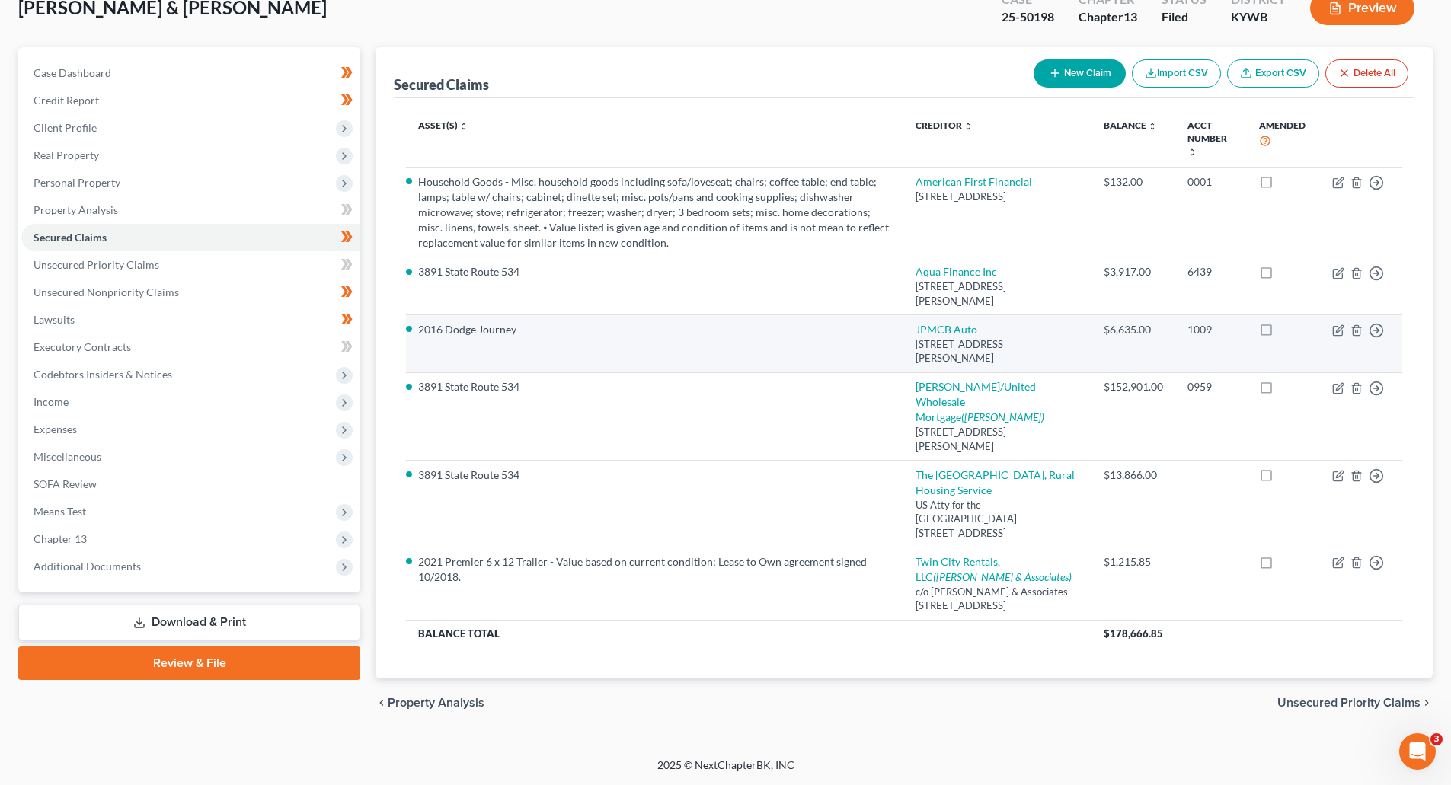
click at [507, 322] on li "2016 Dodge Journey" at bounding box center [654, 329] width 472 height 15
drag, startPoint x: 514, startPoint y: 284, endPoint x: 420, endPoint y: 287, distance: 93.7
click at [420, 322] on li "2016 Dodge Journey" at bounding box center [654, 329] width 472 height 15
copy li "2016 Dodge Journey"
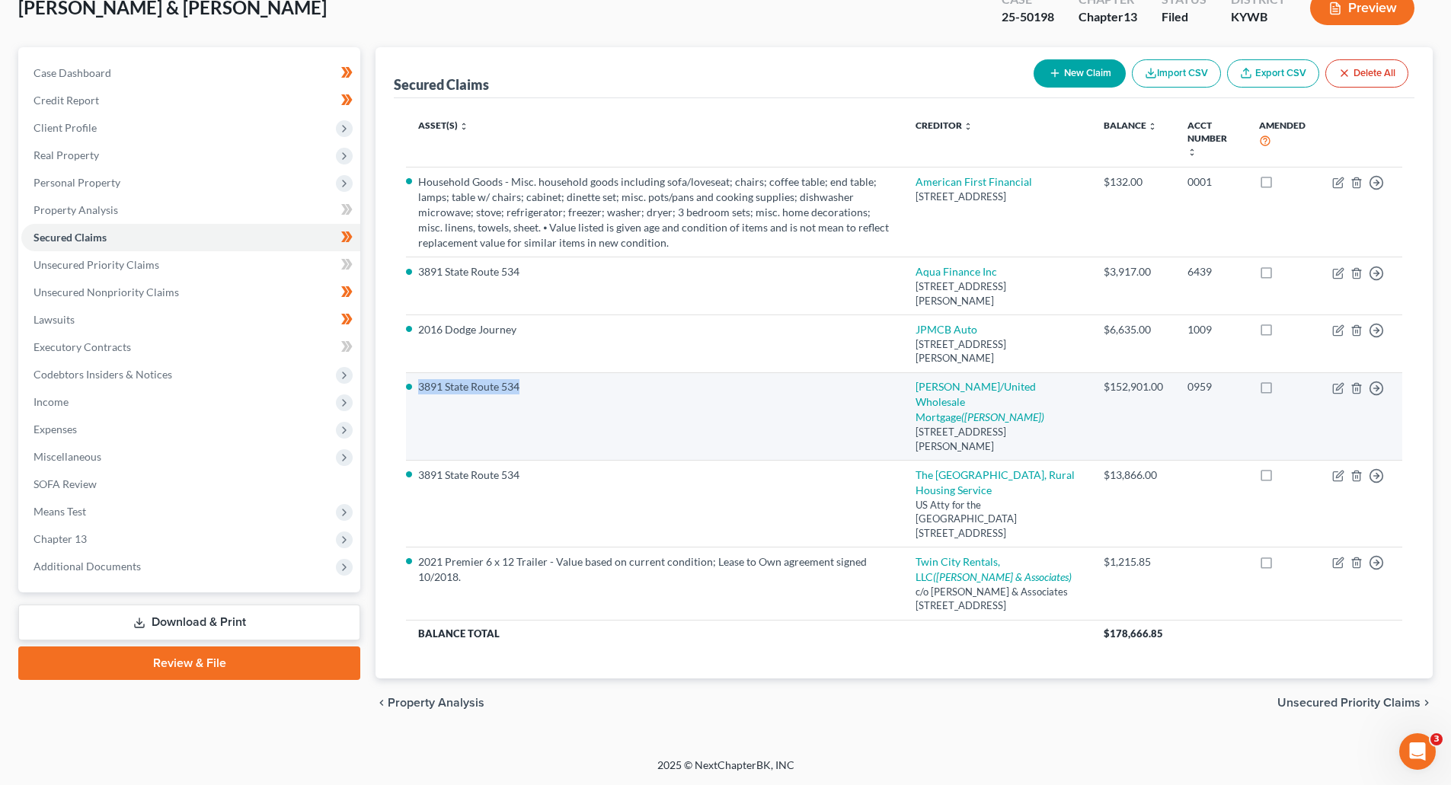
drag, startPoint x: 529, startPoint y: 341, endPoint x: 420, endPoint y: 344, distance: 109.0
click at [420, 379] on li "3891 State Route 534" at bounding box center [654, 386] width 472 height 15
copy li "3891 State Route 534"
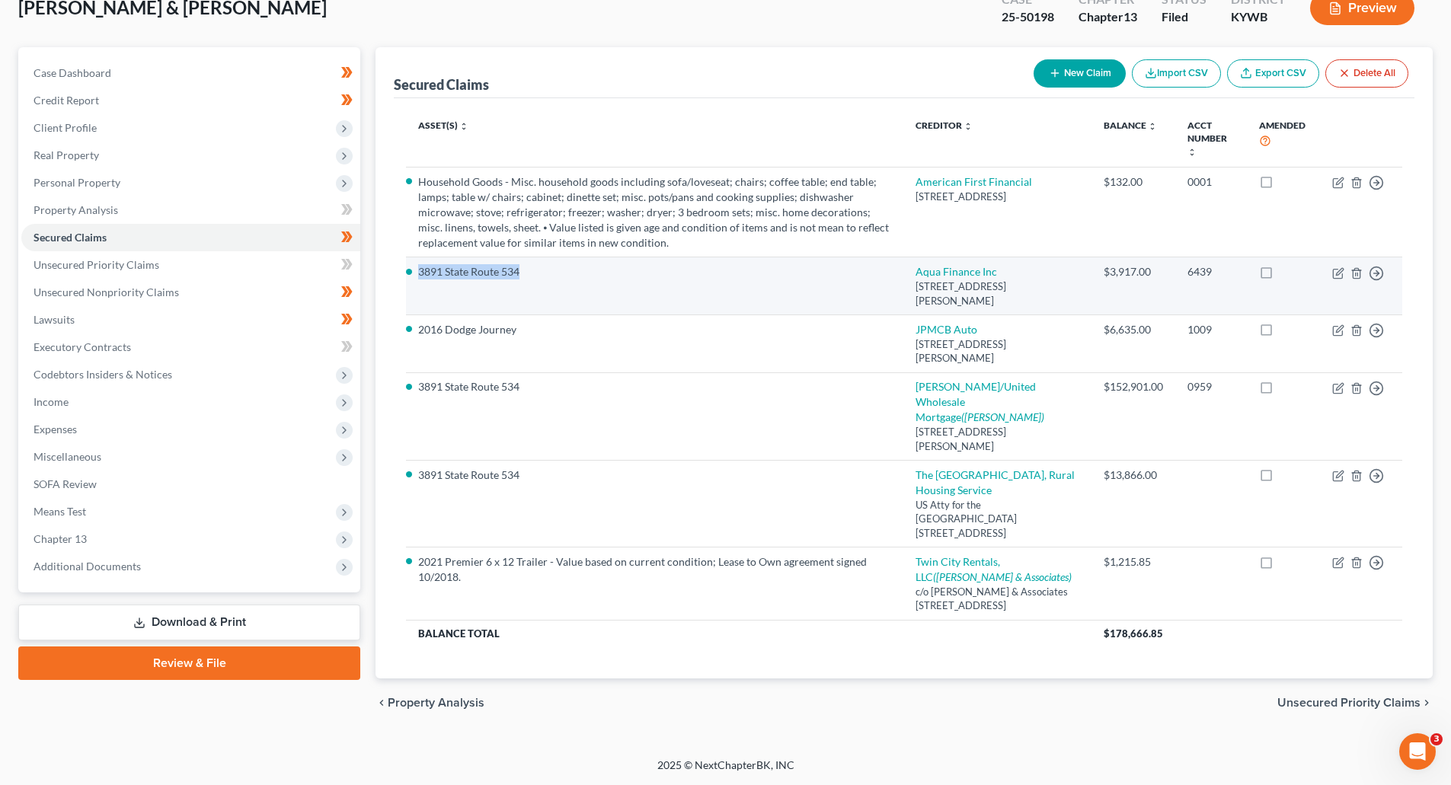
drag, startPoint x: 519, startPoint y: 231, endPoint x: 418, endPoint y: 235, distance: 100.6
click at [418, 264] on li "3891 State Route 534" at bounding box center [654, 271] width 472 height 15
copy li "3891 State Route 534"
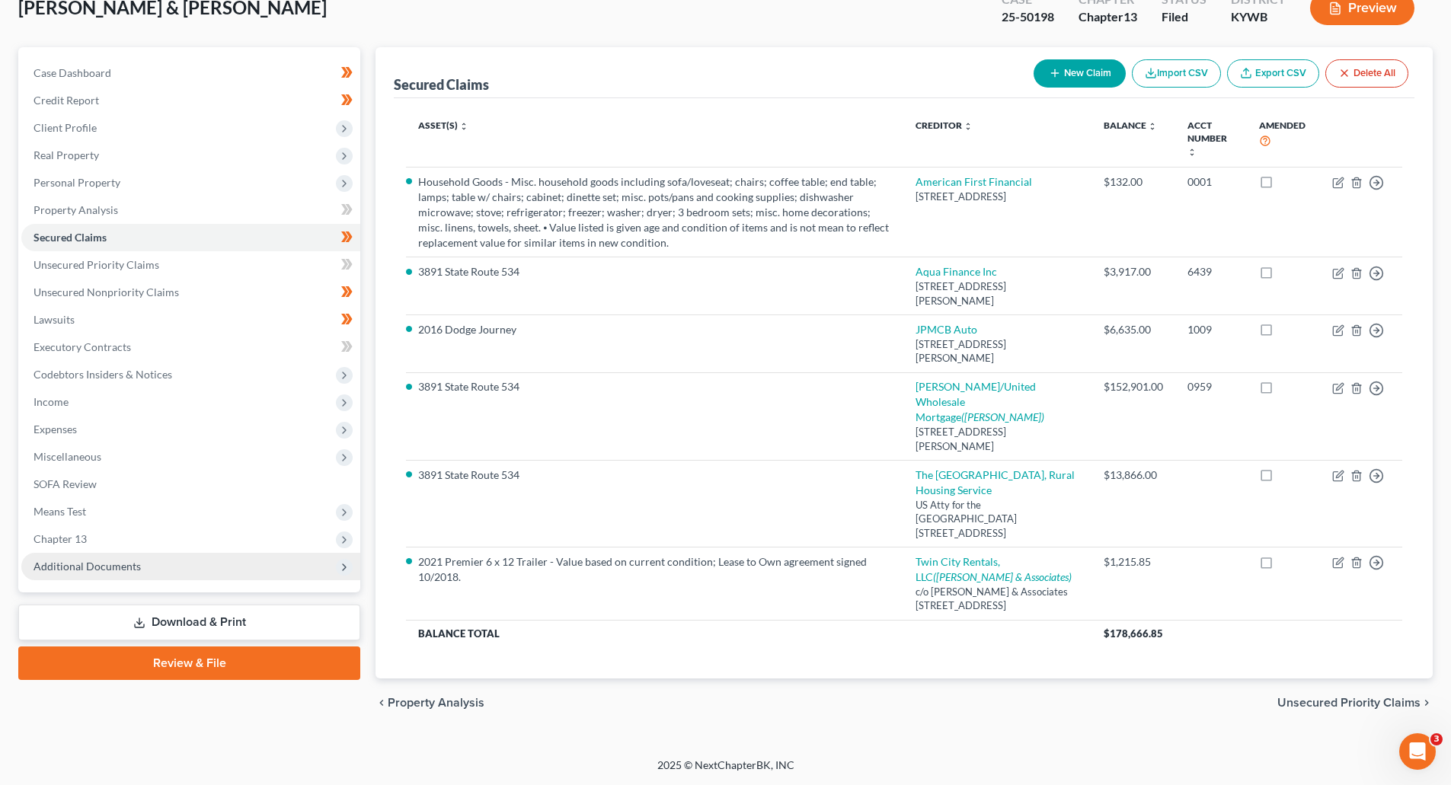
click at [78, 560] on span "Additional Documents" at bounding box center [87, 566] width 107 height 13
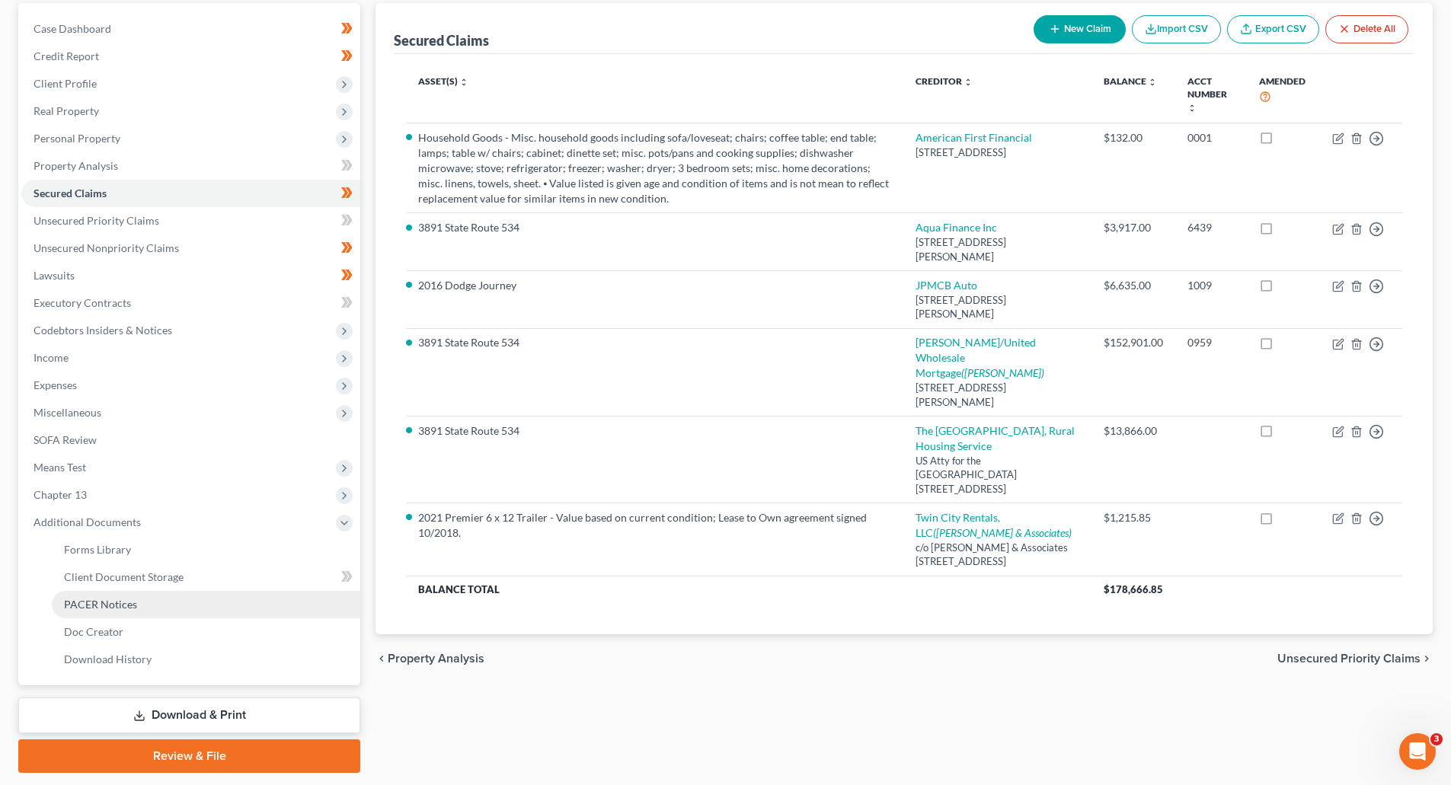
click at [91, 610] on span "PACER Notices" at bounding box center [100, 604] width 73 height 13
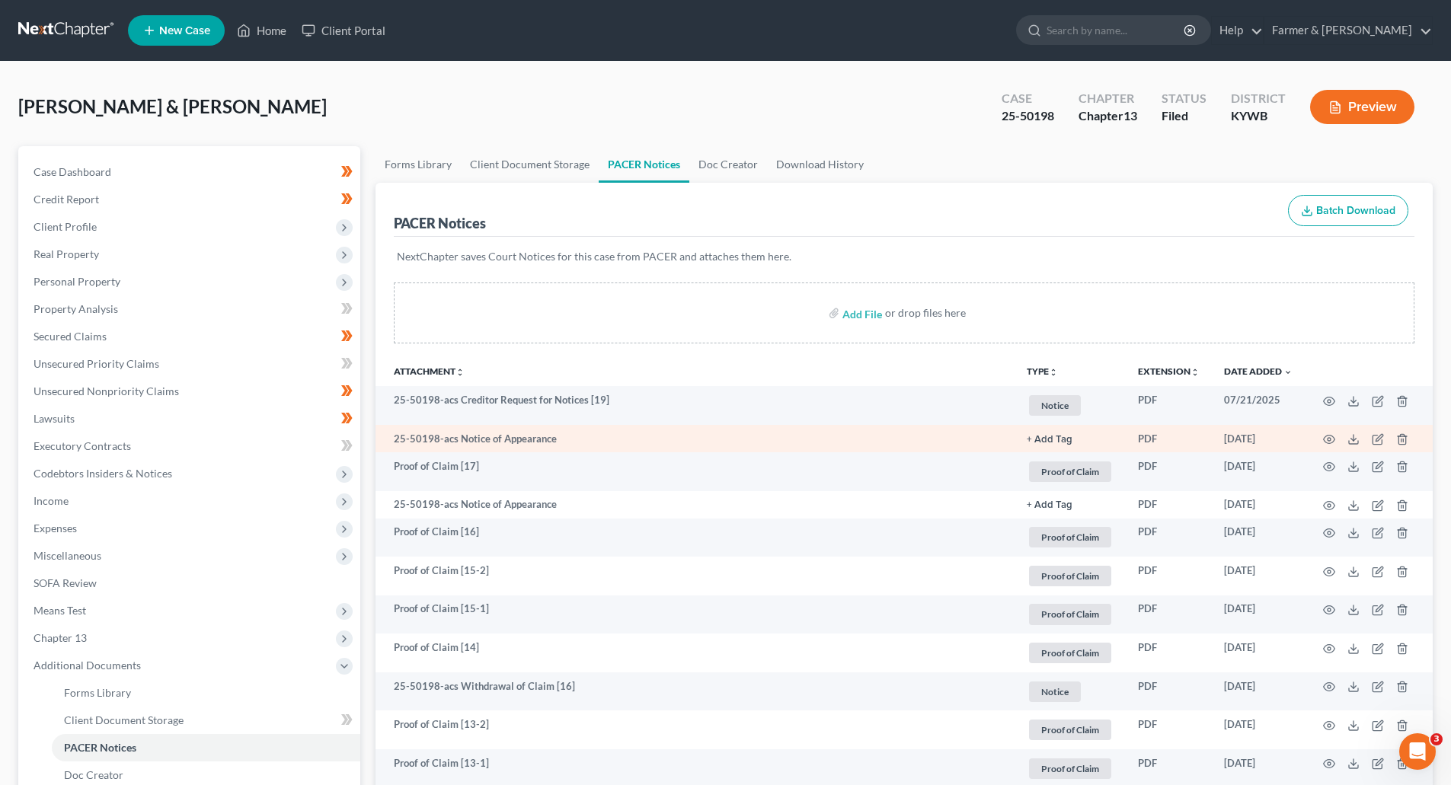
scroll to position [305, 0]
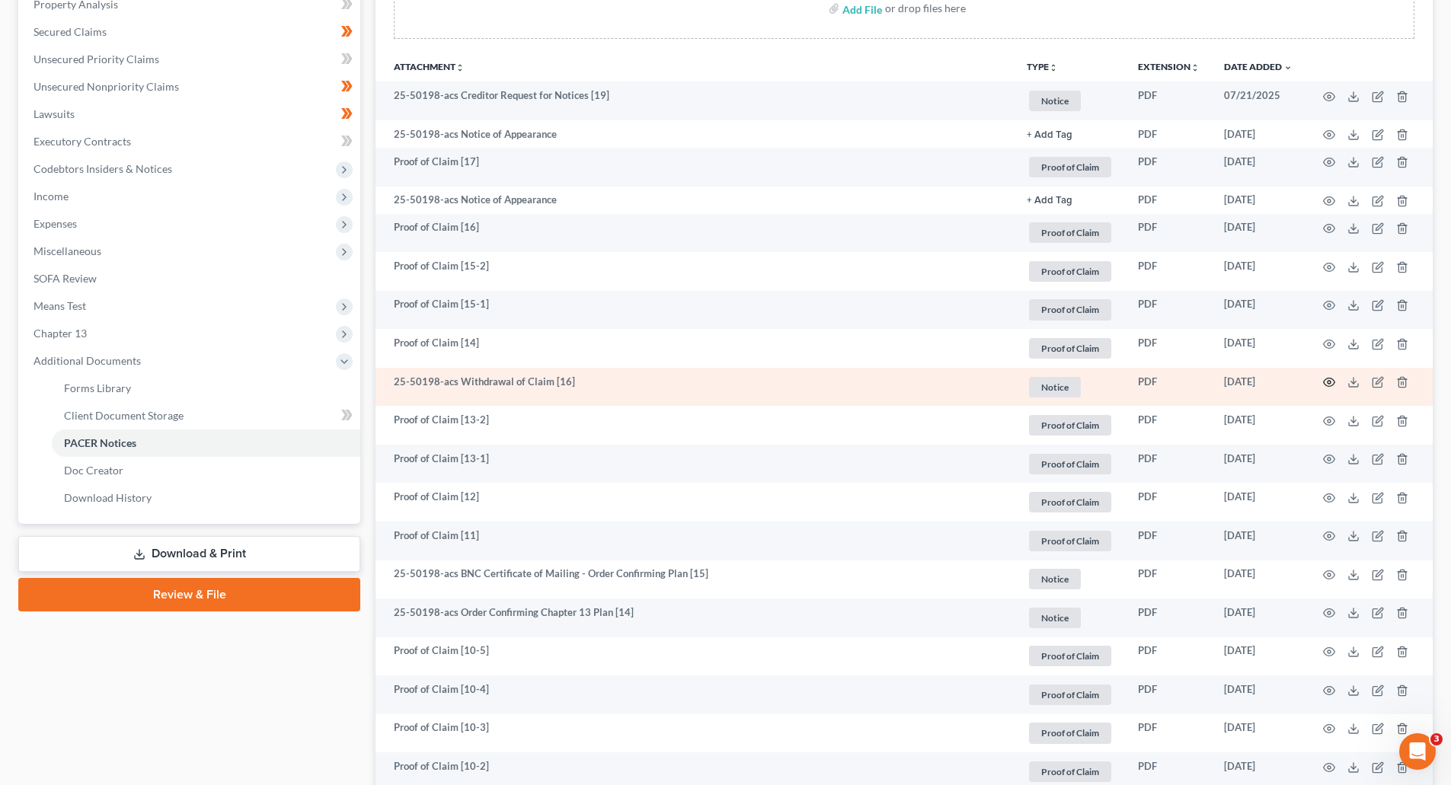
click at [1327, 384] on icon "button" at bounding box center [1329, 382] width 12 height 12
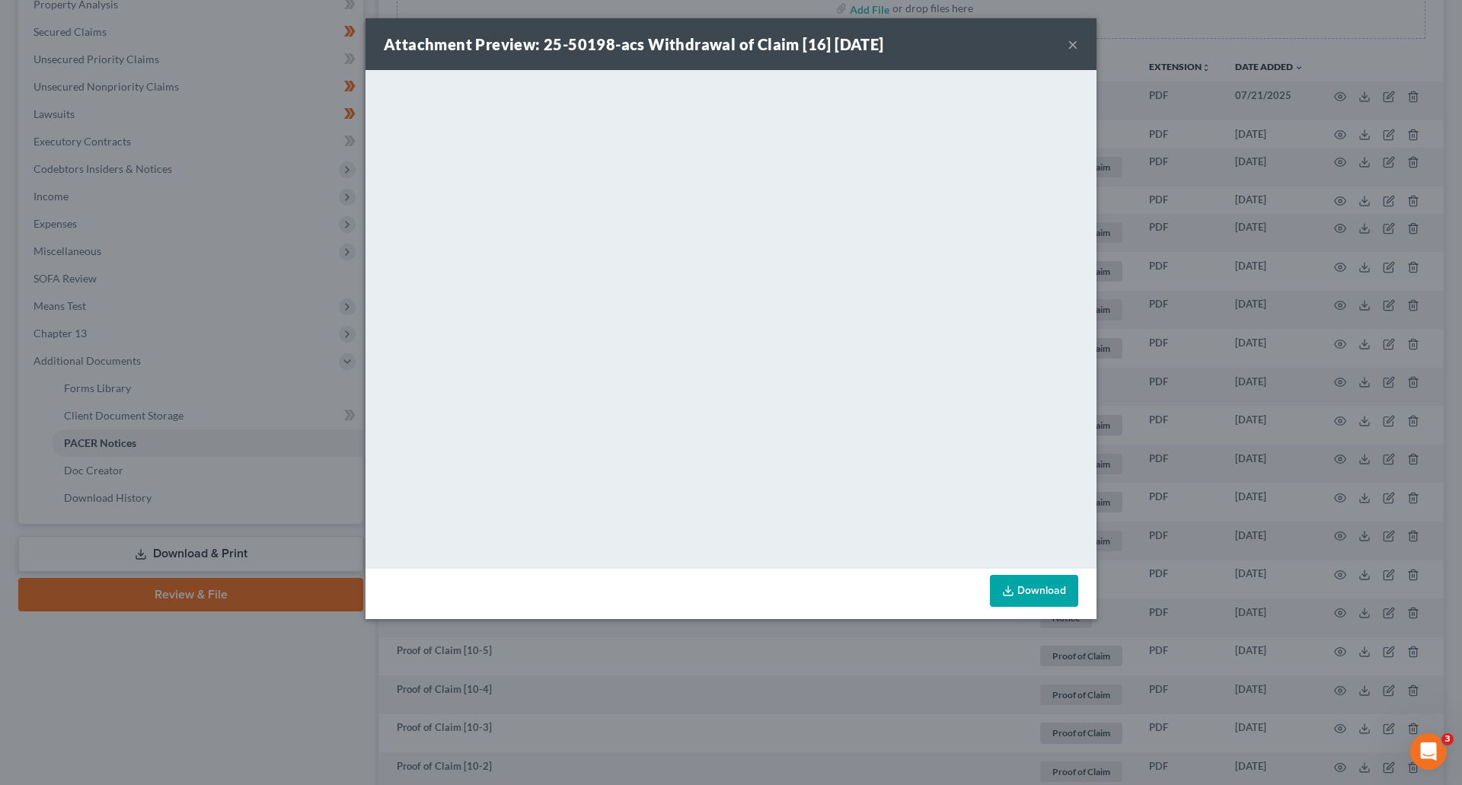
click at [1071, 43] on button "×" at bounding box center [1073, 44] width 11 height 18
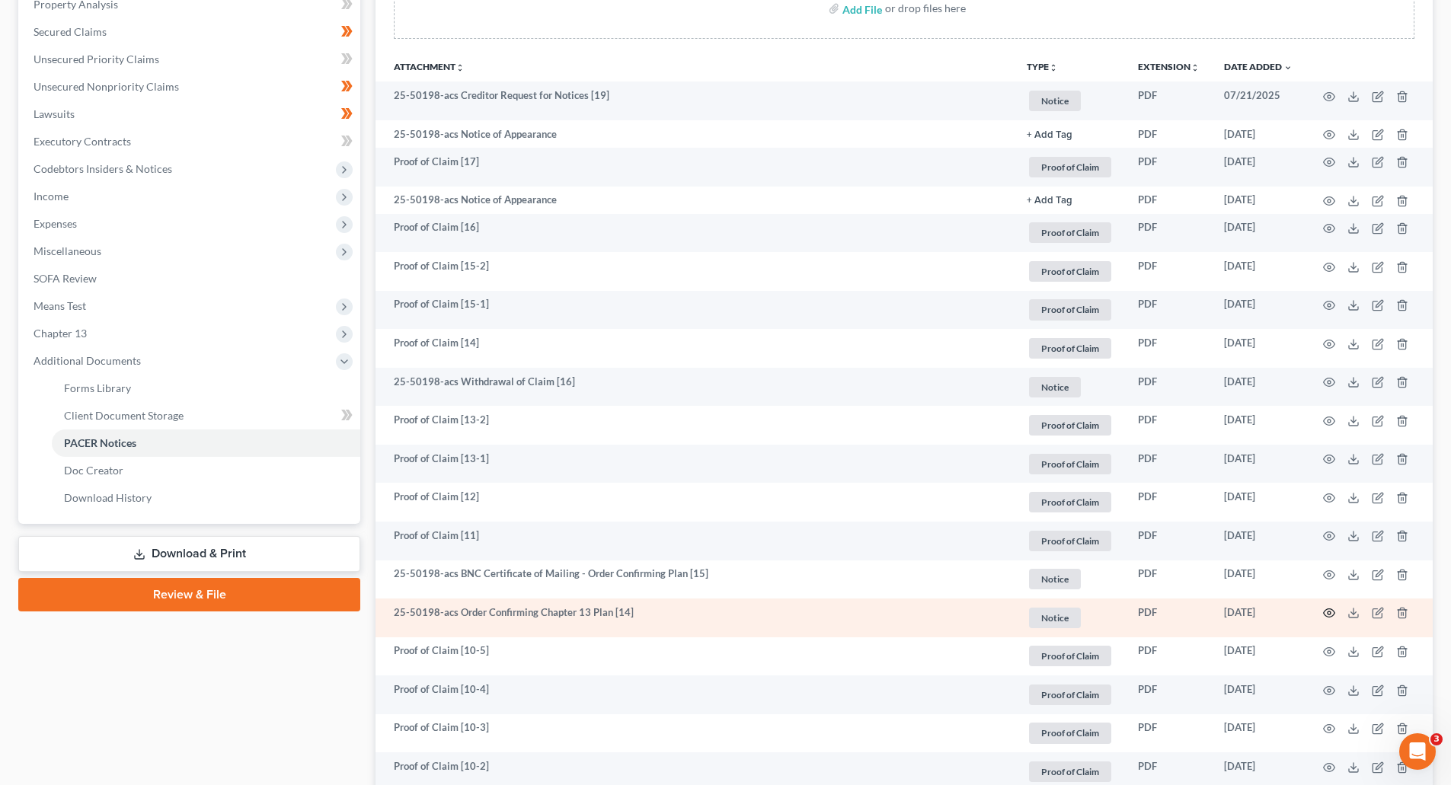
click at [1330, 613] on icon "button" at bounding box center [1329, 613] width 12 height 12
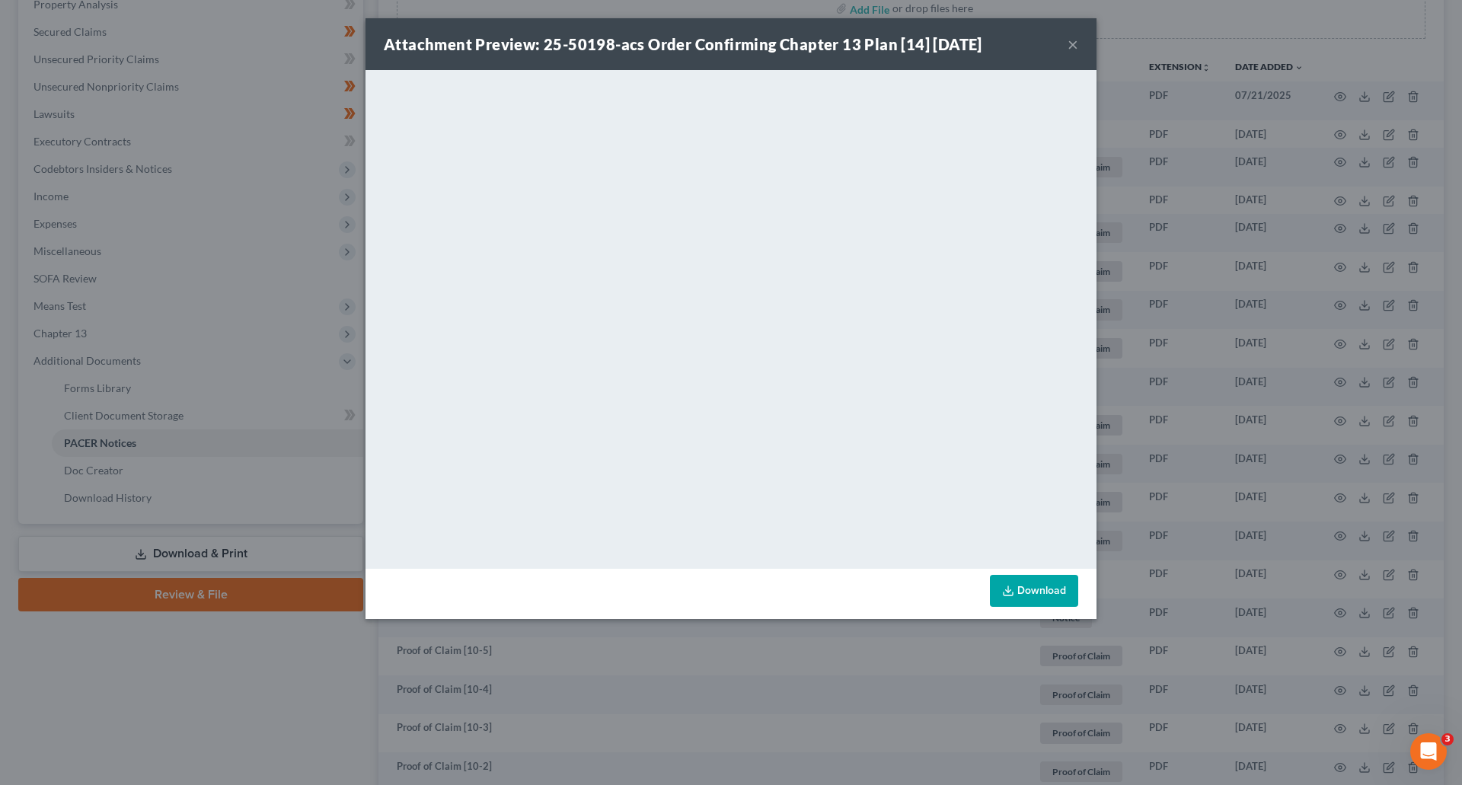
click at [1067, 47] on div "Attachment Preview: 25-50198-acs Order Confirming Chapter 13 Plan [14] 06/20/20…" at bounding box center [731, 44] width 731 height 52
click at [1075, 44] on button "×" at bounding box center [1073, 44] width 11 height 18
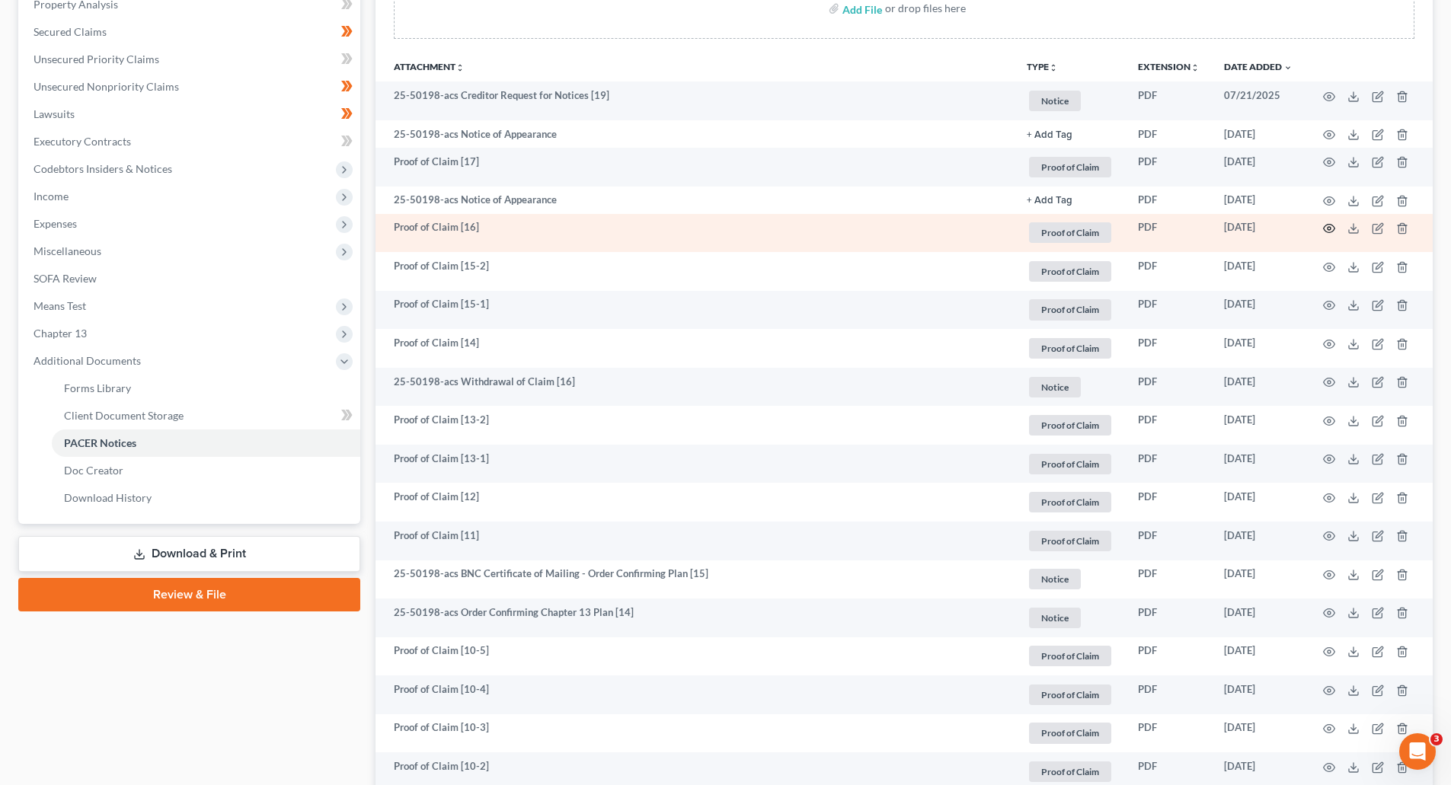
click at [1328, 232] on icon "button" at bounding box center [1329, 228] width 12 height 12
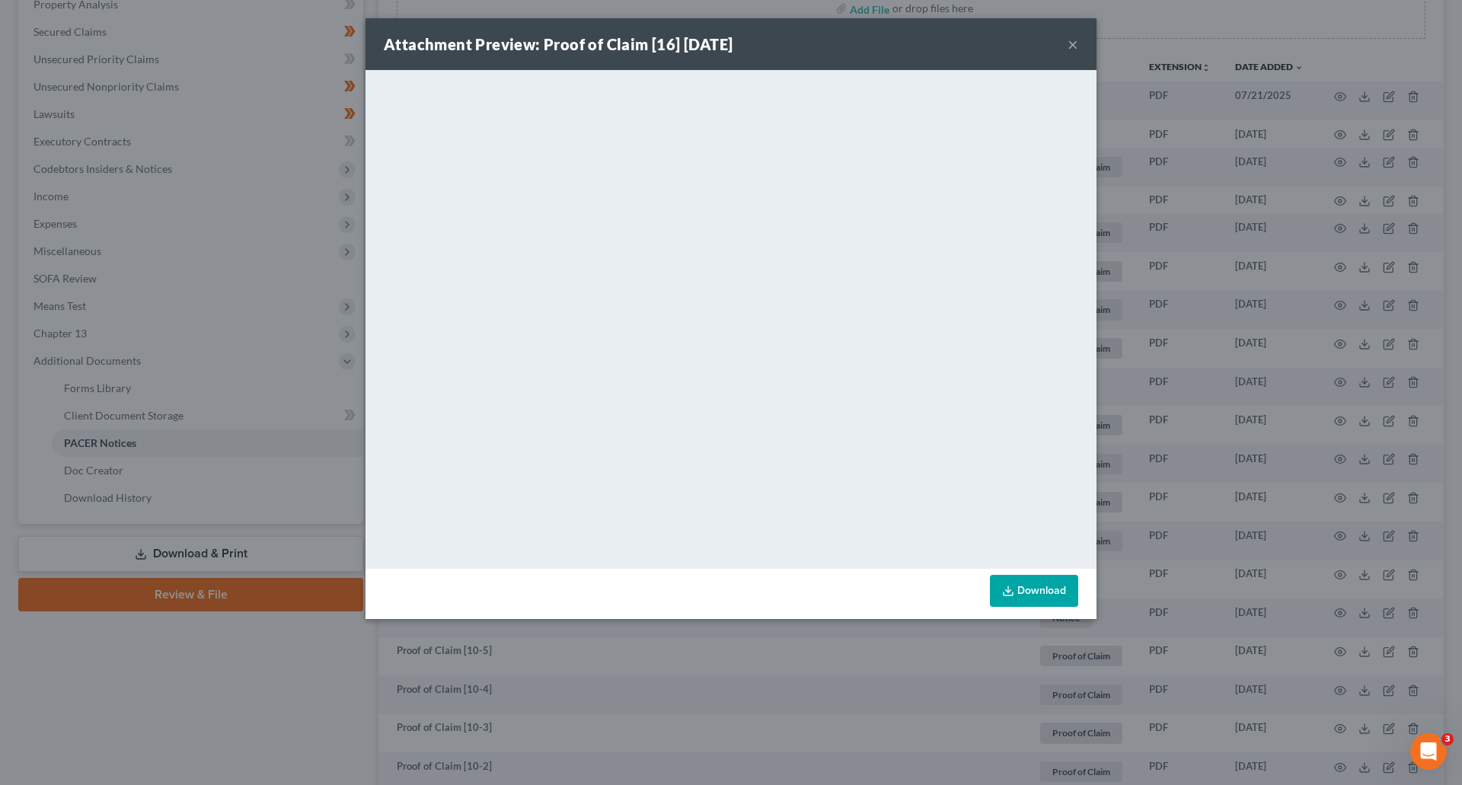
click at [1069, 48] on button "×" at bounding box center [1073, 44] width 11 height 18
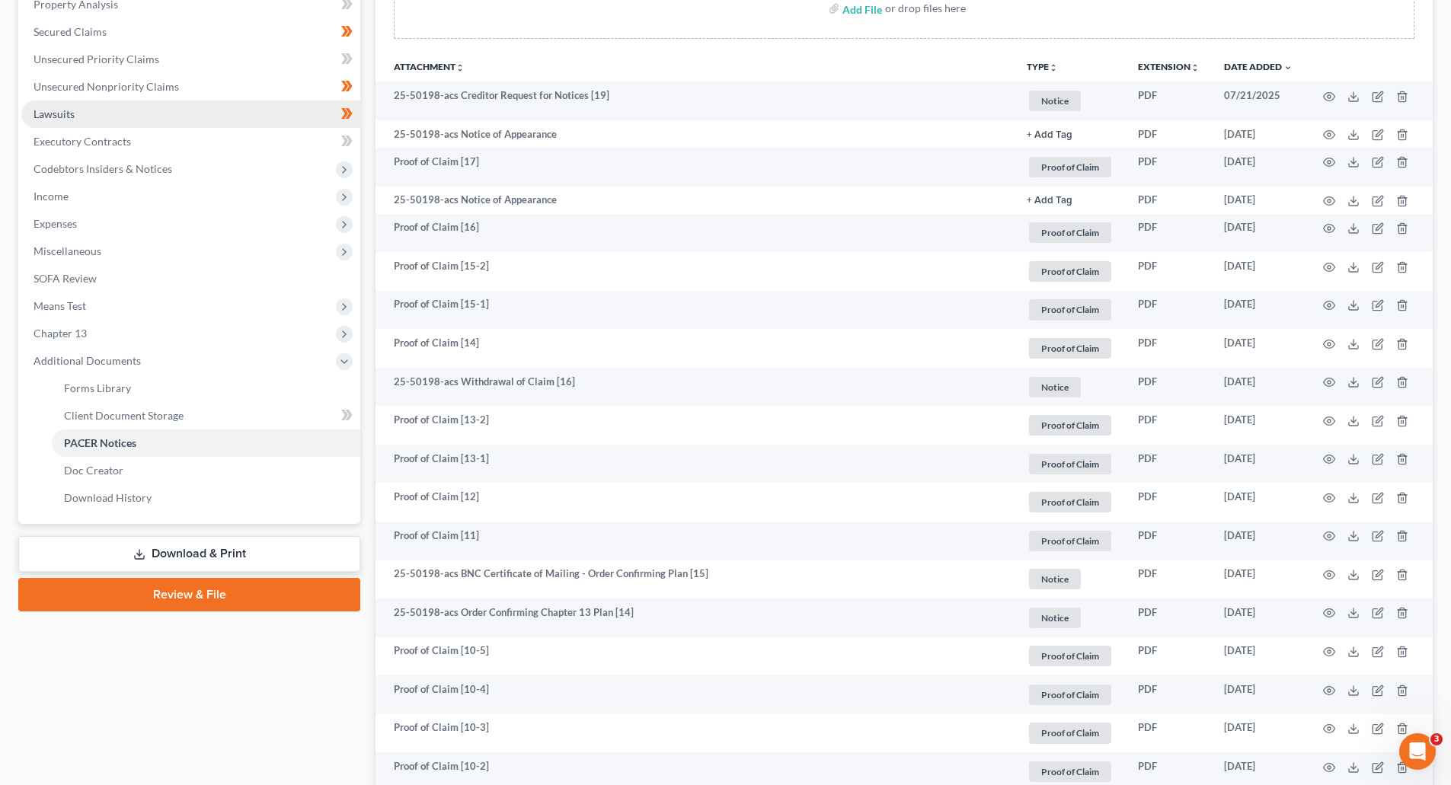
scroll to position [0, 0]
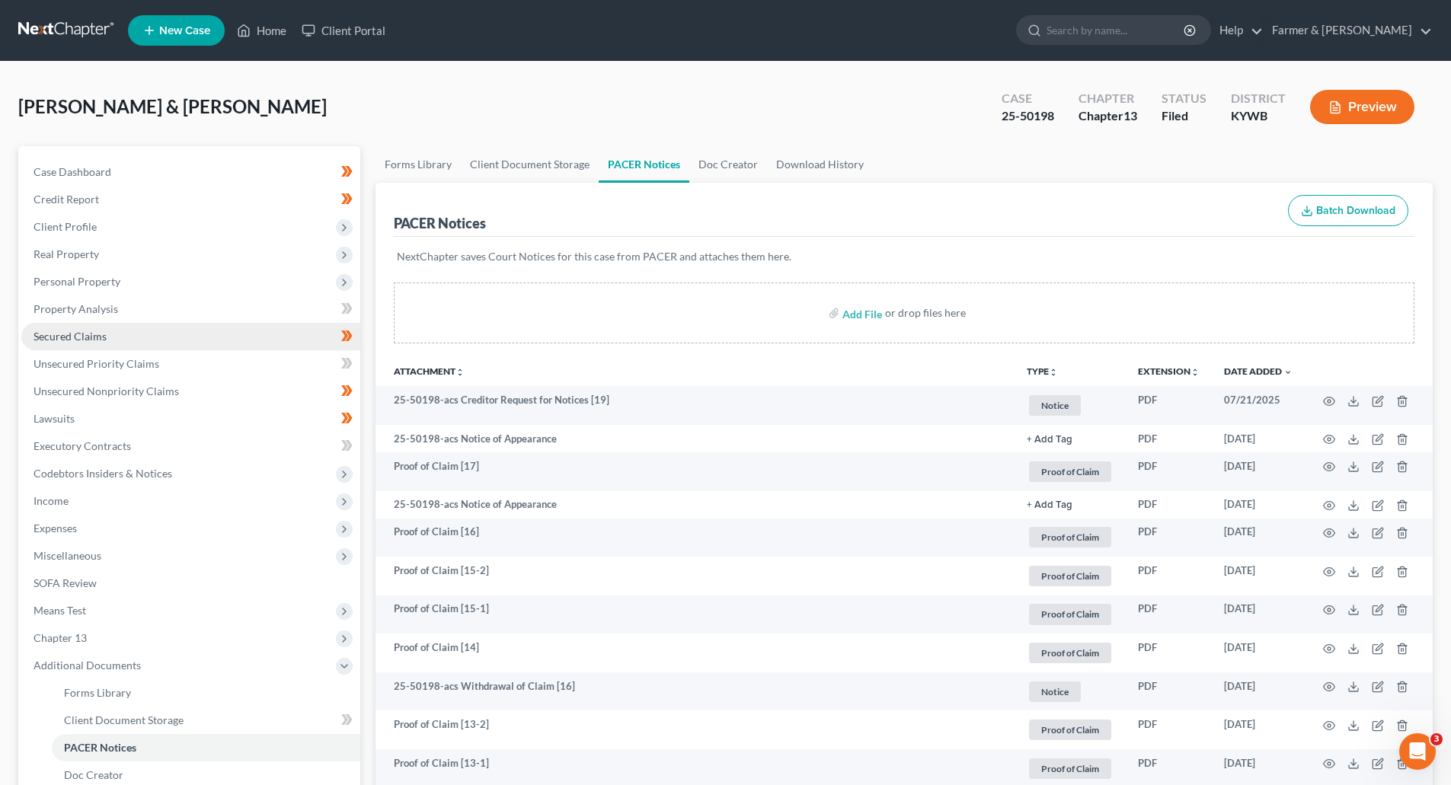
click at [62, 335] on span "Secured Claims" at bounding box center [70, 336] width 73 height 13
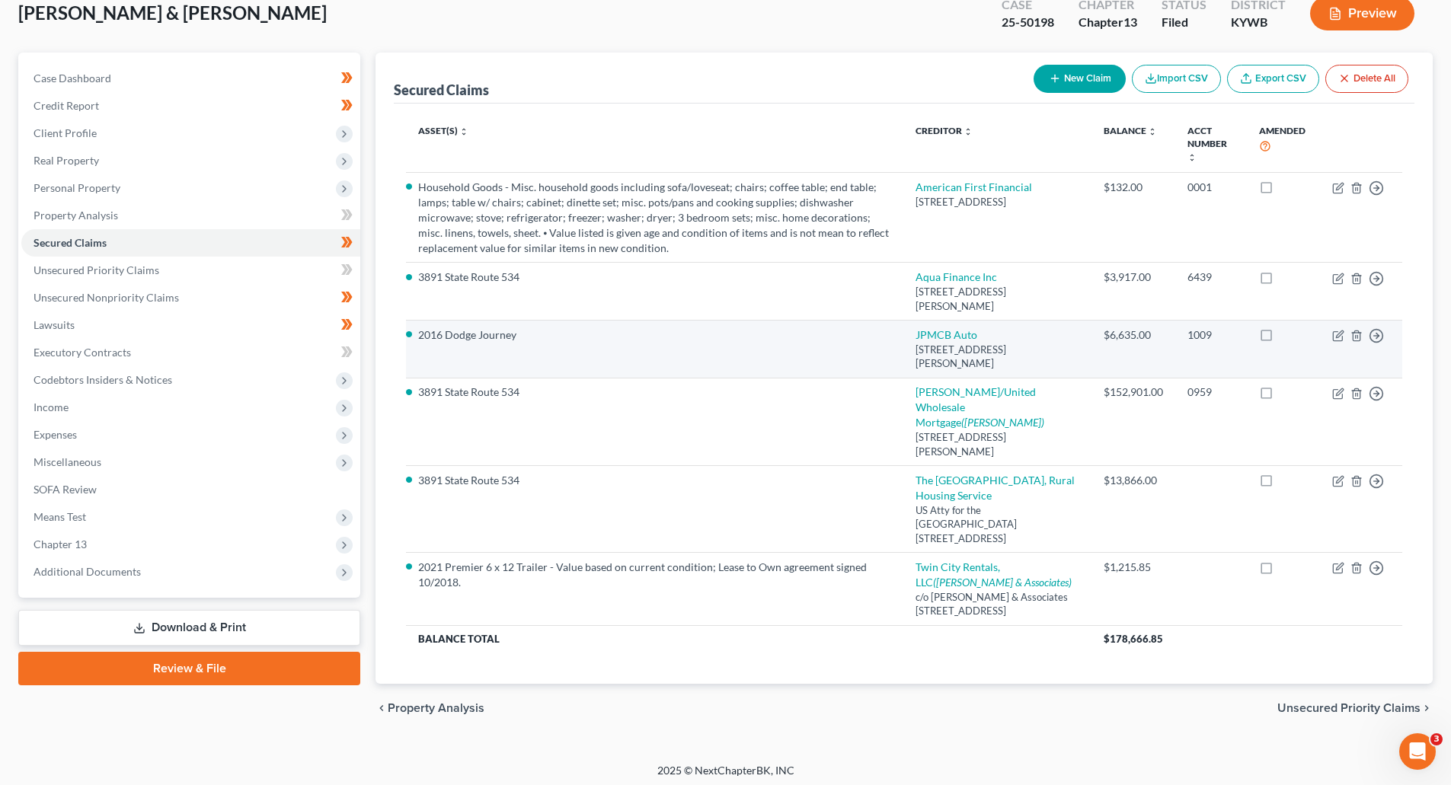
scroll to position [143, 0]
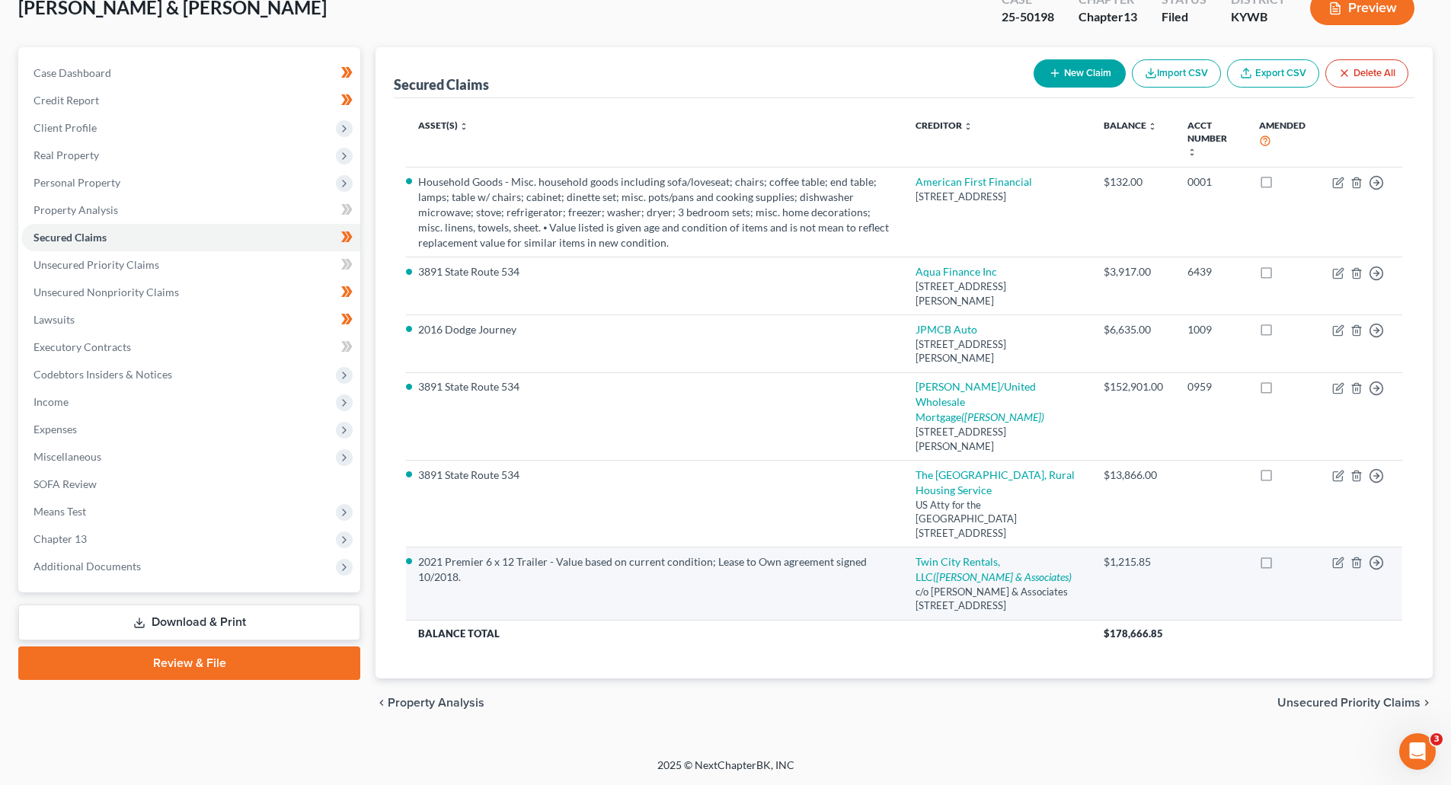
drag, startPoint x: 420, startPoint y: 534, endPoint x: 1075, endPoint y: 608, distance: 659.2
click at [1075, 608] on tr "2021 Premier 6 x 12 Trailer - Value based on current condition; Lease to Own ag…" at bounding box center [904, 584] width 996 height 73
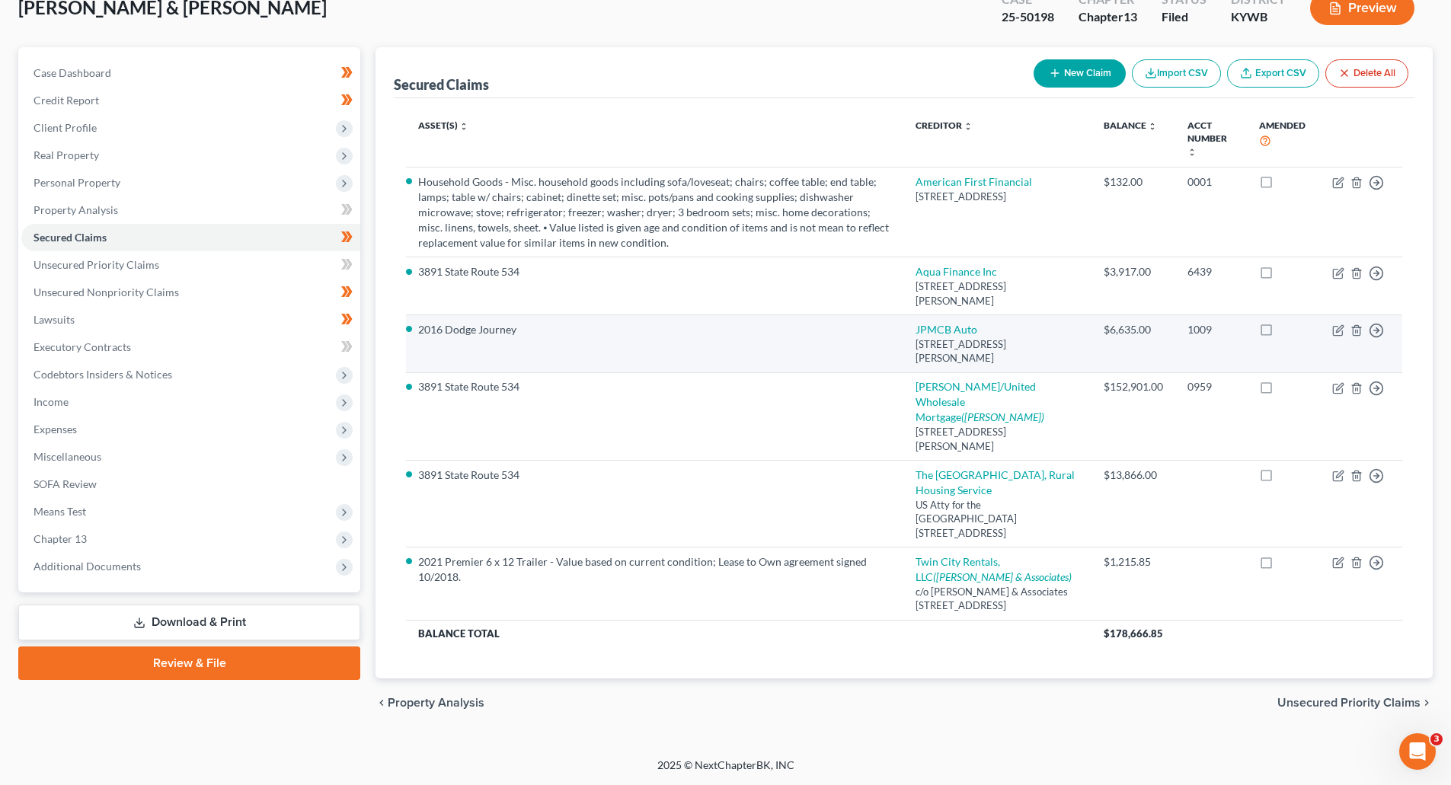
copy tr "2021 Premier 6 x 12 Trailer - Value based on current condition; Lease to Own ag…"
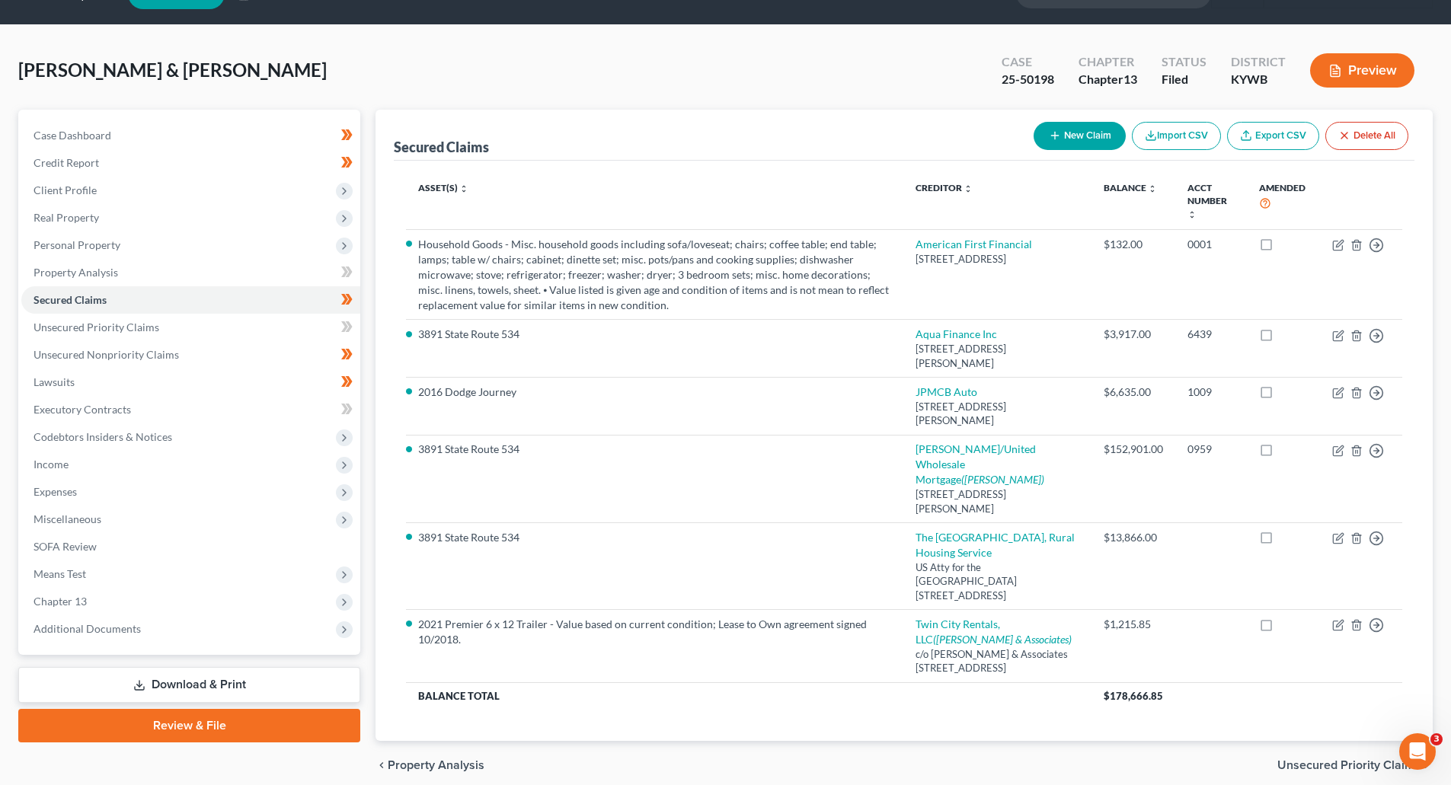
scroll to position [0, 0]
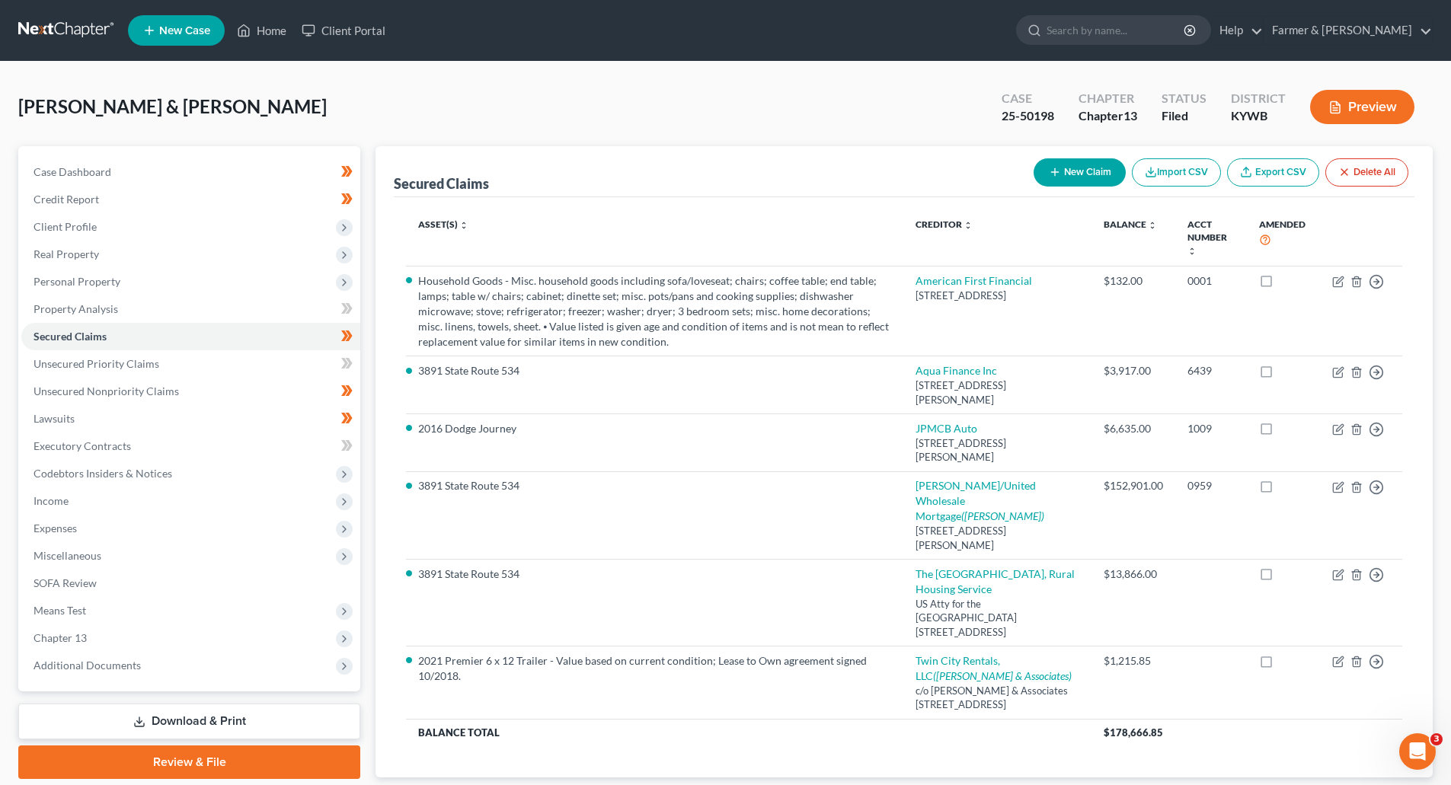
click at [46, 27] on link at bounding box center [66, 30] width 97 height 27
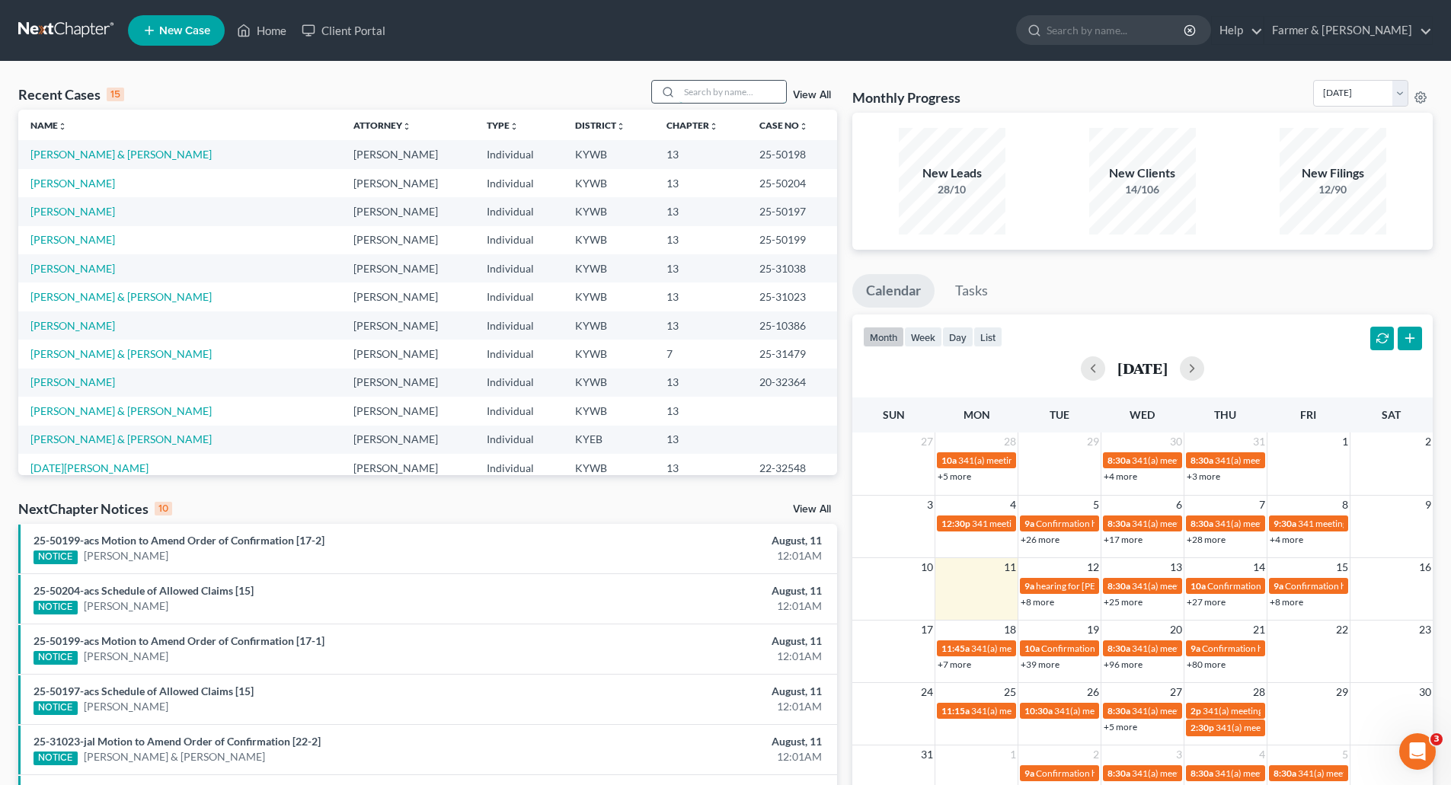
click at [717, 86] on input "search" at bounding box center [732, 92] width 107 height 22
paste input "25-31014"
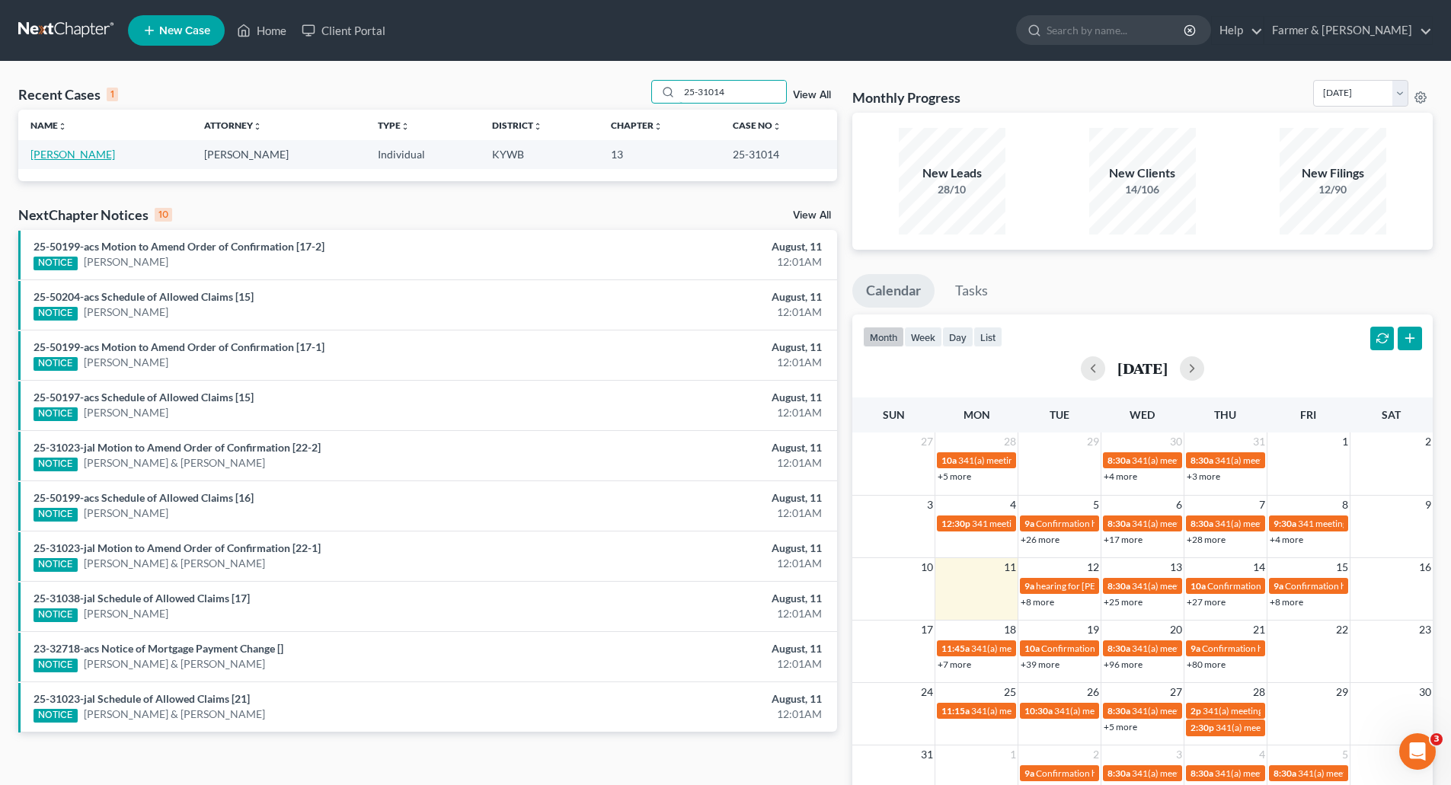
type input "25-31014"
click at [61, 157] on link "[PERSON_NAME]" at bounding box center [72, 154] width 85 height 13
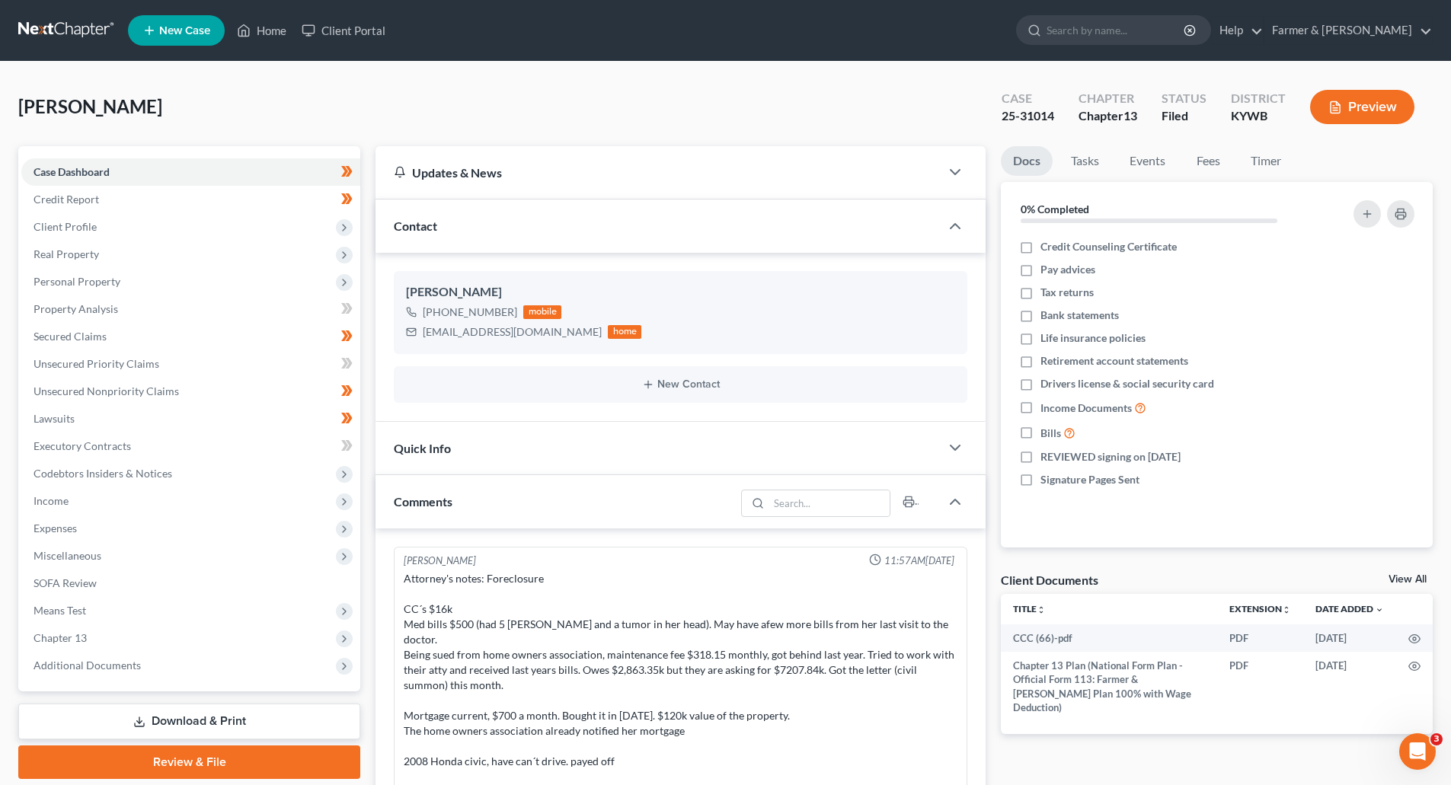
scroll to position [510, 0]
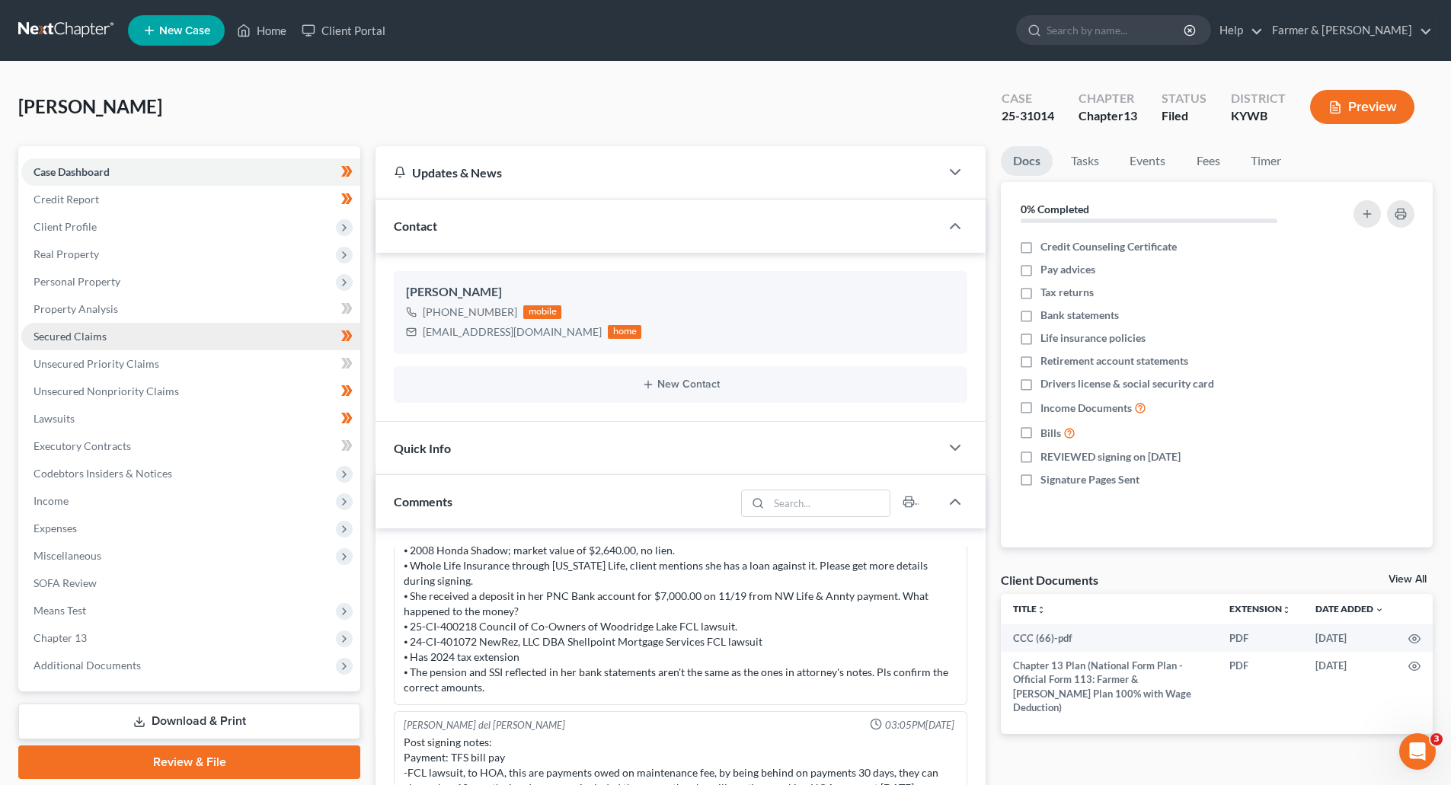
click at [62, 343] on link "Secured Claims" at bounding box center [190, 336] width 339 height 27
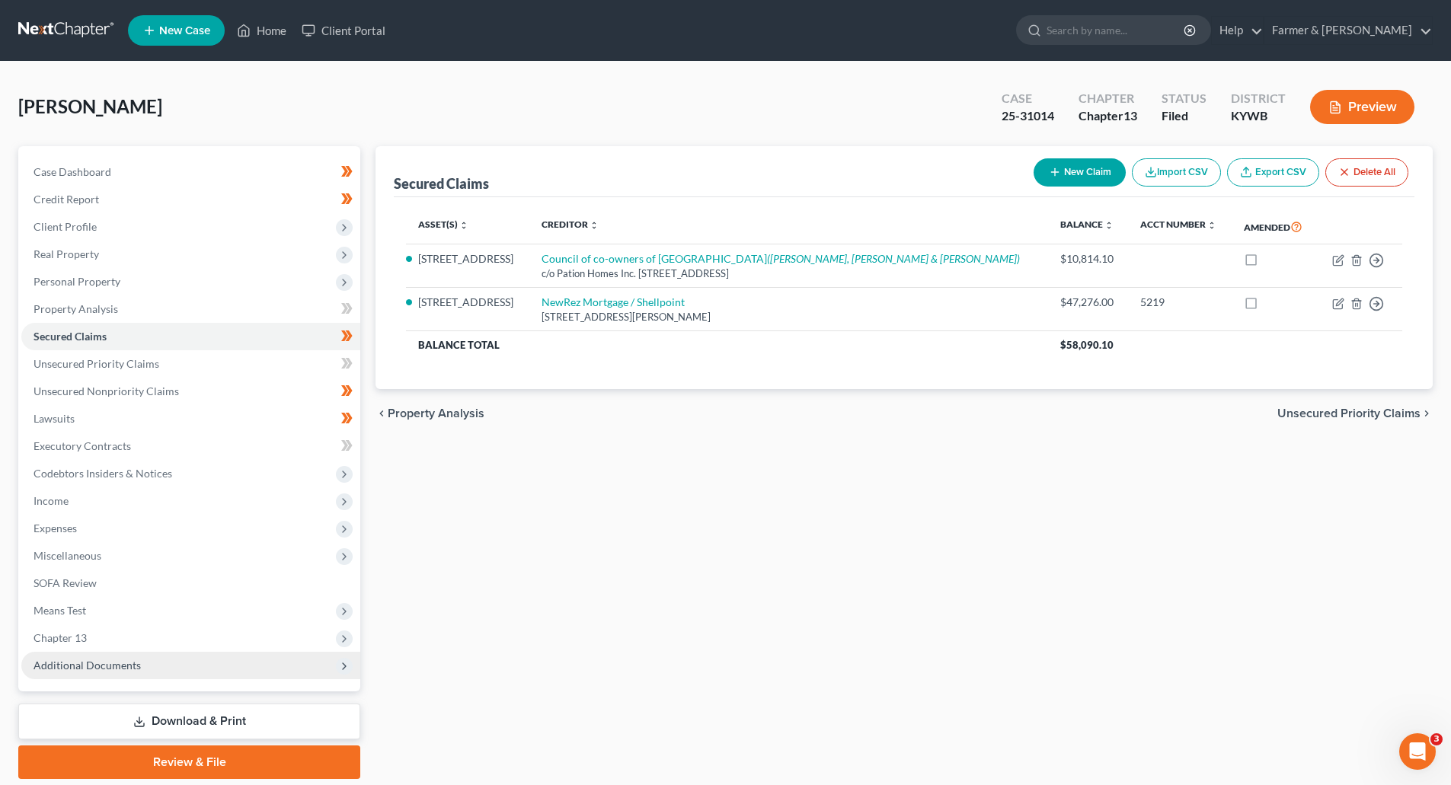
click at [100, 663] on span "Additional Documents" at bounding box center [87, 665] width 107 height 13
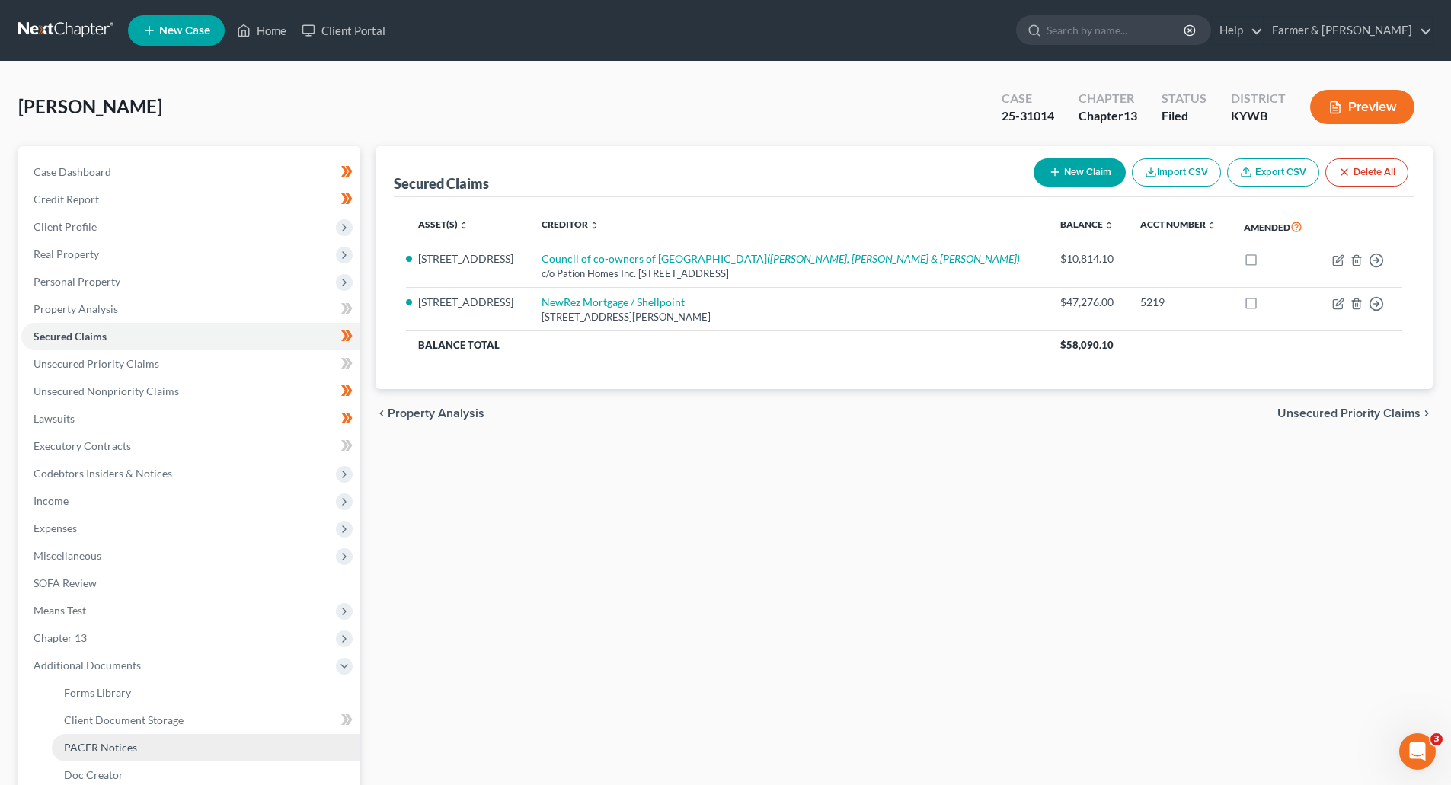
click at [127, 737] on link "PACER Notices" at bounding box center [206, 747] width 308 height 27
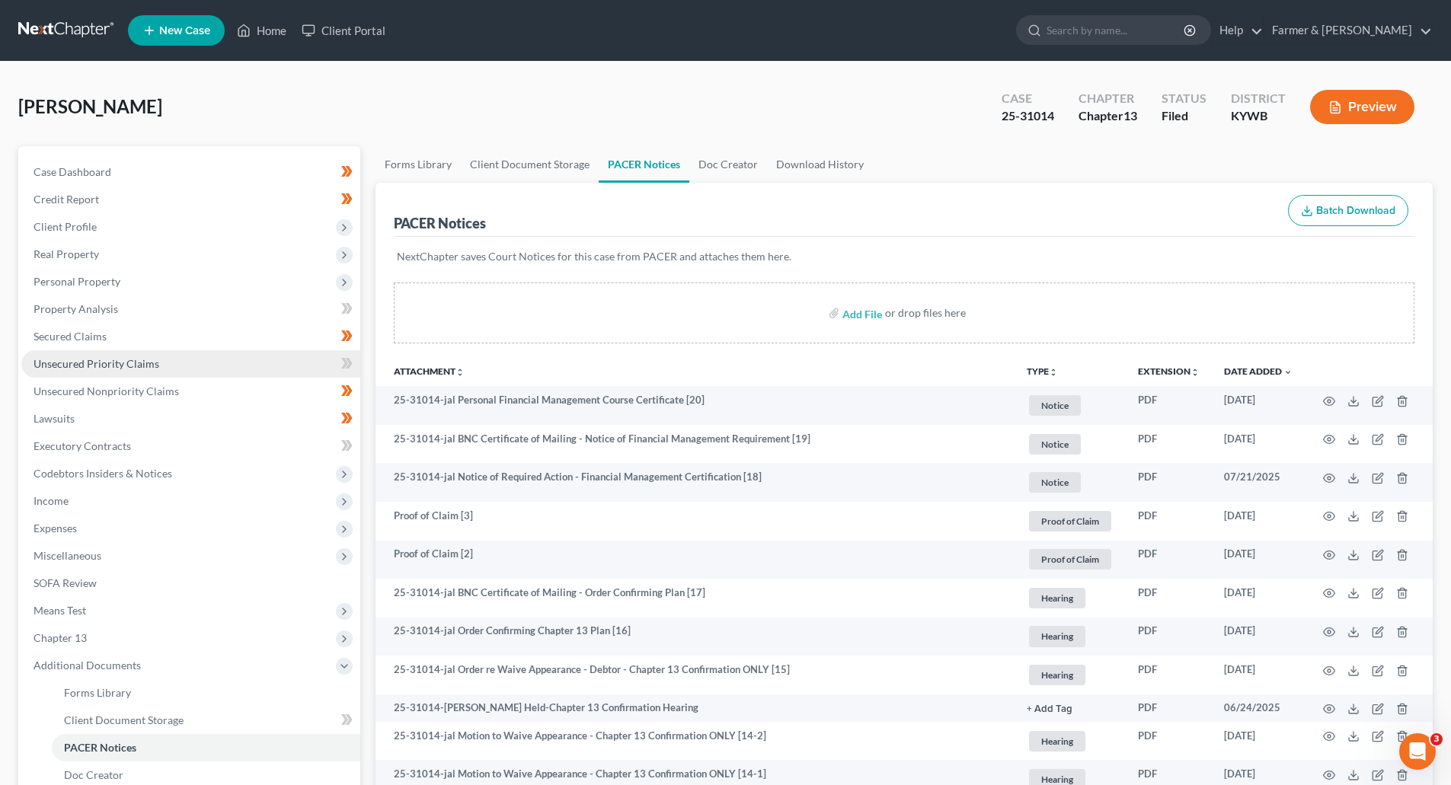
click at [67, 372] on link "Unsecured Priority Claims" at bounding box center [190, 363] width 339 height 27
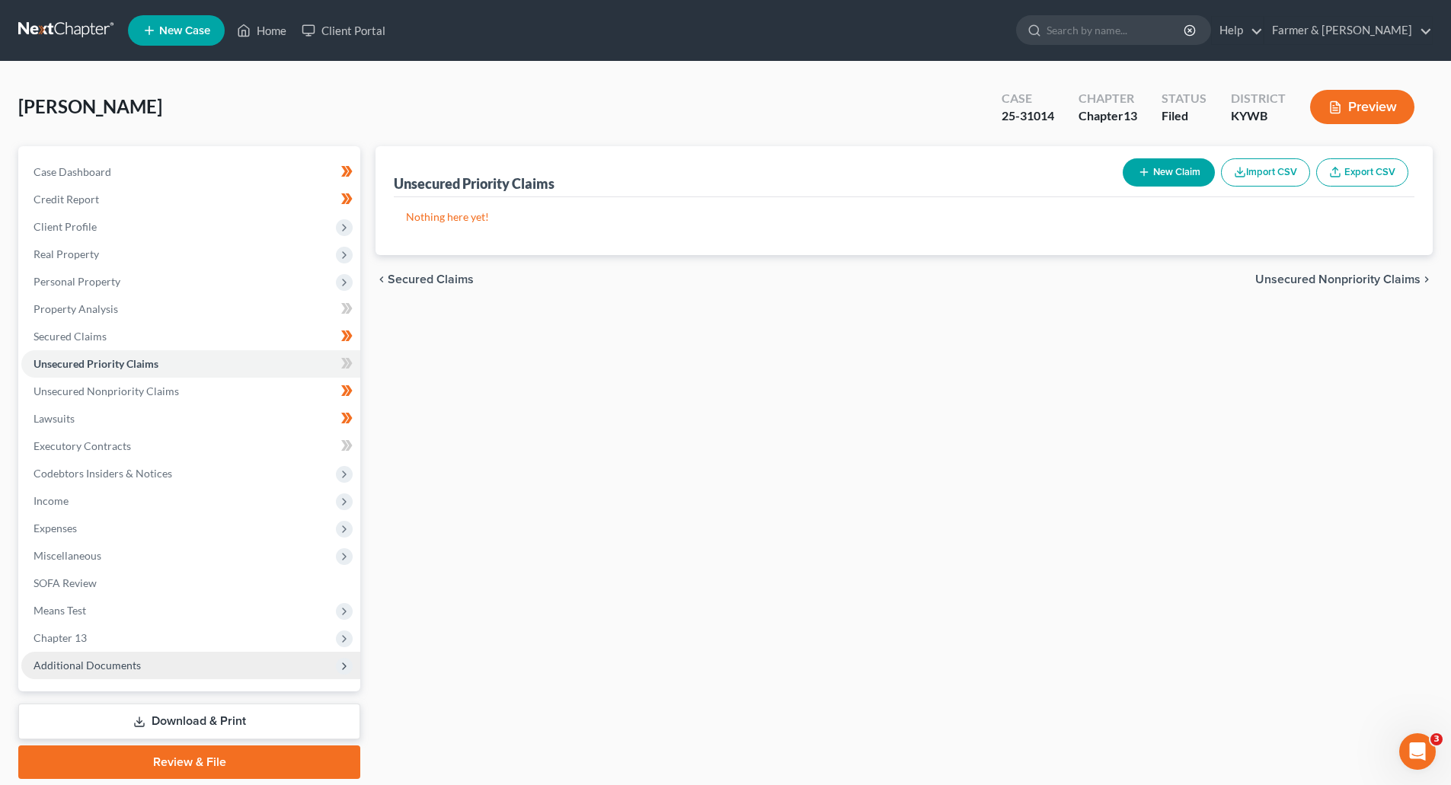
click at [63, 668] on span "Additional Documents" at bounding box center [87, 665] width 107 height 13
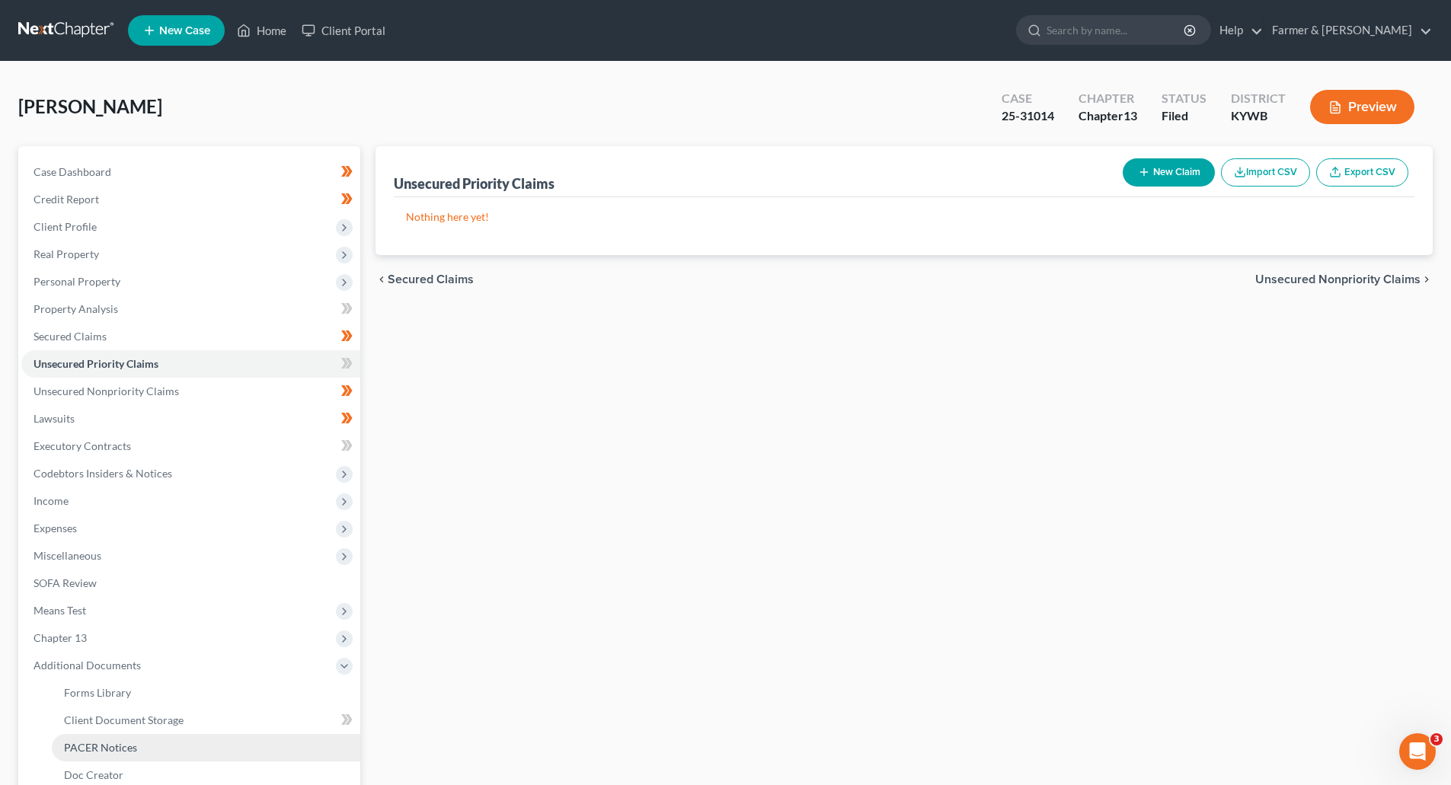
drag, startPoint x: 81, startPoint y: 751, endPoint x: 88, endPoint y: 746, distance: 8.9
click at [81, 752] on span "PACER Notices" at bounding box center [100, 747] width 73 height 13
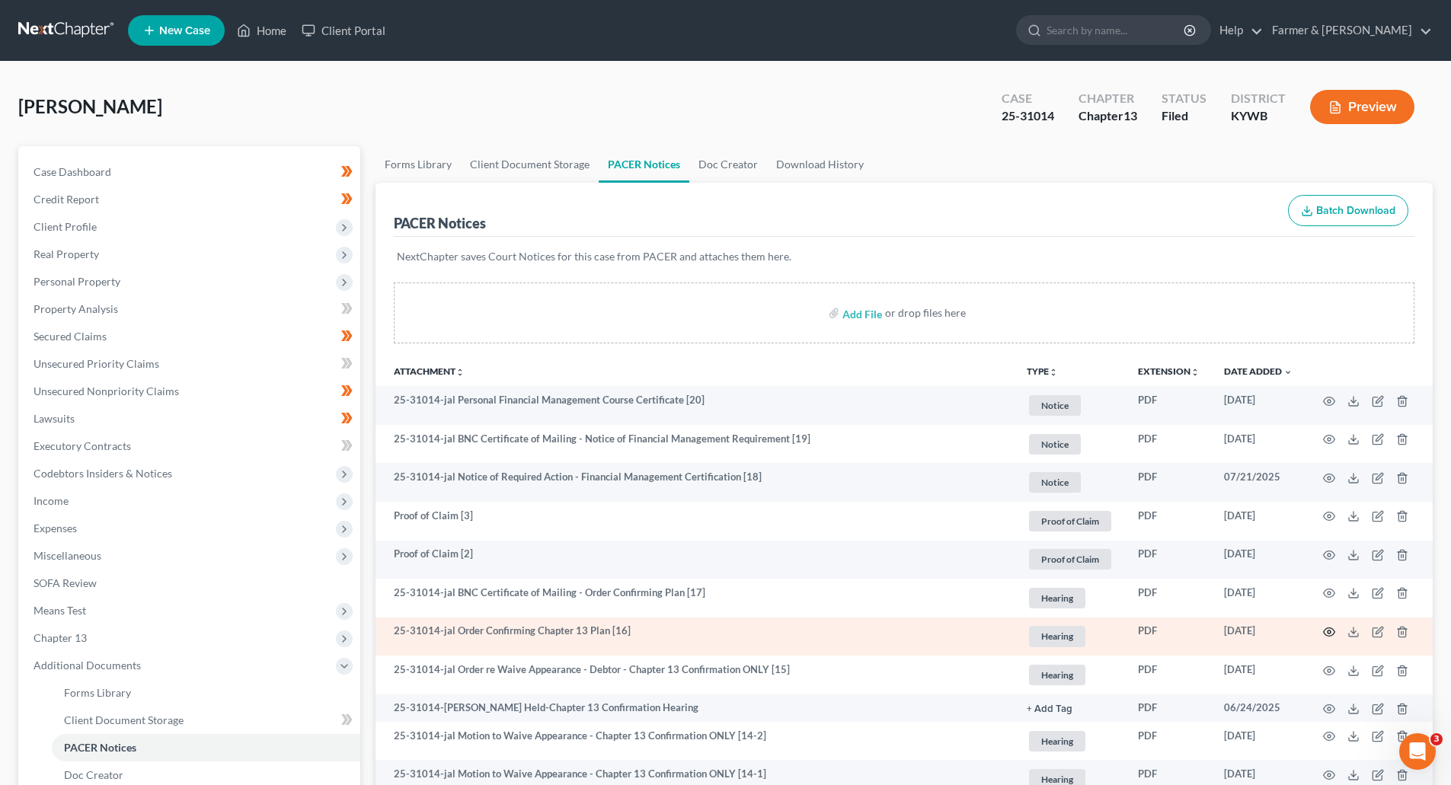
click at [1326, 631] on icon "button" at bounding box center [1329, 632] width 12 height 12
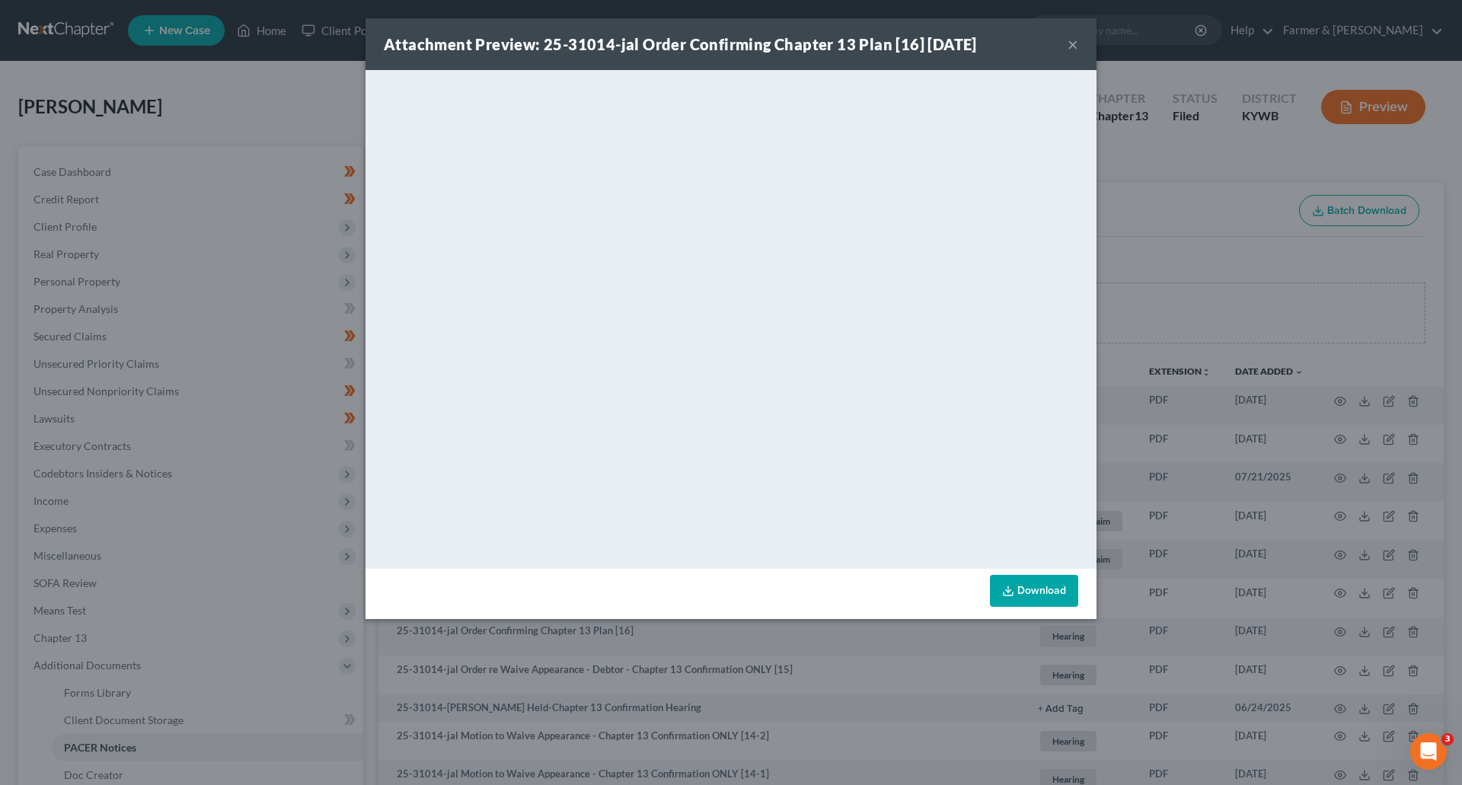
click at [1069, 43] on button "×" at bounding box center [1073, 44] width 11 height 18
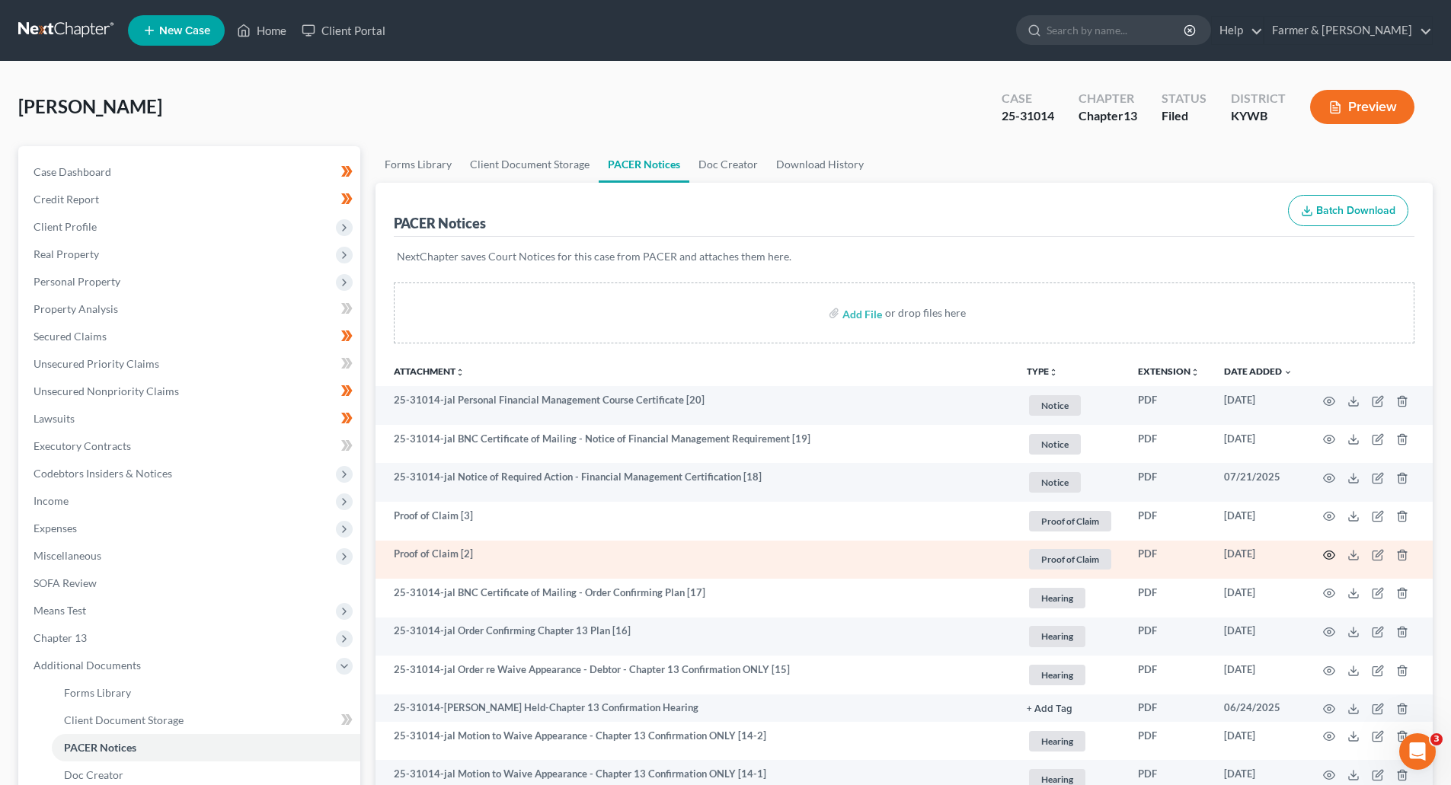
click at [1325, 558] on icon "button" at bounding box center [1329, 555] width 11 height 8
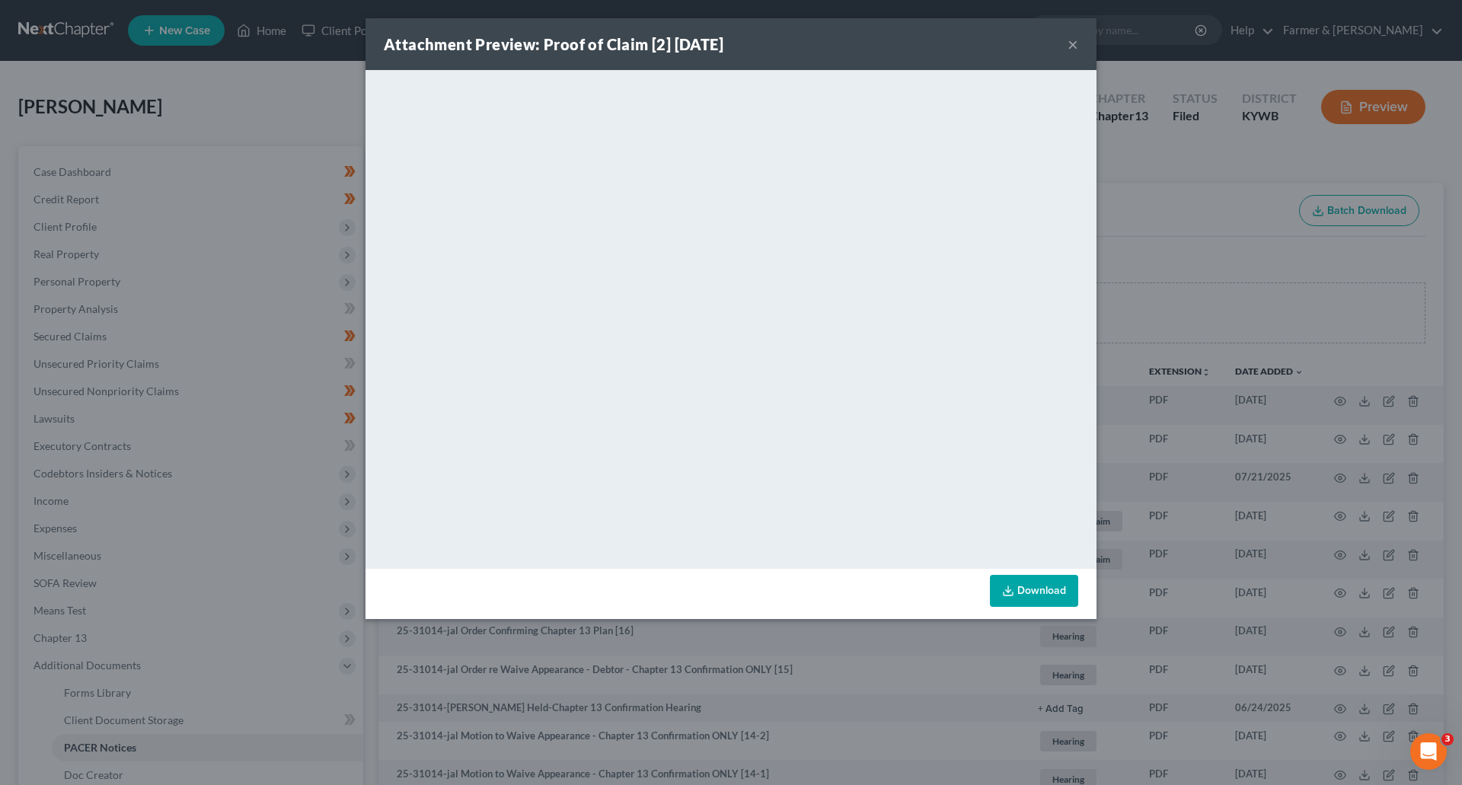
click at [1066, 46] on div "Attachment Preview: Proof of Claim [2] 07/08/2025 ×" at bounding box center [731, 44] width 731 height 52
click at [1071, 46] on button "×" at bounding box center [1073, 44] width 11 height 18
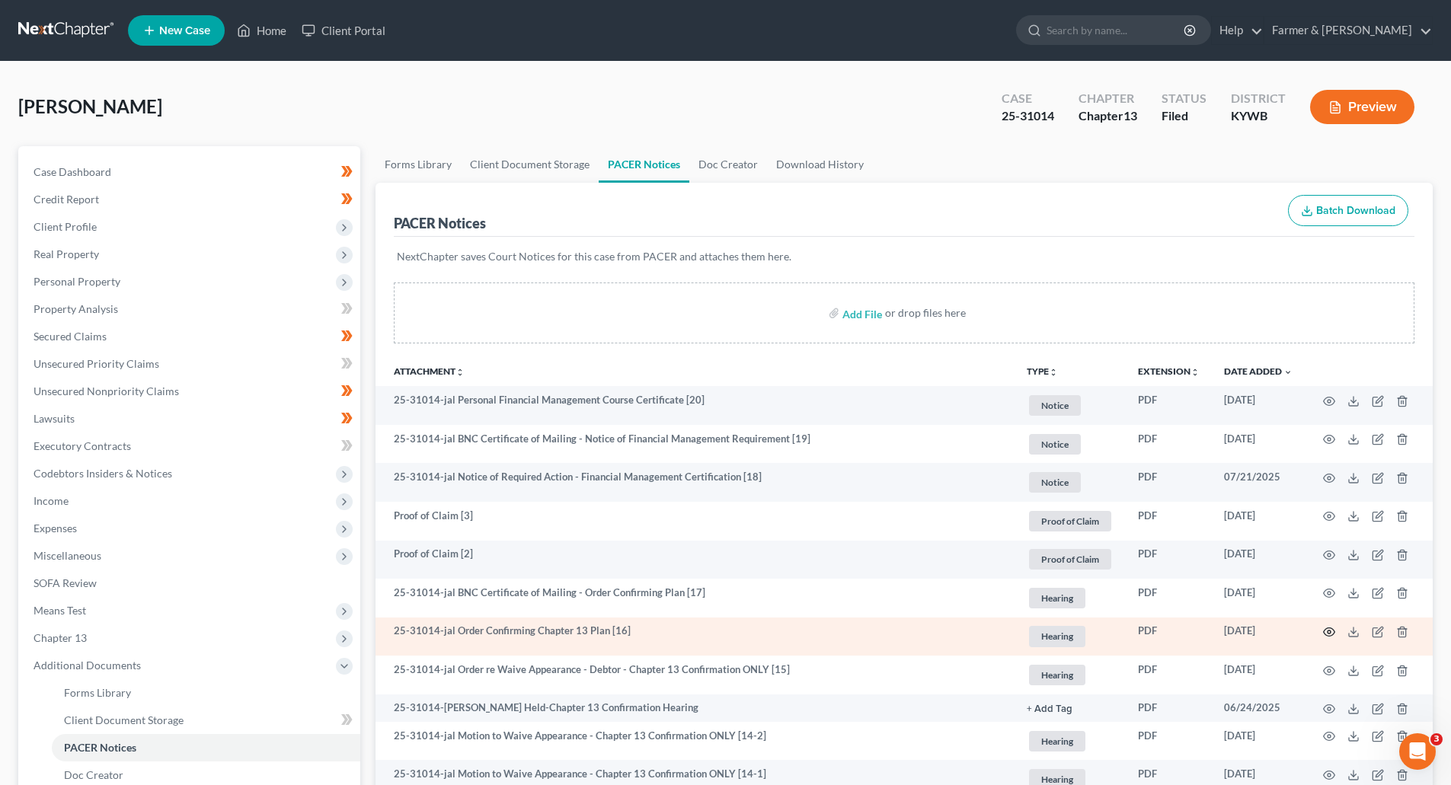
click at [1330, 634] on circle "button" at bounding box center [1329, 632] width 3 height 3
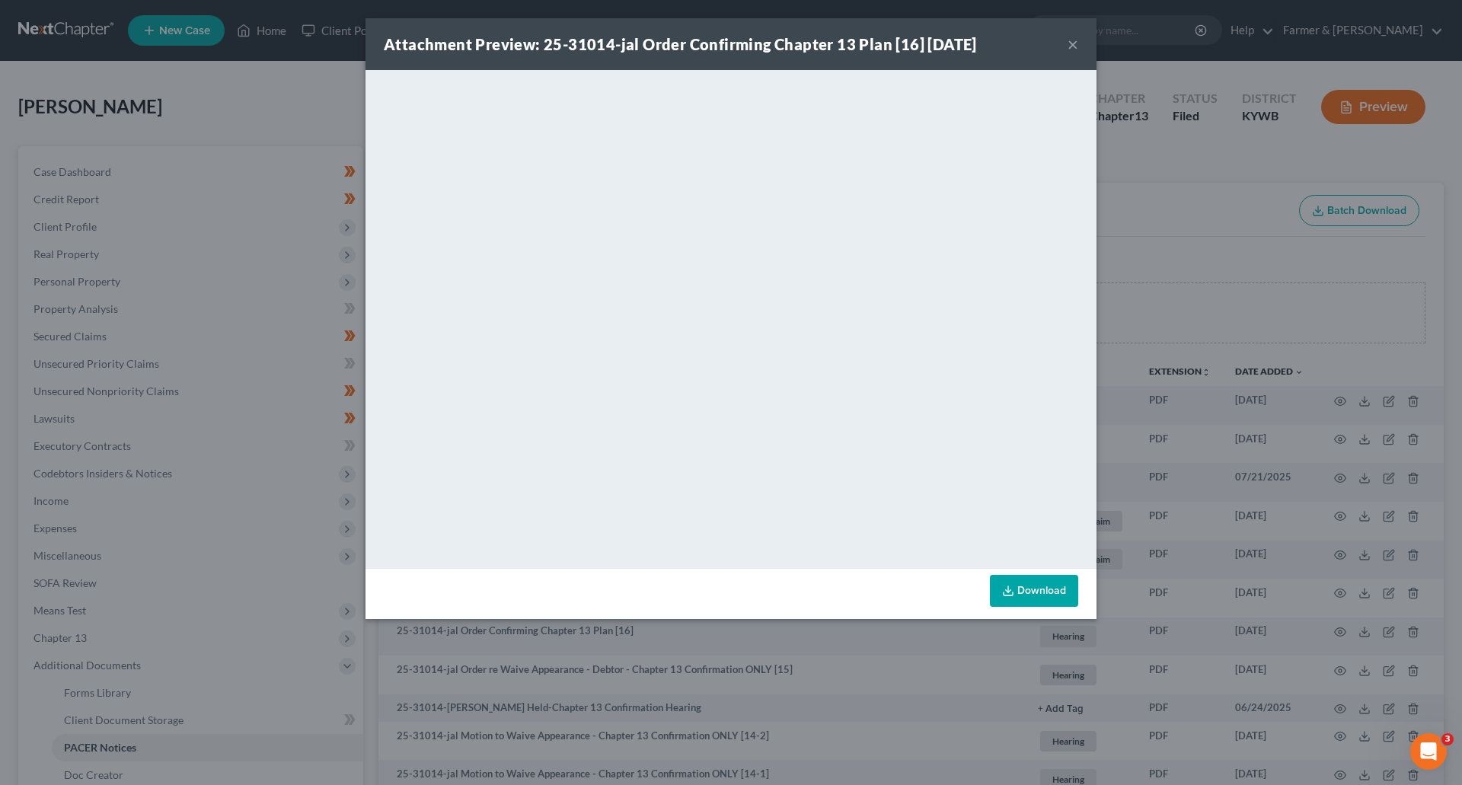
click at [1075, 53] on button "×" at bounding box center [1073, 44] width 11 height 18
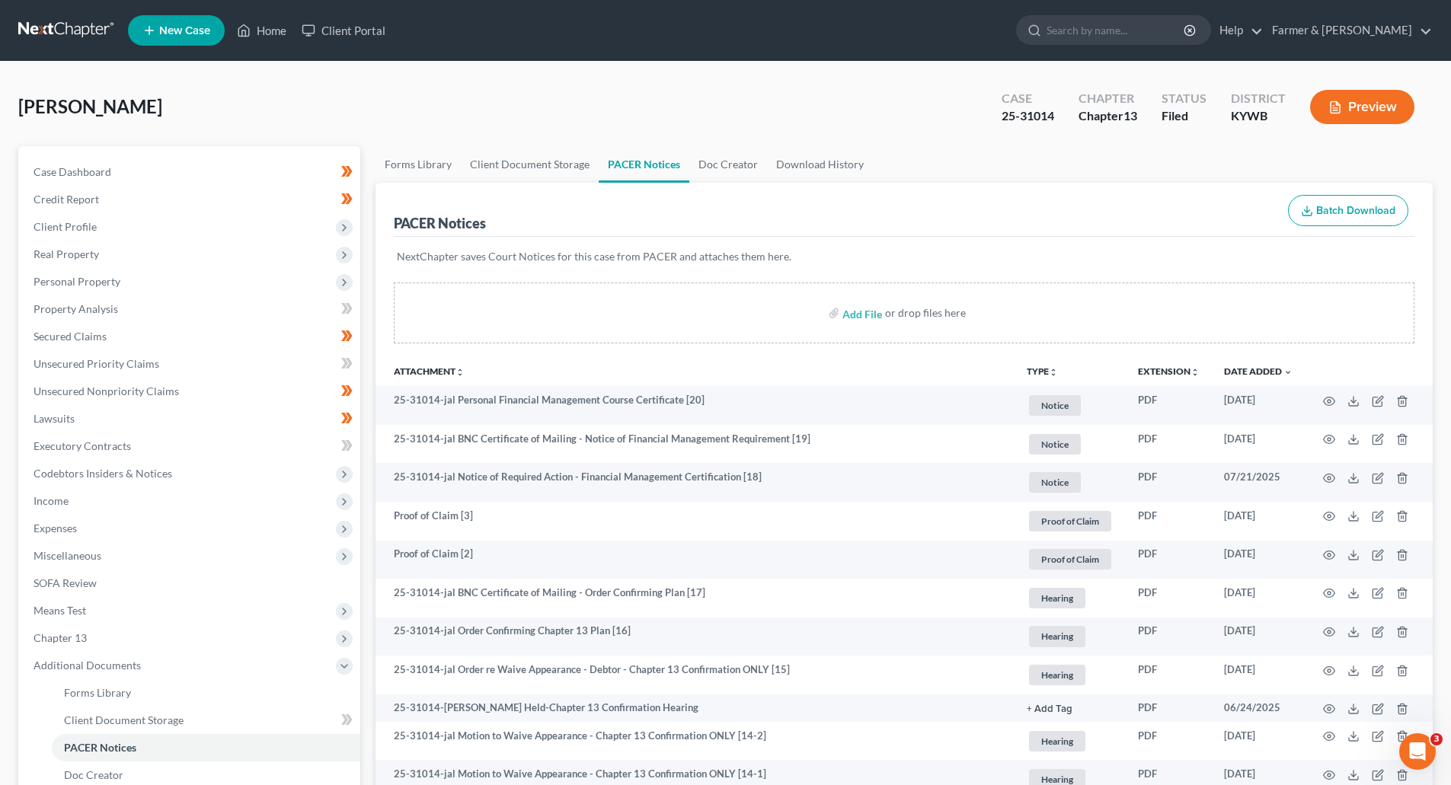
click at [69, 36] on link at bounding box center [66, 30] width 97 height 27
